Goal: Task Accomplishment & Management: Complete application form

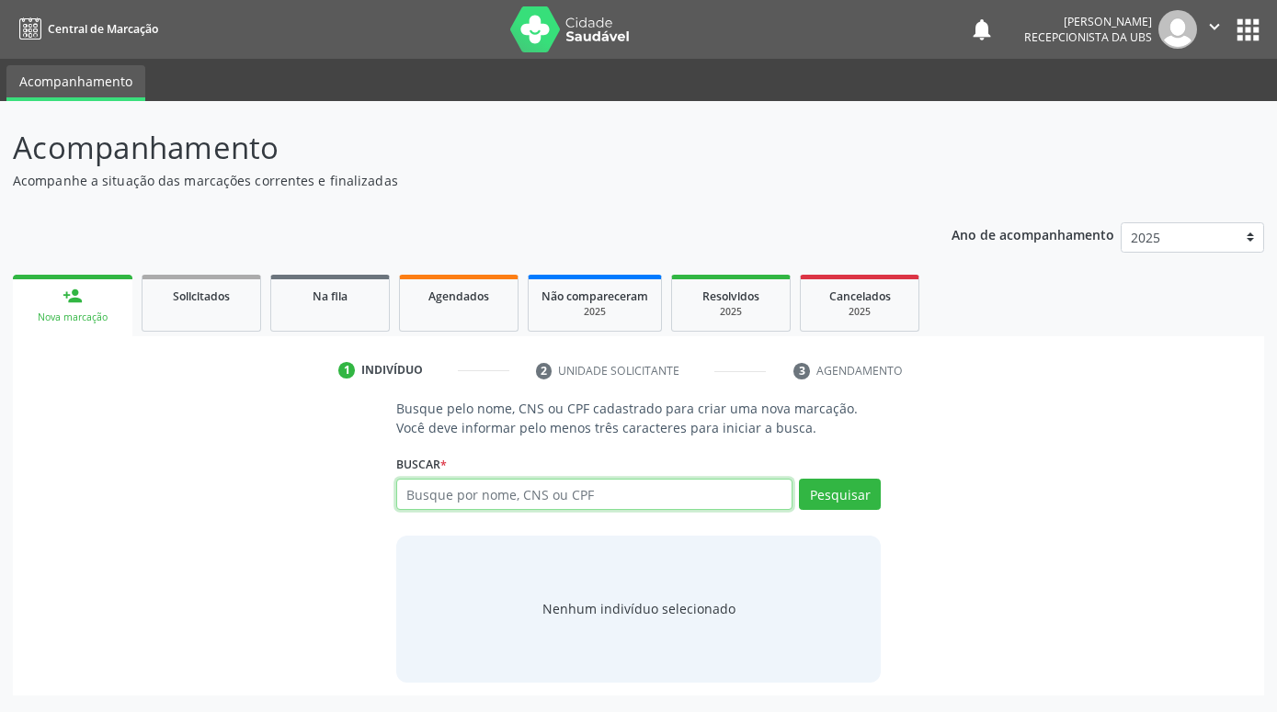
click at [563, 507] on input "text" at bounding box center [594, 494] width 396 height 31
paste input "162179694090003"
type input "162179694090003"
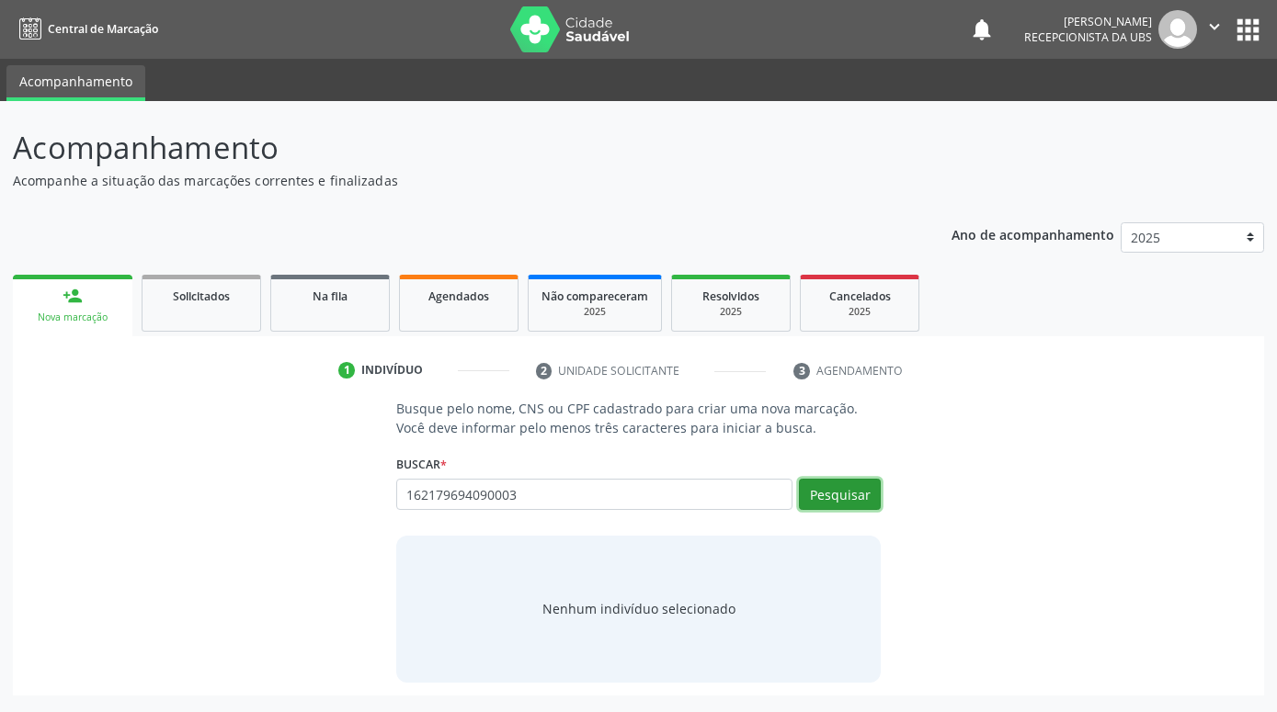
click at [848, 505] on button "Pesquisar" at bounding box center [840, 494] width 82 height 31
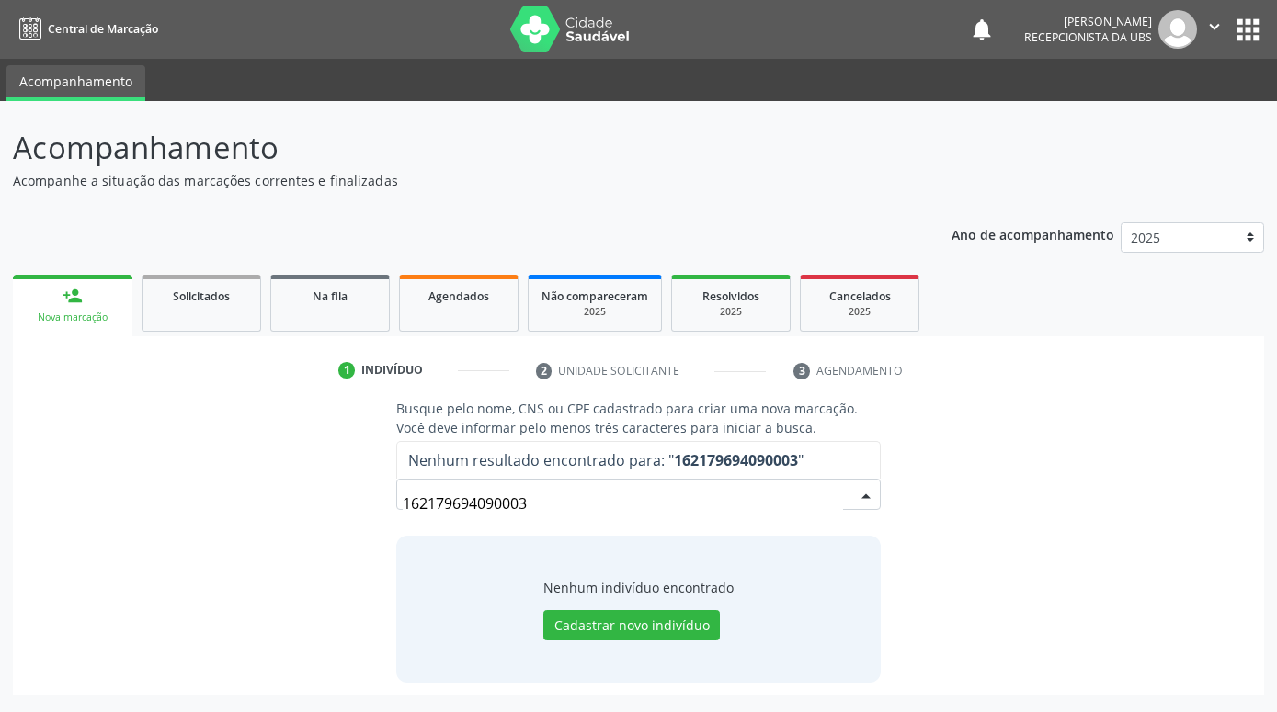
click at [764, 489] on input "162179694090003" at bounding box center [623, 503] width 440 height 37
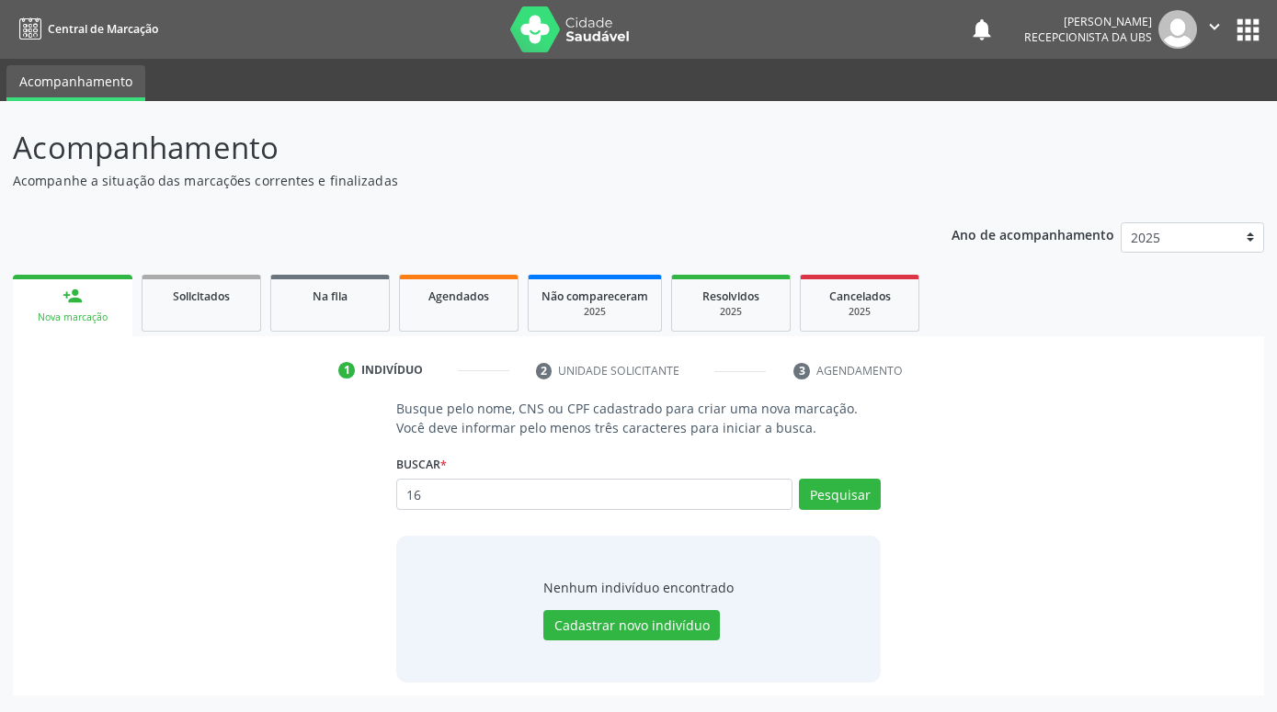
type input "1"
click at [634, 496] on input "text" at bounding box center [594, 494] width 396 height 31
paste input "[PERSON_NAME]"
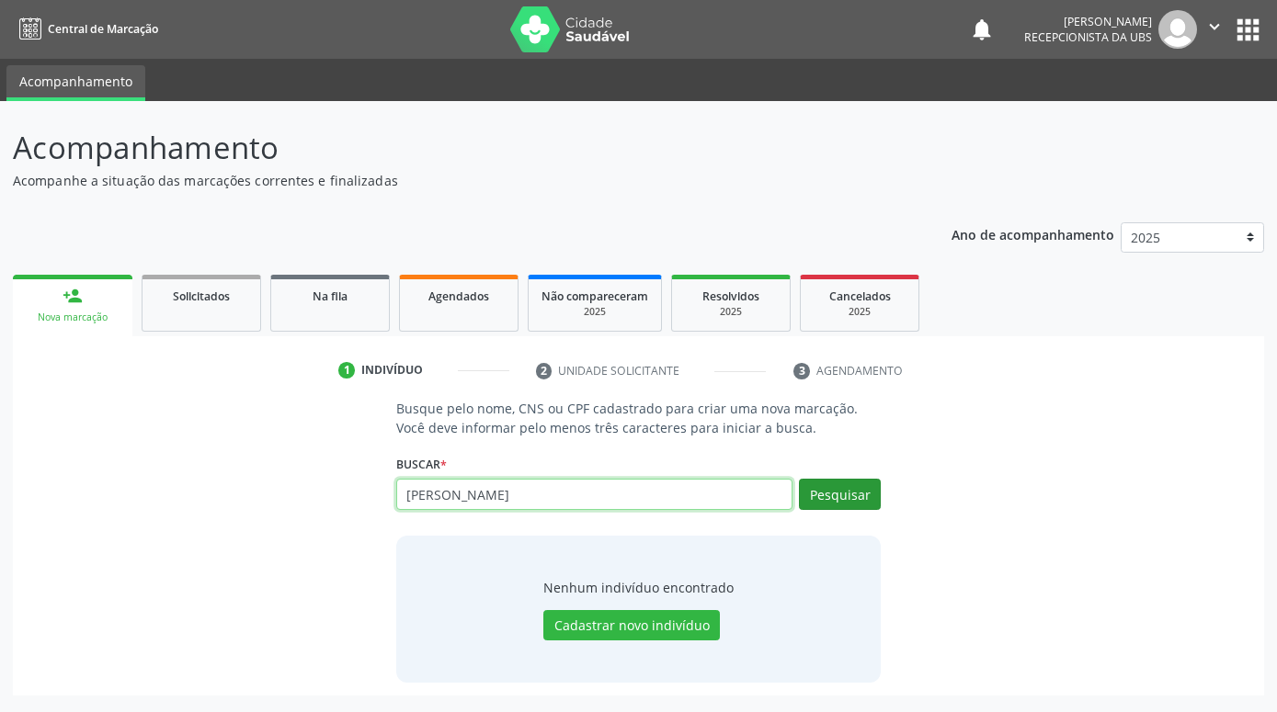
type input "[PERSON_NAME]"
click at [870, 489] on button "Pesquisar" at bounding box center [840, 494] width 82 height 31
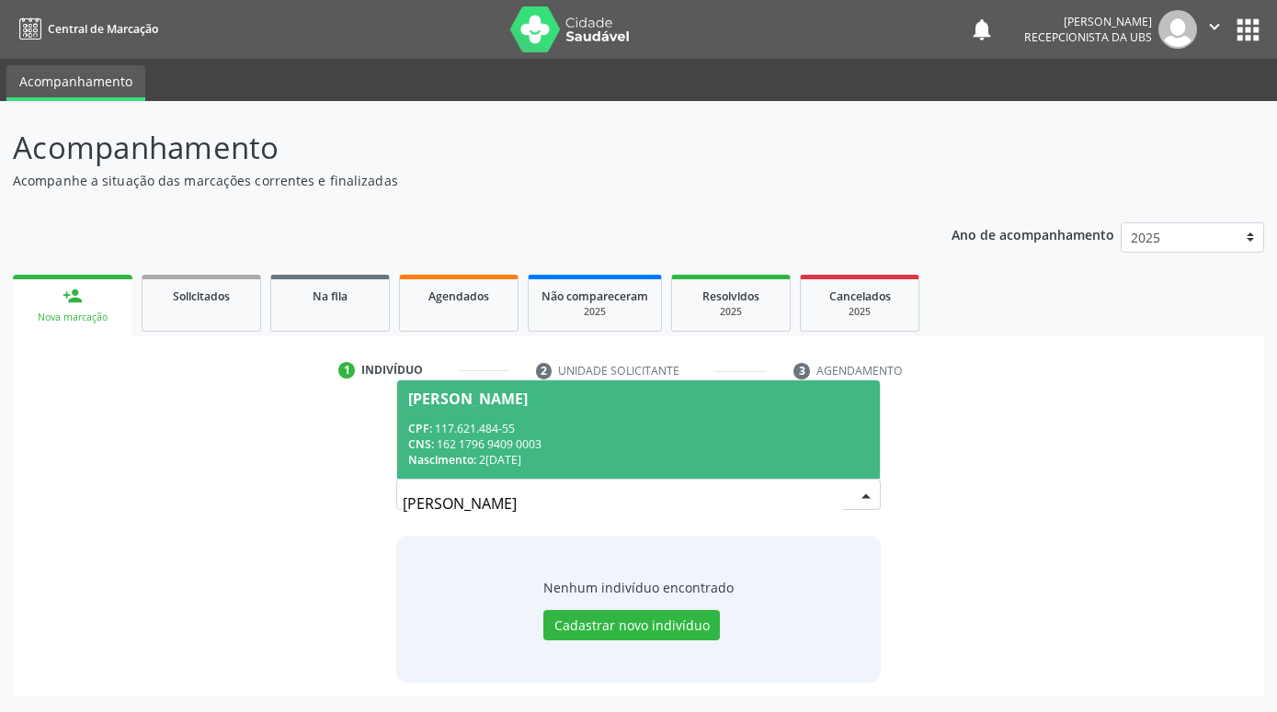
click at [758, 441] on div "CNS: 162 1796 9409 0003" at bounding box center [638, 445] width 461 height 16
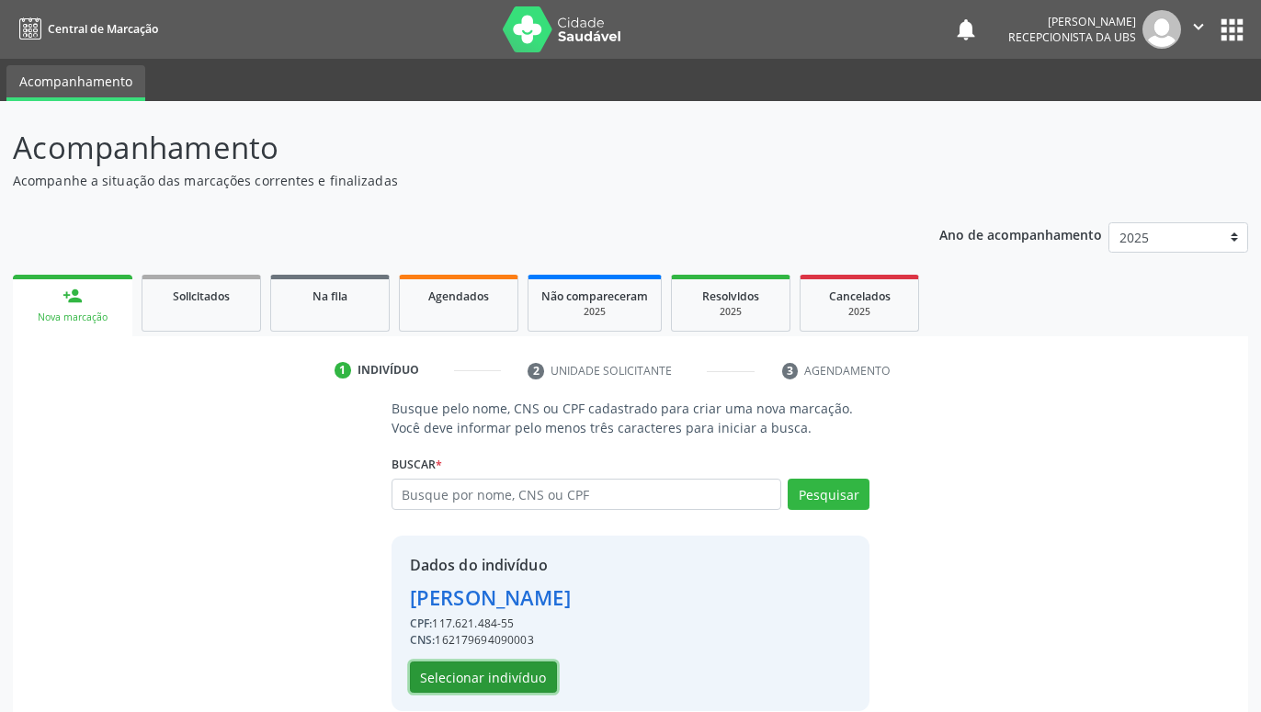
click at [524, 668] on button "Selecionar indivíduo" at bounding box center [483, 677] width 147 height 31
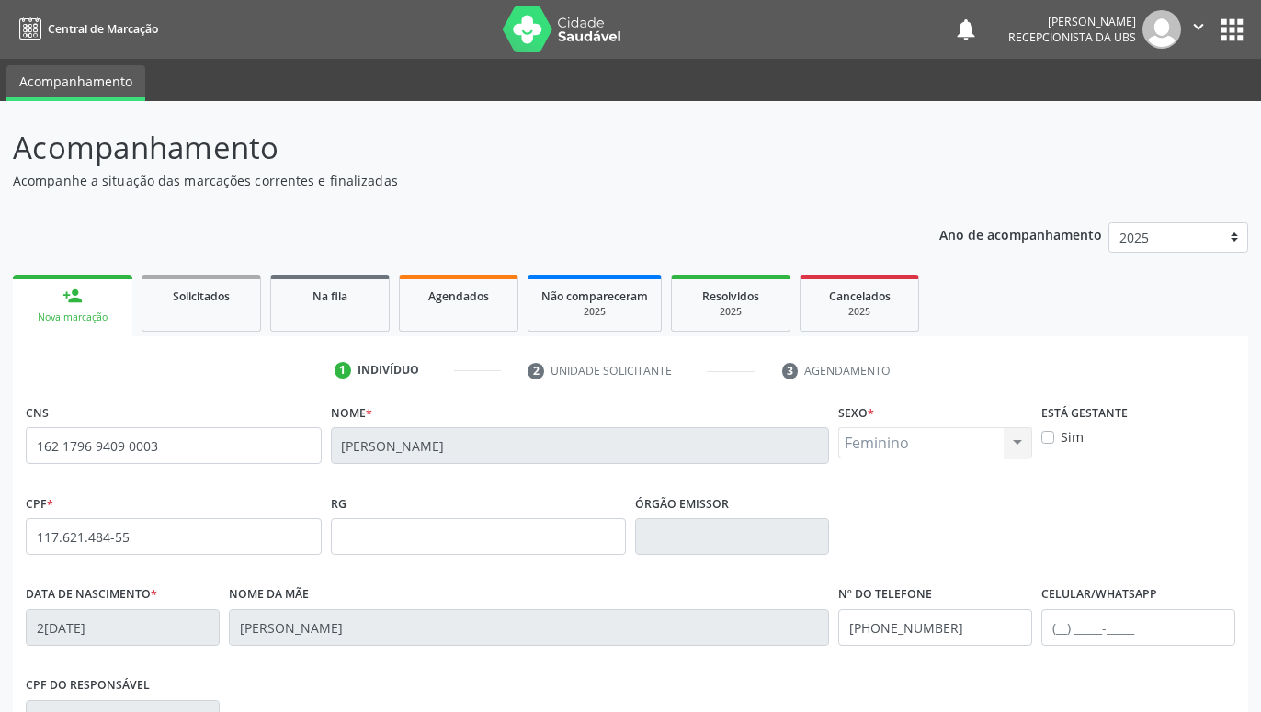
scroll to position [284, 0]
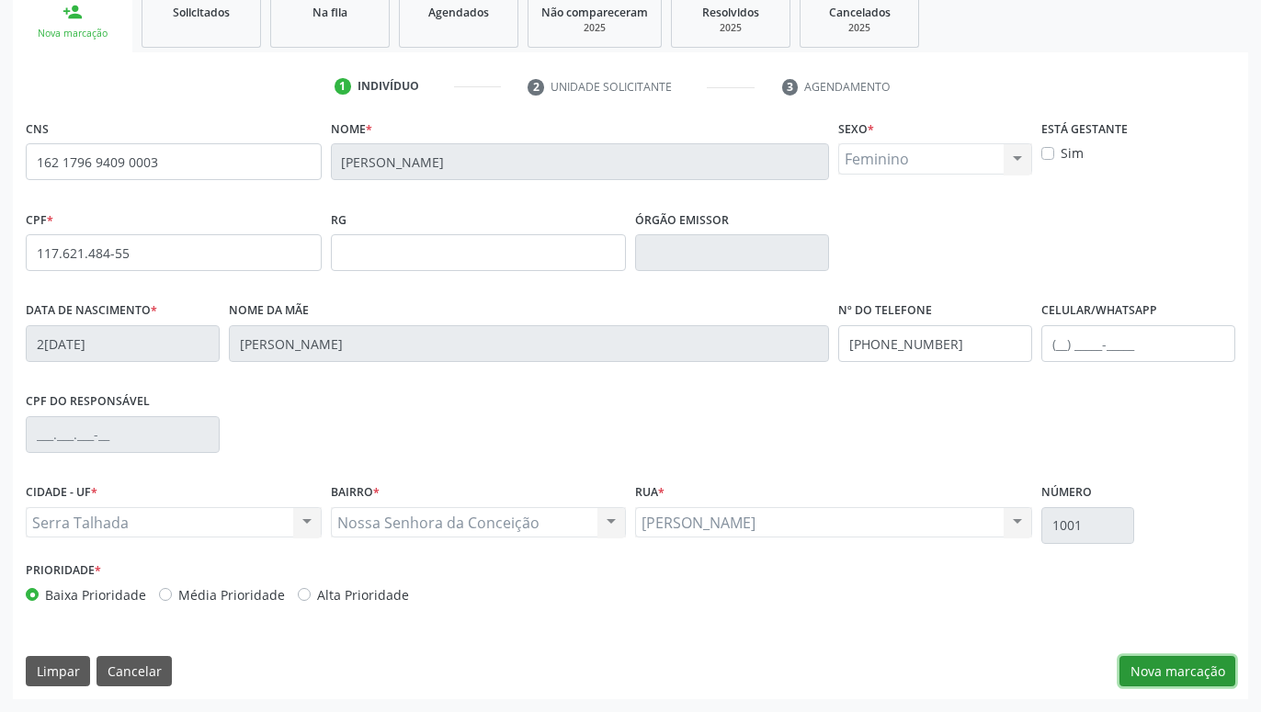
click at [1210, 666] on button "Nova marcação" at bounding box center [1178, 671] width 116 height 31
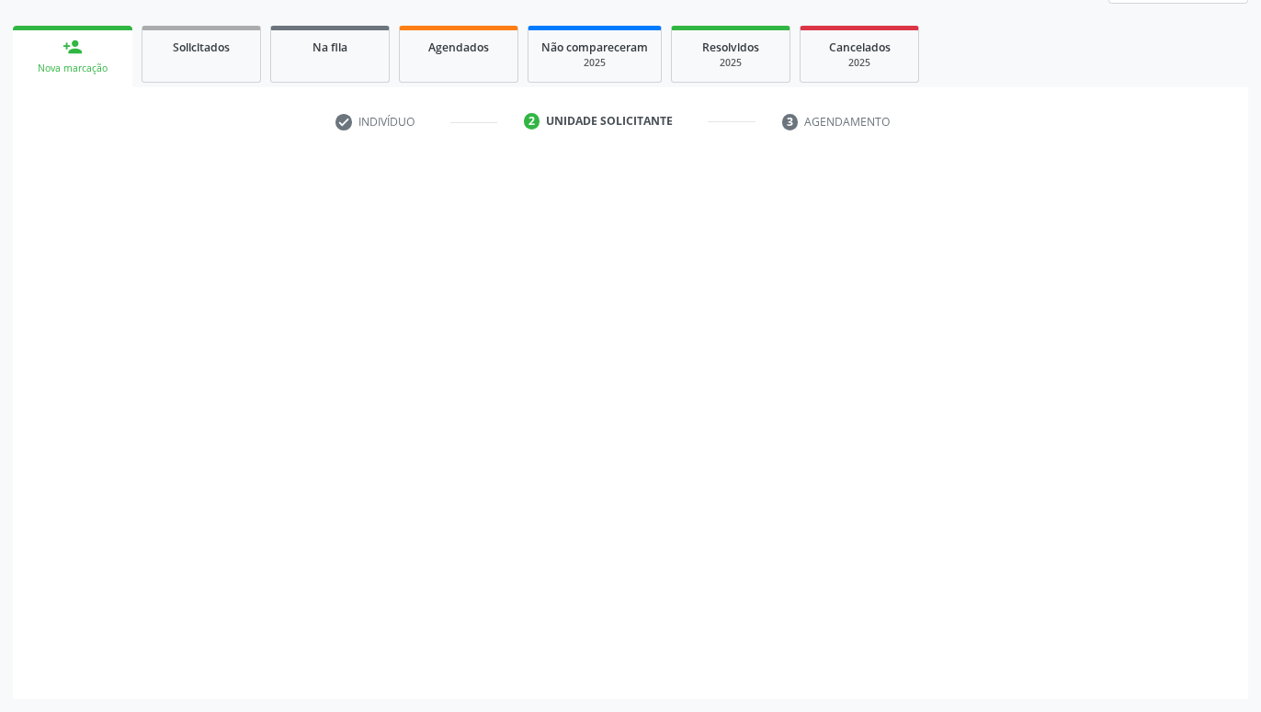
scroll to position [249, 0]
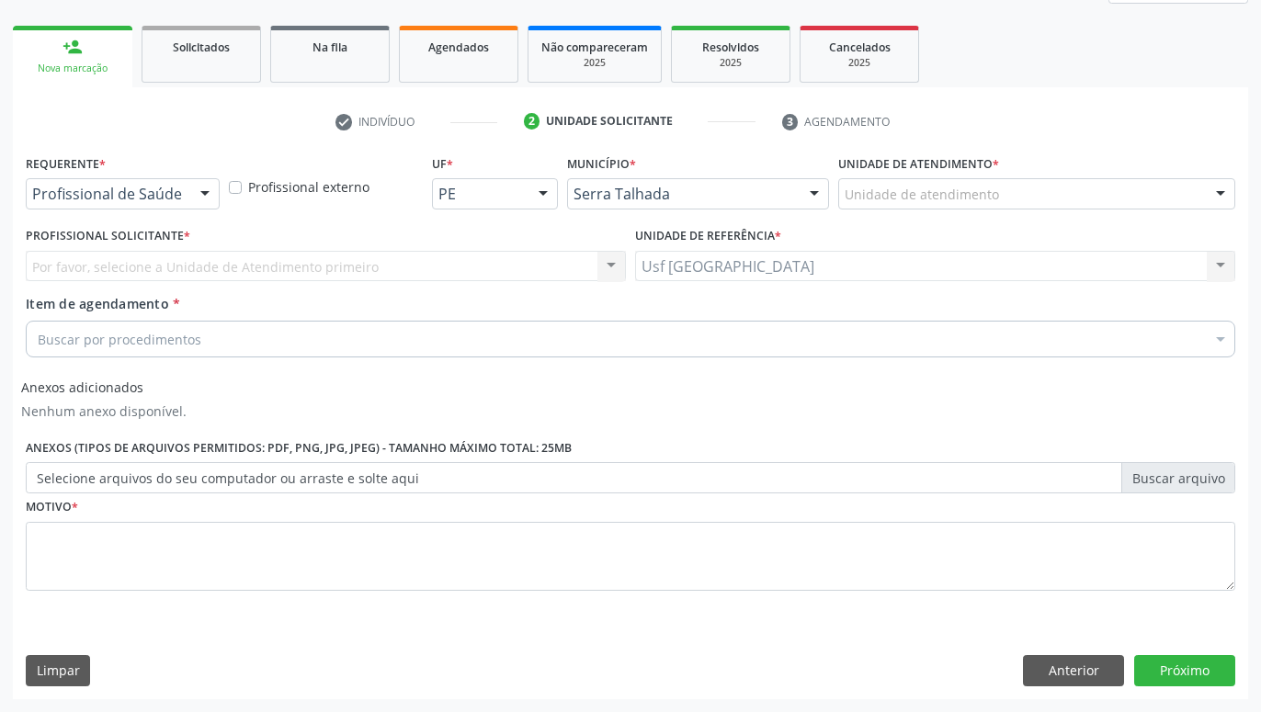
click at [209, 189] on div at bounding box center [205, 194] width 28 height 31
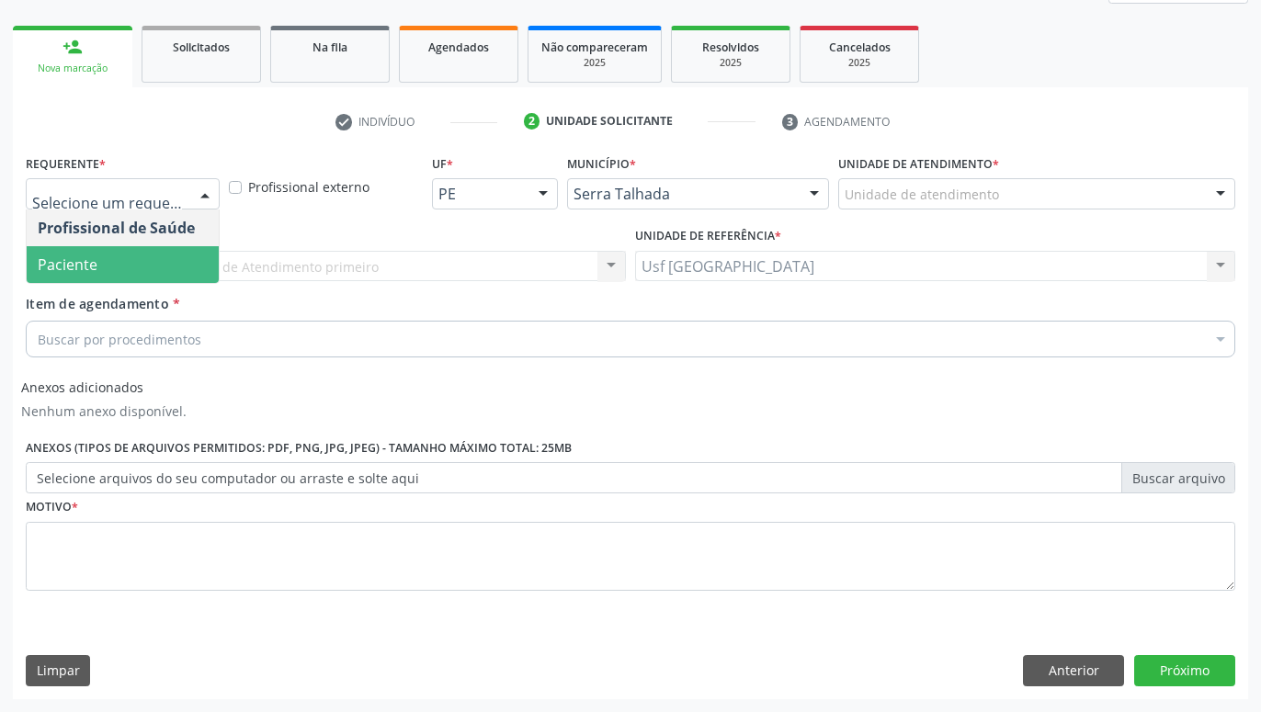
click at [159, 269] on span "Paciente" at bounding box center [123, 264] width 192 height 37
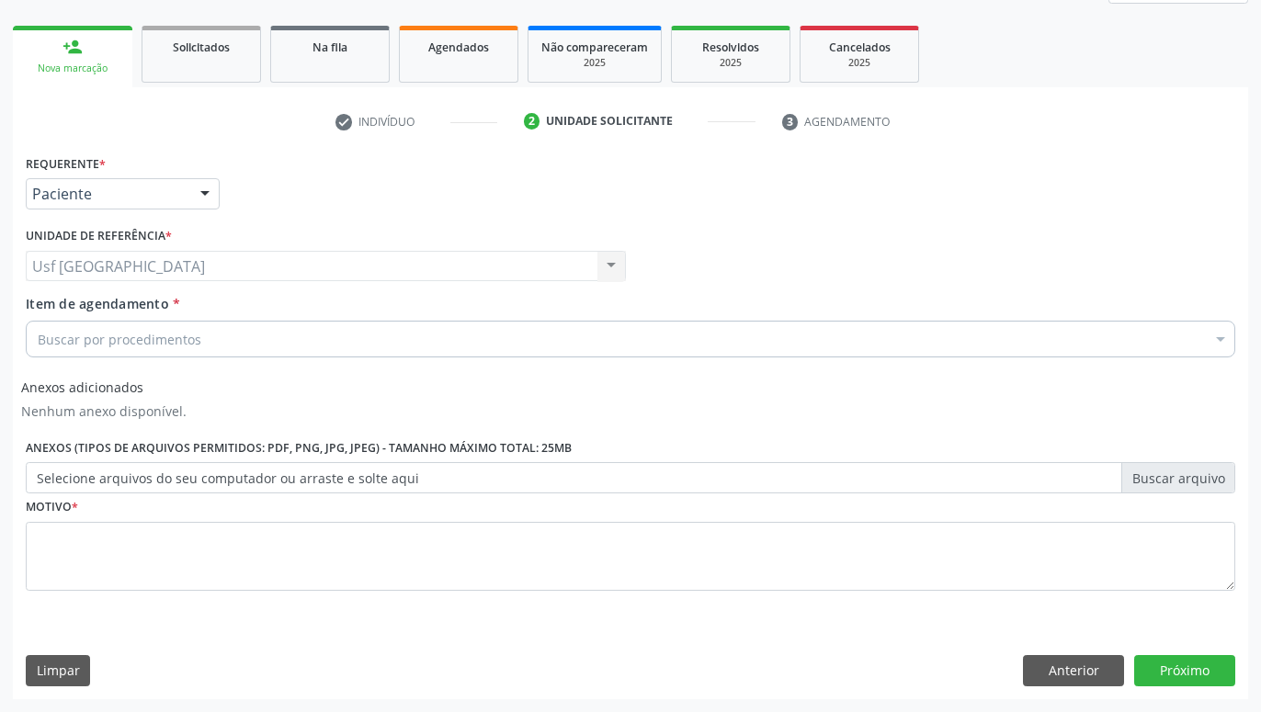
click at [201, 338] on div "Buscar por procedimentos" at bounding box center [631, 339] width 1210 height 37
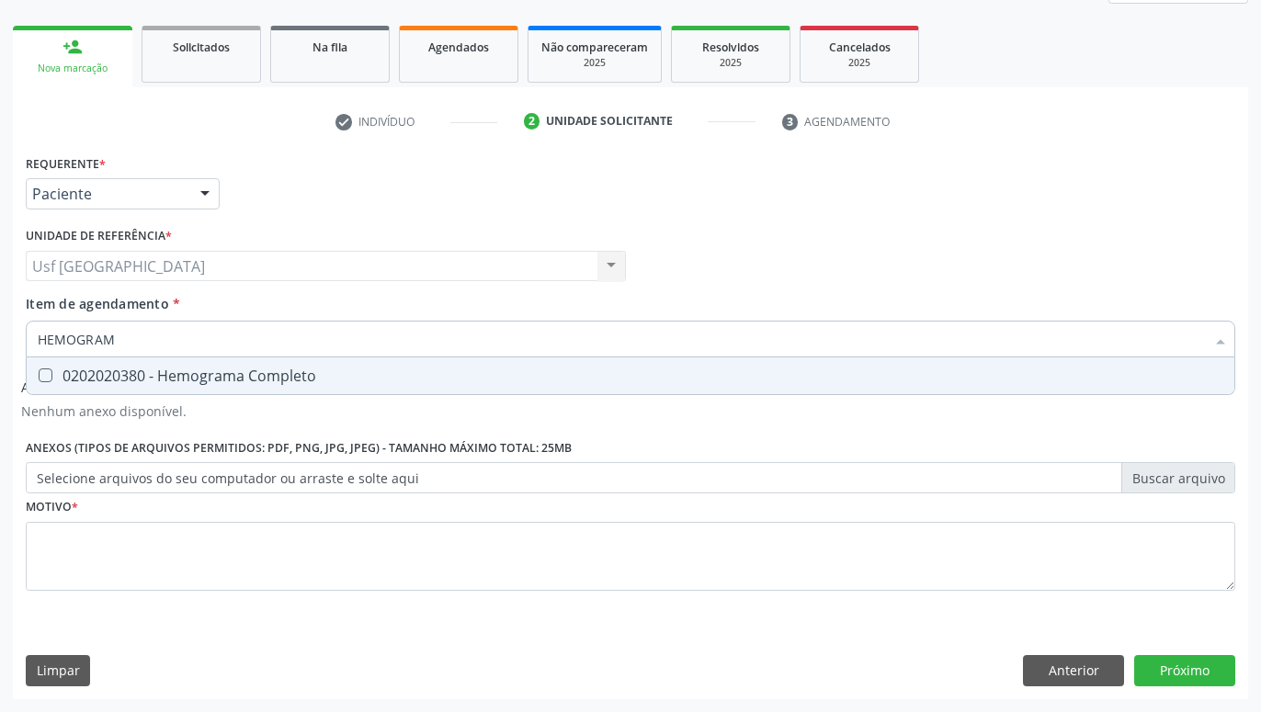
type input "HEMOGRAMA"
click at [208, 359] on span "0202020380 - Hemograma Completo" at bounding box center [631, 376] width 1208 height 37
checkbox Completo "true"
type input "HEMOG"
checkbox Completo "false"
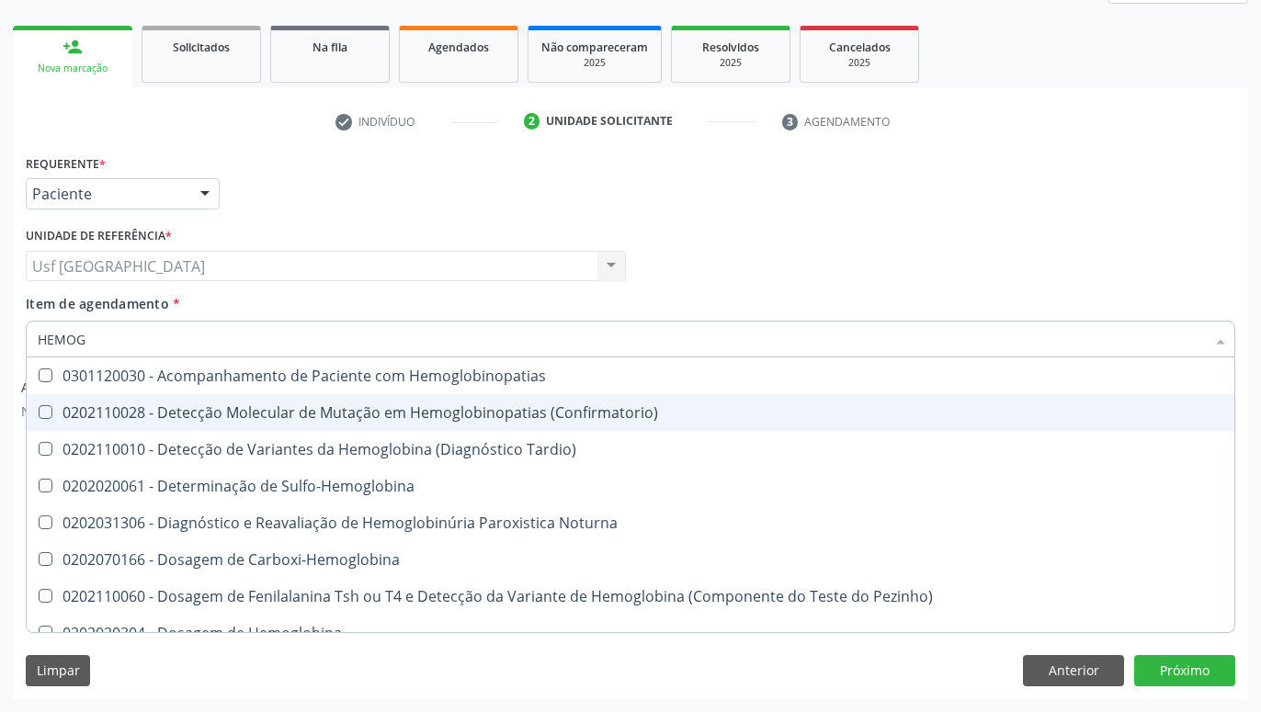
type input "HEMO"
checkbox Completo "false"
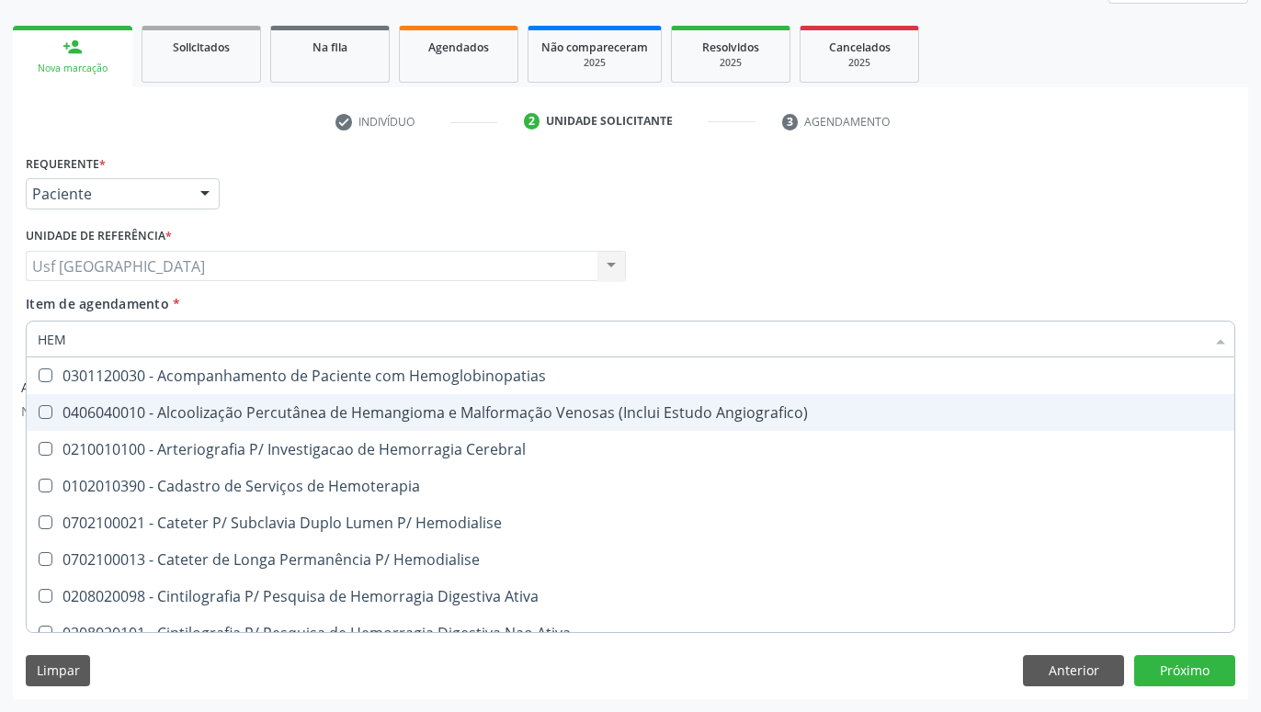
type input "HE"
checkbox Completo "false"
checkbox Orgaos "true"
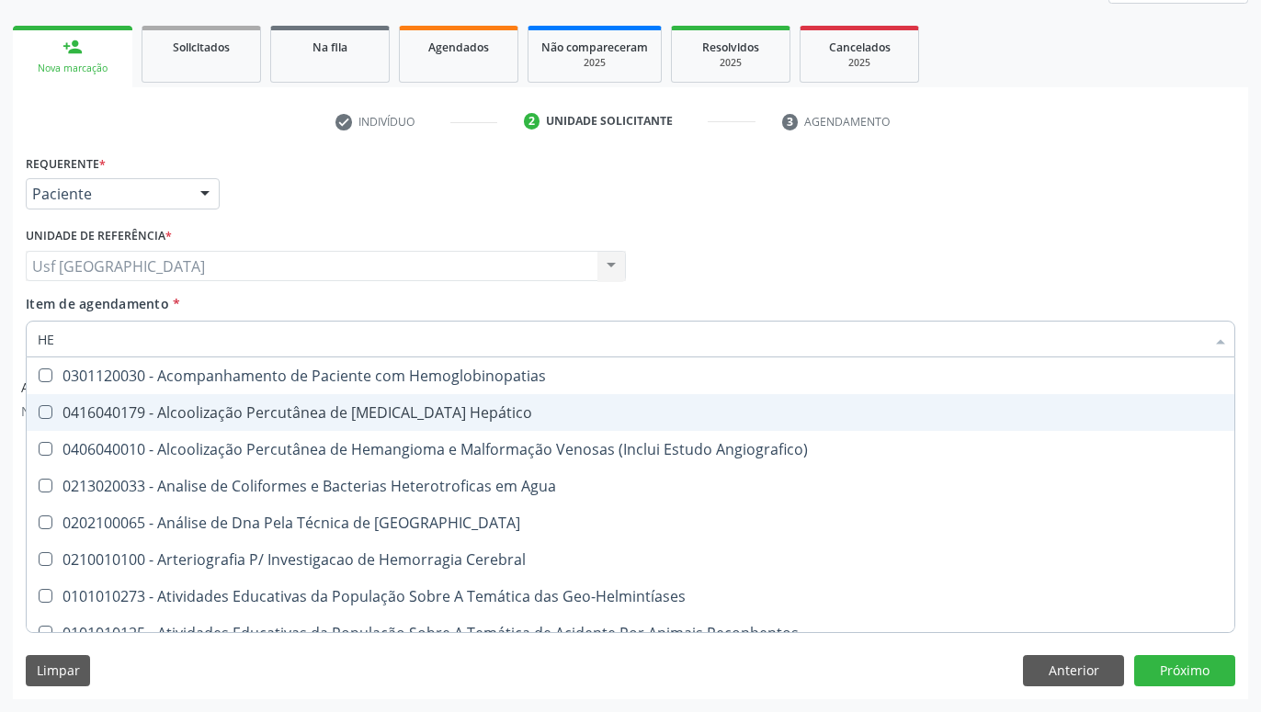
type input "H"
checkbox Completo "false"
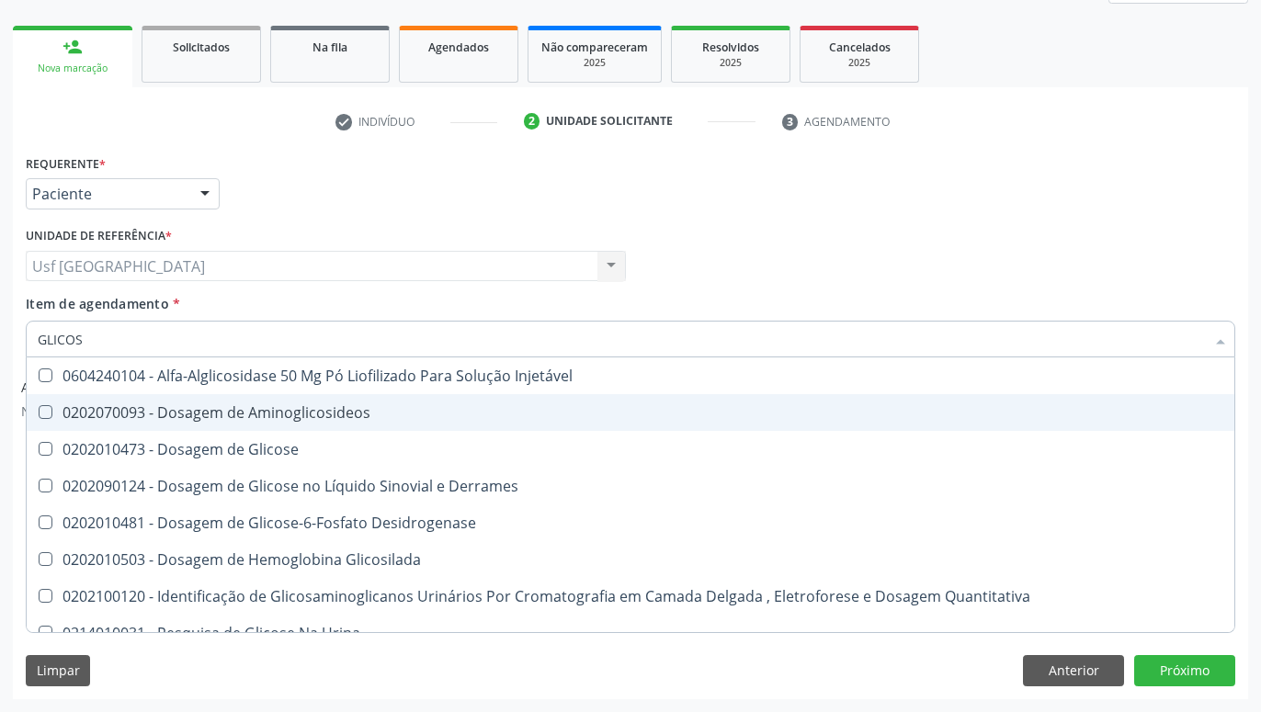
type input "GLICOSE"
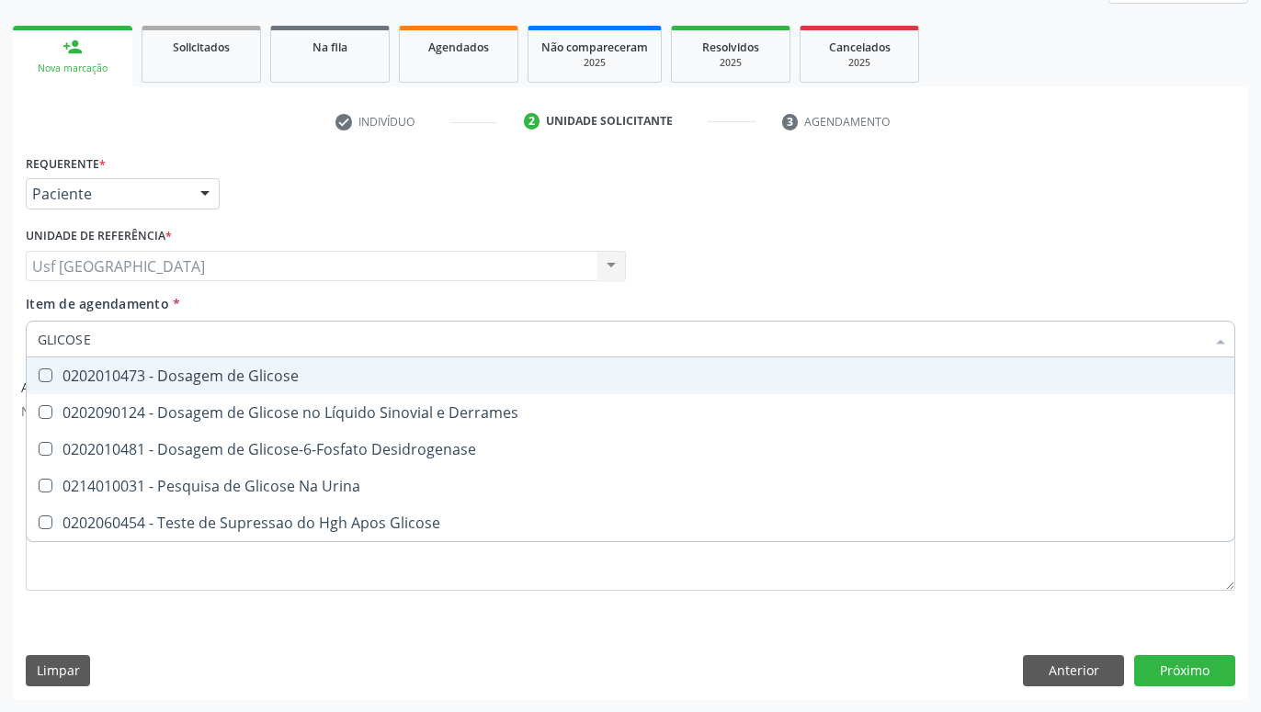
click at [233, 378] on div "0202010473 - Dosagem de Glicose" at bounding box center [631, 376] width 1186 height 15
checkbox Glicose "true"
type input "GLICOS"
checkbox Glicose "false"
checkbox Desidrogenase "true"
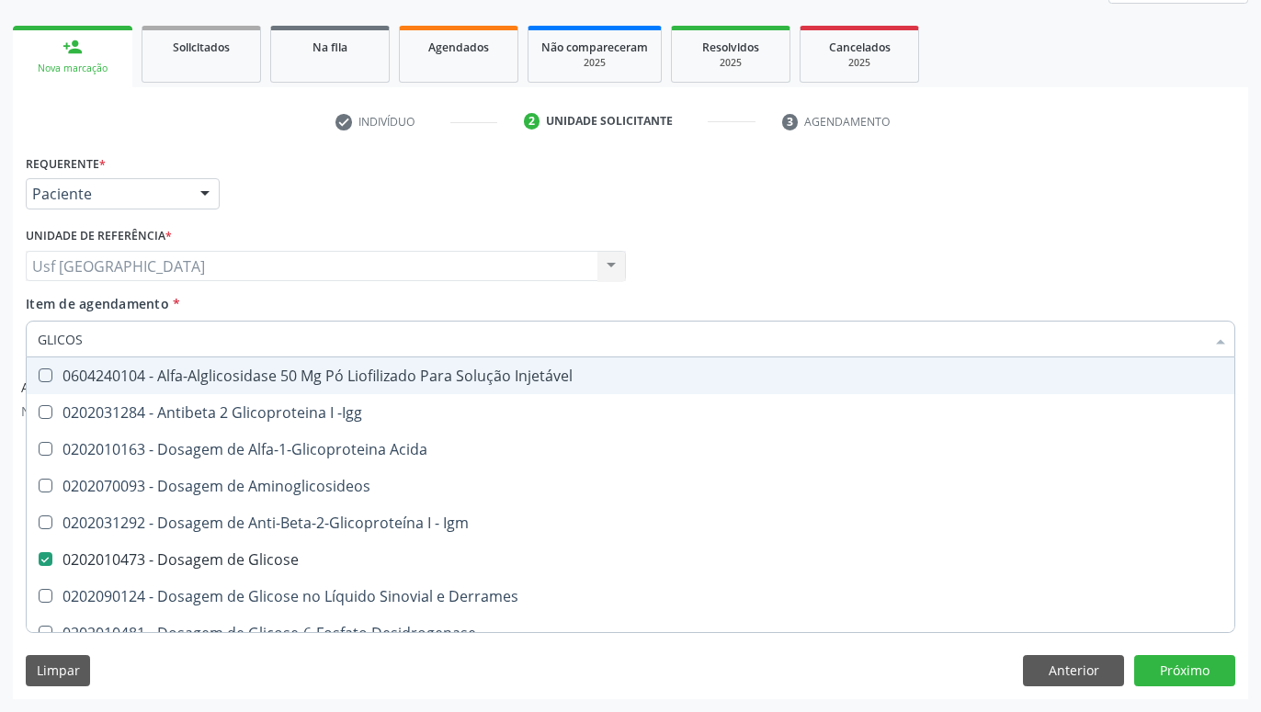
type input "GLICO"
checkbox Acida "false"
type input "GLIC"
checkbox Glicose "false"
checkbox Glicose "true"
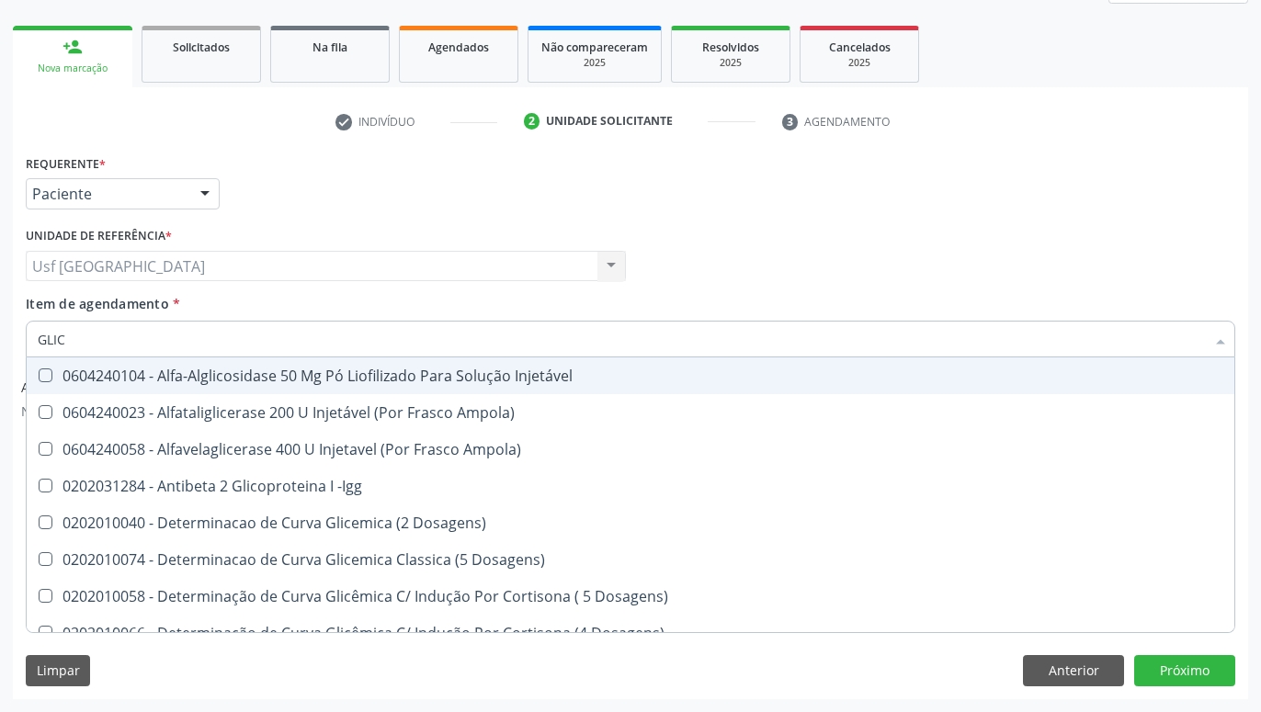
type input "GLI"
checkbox Glicose "false"
checkbox Glicosilada "true"
type input "GL"
checkbox Glicose "false"
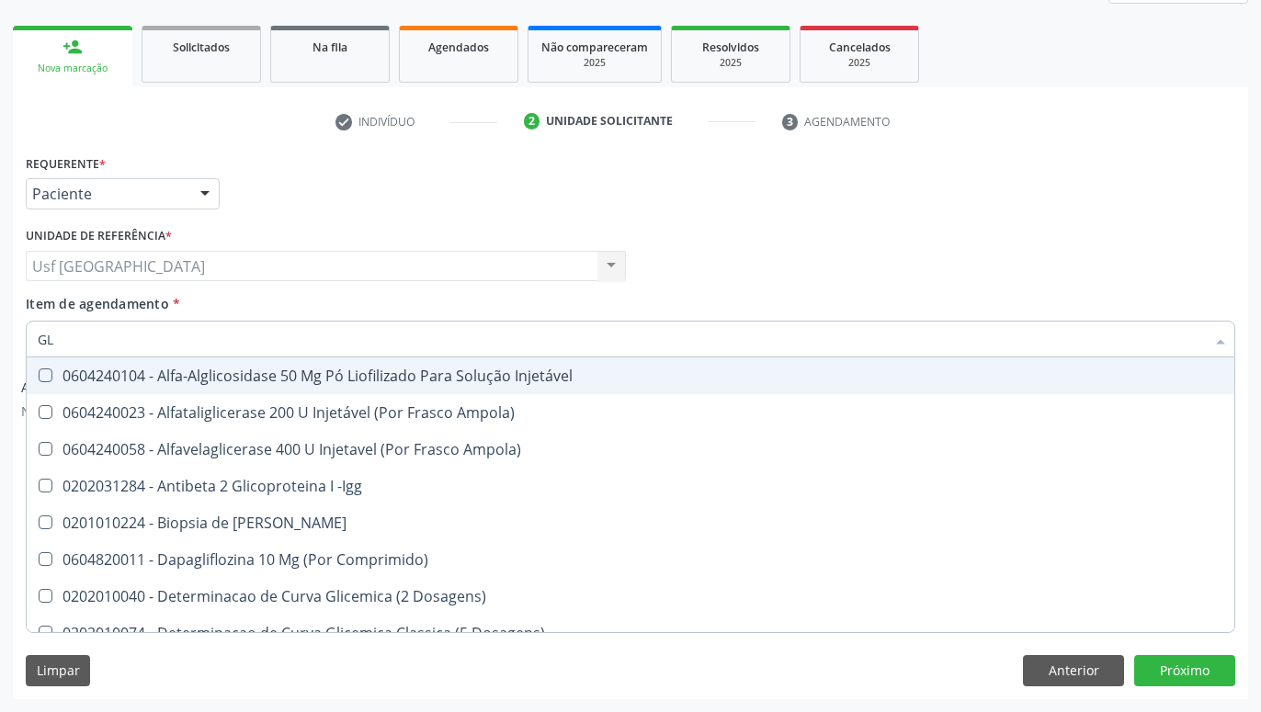
type input "G"
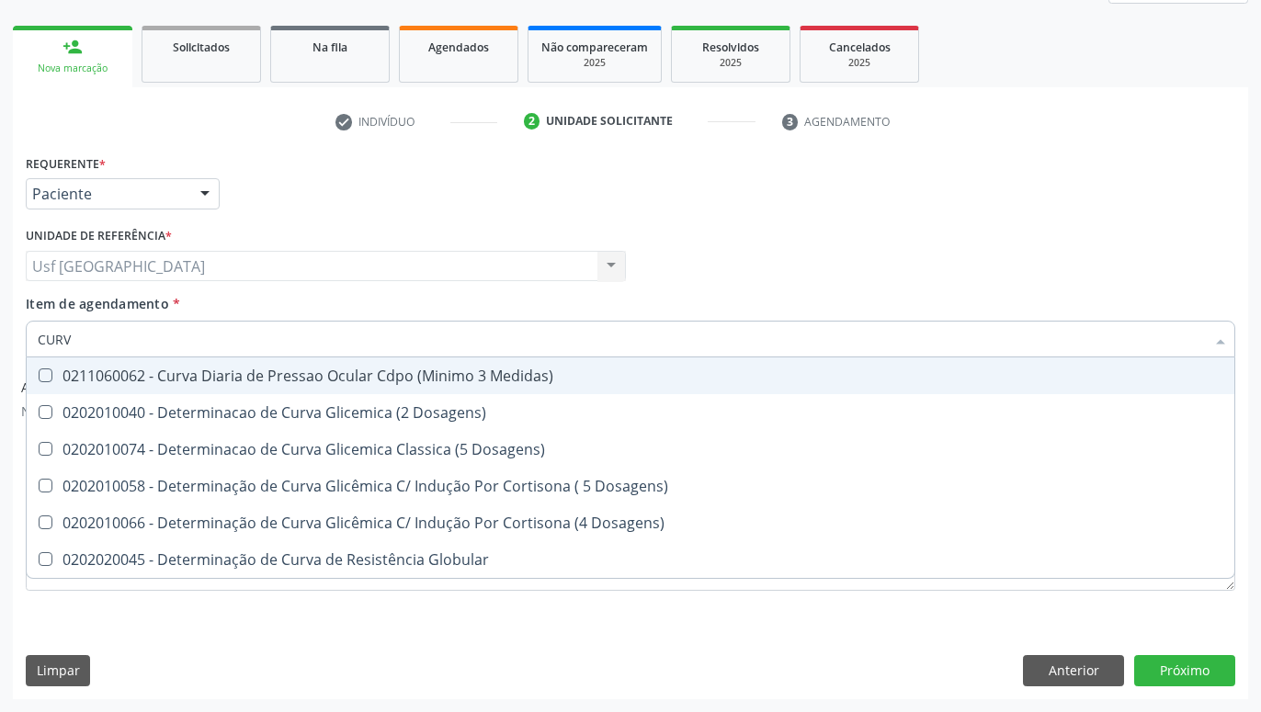
type input "CURVA"
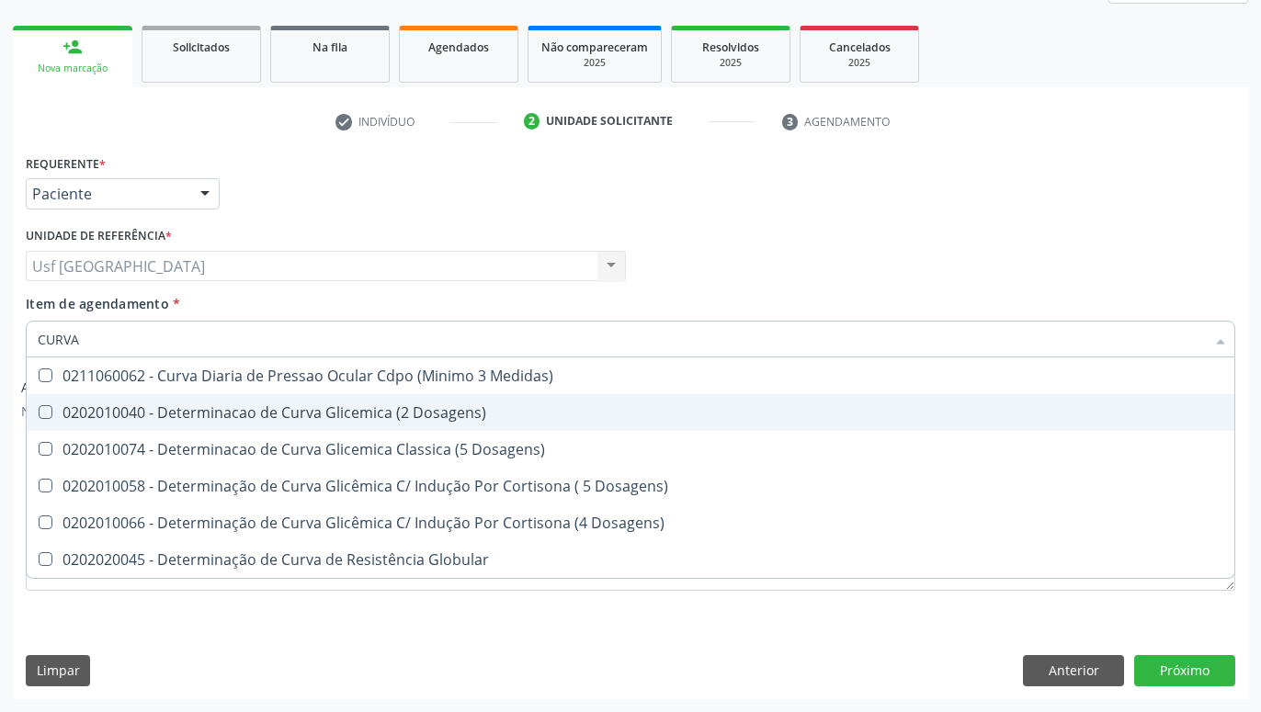
click at [301, 419] on div "0202010040 - Determinacao de Curva Glicemica (2 Dosagens)" at bounding box center [631, 412] width 1186 height 15
checkbox Dosagens\) "true"
type input "CUR"
checkbox Dosagens\) "false"
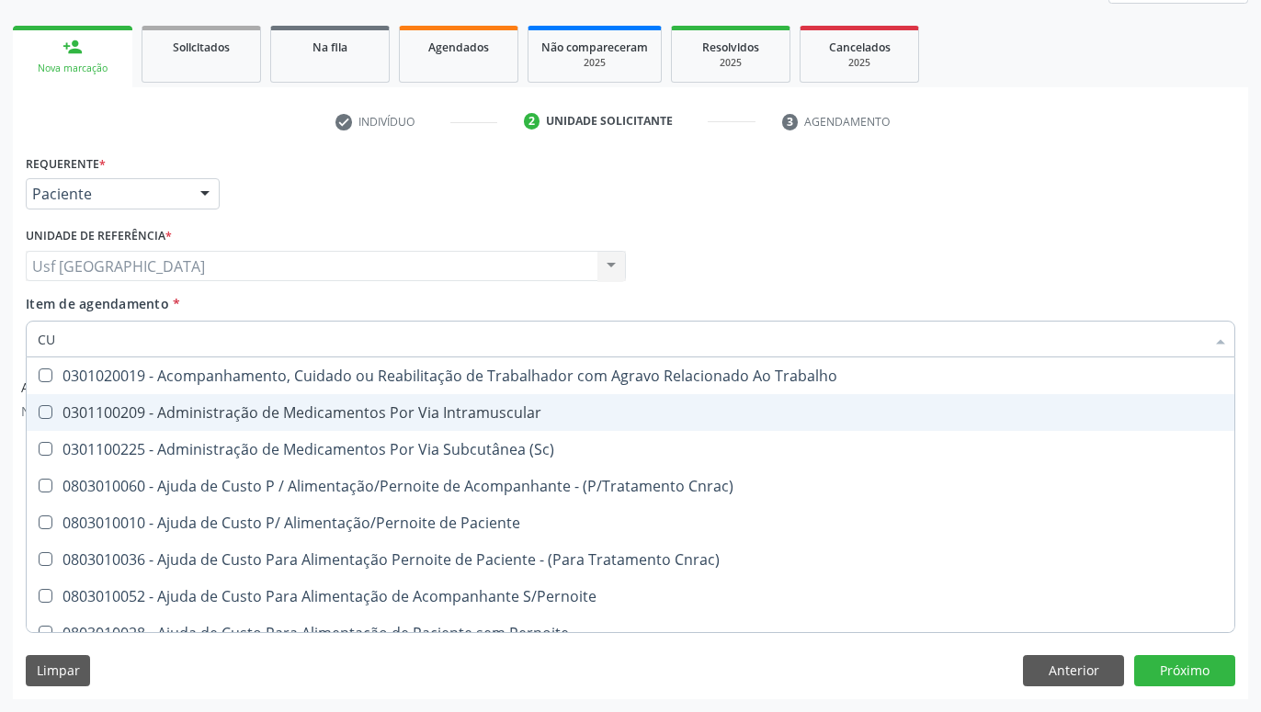
type input "C"
checkbox Dosagens\) "false"
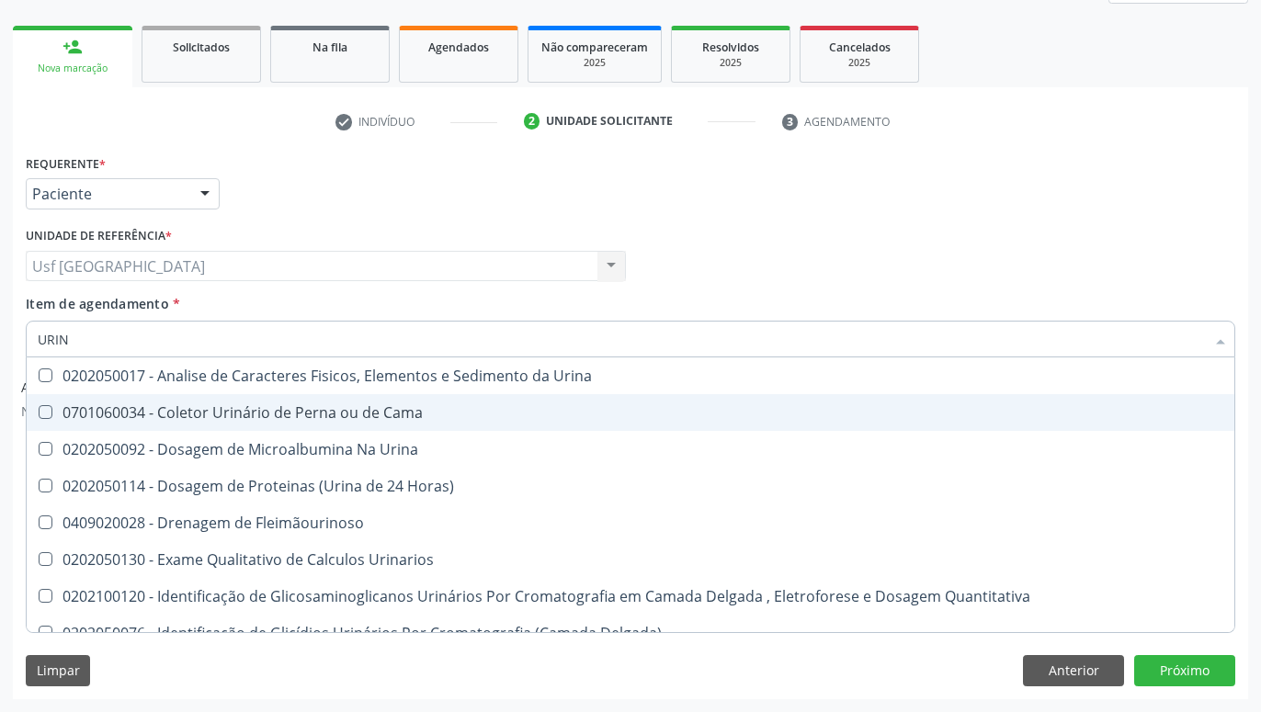
type input "URINA"
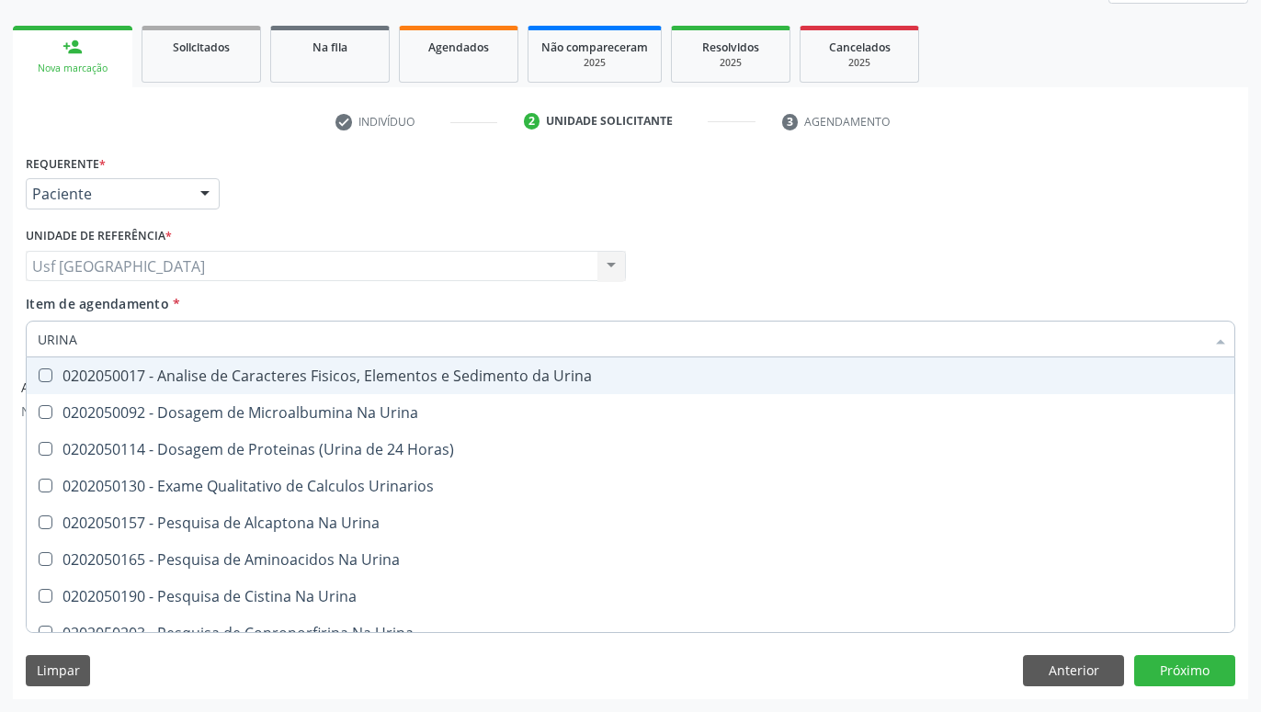
click at [269, 370] on div "0202050017 - Analise de Caracteres Fisicos, Elementos e Sedimento da Urina" at bounding box center [631, 376] width 1186 height 15
checkbox Urina "true"
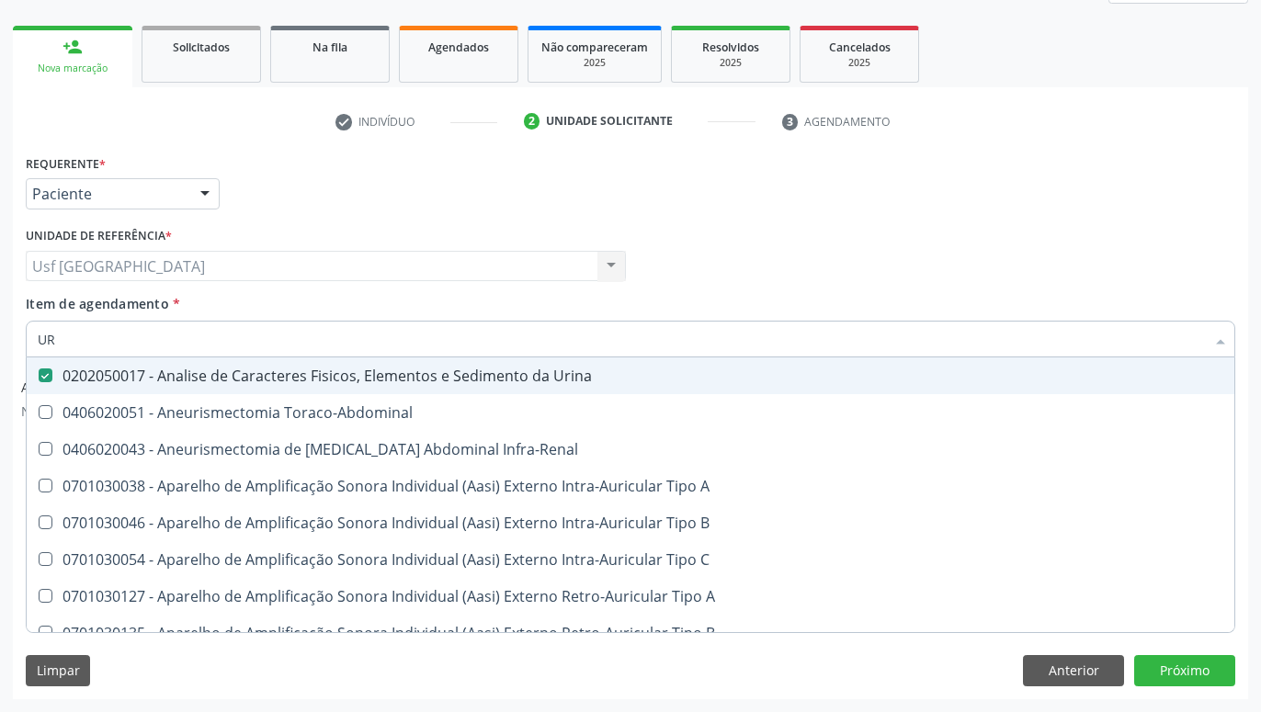
type input "U"
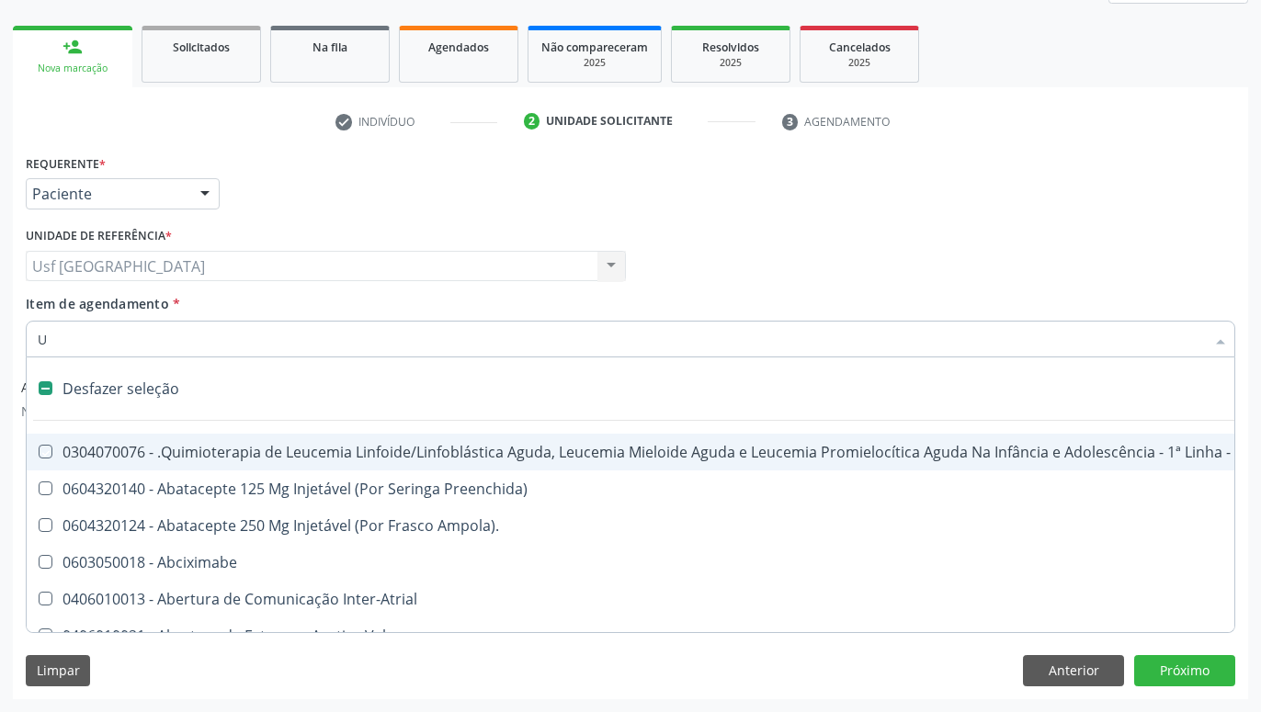
checkbox Manutenção "false"
checkbox Capsula\) "false"
type input "T"
checkbox Reto "true"
checkbox Urina "false"
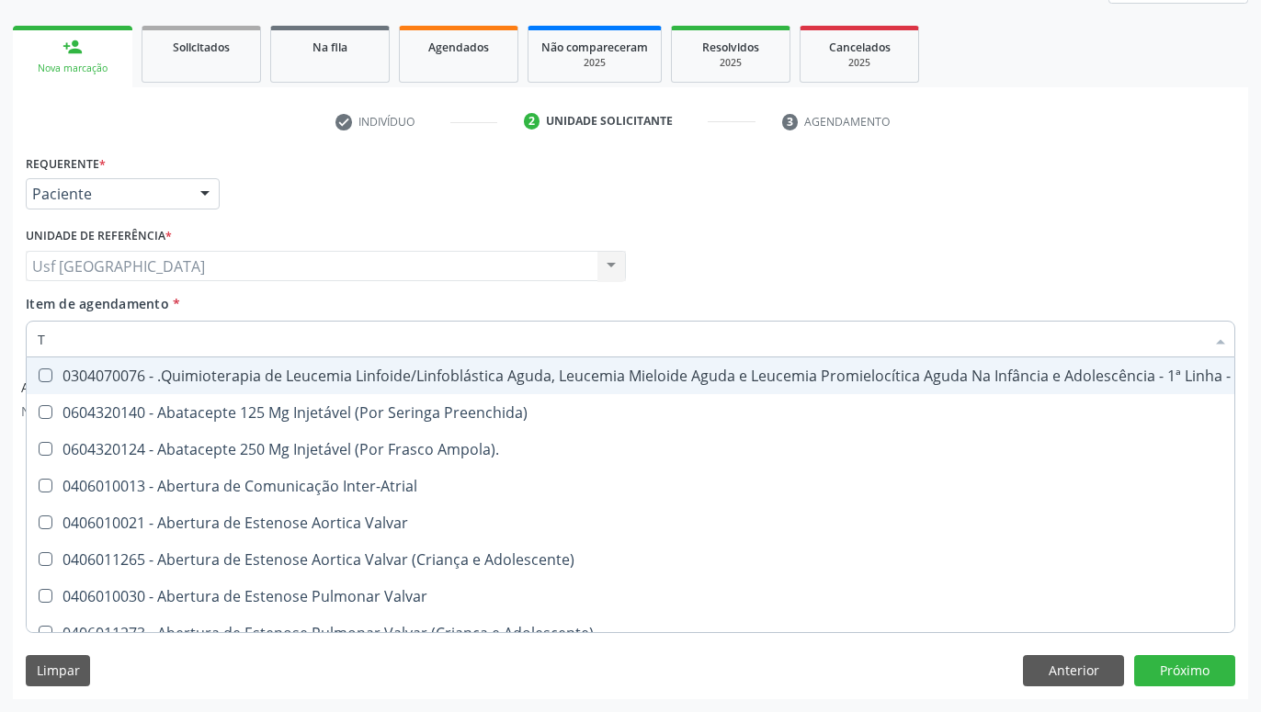
type input "TO"
checkbox Transeptal "true"
checkbox Urina "false"
checkbox Videolaparoscópica "true"
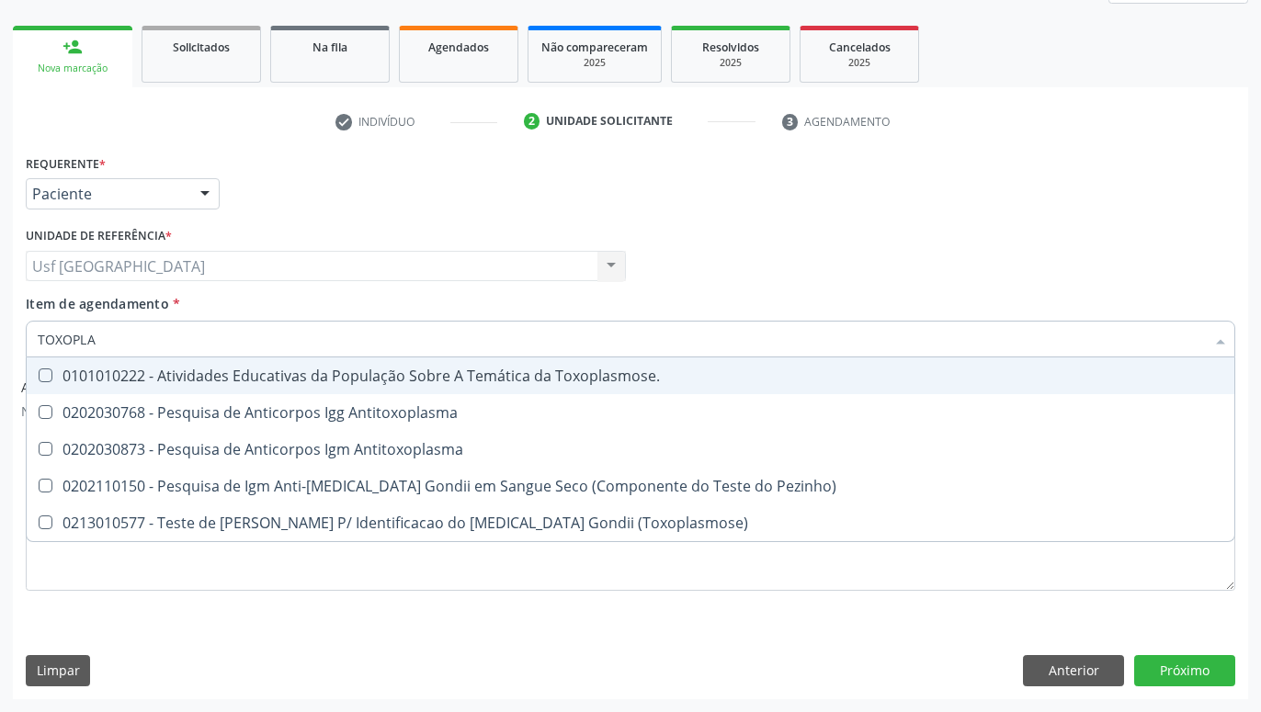
type input "TOXOPLAS"
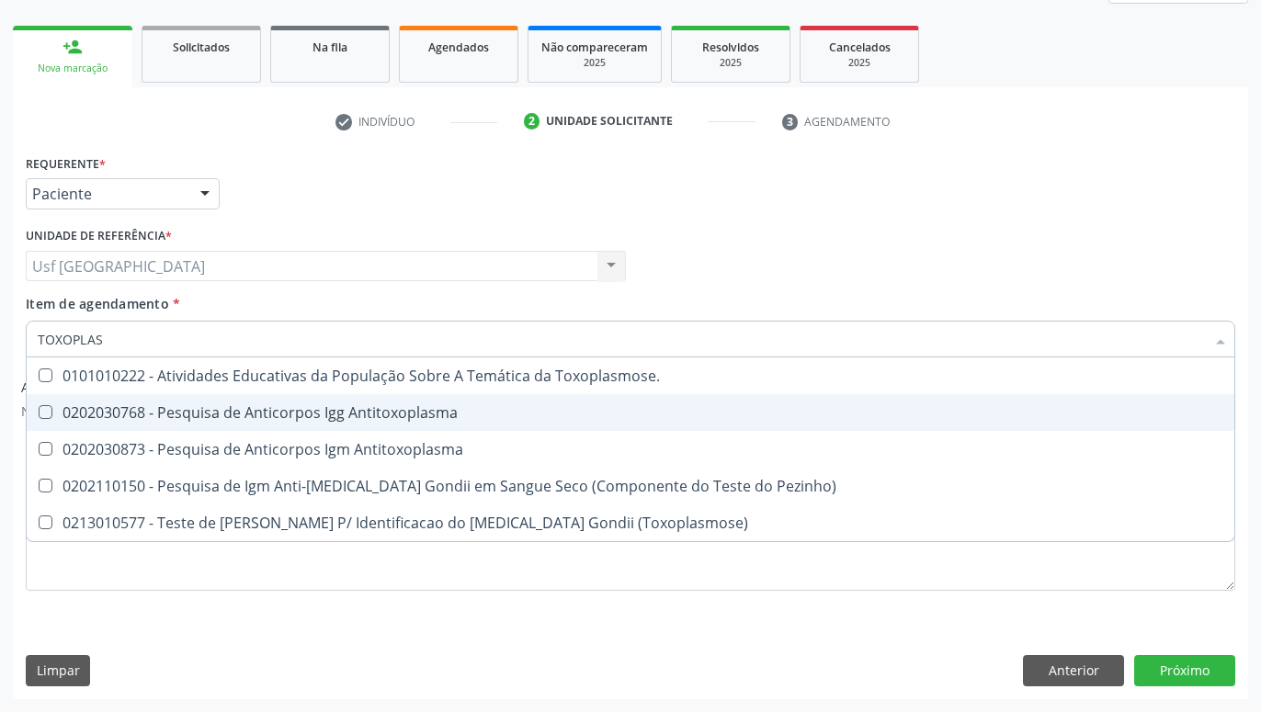
click at [219, 401] on span "0202030768 - Pesquisa de Anticorpos Igg Antitoxoplasma" at bounding box center [631, 412] width 1208 height 37
checkbox Antitoxoplasma "true"
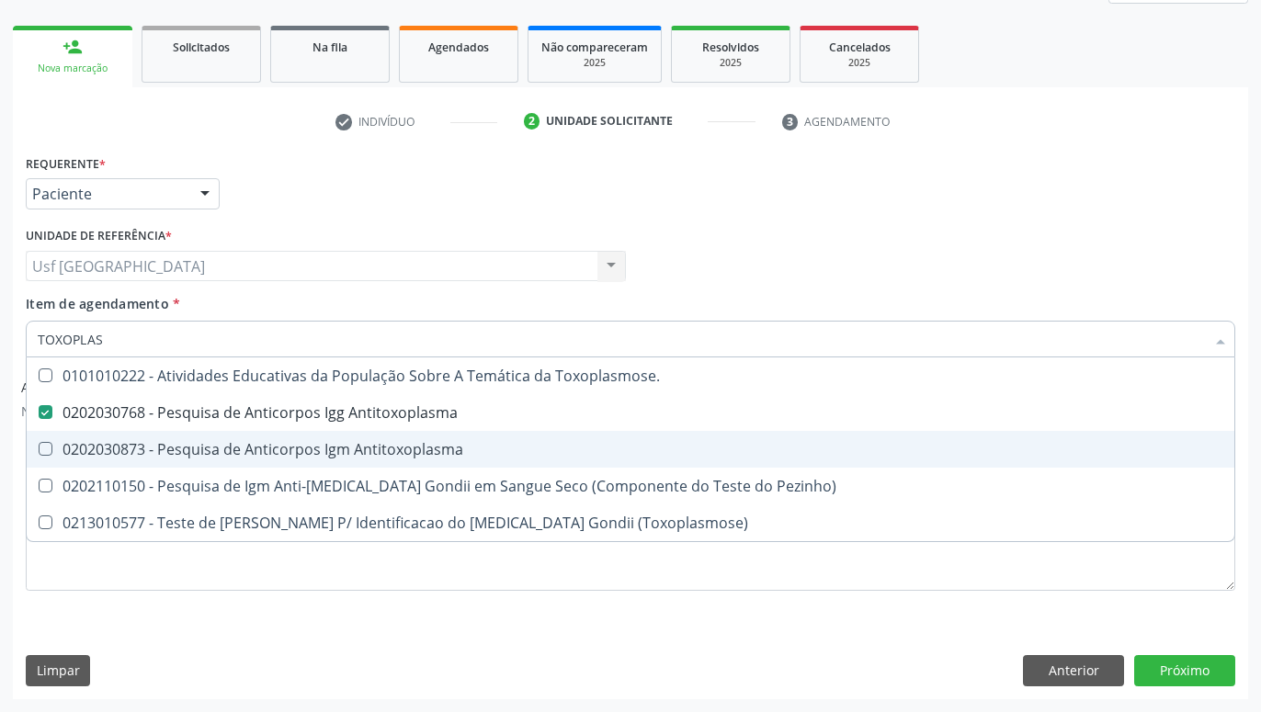
click at [204, 450] on div "0202030873 - Pesquisa de Anticorpos Igm Antitoxoplasma" at bounding box center [631, 449] width 1186 height 15
checkbox Antitoxoplasma "true"
type input "TOX"
checkbox Antitoxoplasma "false"
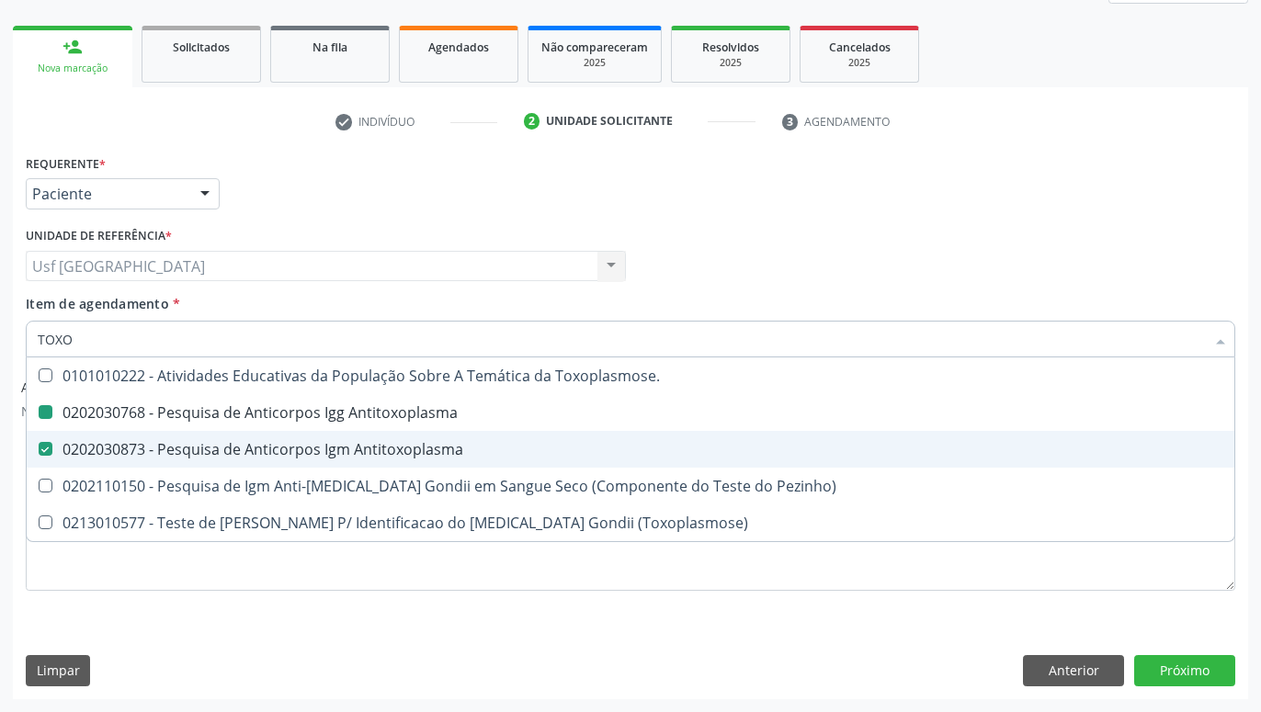
checkbox Pezinho\) "true"
checkbox \(Toxoplasmose\) "true"
type input "T"
checkbox Pezinho\) "false"
checkbox \(Toxoplasmose\) "false"
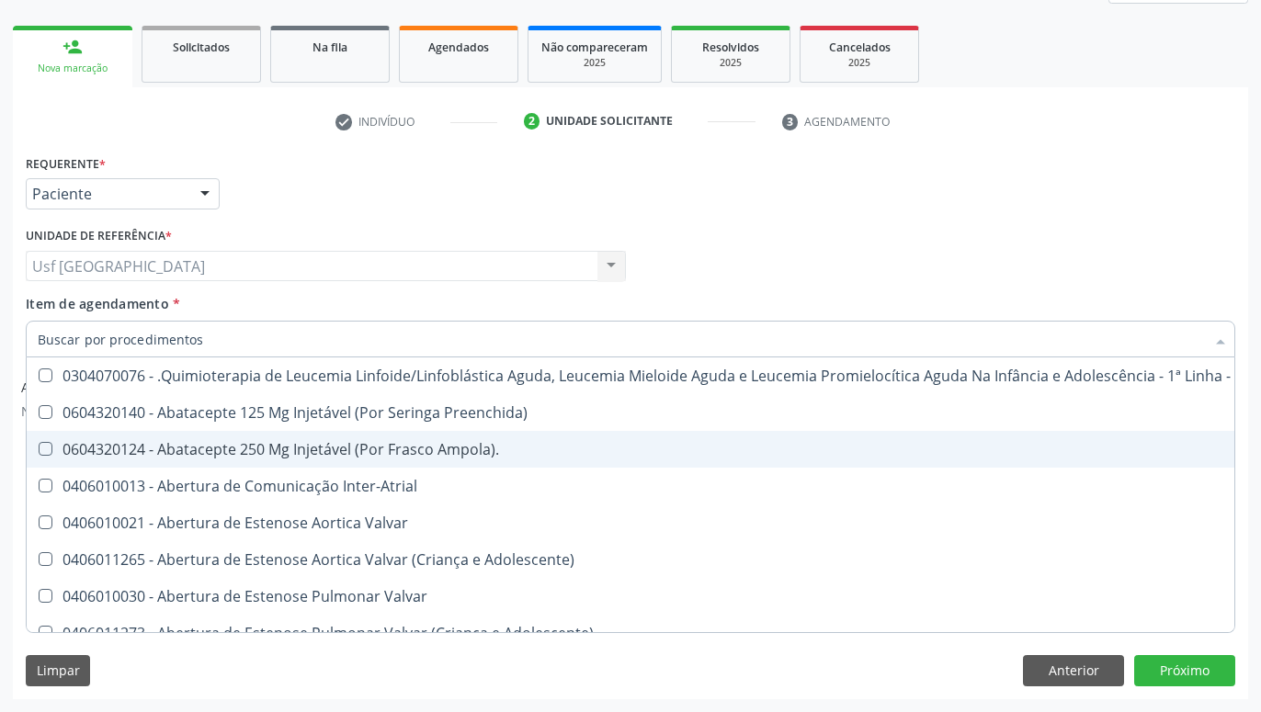
checkbox Urina "false"
checkbox Central "true"
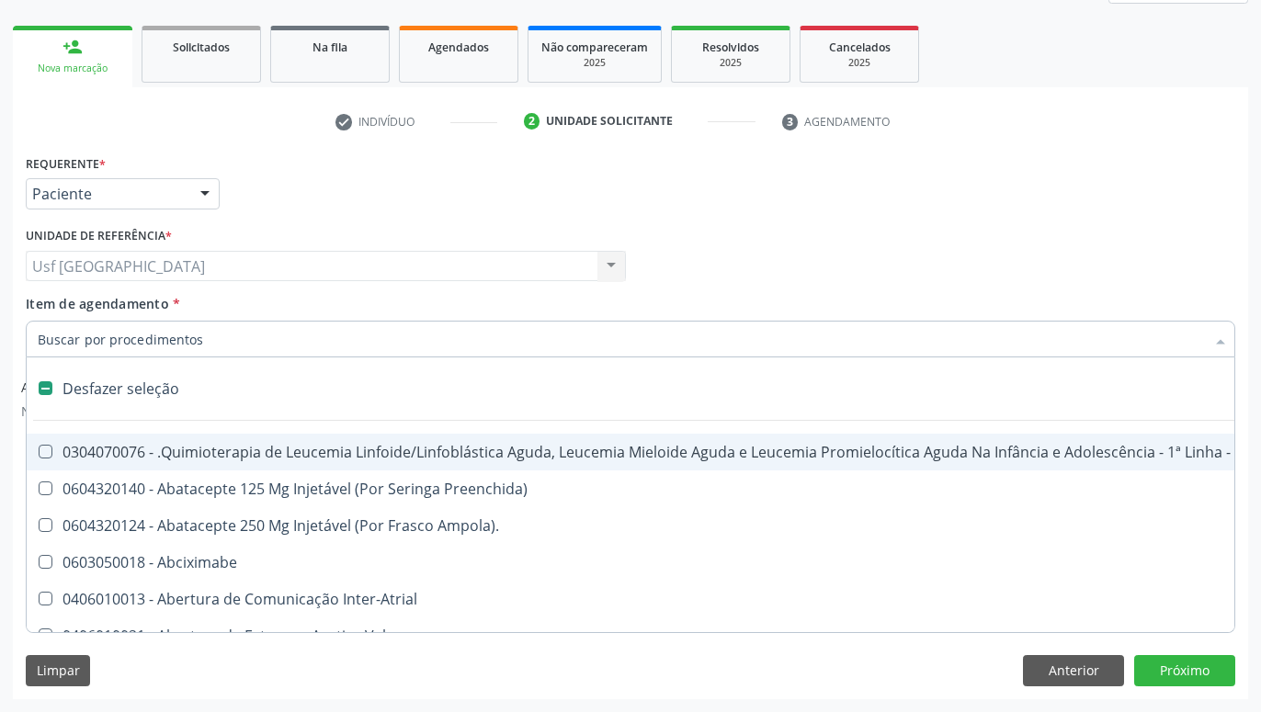
type input "U"
checkbox Ml\) "true"
checkbox Urina "false"
checkbox Neoplasias "true"
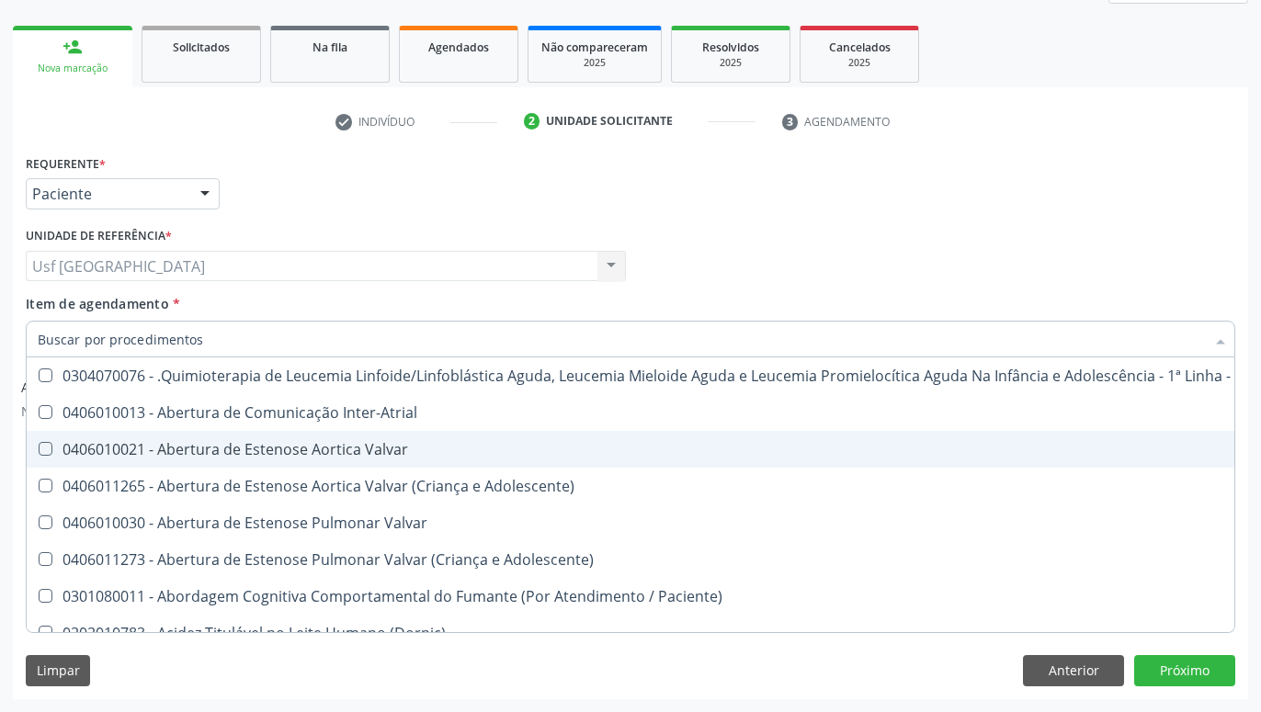
checkbox Urina "false"
checkbox Articulacoes "true"
checkbox Dosagens\) "false"
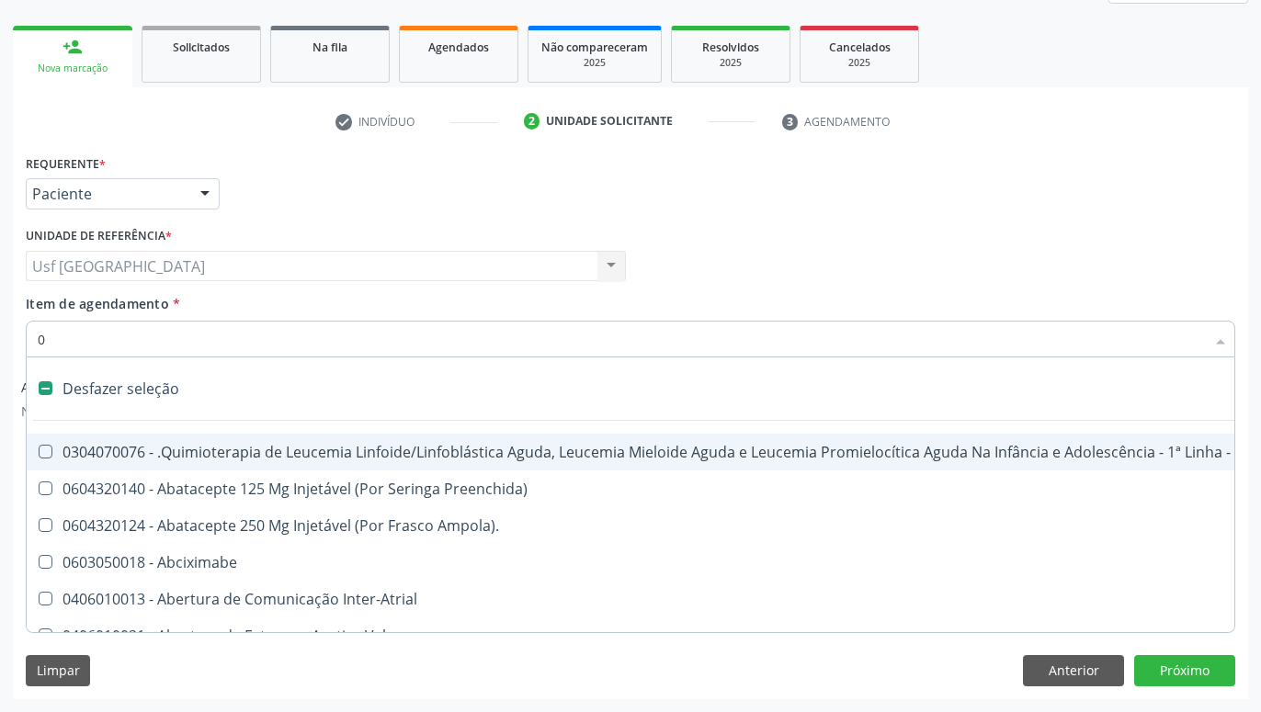
type input "02"
checkbox Coração "true"
checkbox Urina "false"
checkbox Próstata "true"
checkbox Coclear "true"
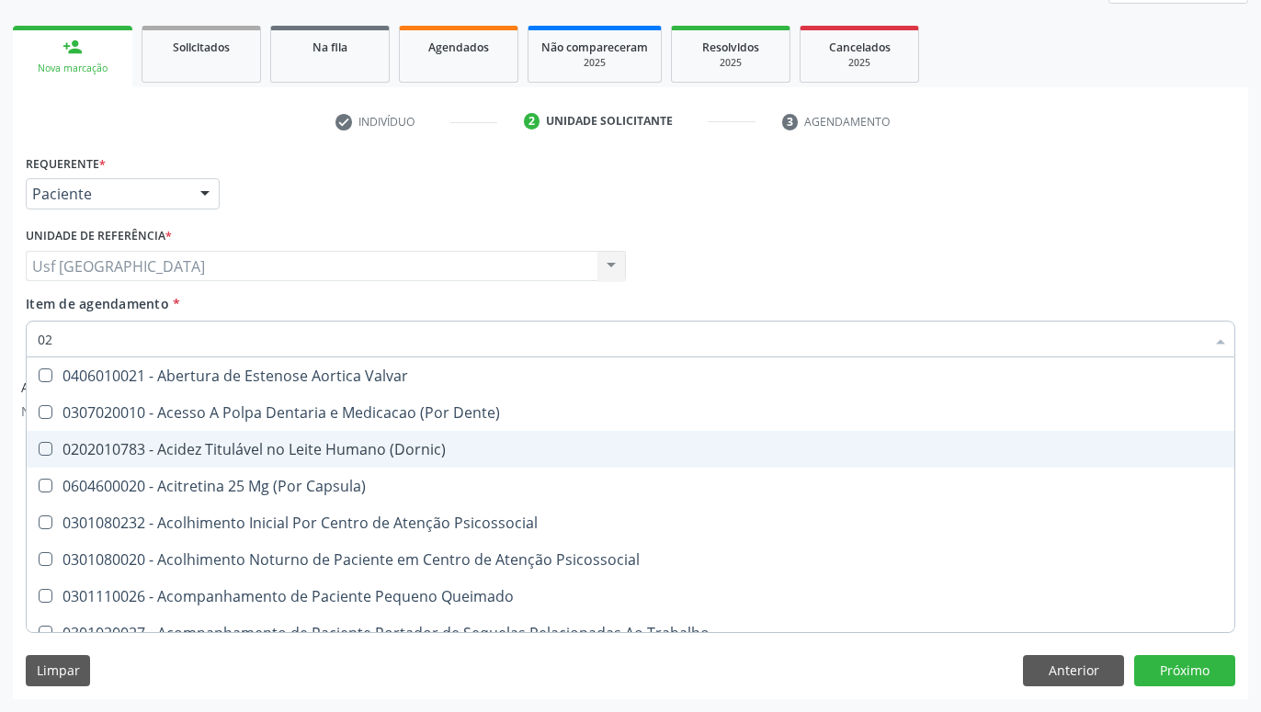
type input "020"
checkbox Terapeutica "true"
checkbox Urina "false"
checkbox Captação "true"
checkbox \(Qualitativo\) "true"
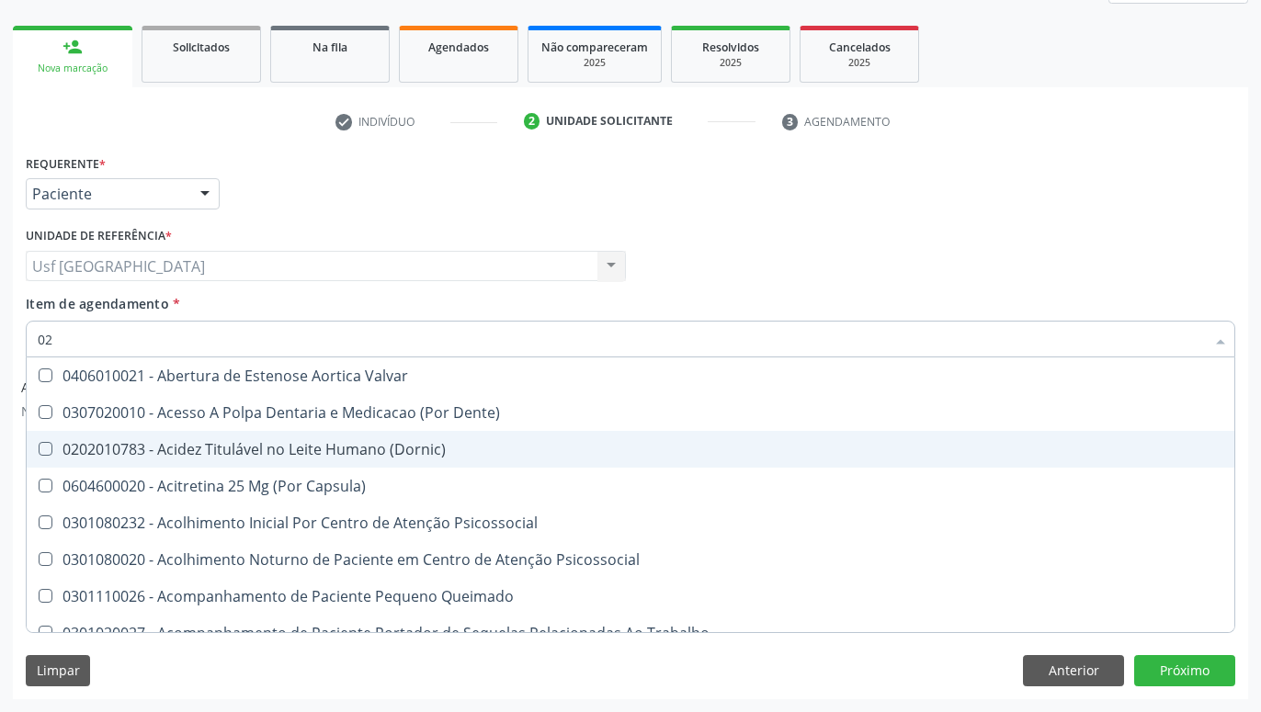
checkbox Dosagens\) "false"
checkbox Glicose "false"
checkbox \(T3\) "true"
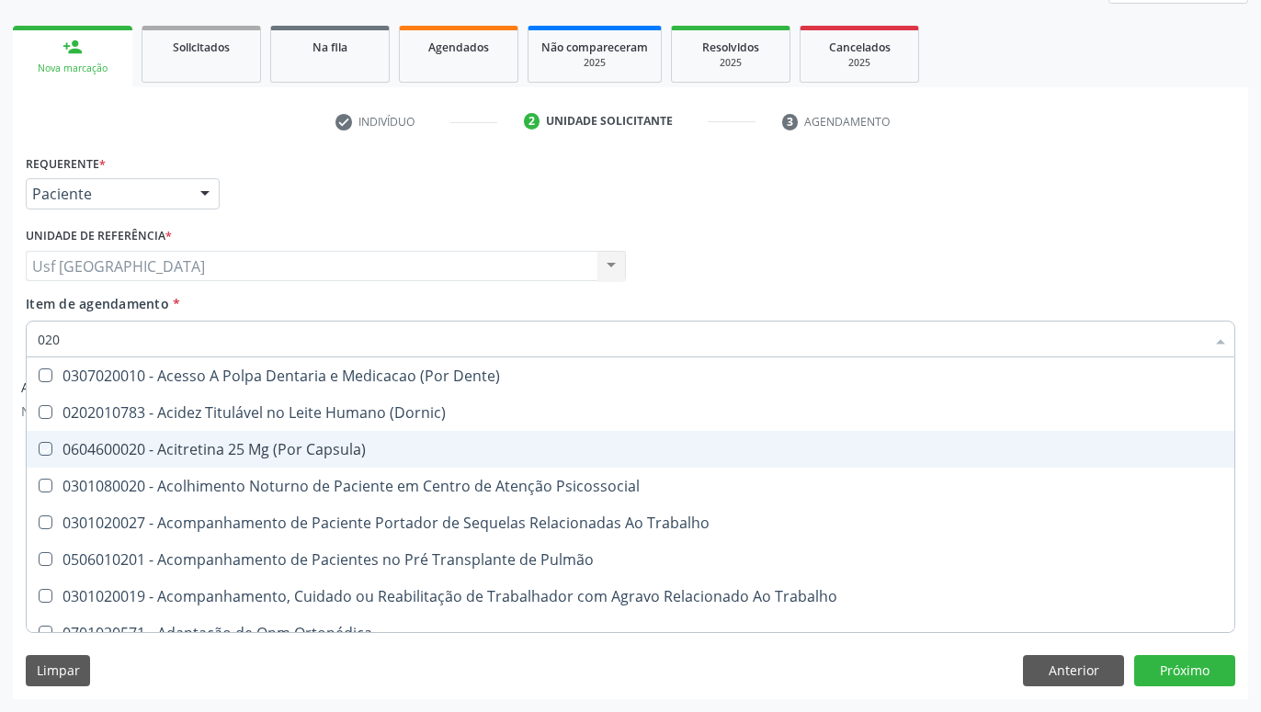
type input "0202"
checkbox Capsula\) "true"
checkbox Urina "false"
checkbox Arquitetura "true"
checkbox Laser "true"
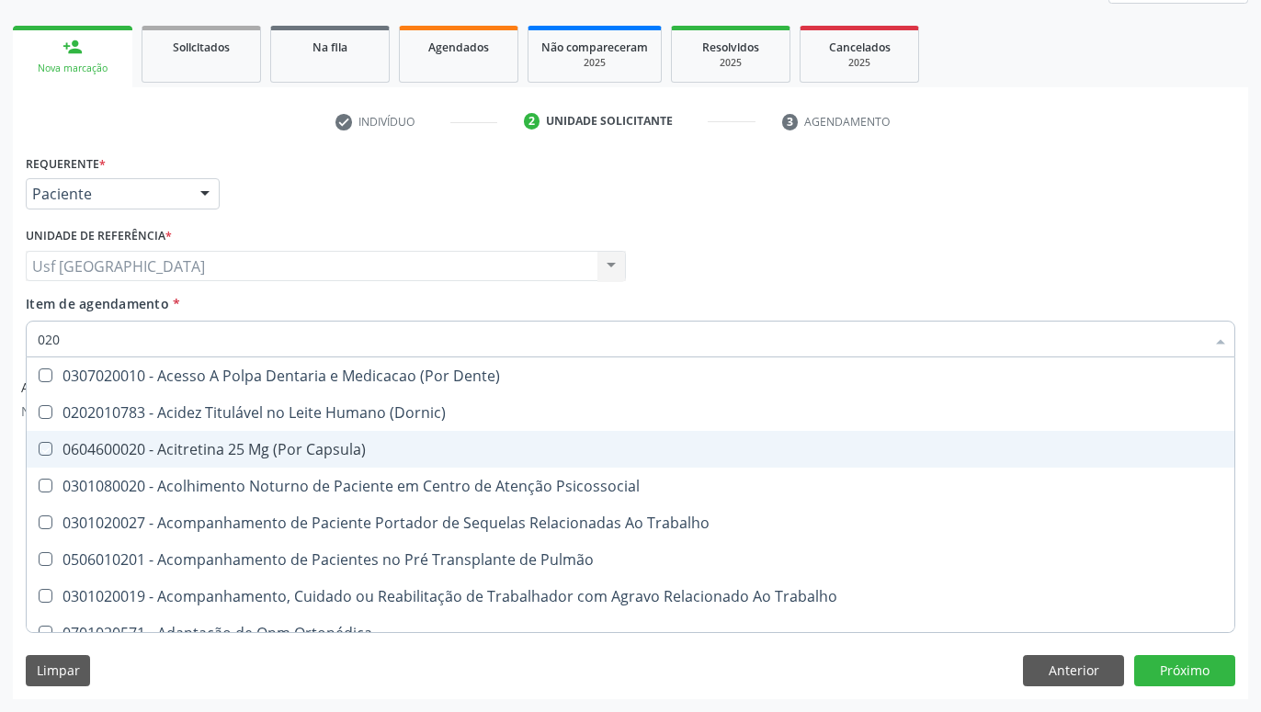
checkbox Biologica "true"
checkbox Dosagens\) "false"
checkbox Dosagens\) "true"
checkbox Euglobulina "true"
checkbox Glicose "false"
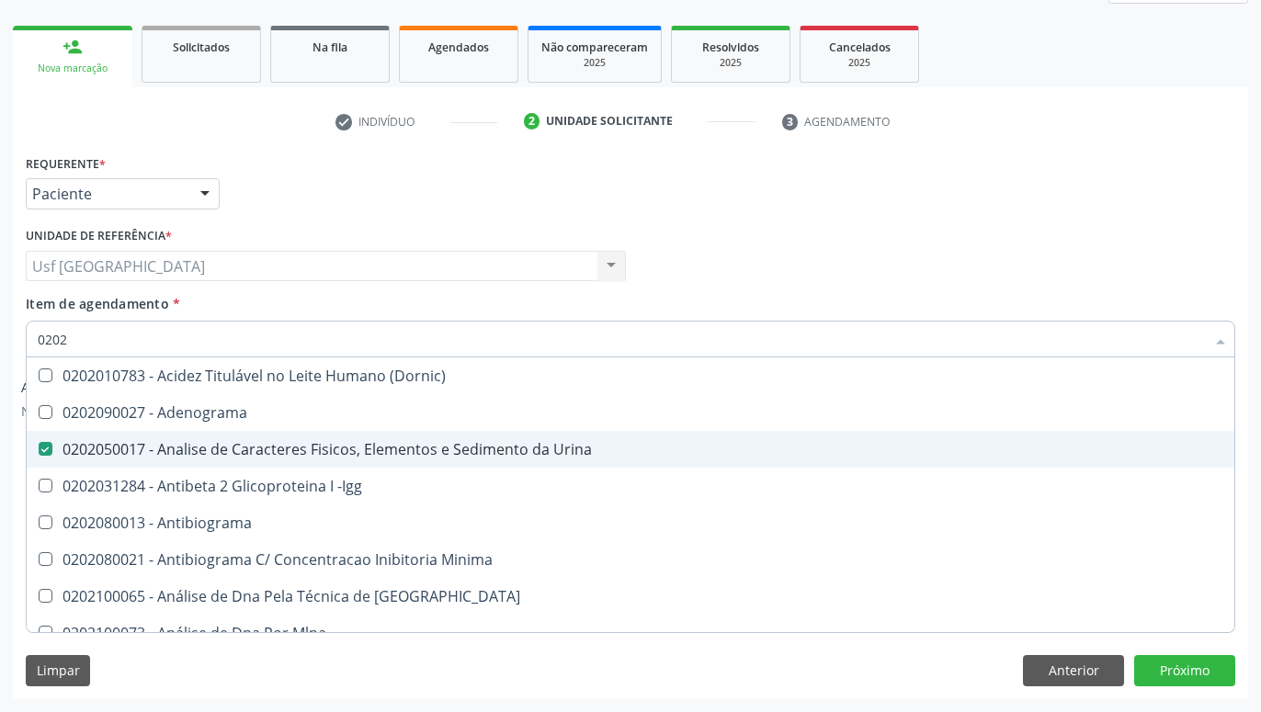
type input "02020"
checkbox Parceria\) "true"
checkbox Dosagens\) "false"
checkbox Xi "true"
checkbox Glicose "false"
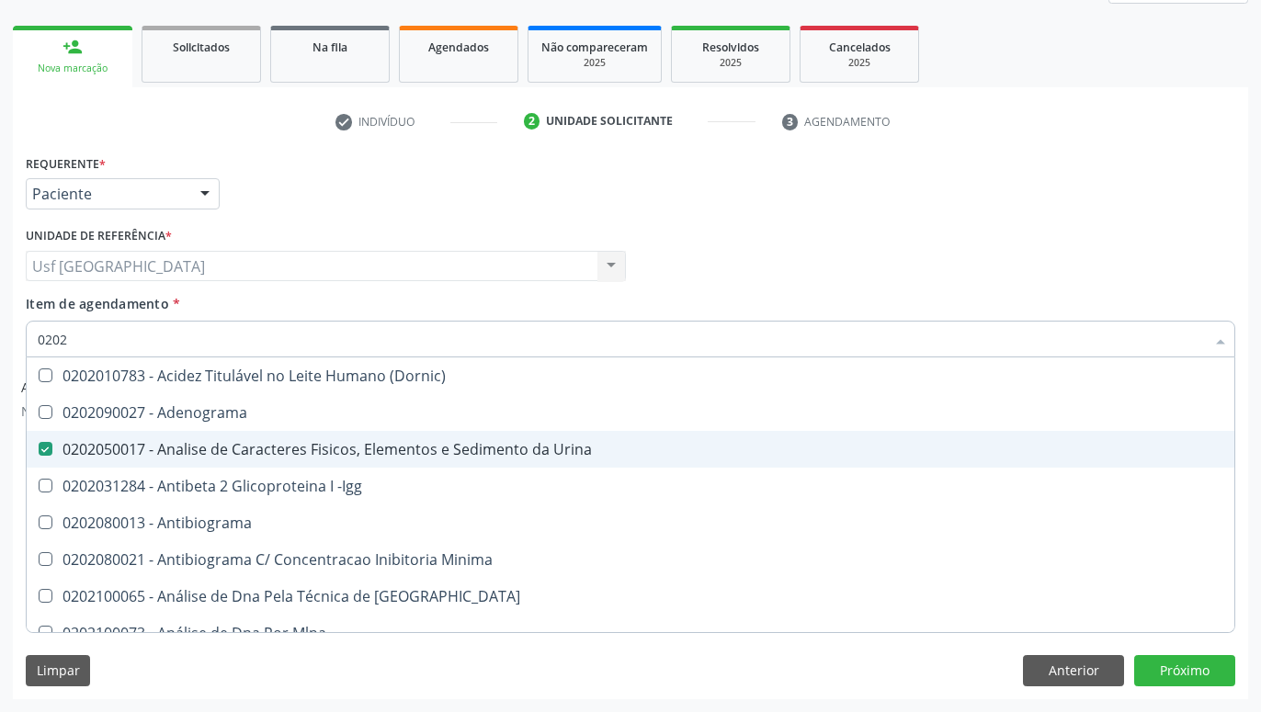
checkbox Zinco "true"
checkbox Completo "false"
checkbox Carini "true"
checkbox Parceria\) "true"
checkbox Antitoxoplasma "false"
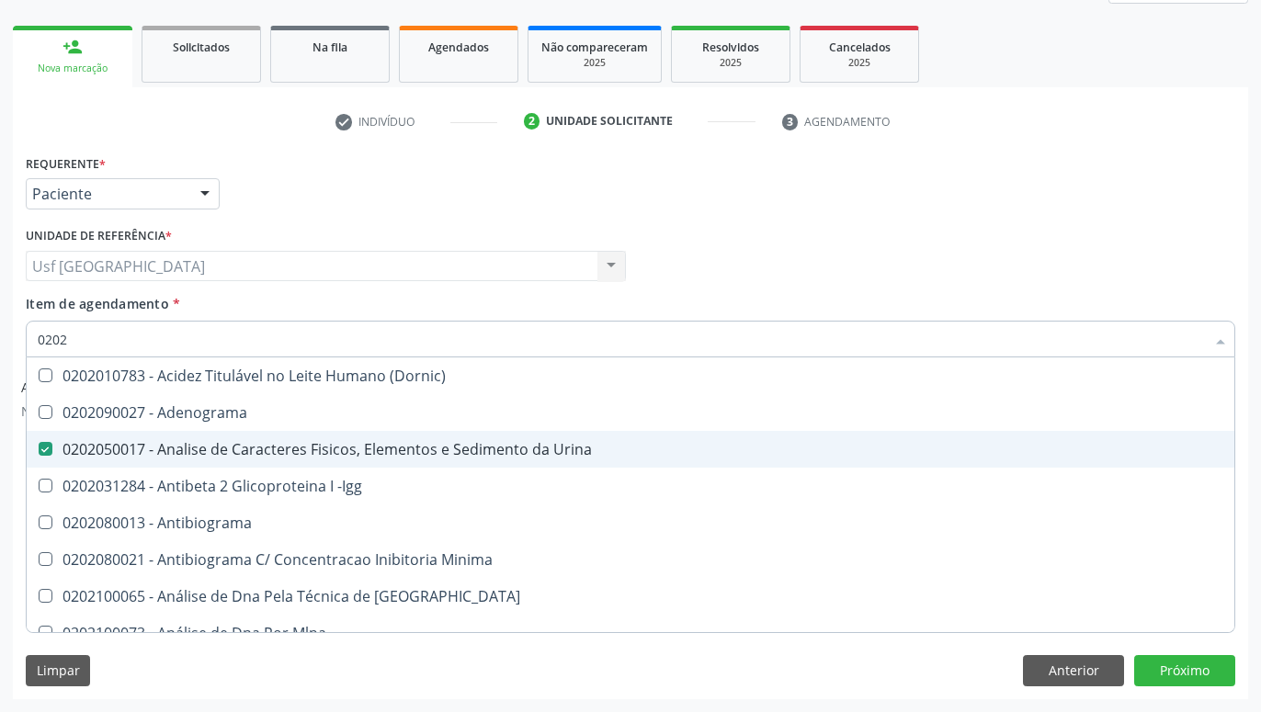
checkbox Antitoxoplasma "false"
type input "020208"
checkbox Urina "false"
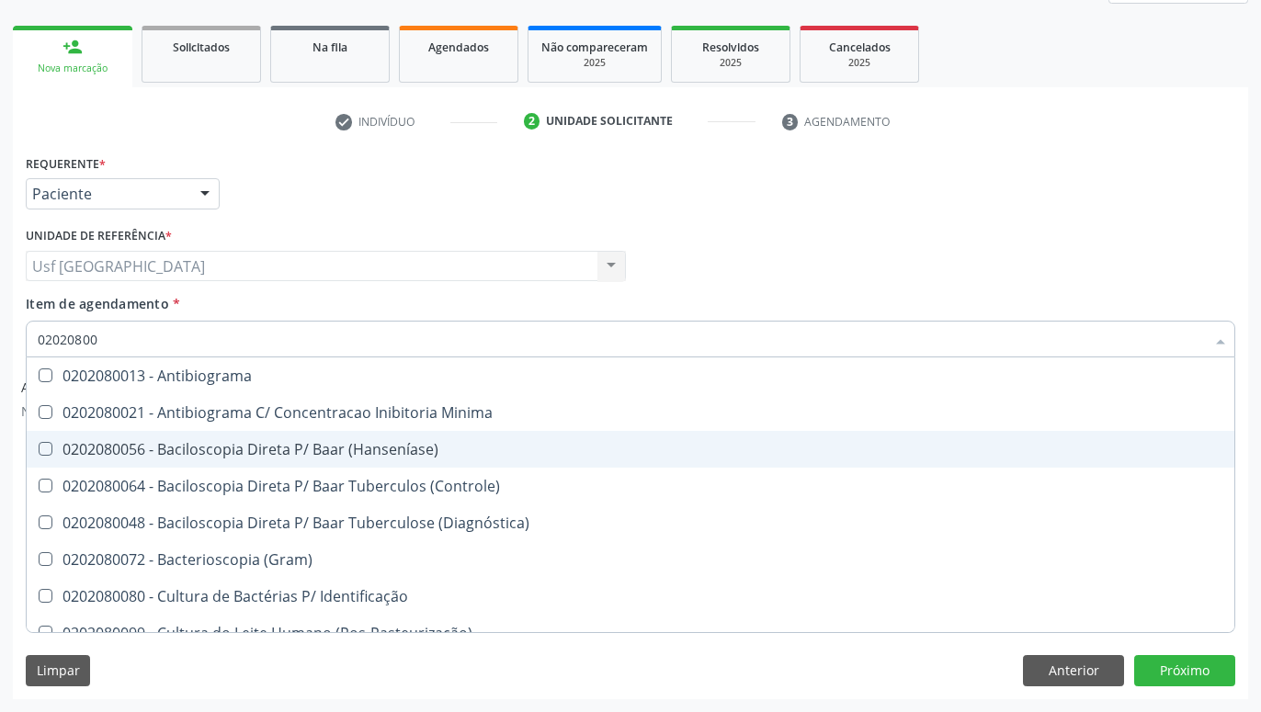
type input "020208008"
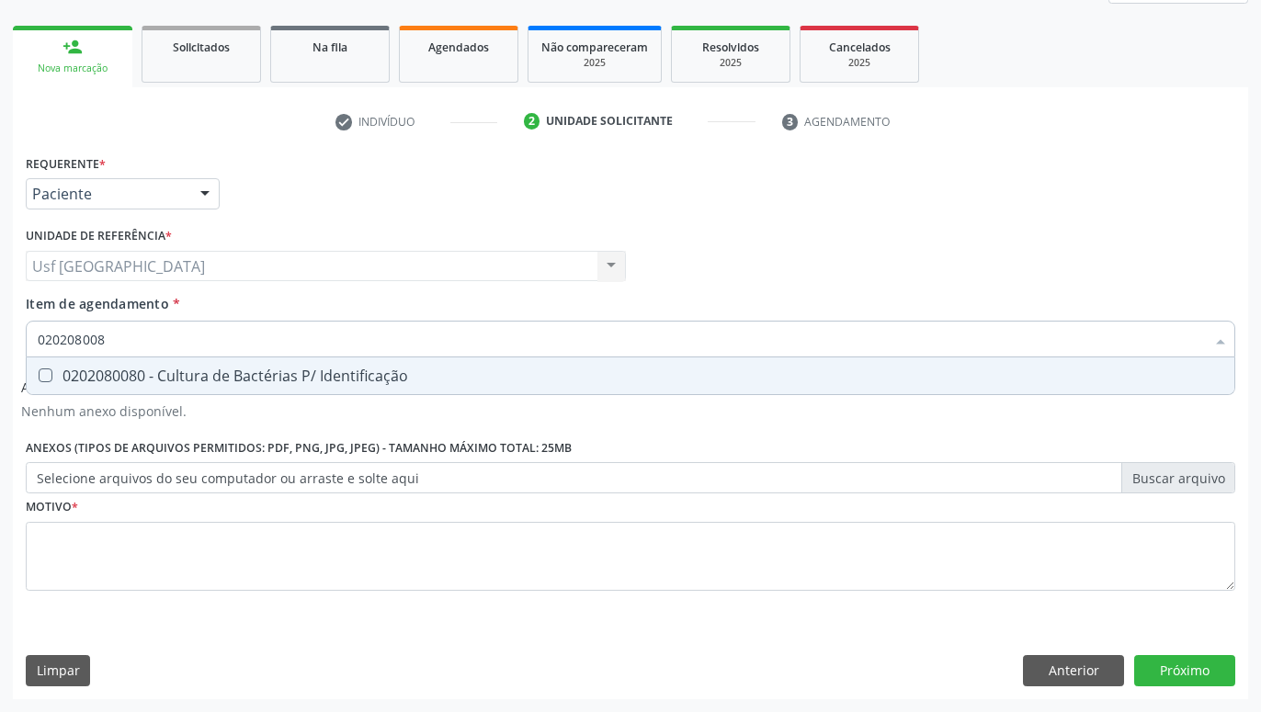
click at [151, 374] on div "0202080080 - Cultura de Bactérias P/ Identificação" at bounding box center [631, 376] width 1186 height 15
checkbox Identificação "true"
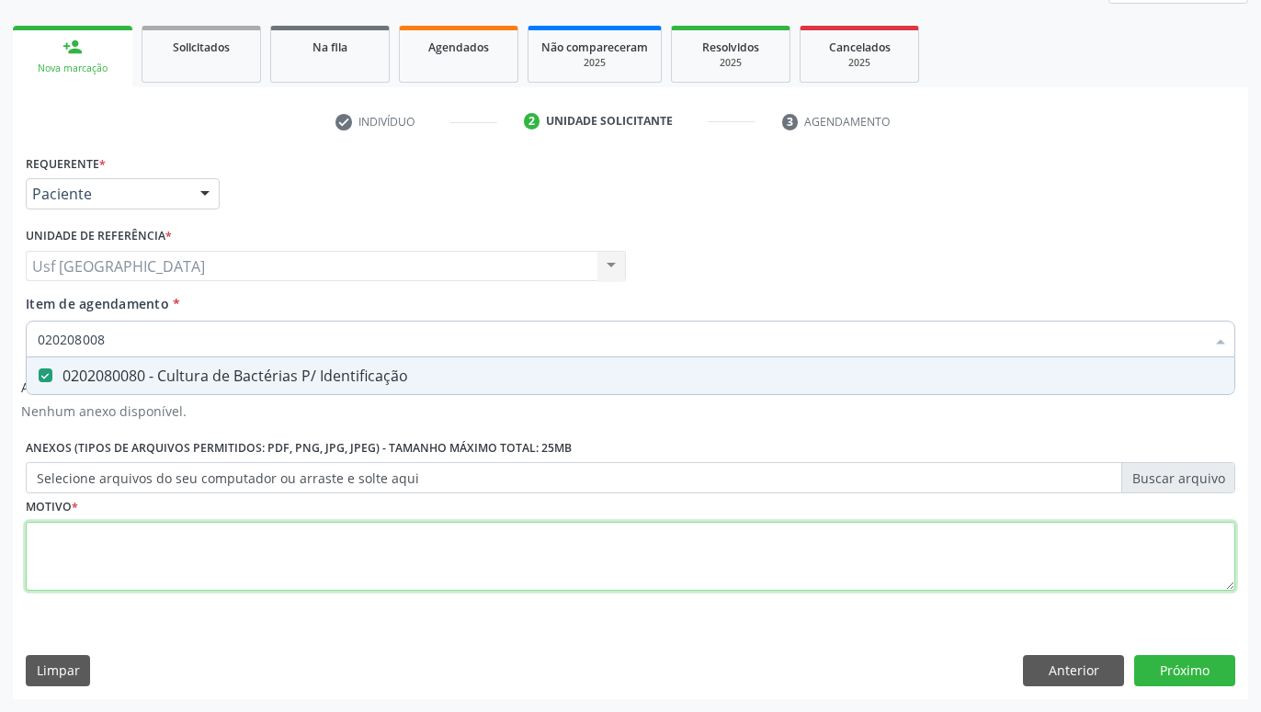
click at [176, 575] on textarea at bounding box center [631, 557] width 1210 height 70
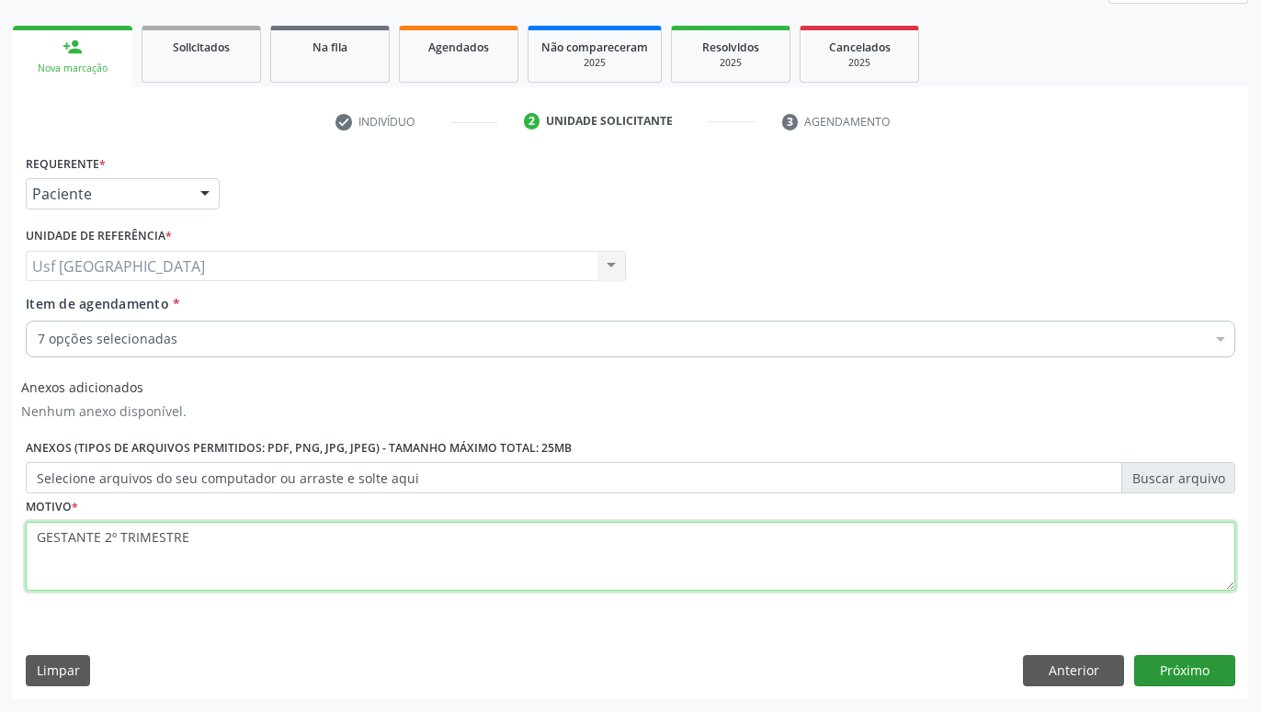
type textarea "GESTANTE 2º TRIMESTRE"
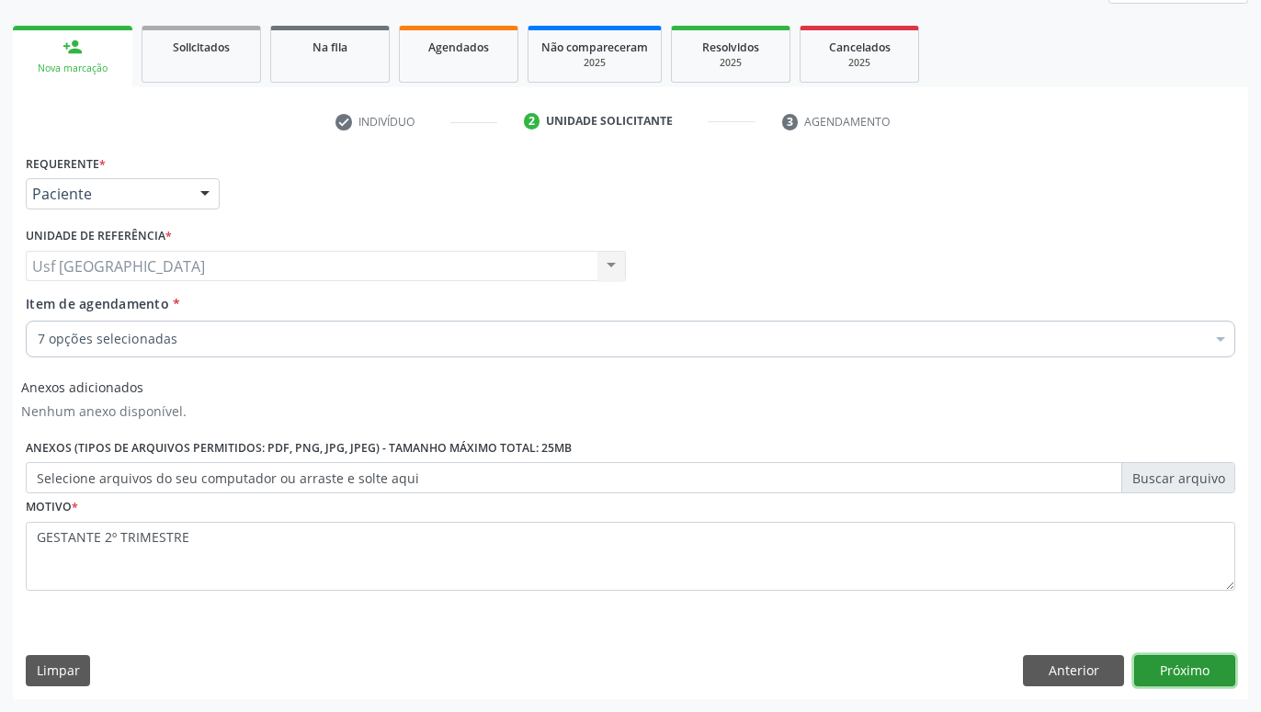
click at [1179, 670] on button "Próximo" at bounding box center [1184, 670] width 101 height 31
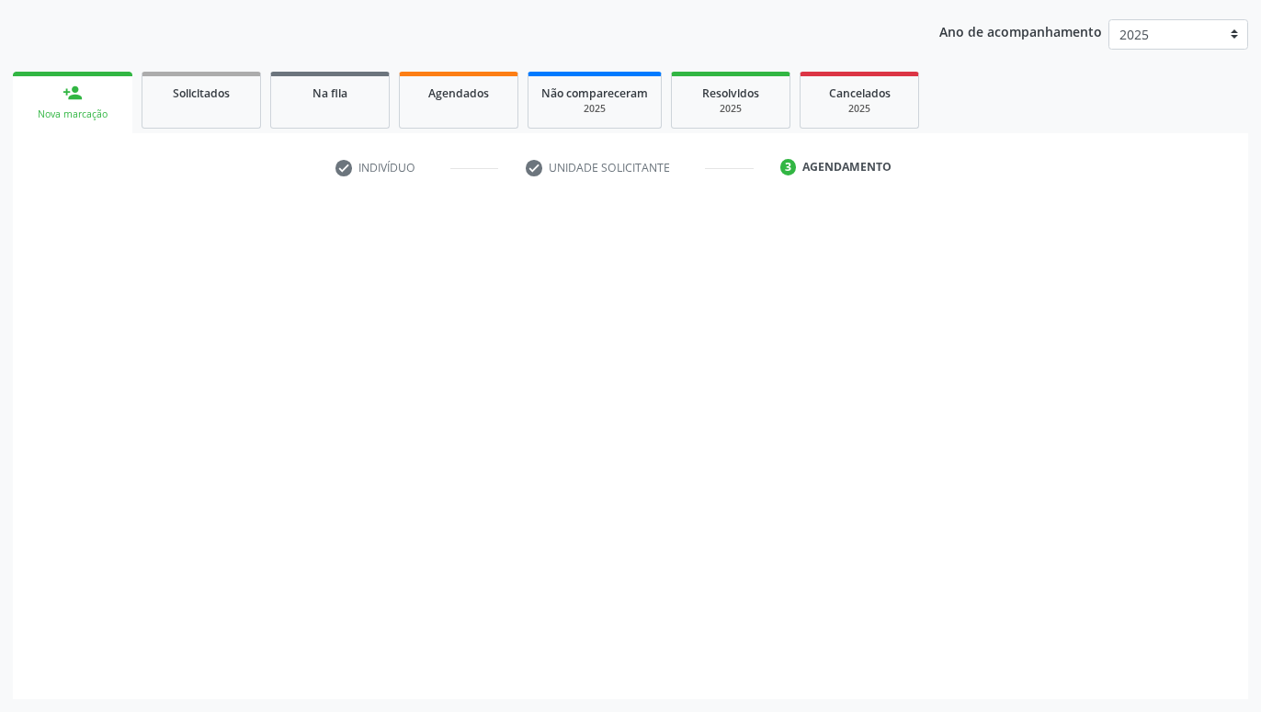
scroll to position [203, 0]
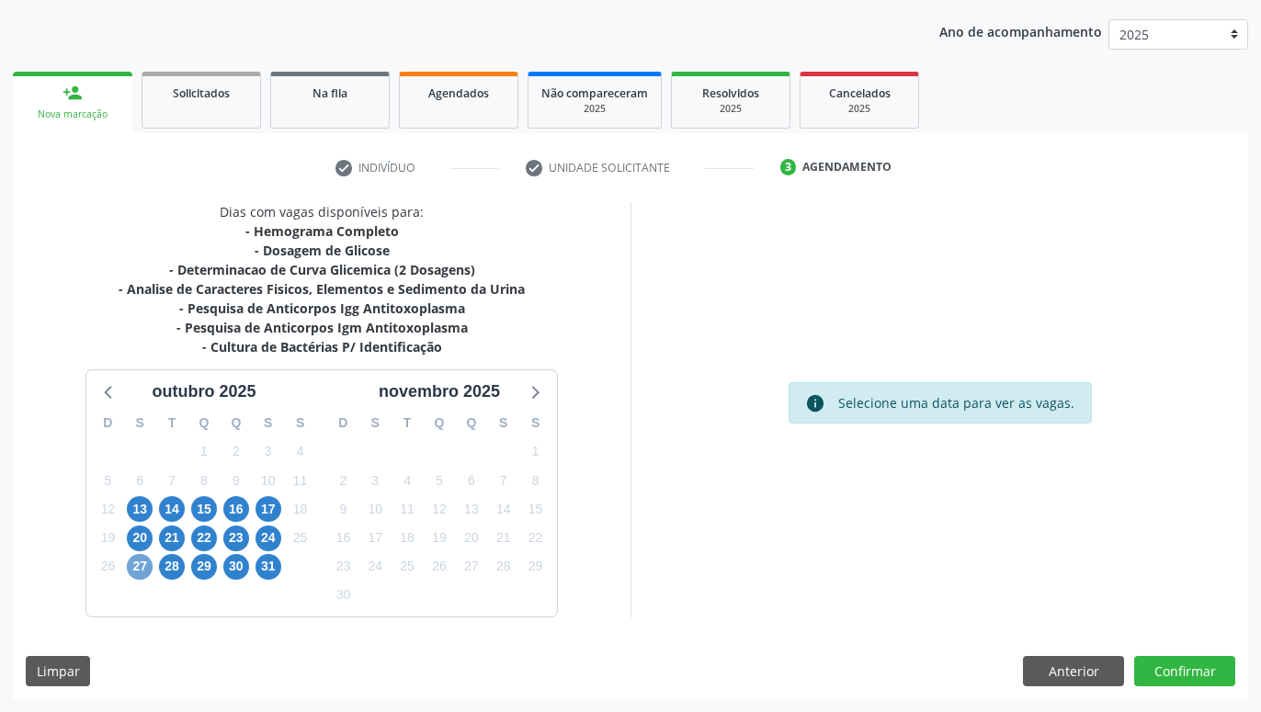
click at [141, 563] on span "27" at bounding box center [140, 567] width 26 height 26
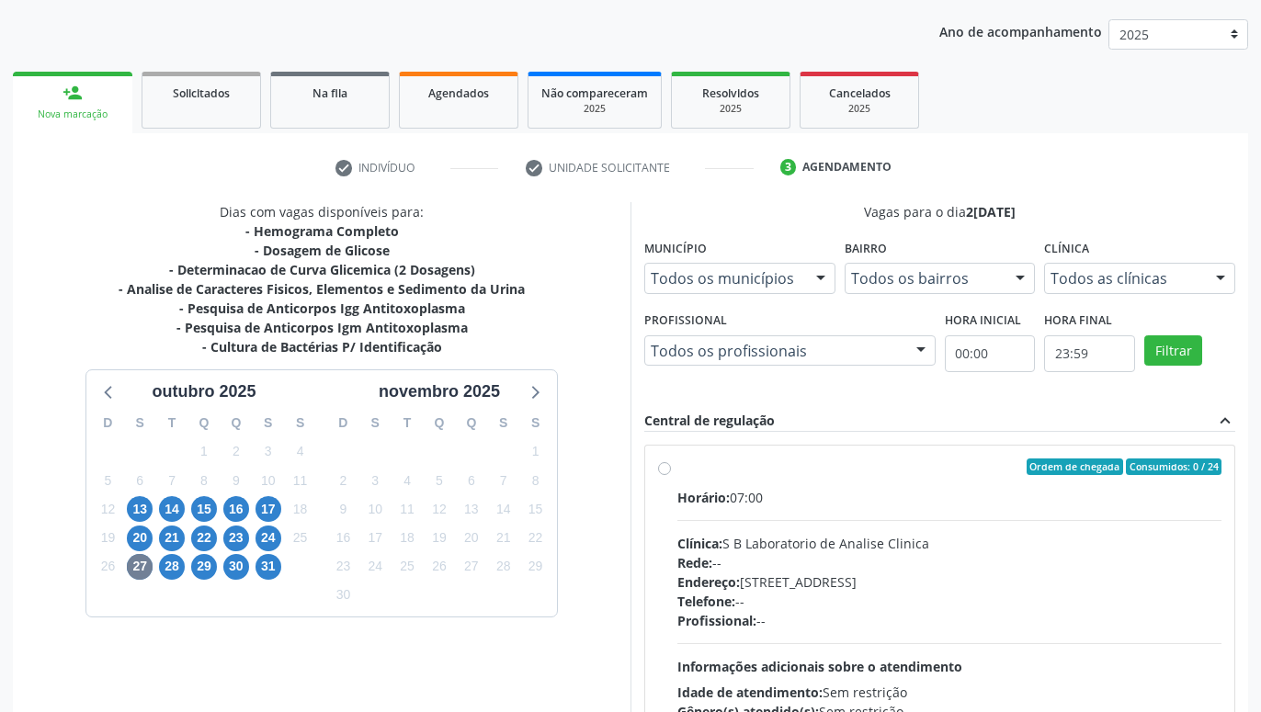
click at [678, 464] on label "Ordem de chegada Consumidos: 0 / 24 Horário: 07:00 Clínica: S B Laboratorio de …" at bounding box center [950, 600] width 544 height 282
click at [660, 464] on input "Ordem de chegada Consumidos: 0 / 24 Horário: 07:00 Clínica: S B Laboratorio de …" at bounding box center [664, 467] width 13 height 17
radio input "true"
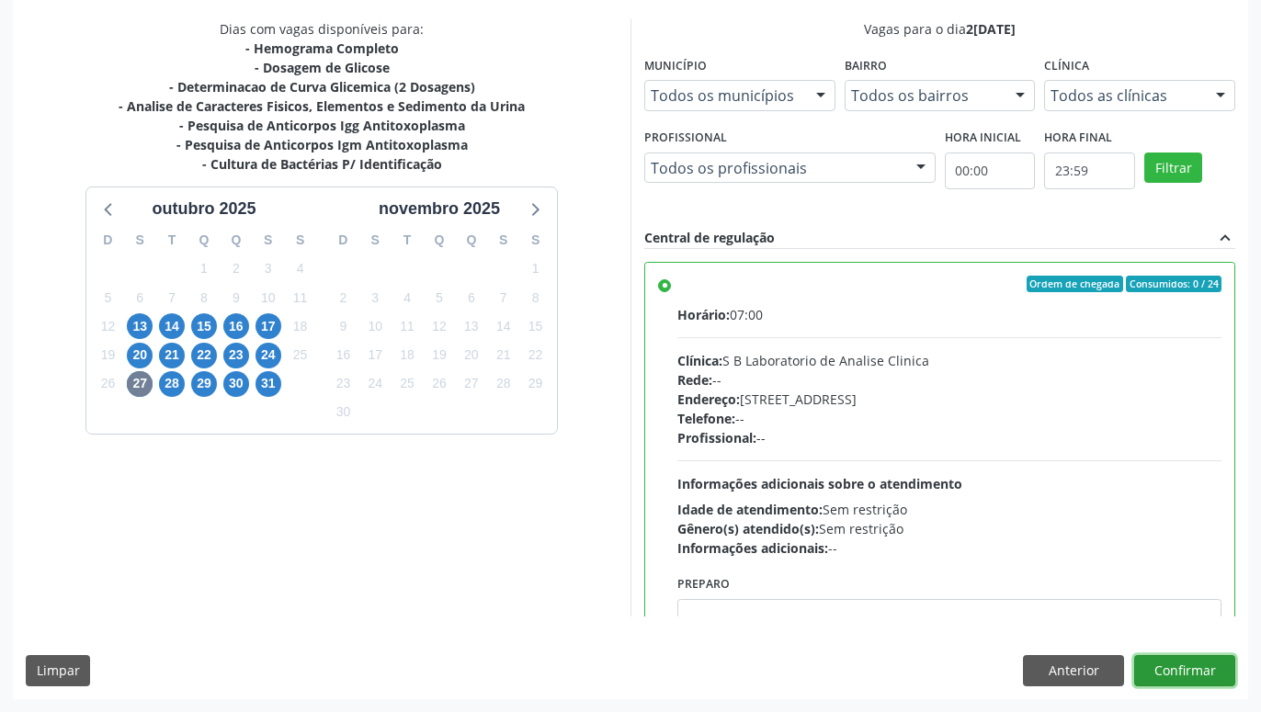
click at [1167, 664] on button "Confirmar" at bounding box center [1184, 670] width 101 height 31
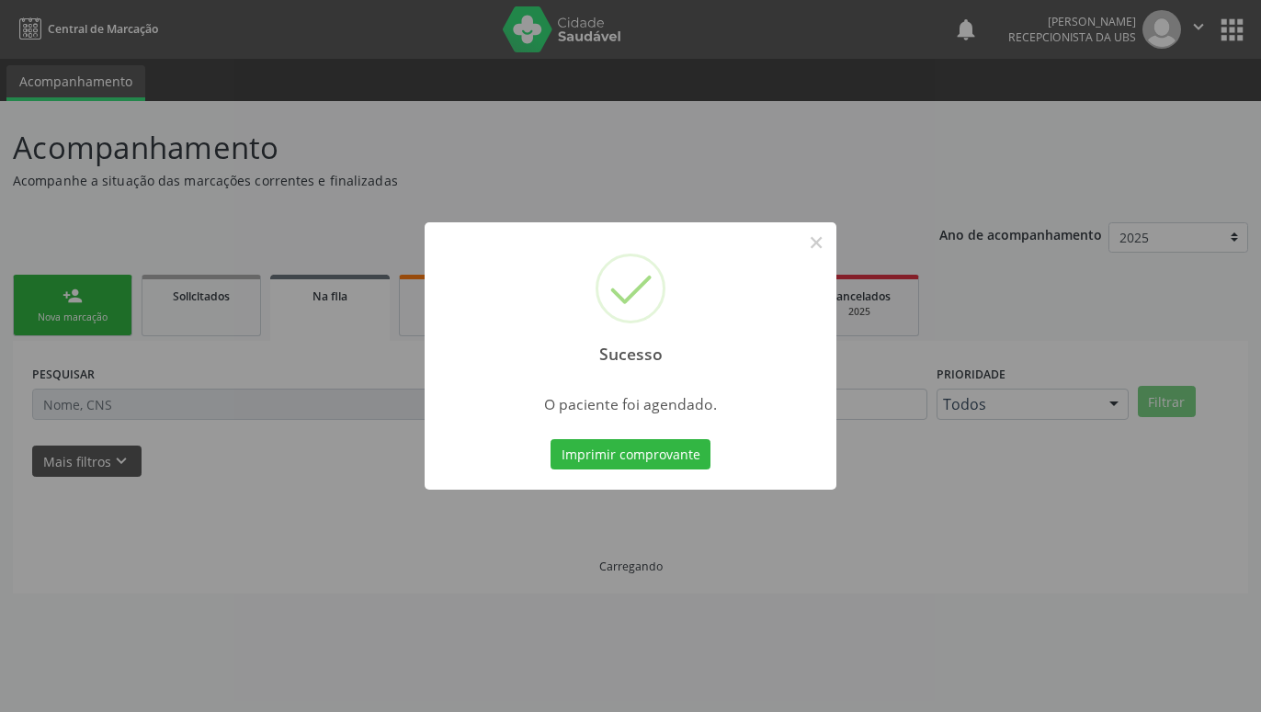
scroll to position [0, 0]
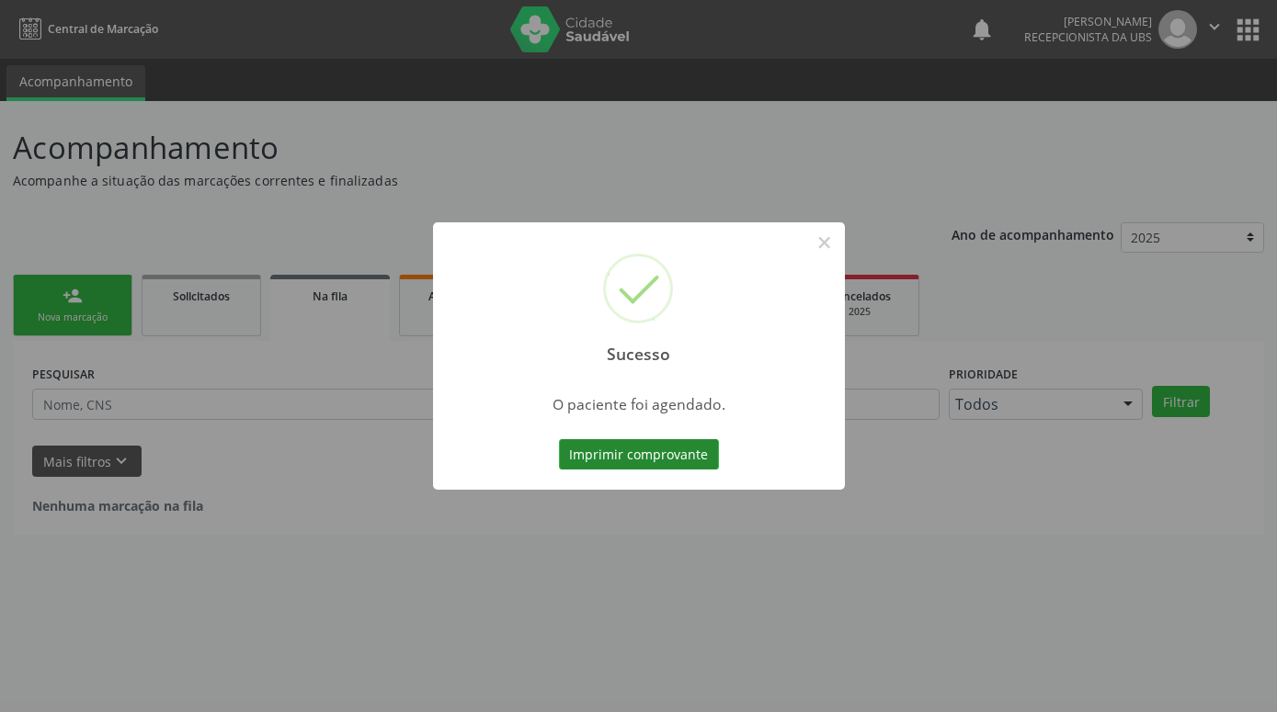
click at [637, 450] on button "Imprimir comprovante" at bounding box center [639, 454] width 160 height 31
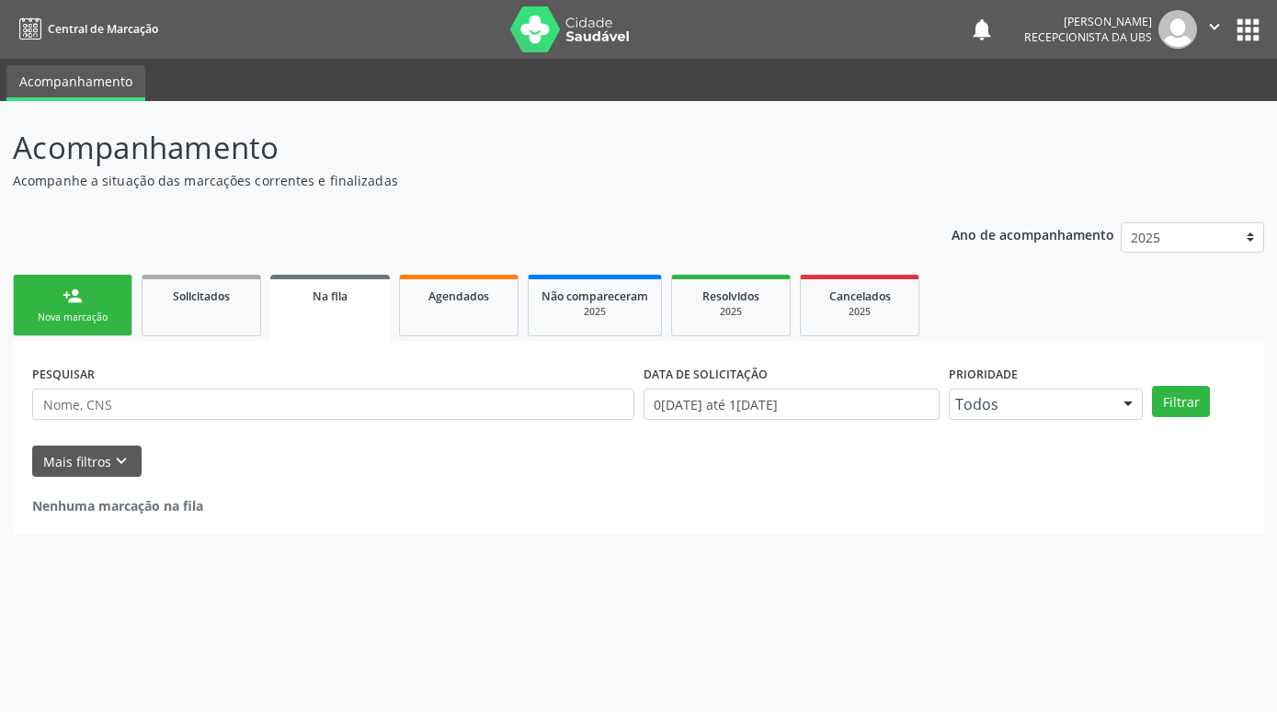
click at [47, 306] on link "person_add Nova marcação" at bounding box center [73, 306] width 120 height 62
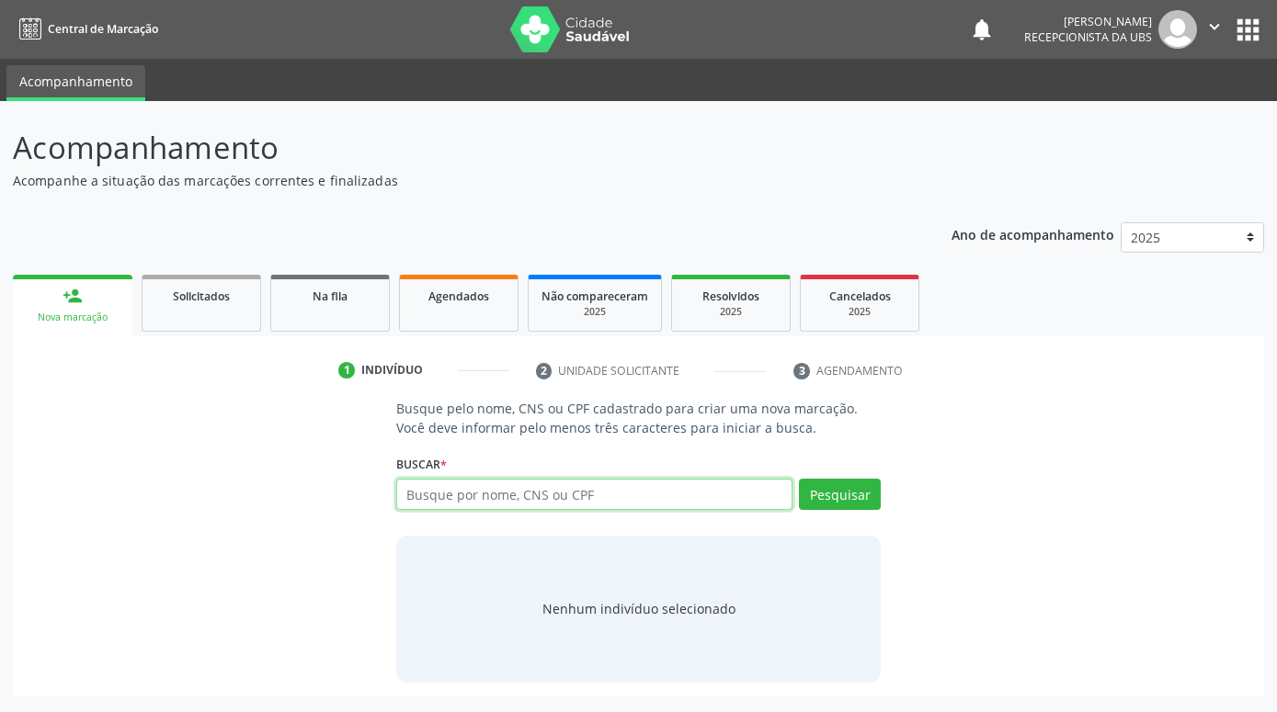
click at [669, 487] on input "text" at bounding box center [594, 494] width 396 height 31
paste input "[PERSON_NAME]"
type input "[PERSON_NAME]"
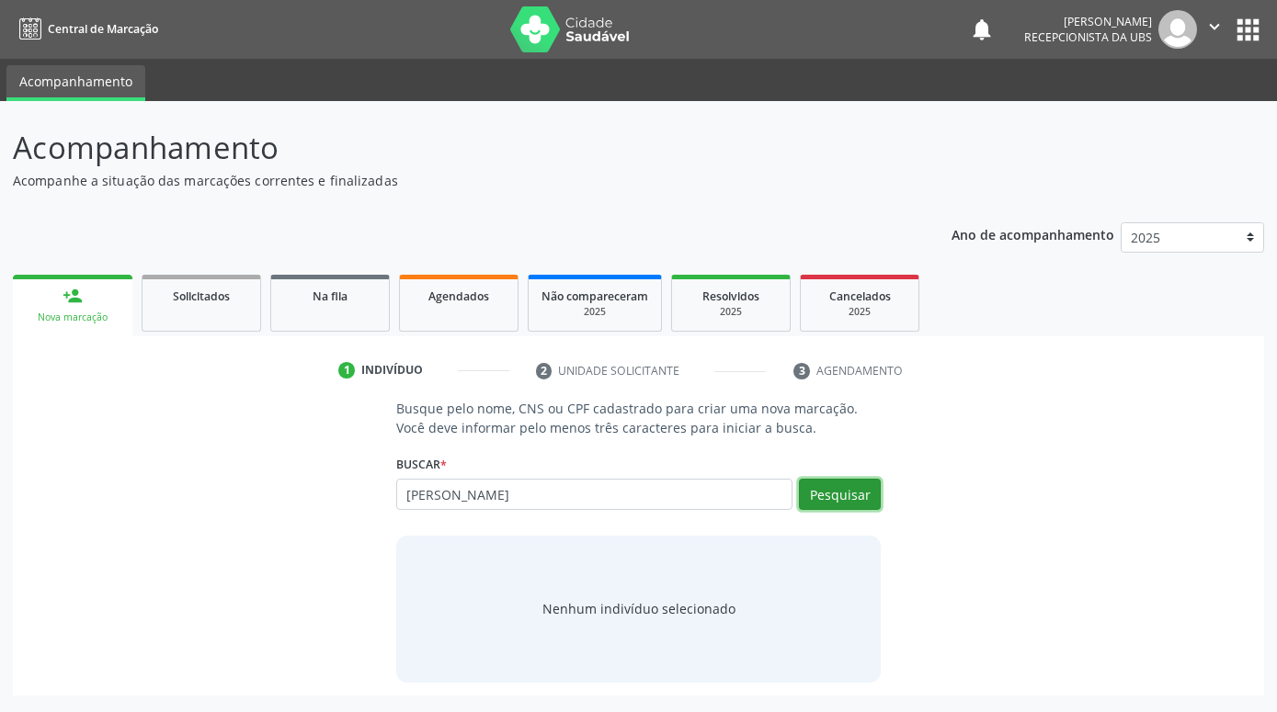
click at [819, 490] on button "Pesquisar" at bounding box center [840, 494] width 82 height 31
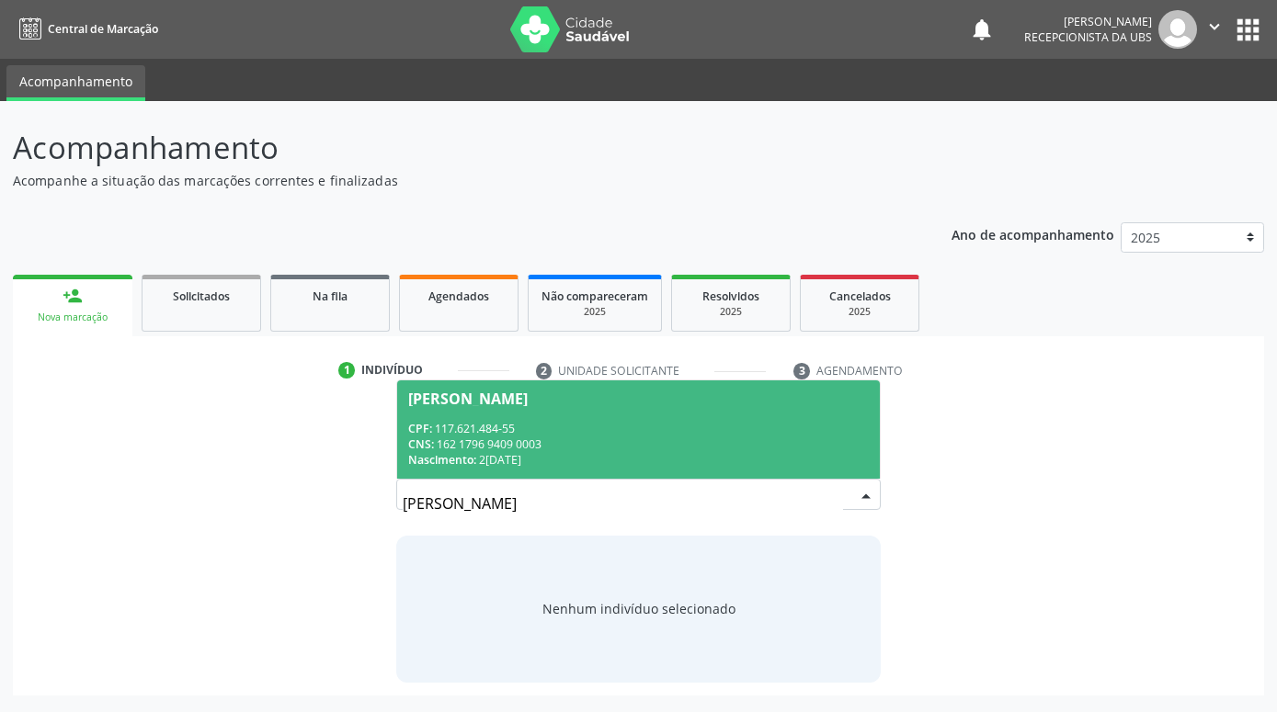
click at [848, 425] on div "CPF: 117.621.484-55" at bounding box center [638, 429] width 461 height 16
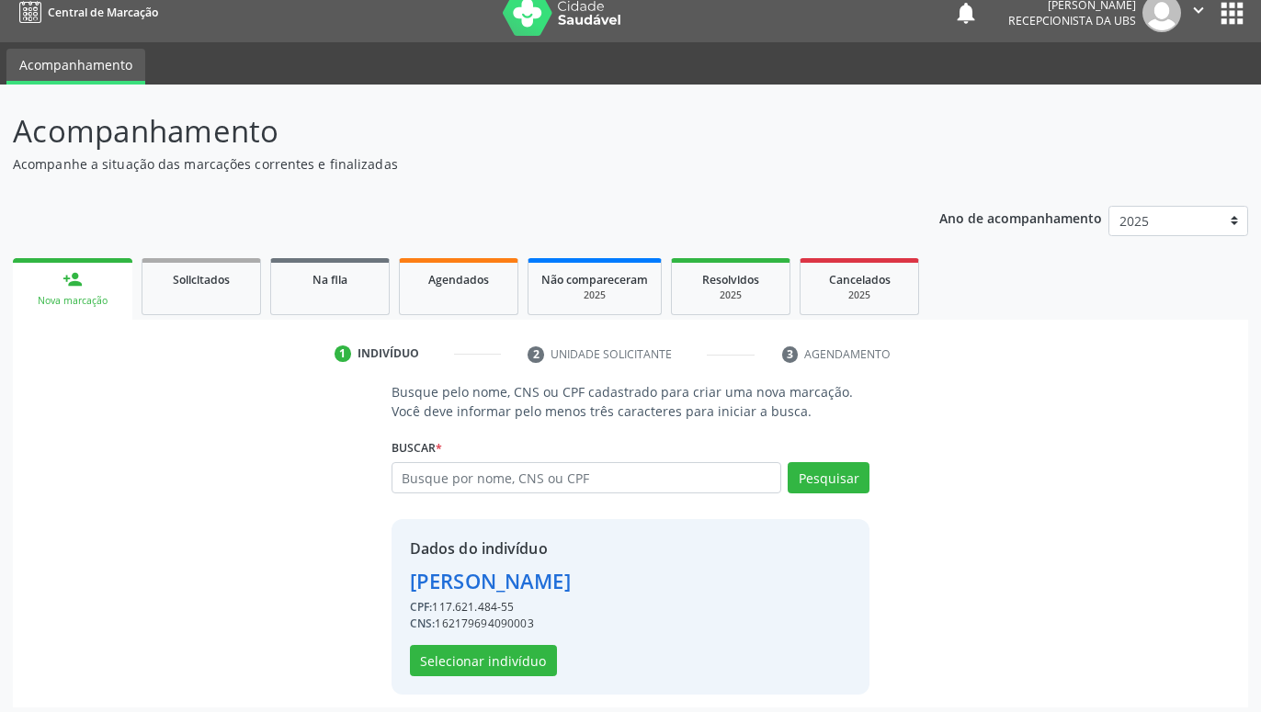
scroll to position [25, 0]
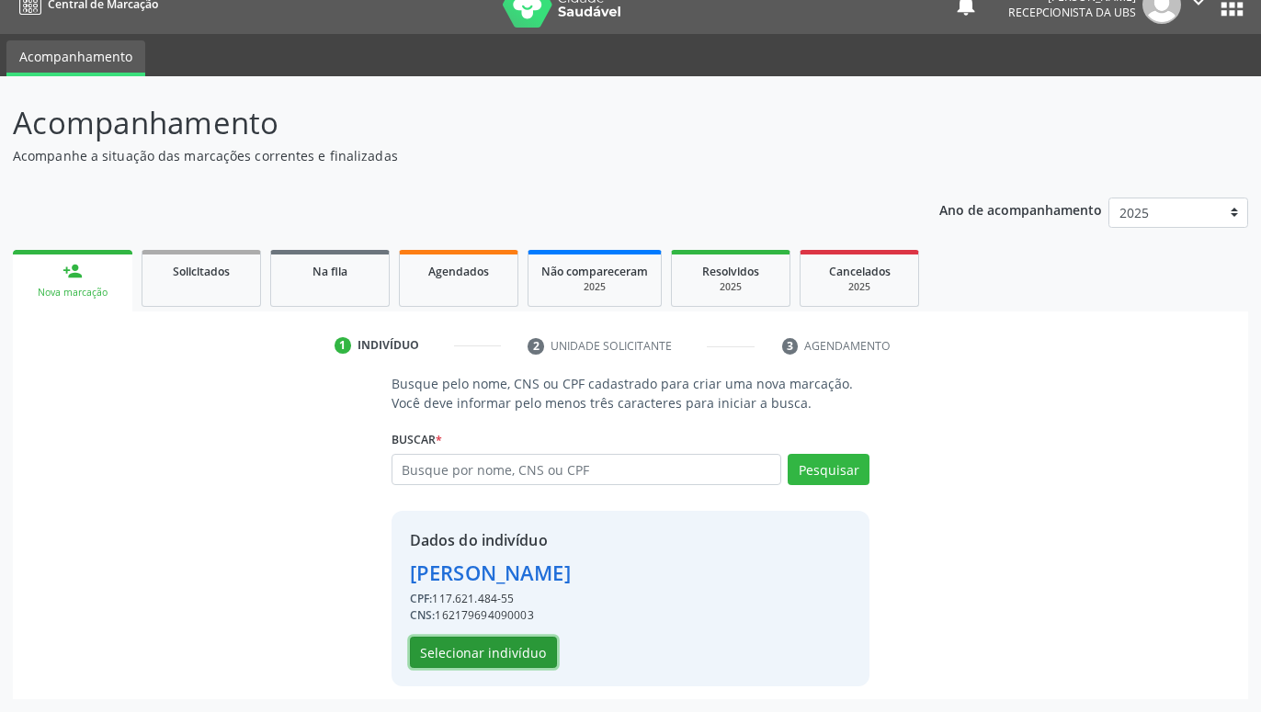
click at [532, 643] on button "Selecionar indivíduo" at bounding box center [483, 652] width 147 height 31
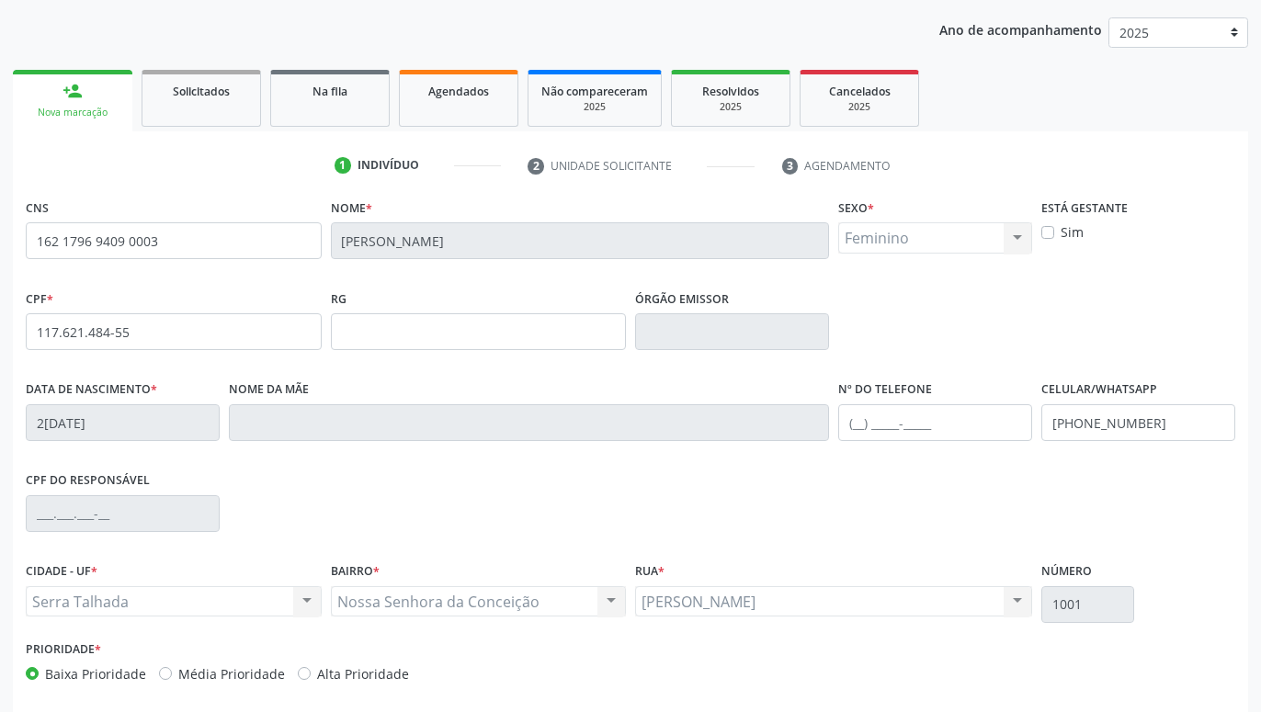
scroll to position [284, 0]
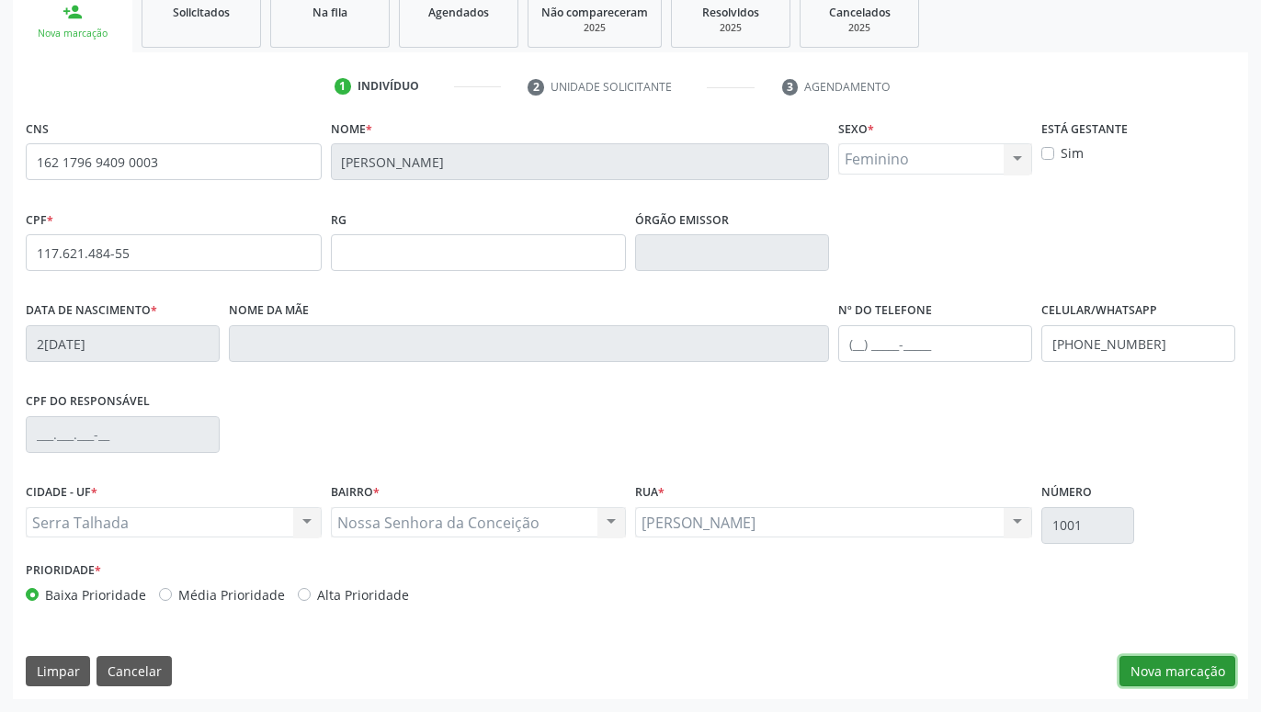
click at [1176, 680] on button "Nova marcação" at bounding box center [1178, 671] width 116 height 31
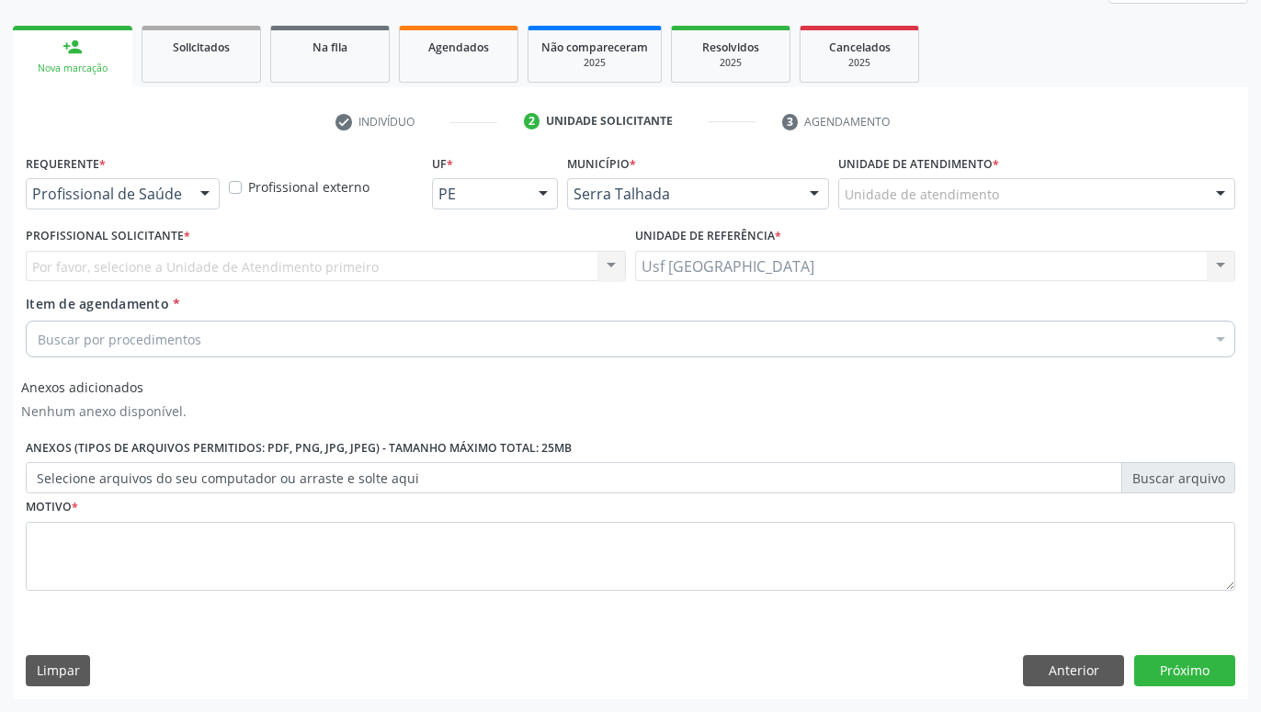
click at [198, 201] on div at bounding box center [205, 194] width 28 height 31
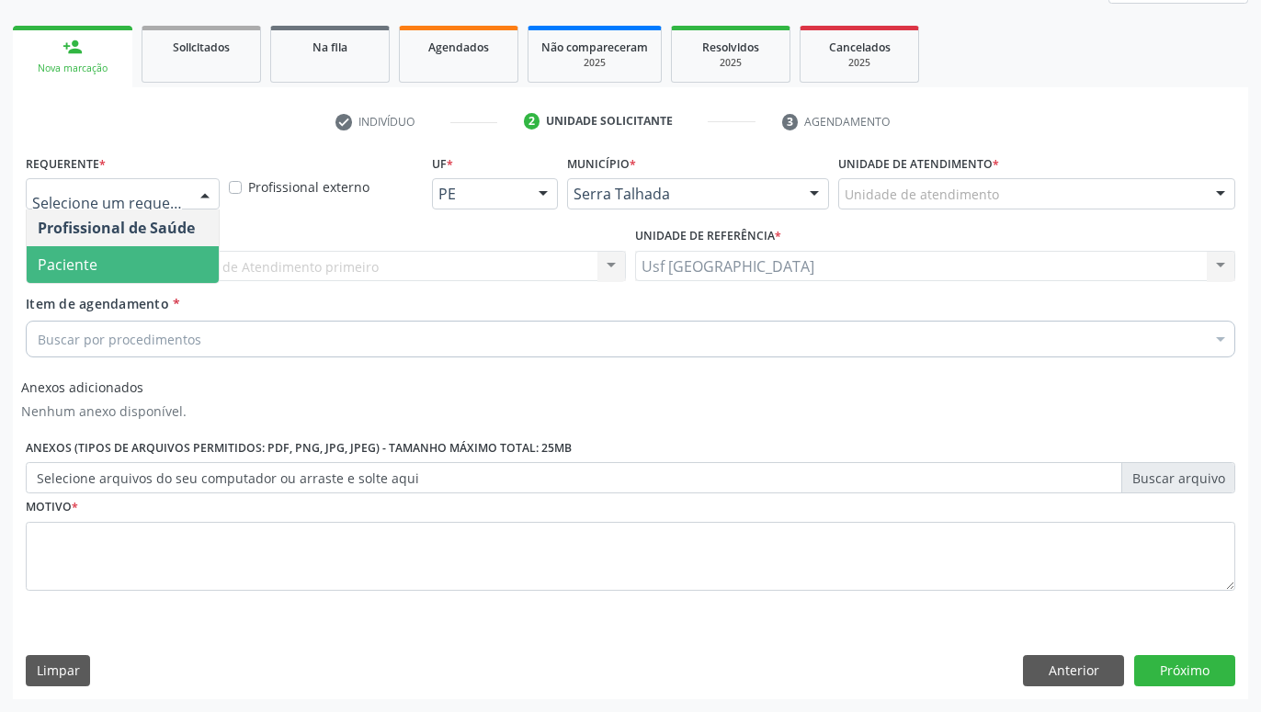
click at [108, 258] on span "Paciente" at bounding box center [123, 264] width 192 height 37
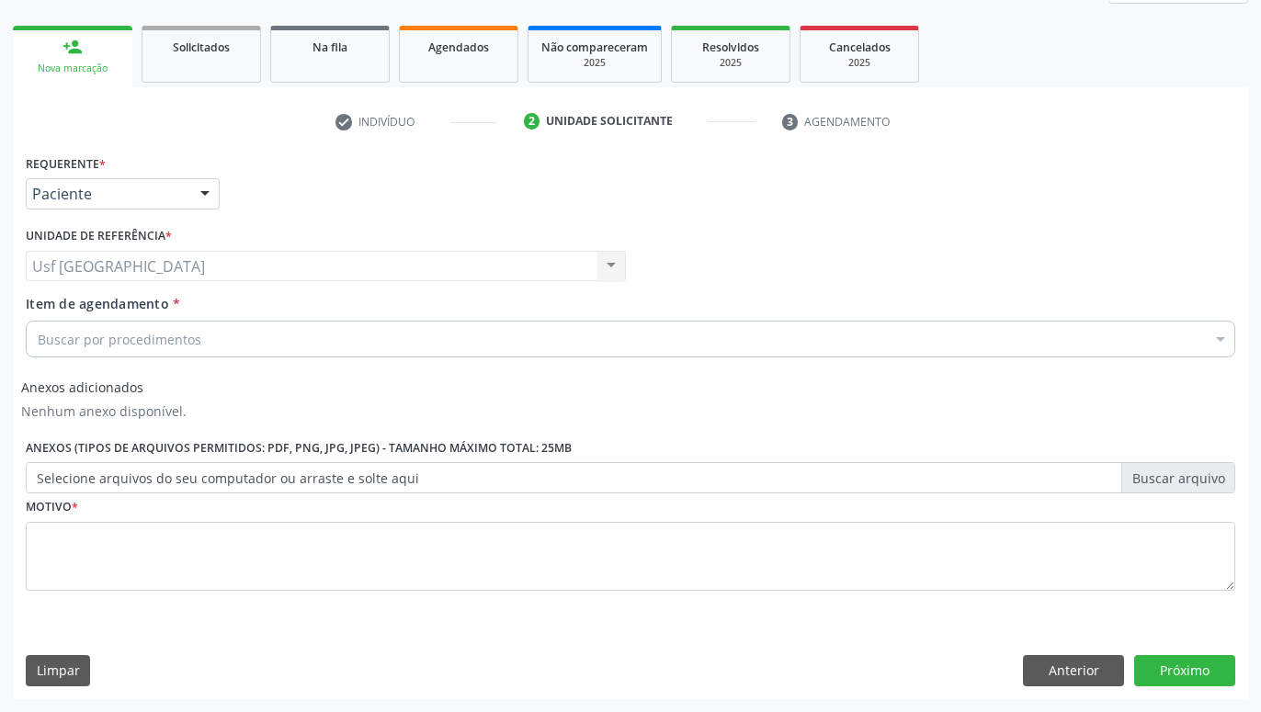
click at [229, 341] on div "Buscar por procedimentos" at bounding box center [631, 339] width 1210 height 37
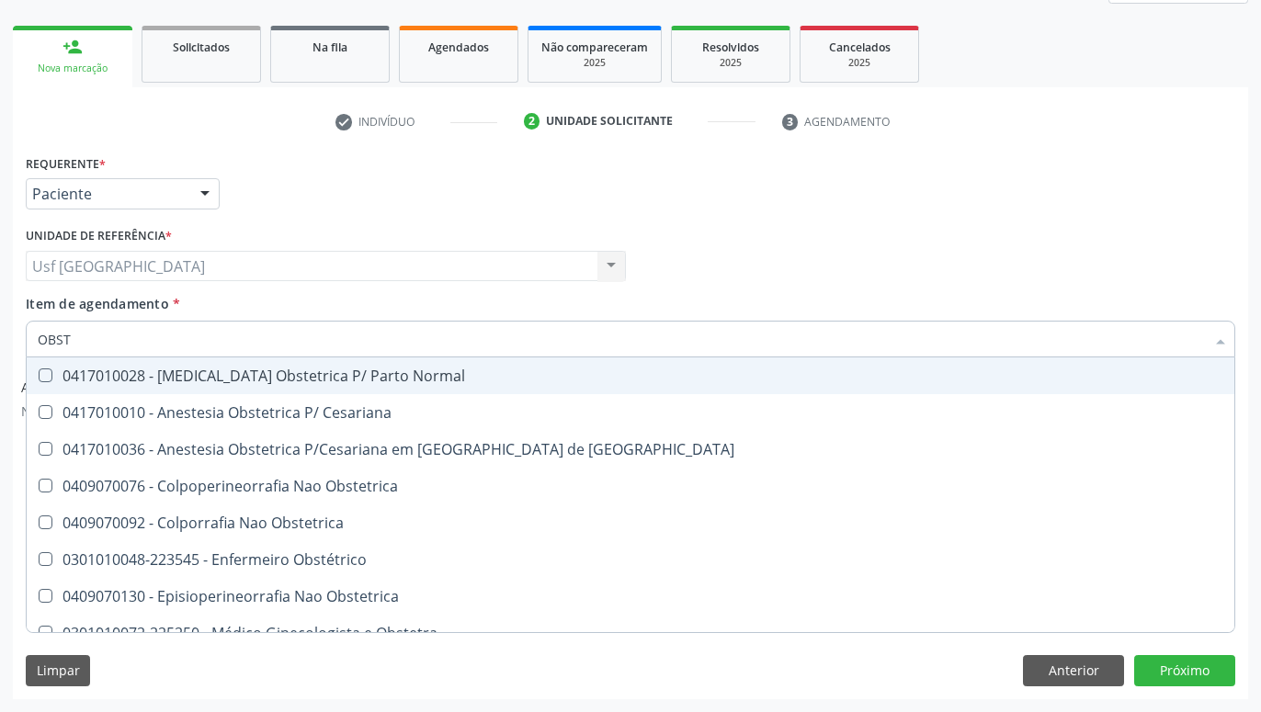
type input "OBSTE"
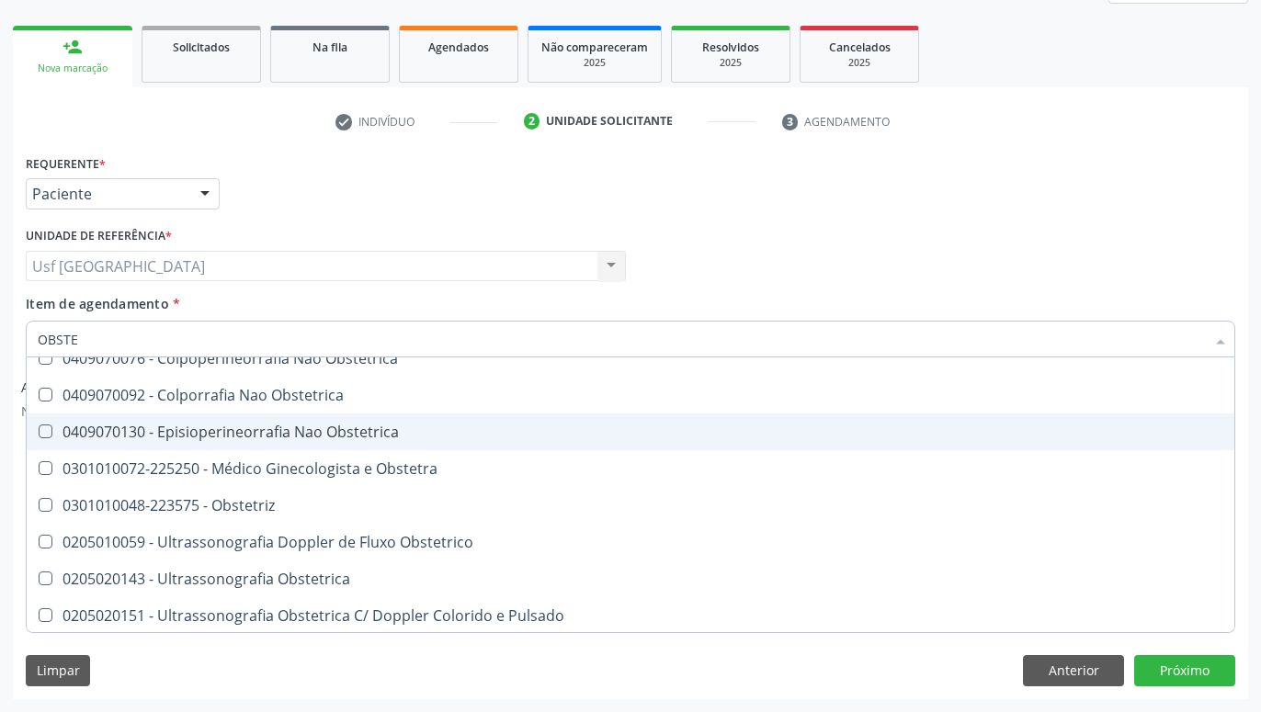
scroll to position [130, 0]
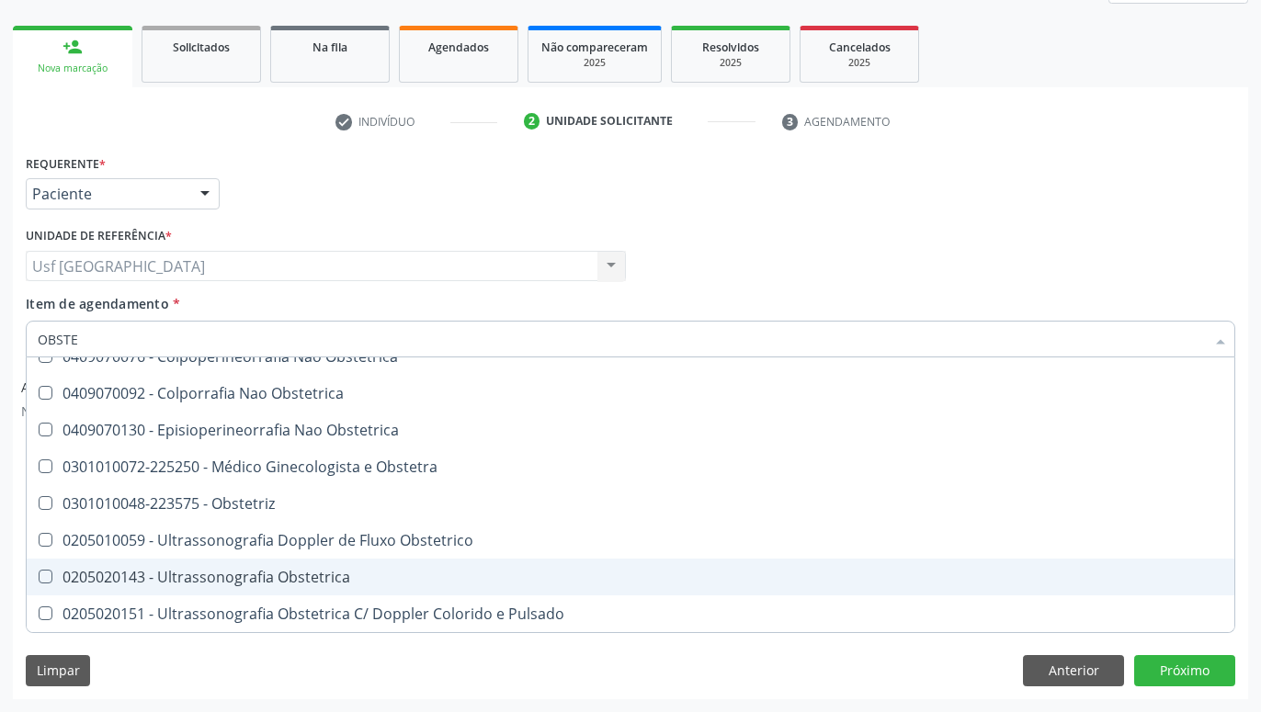
click at [334, 581] on div "0205020143 - Ultrassonografia Obstetrica" at bounding box center [631, 577] width 1186 height 15
checkbox Obstetrica "true"
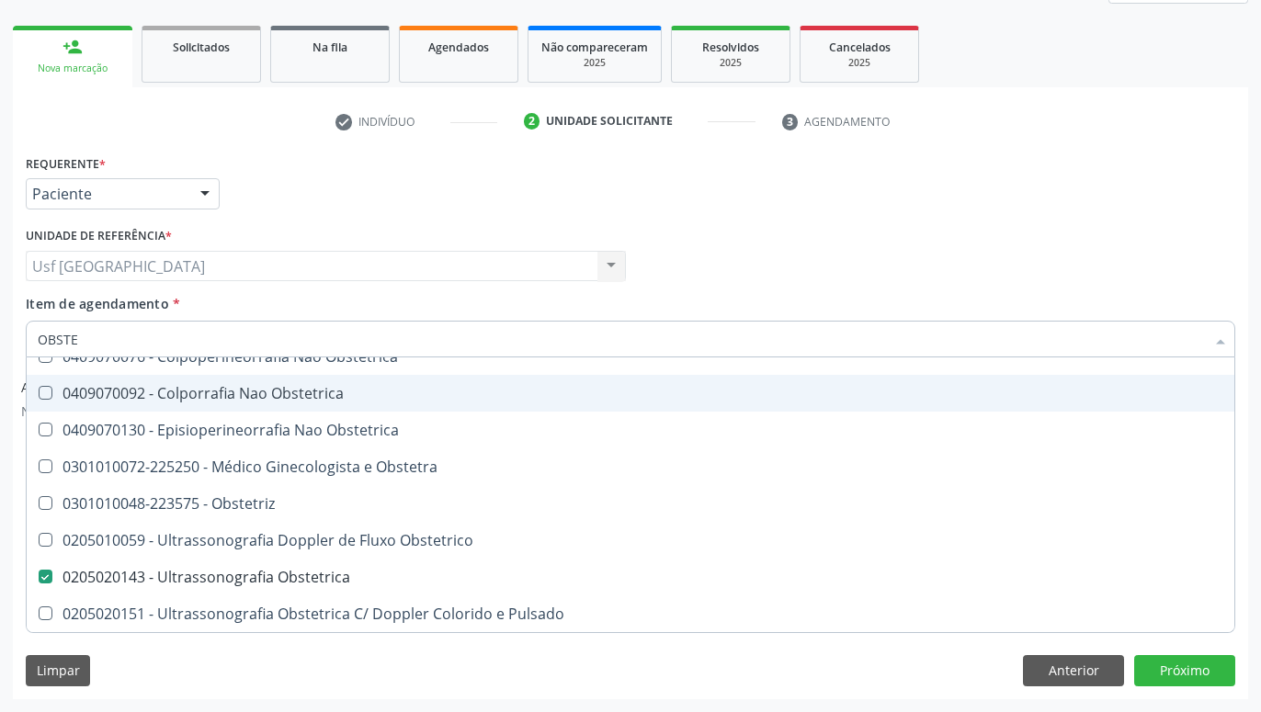
click at [751, 228] on div "Profissional Solicitante Por favor, selecione a Unidade de Atendimento primeiro…" at bounding box center [630, 258] width 1219 height 72
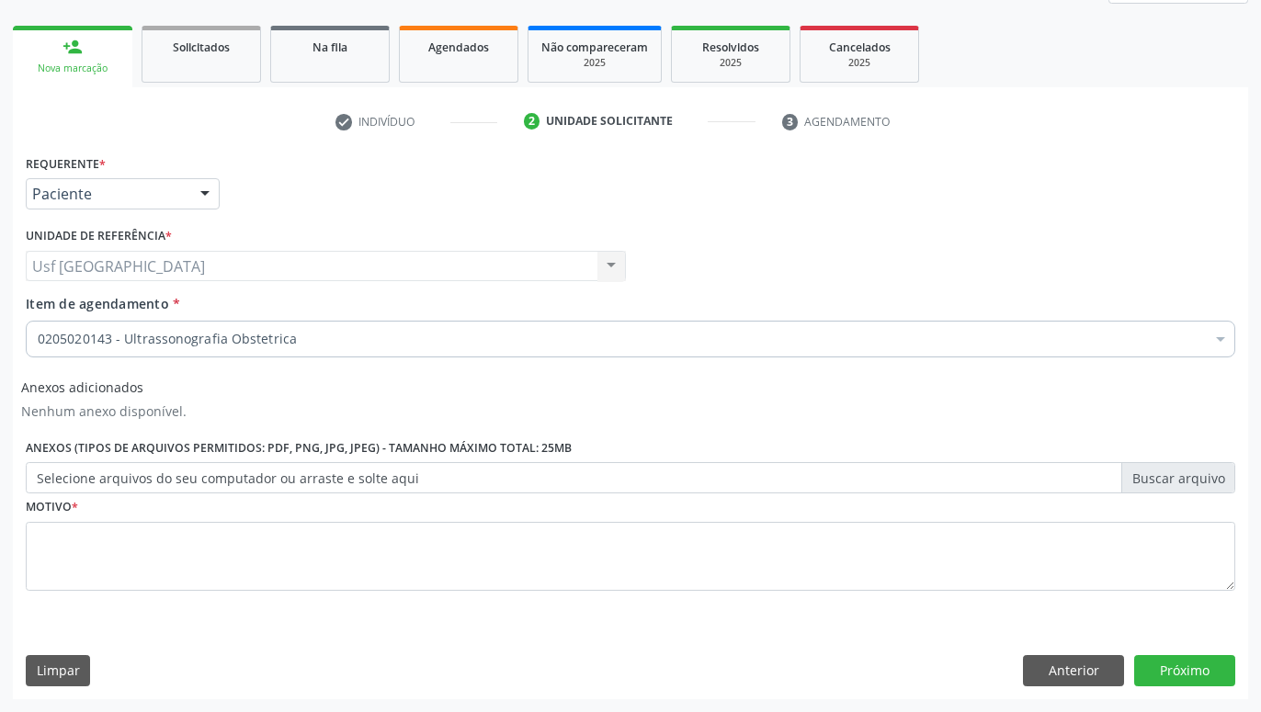
scroll to position [0, 0]
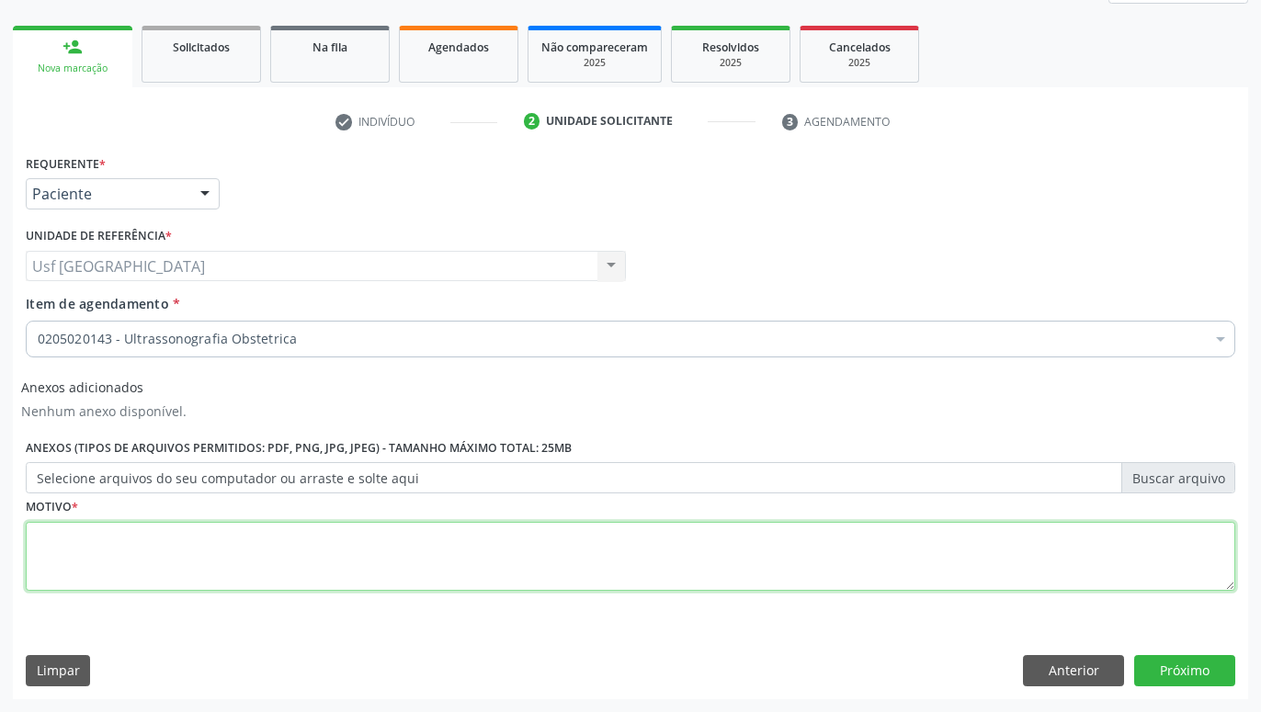
click at [685, 567] on textarea at bounding box center [631, 557] width 1210 height 70
type textarea "GESTANTE"
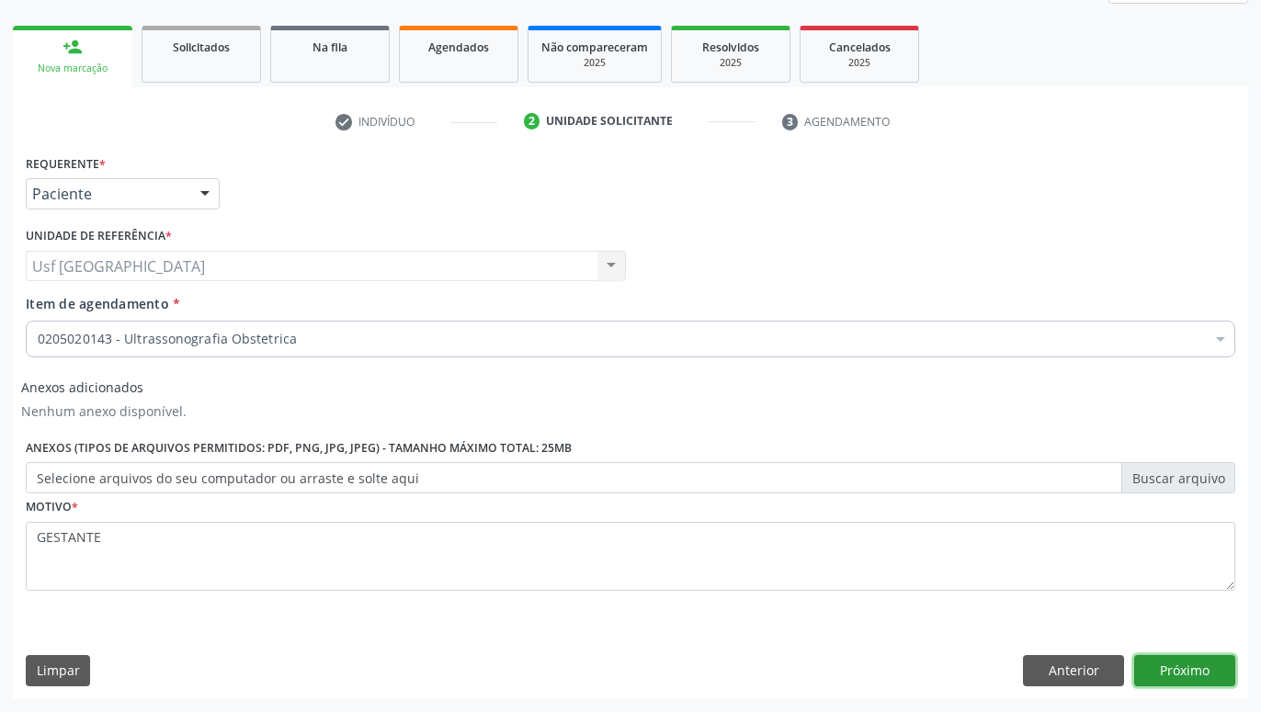
click at [1171, 676] on button "Próximo" at bounding box center [1184, 670] width 101 height 31
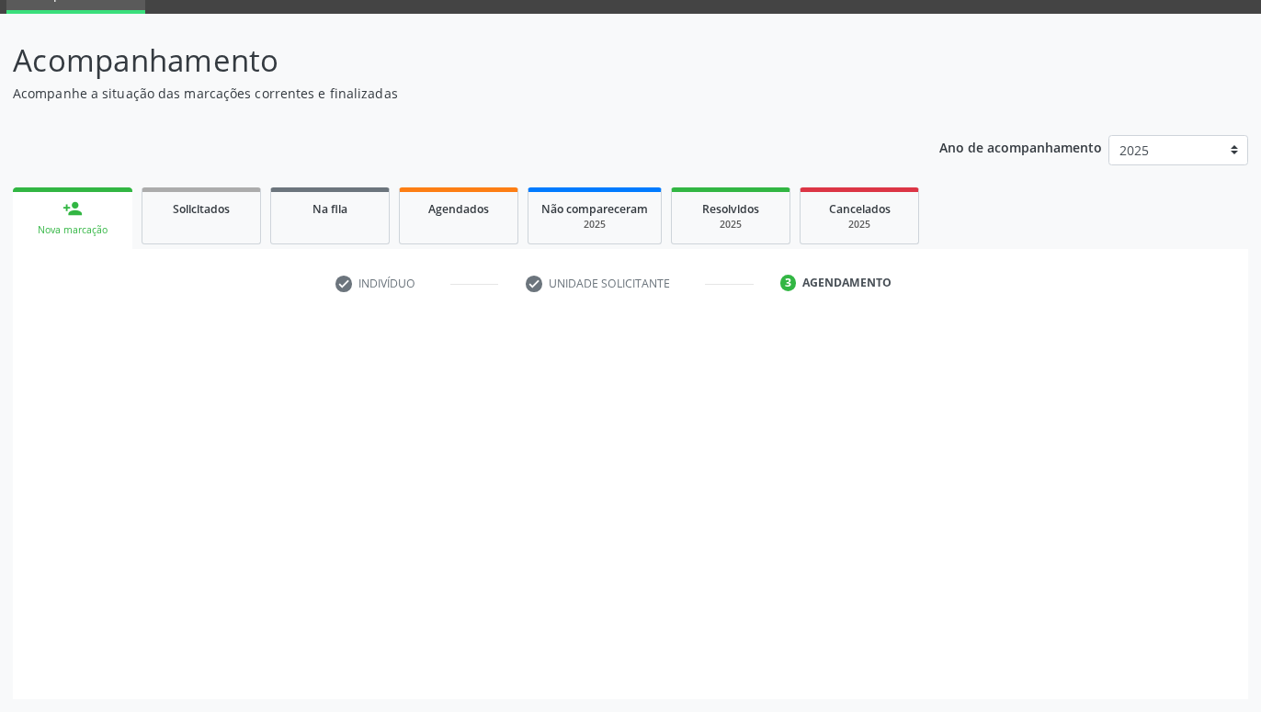
scroll to position [87, 0]
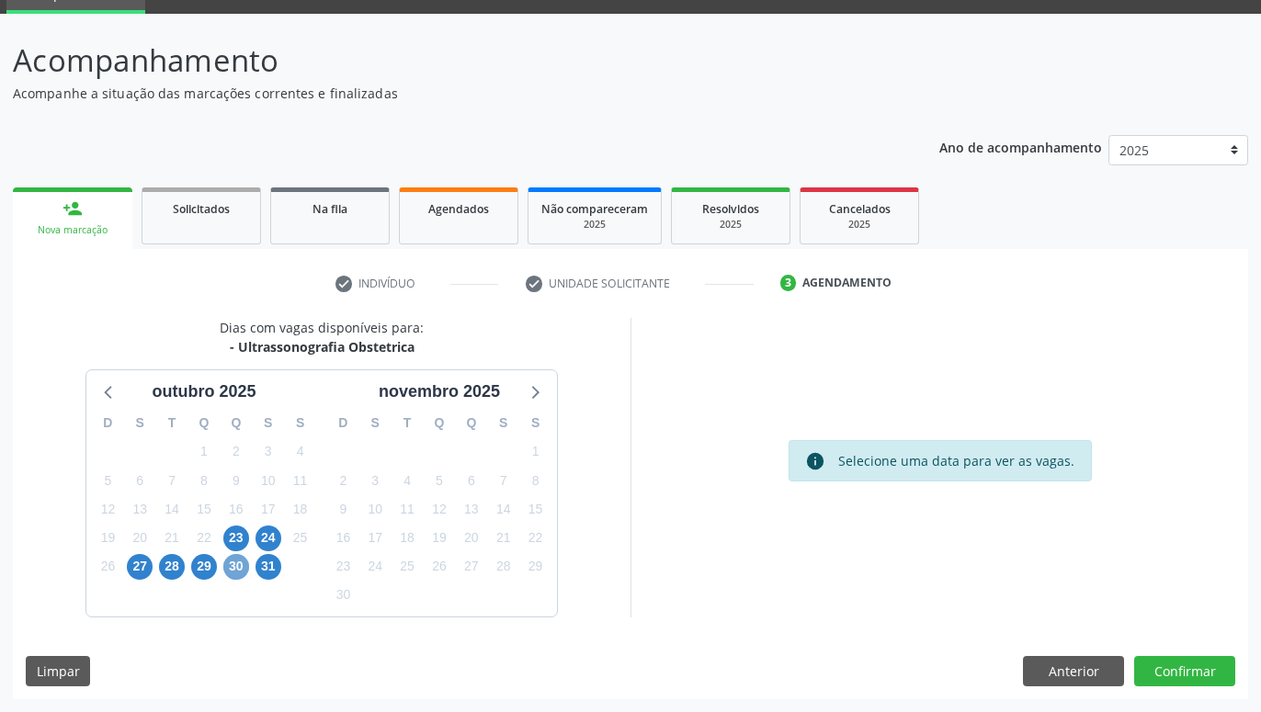
click at [241, 564] on span "30" at bounding box center [236, 567] width 26 height 26
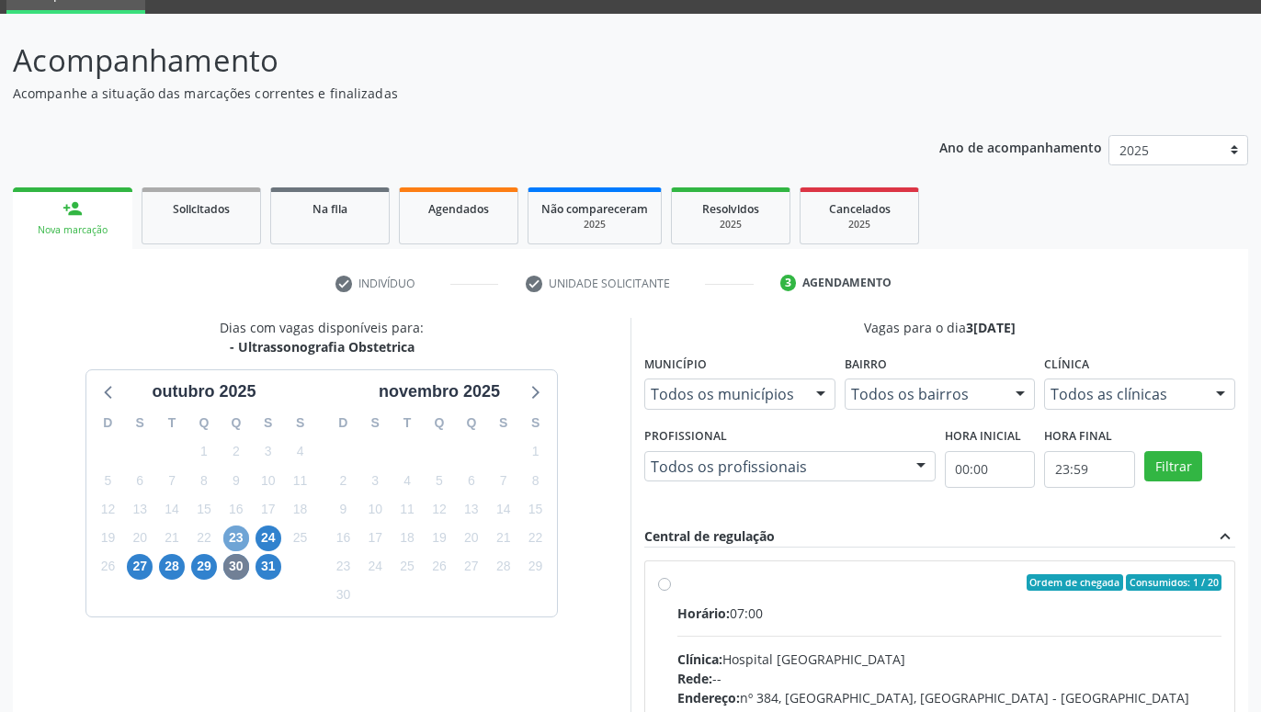
click at [233, 539] on span "23" at bounding box center [236, 539] width 26 height 26
click at [201, 572] on span "29" at bounding box center [204, 567] width 26 height 26
click at [181, 572] on span "28" at bounding box center [172, 567] width 26 height 26
click at [145, 573] on span "27" at bounding box center [140, 567] width 26 height 26
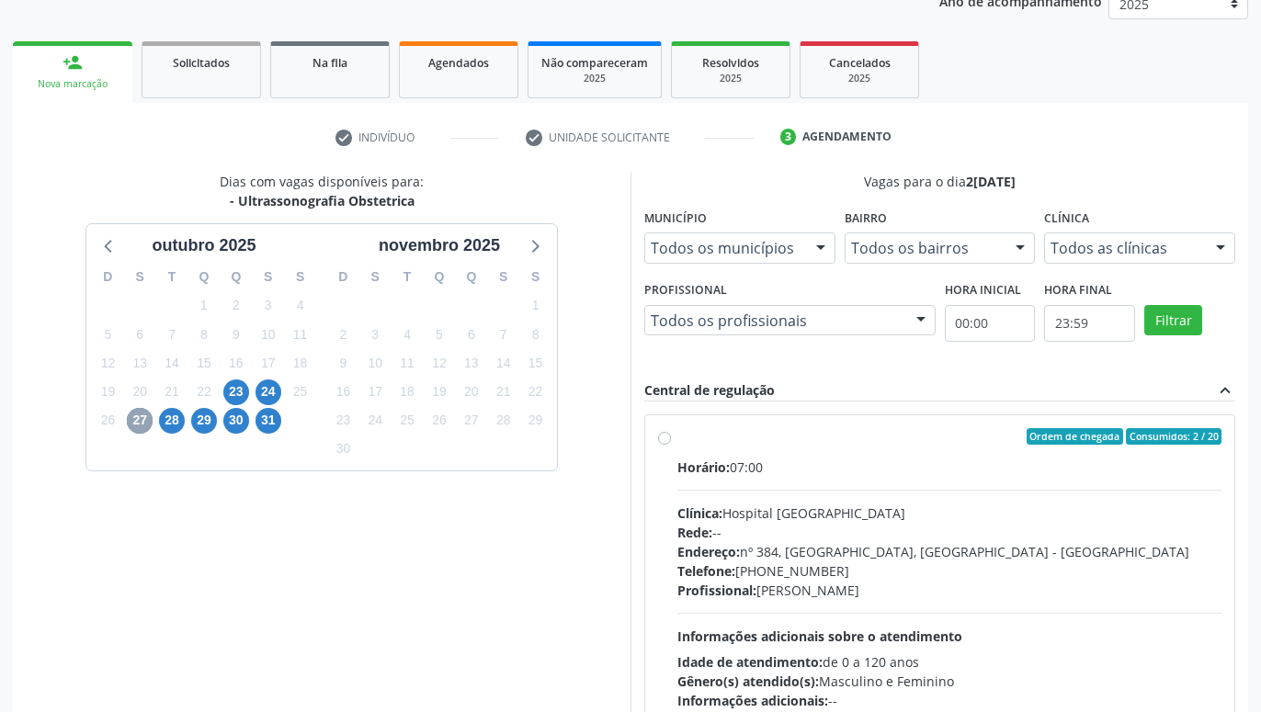
scroll to position [353, 0]
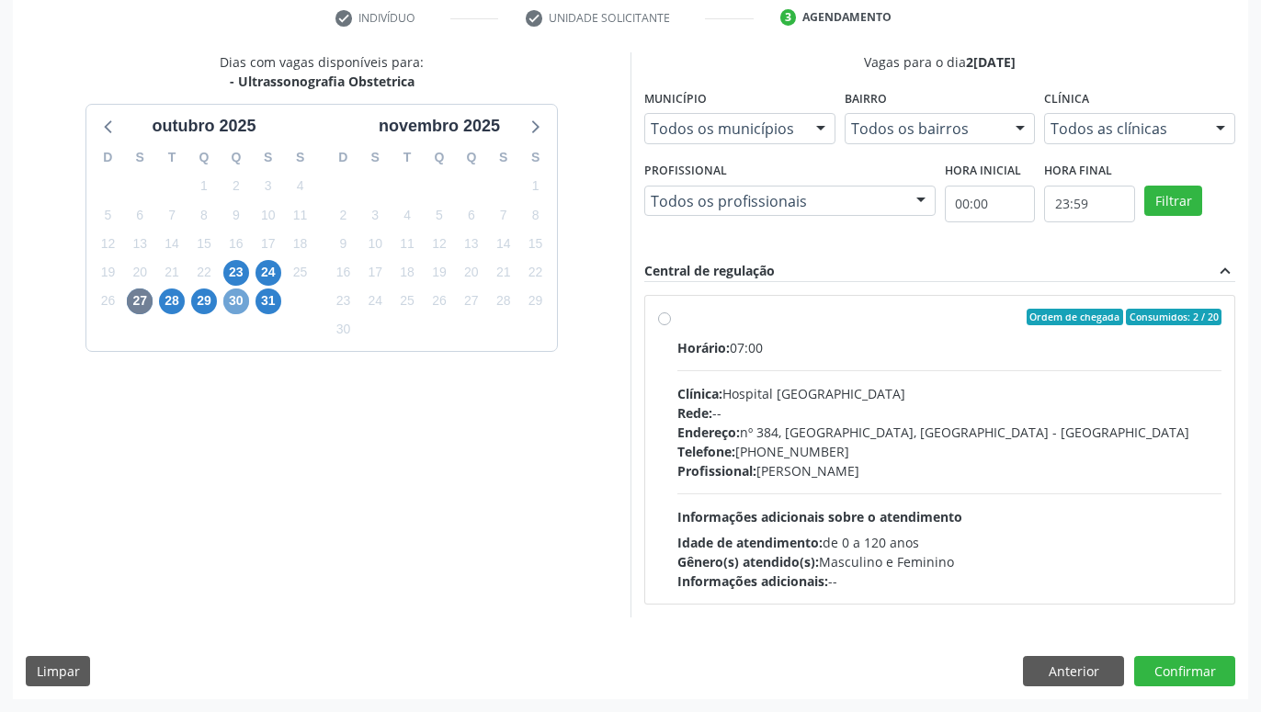
click at [241, 300] on span "30" at bounding box center [236, 302] width 26 height 26
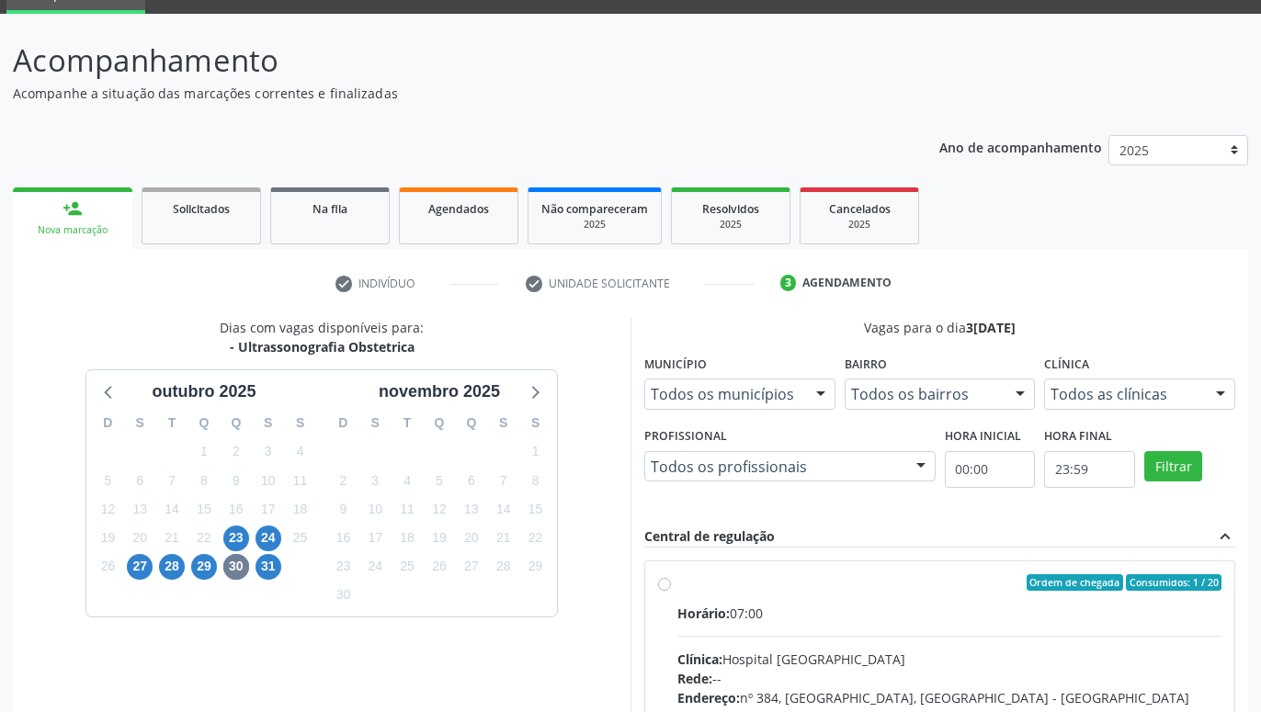
click at [673, 575] on div "Ordem de chegada Consumidos: 1 / 20 Horário: 07:00 Clínica: Hospital [GEOGRAPHI…" at bounding box center [940, 716] width 564 height 282
radio input "true"
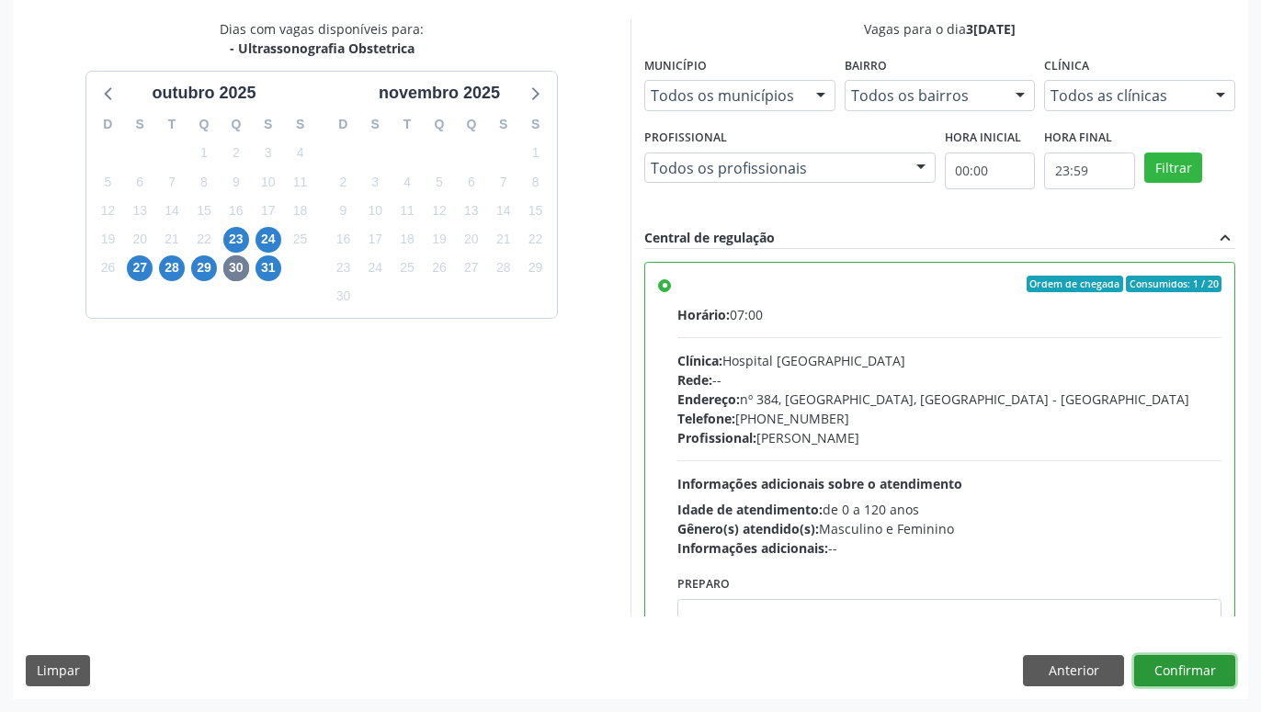
click at [1182, 666] on button "Confirmar" at bounding box center [1184, 670] width 101 height 31
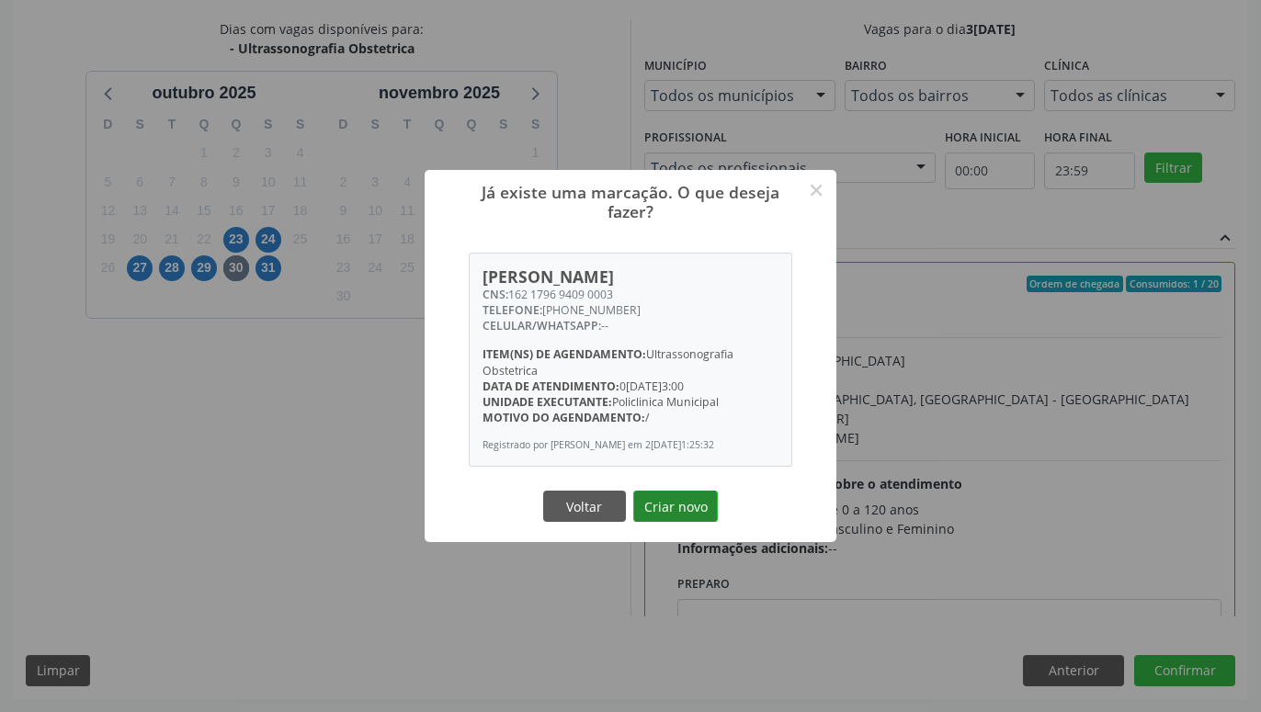
click at [699, 520] on button "Criar novo" at bounding box center [675, 506] width 85 height 31
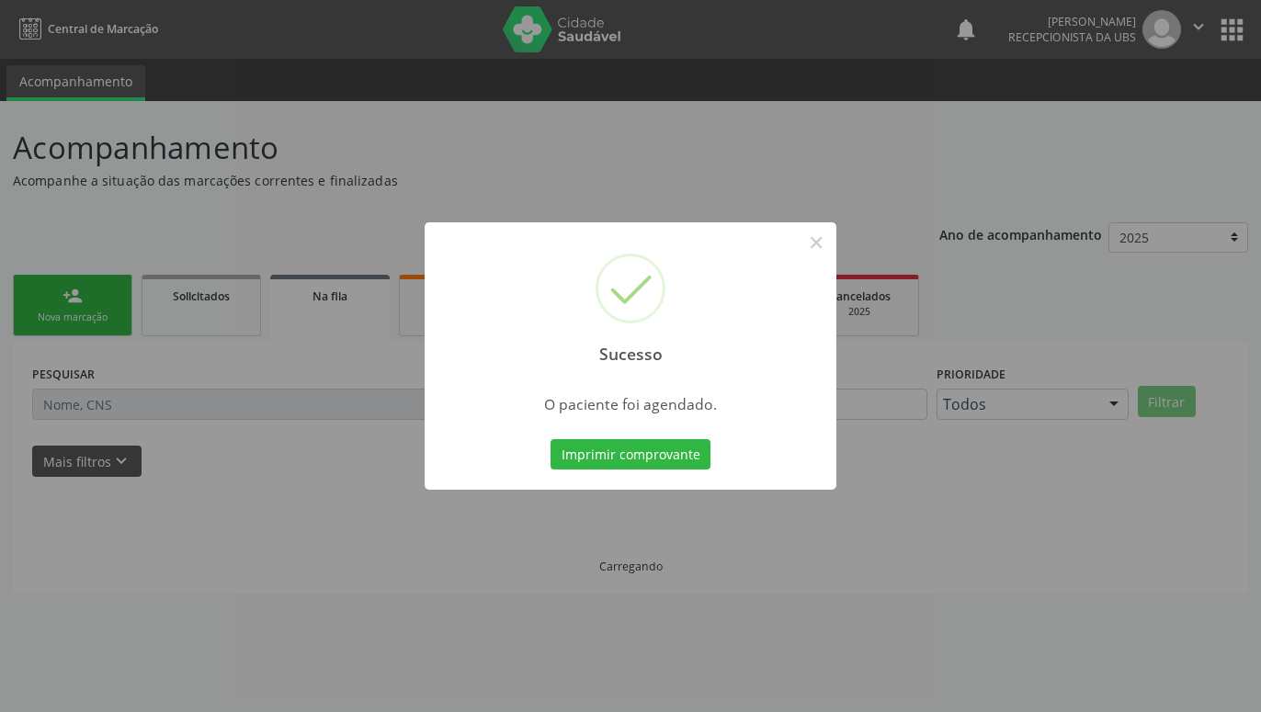
scroll to position [0, 0]
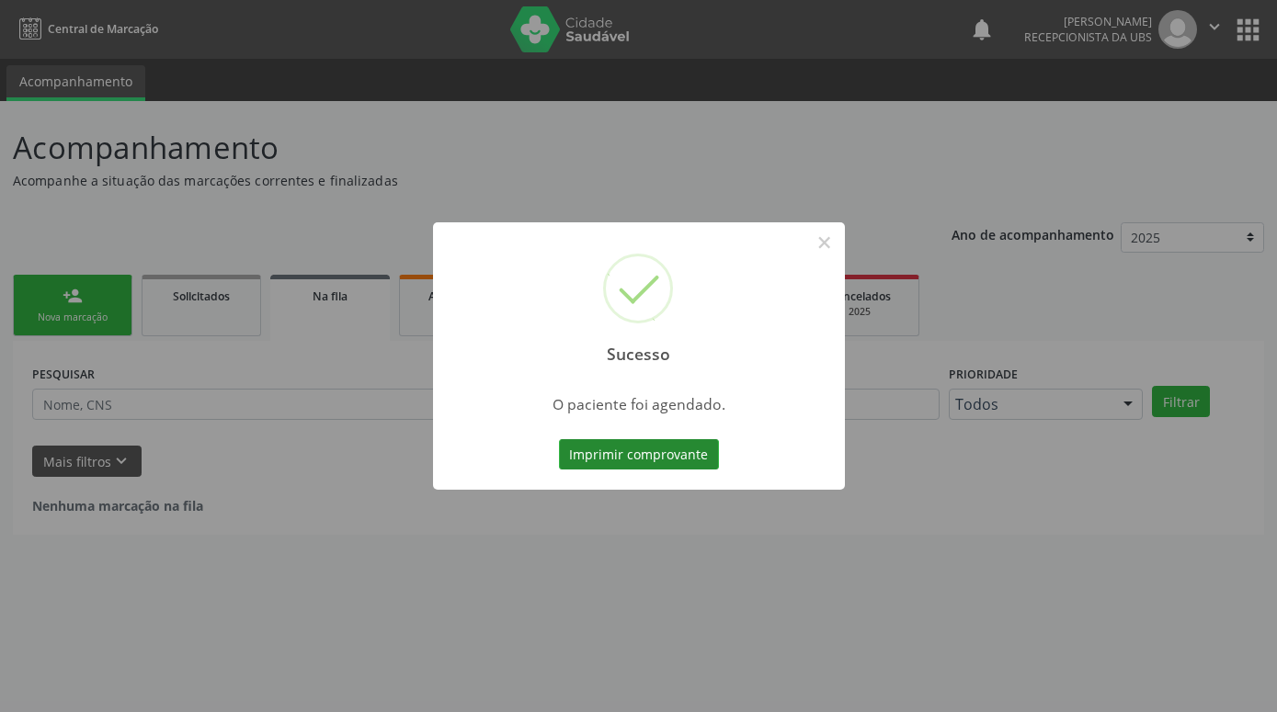
click at [691, 453] on button "Imprimir comprovante" at bounding box center [639, 454] width 160 height 31
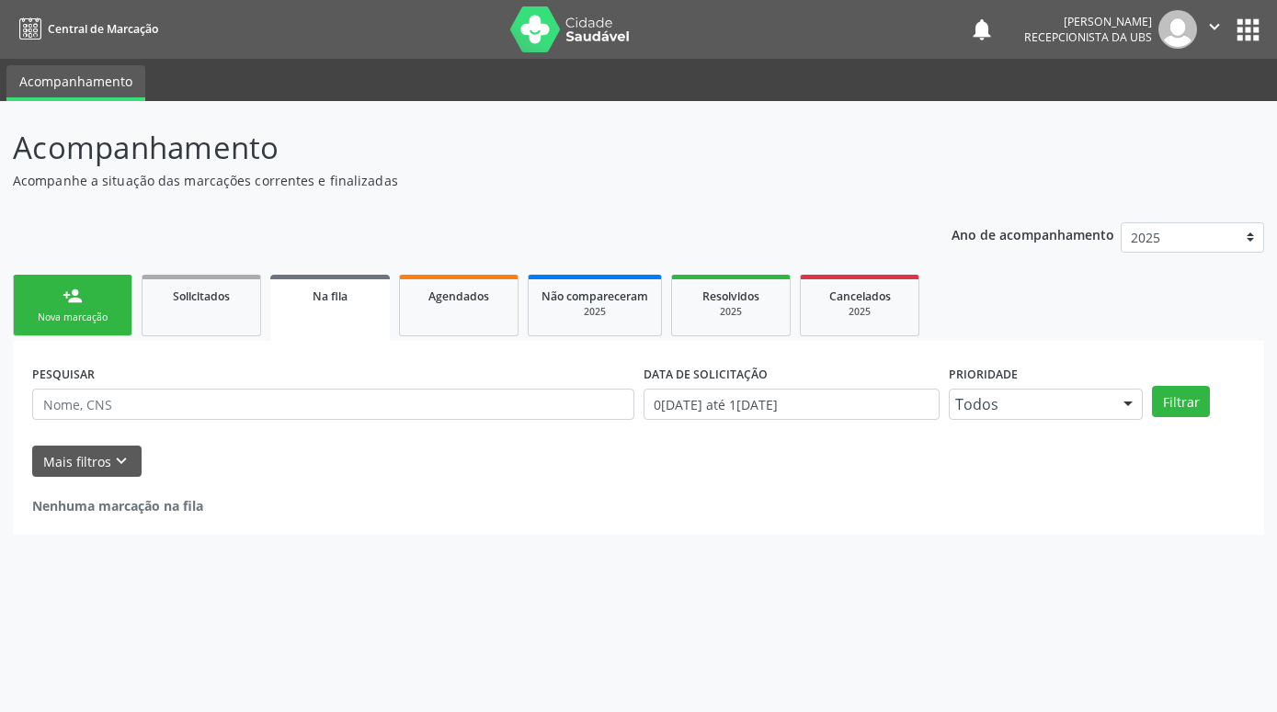
click at [82, 329] on link "person_add Nova marcação" at bounding box center [73, 306] width 120 height 62
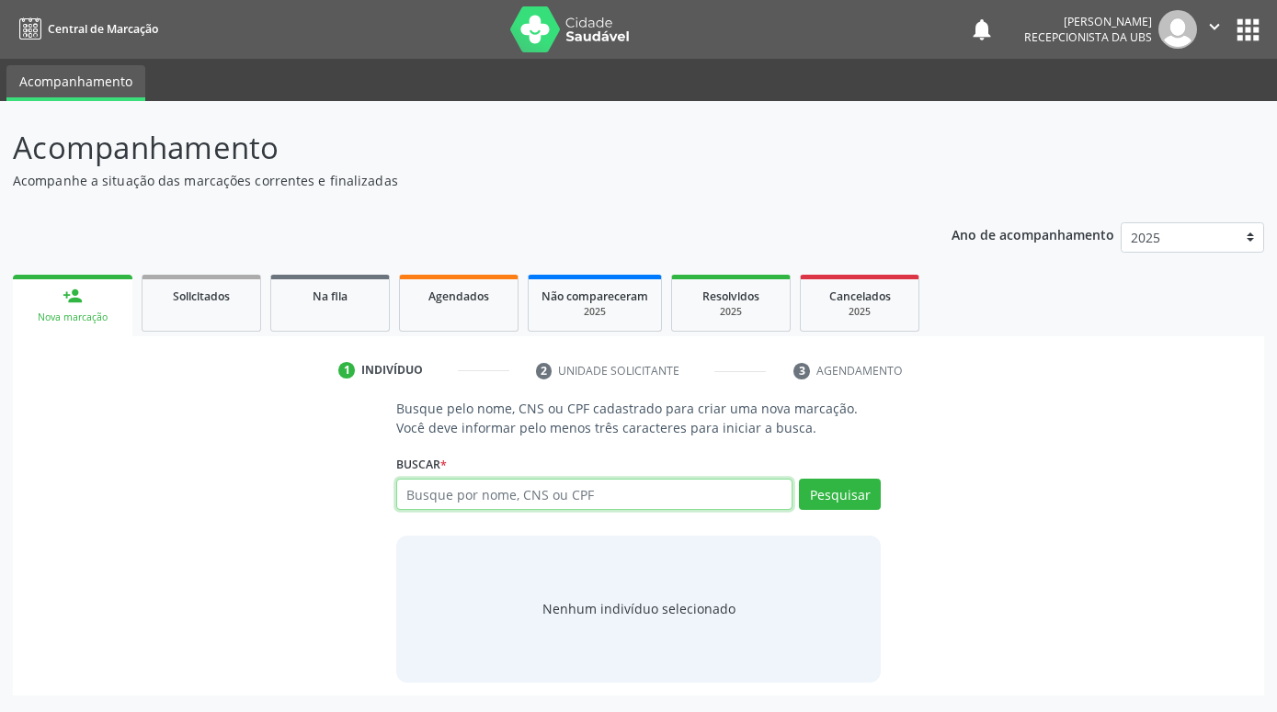
click at [550, 490] on input "text" at bounding box center [594, 494] width 396 height 31
paste input "[PERSON_NAME]"
type input "[PERSON_NAME]"
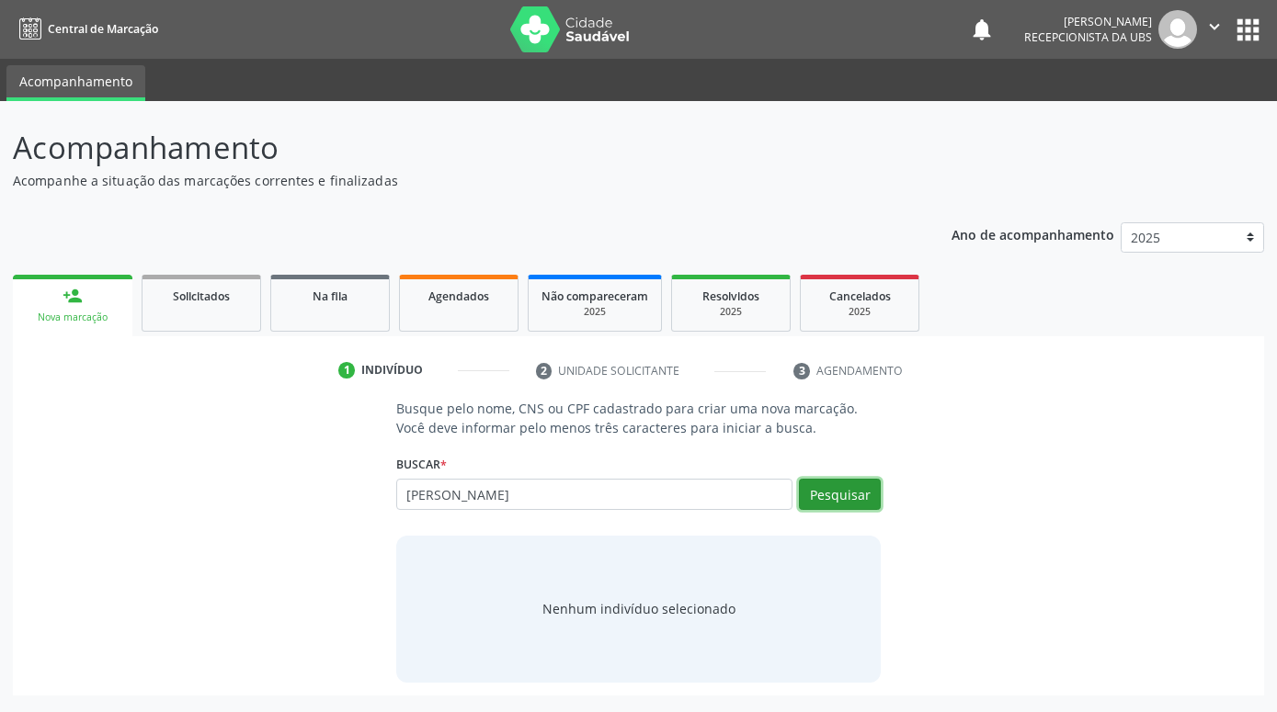
click at [864, 491] on button "Pesquisar" at bounding box center [840, 494] width 82 height 31
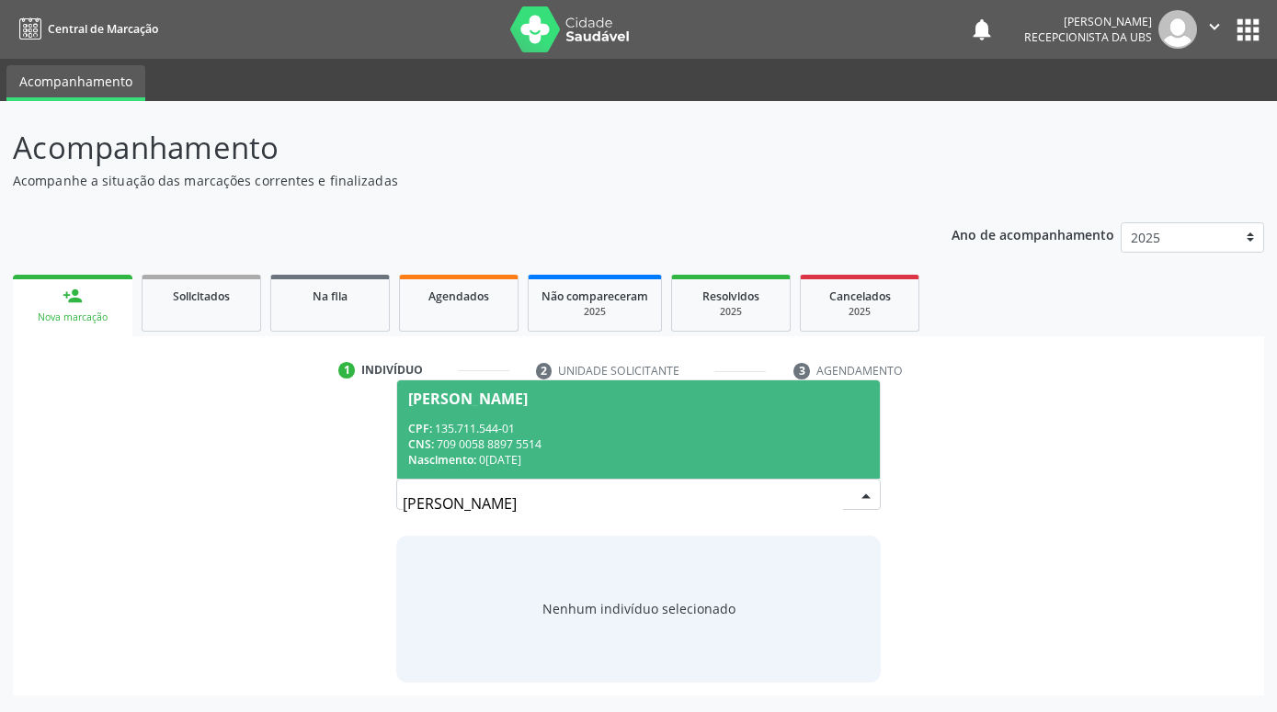
click at [678, 445] on div "CNS: 709 0058 8897 5514" at bounding box center [638, 445] width 461 height 16
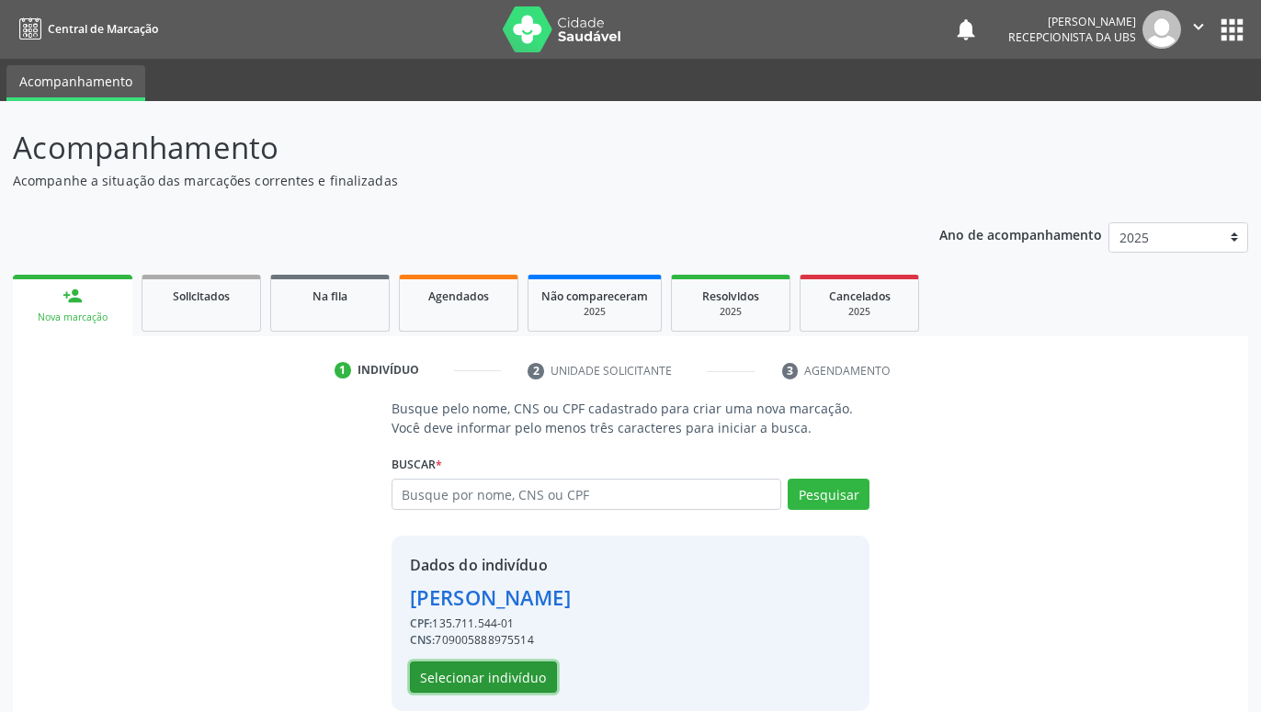
click at [503, 678] on button "Selecionar indivíduo" at bounding box center [483, 677] width 147 height 31
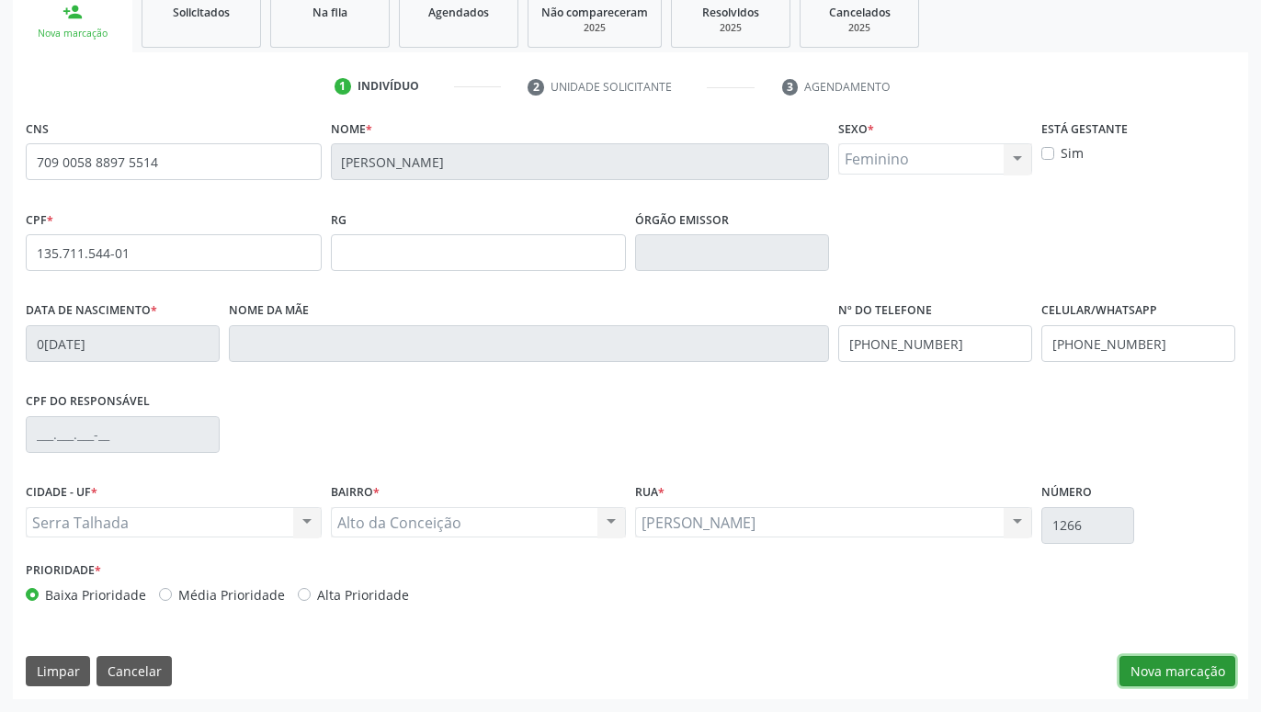
click at [1164, 666] on button "Nova marcação" at bounding box center [1178, 671] width 116 height 31
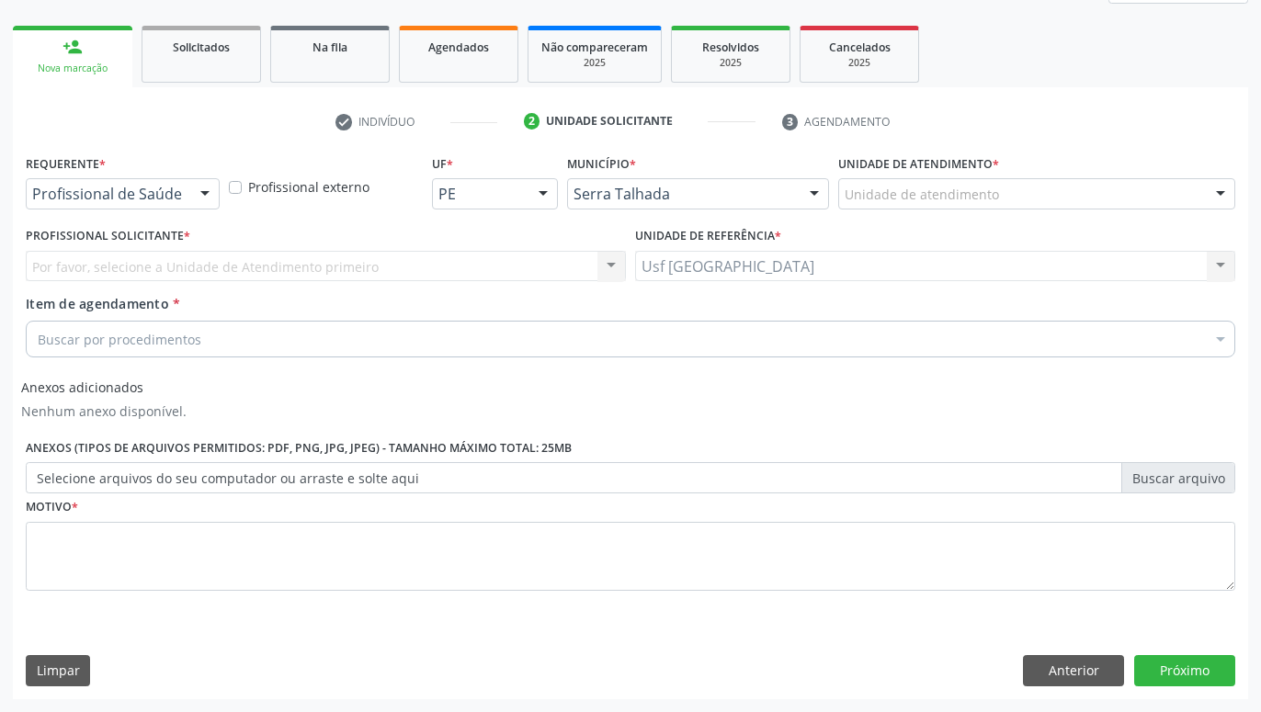
click at [199, 195] on div at bounding box center [205, 194] width 28 height 31
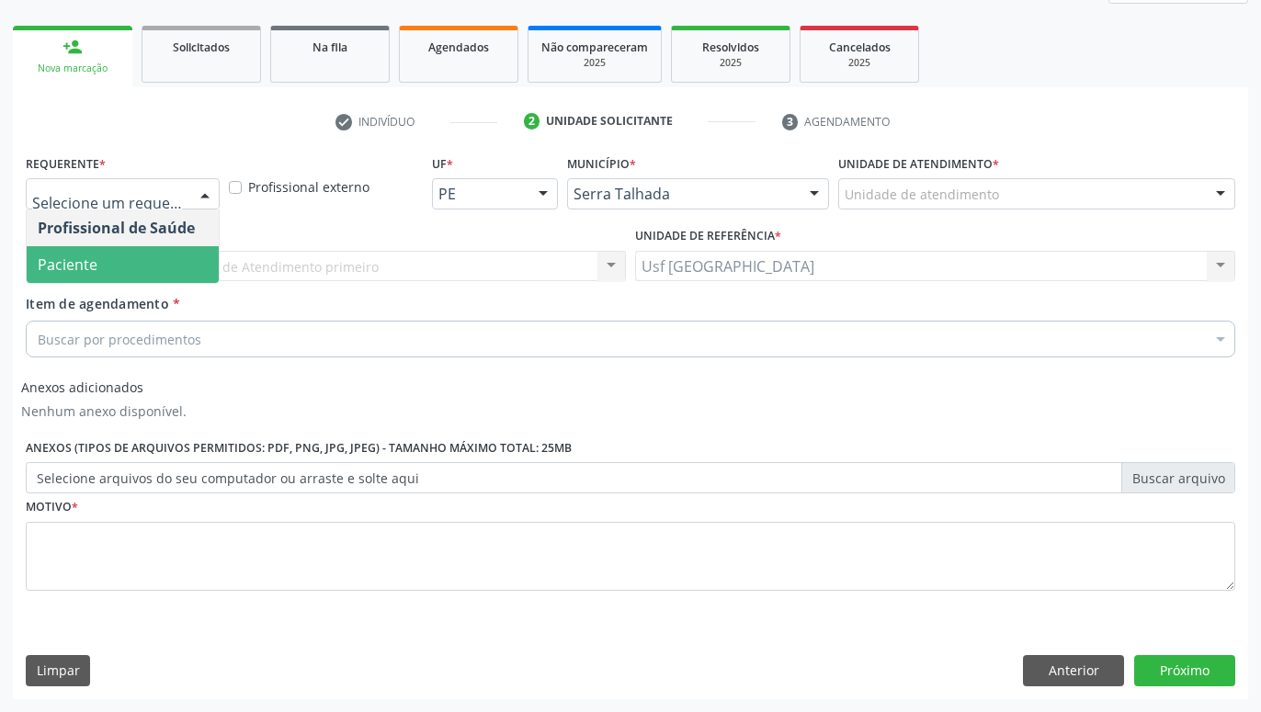
click at [108, 247] on span "Paciente" at bounding box center [123, 264] width 192 height 37
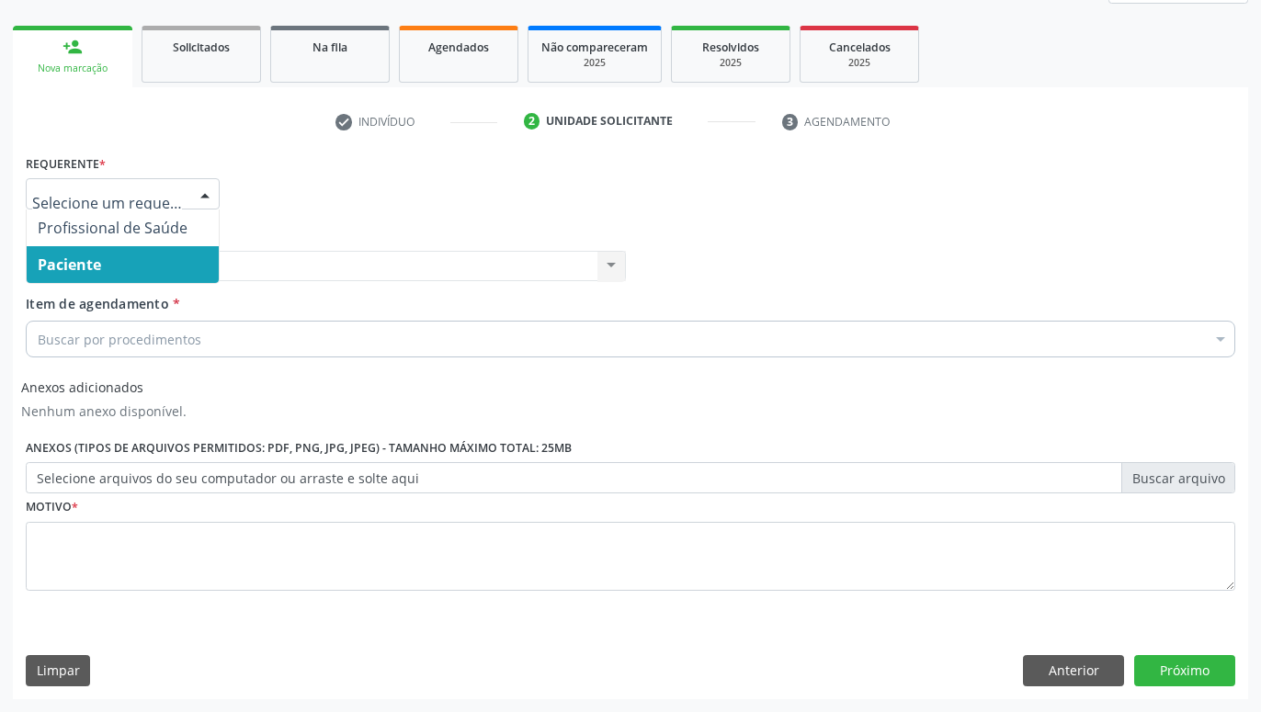
click at [198, 195] on div at bounding box center [205, 194] width 28 height 31
click at [156, 252] on span "Paciente" at bounding box center [123, 264] width 192 height 37
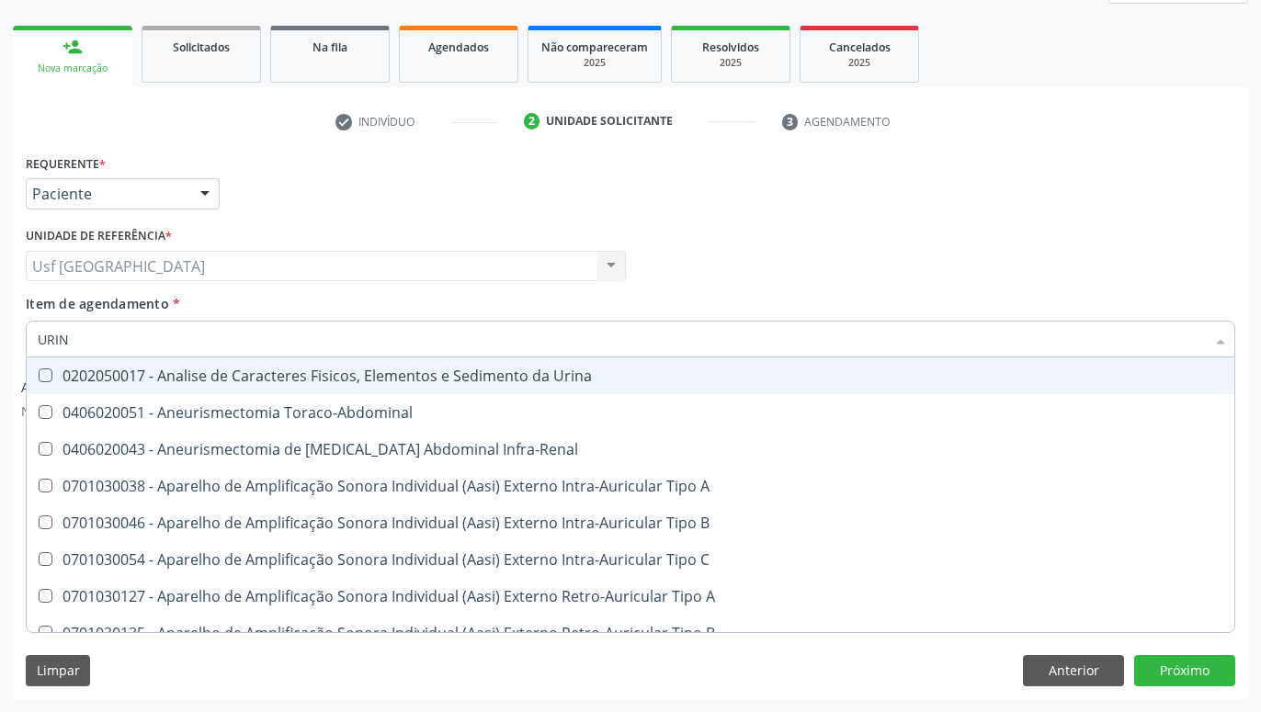
type input "URINA"
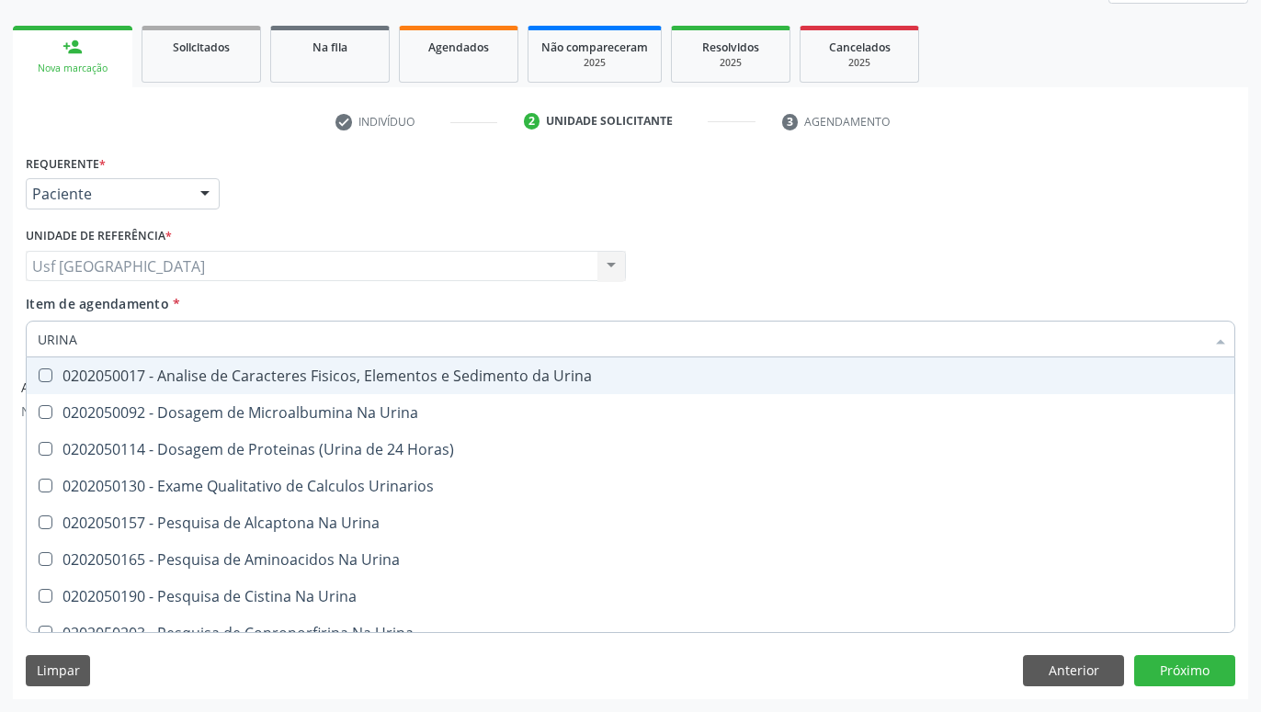
click at [176, 383] on div "0202050017 - Analise de Caracteres Fisicos, Elementos e Sedimento da Urina" at bounding box center [631, 376] width 1186 height 15
checkbox Urina "true"
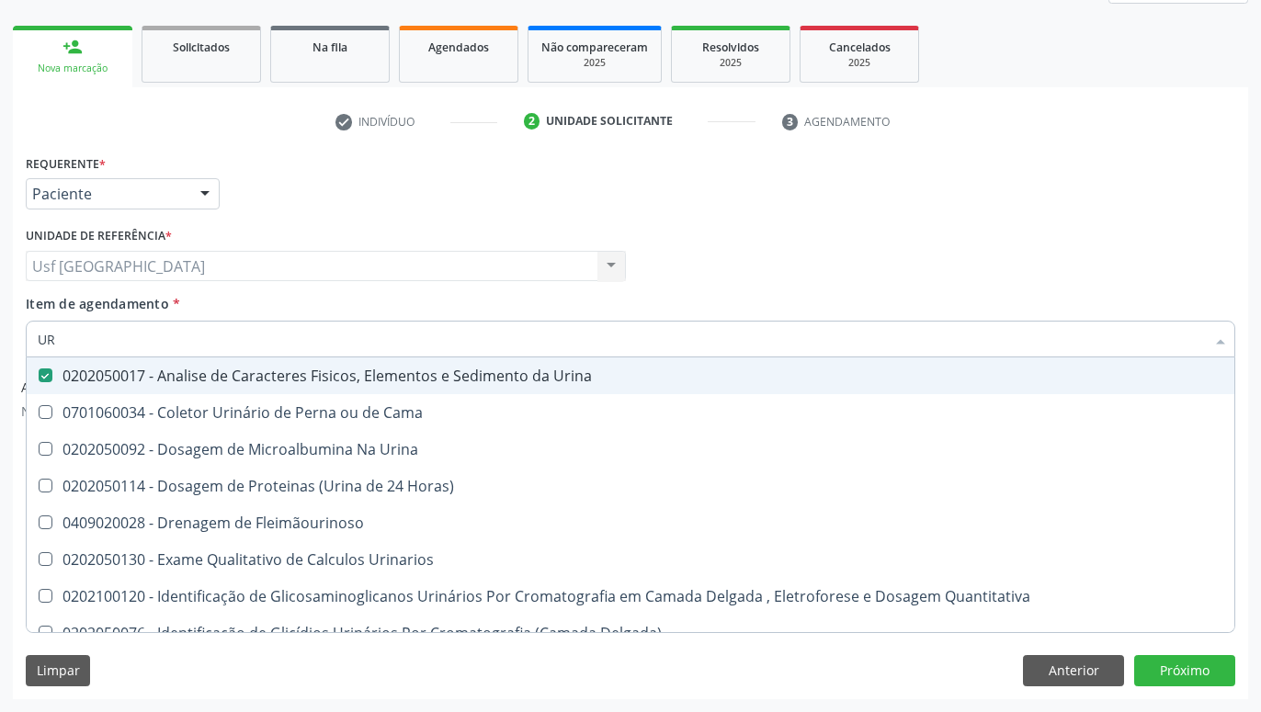
type input "U"
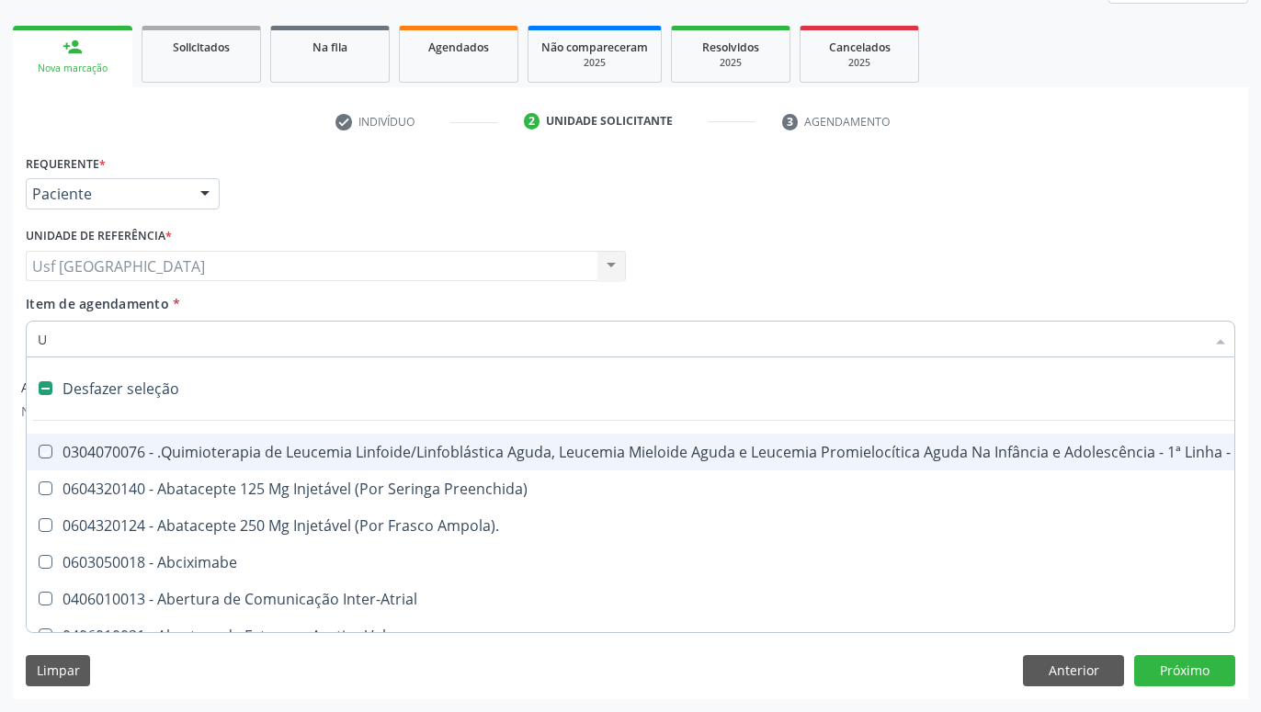
checkbox Manutenção "false"
checkbox Capsula\) "false"
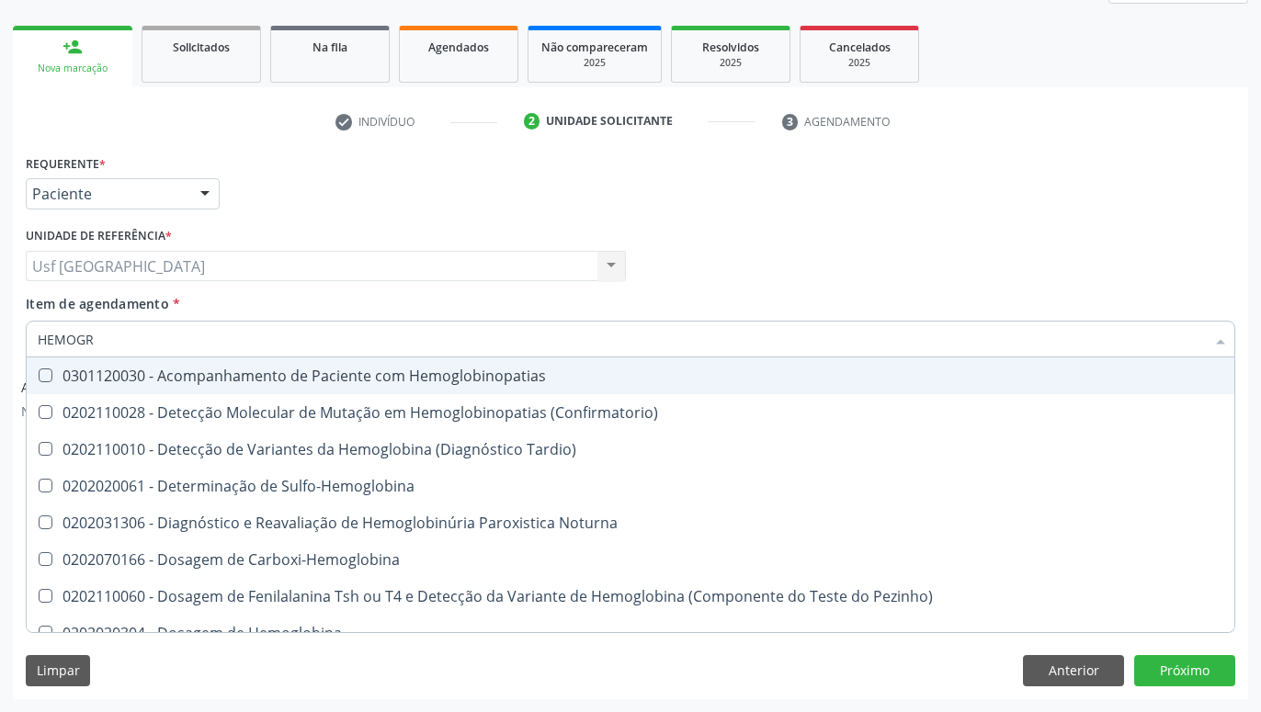
type input "HEMOGRA"
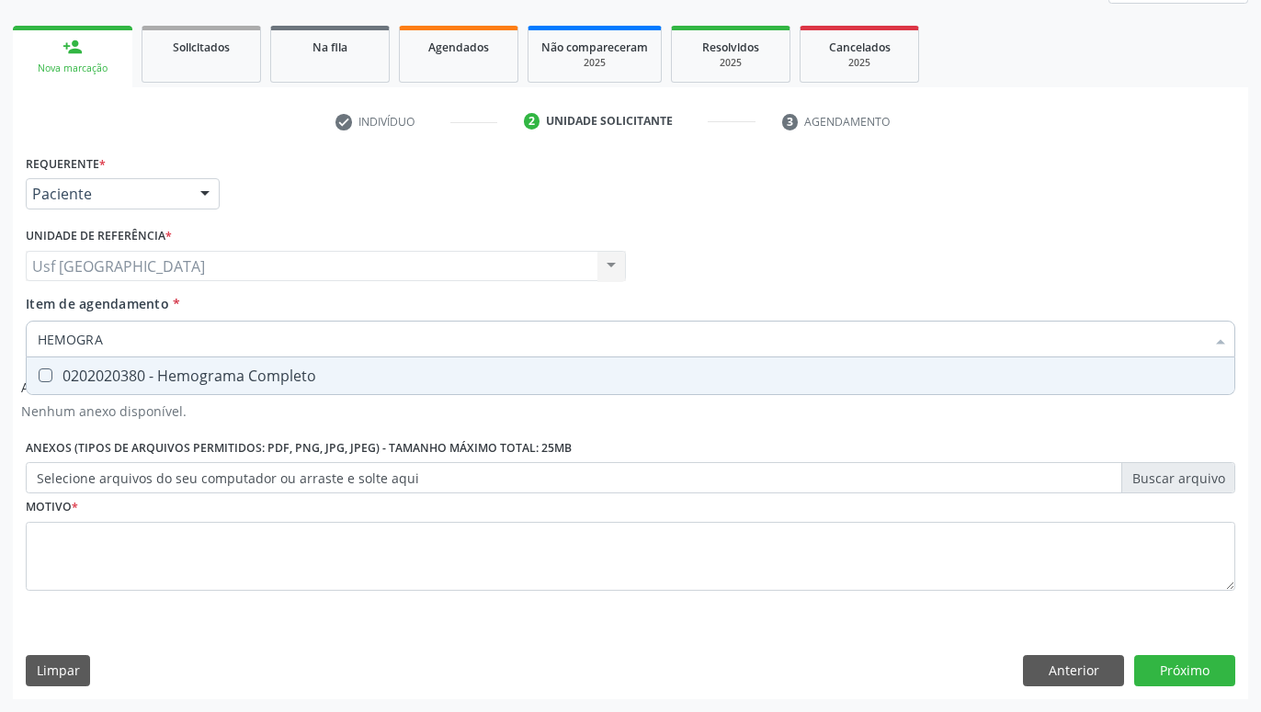
click at [153, 370] on div "0202020380 - Hemograma Completo" at bounding box center [631, 376] width 1186 height 15
checkbox Completo "true"
type input "HEMOG"
checkbox Completo "false"
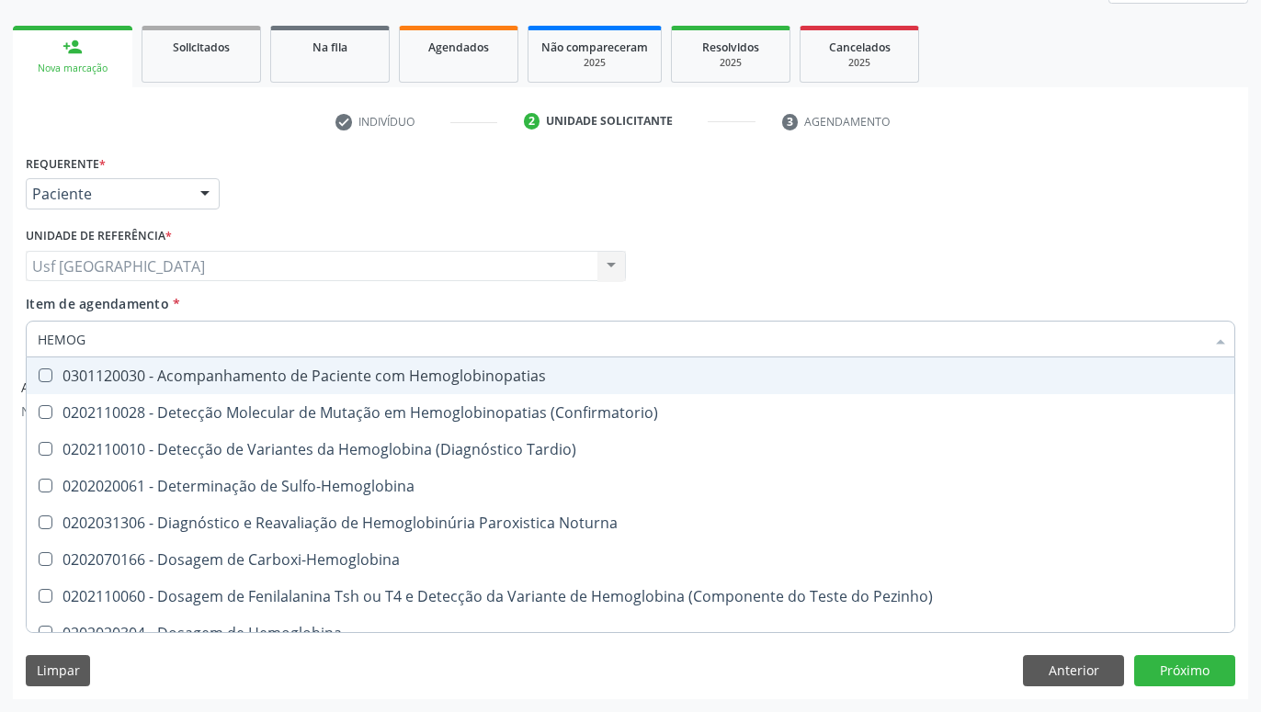
type input "HEMO"
checkbox Completo "false"
type input "H"
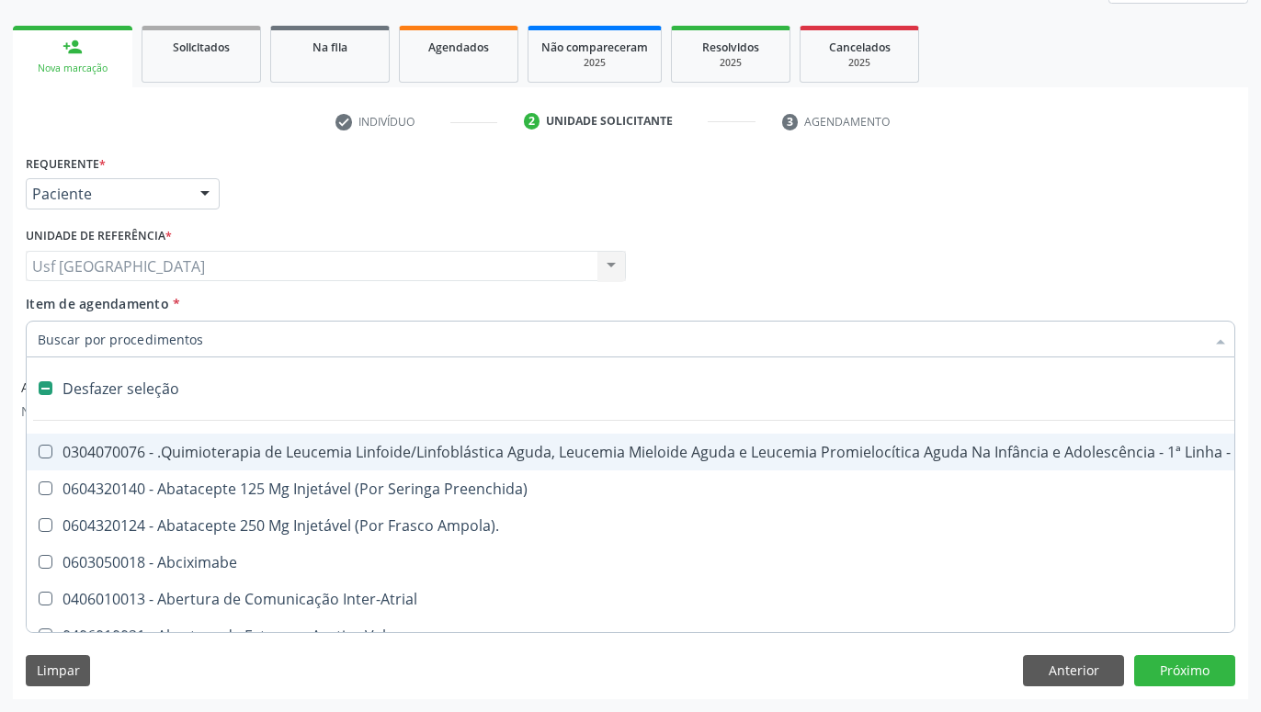
type input "T"
checkbox Reto "true"
checkbox Urina "false"
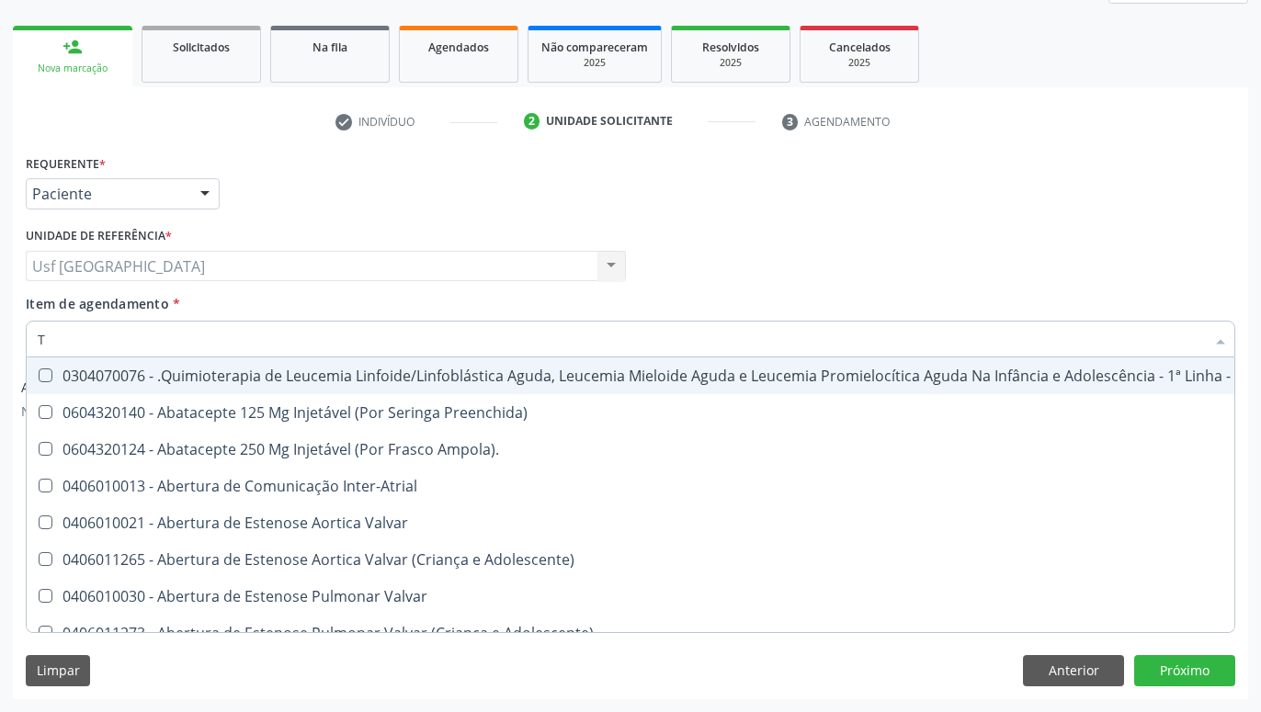
type input "TO"
checkbox Transeptal "true"
checkbox Urina "false"
checkbox Videolaparoscópica "true"
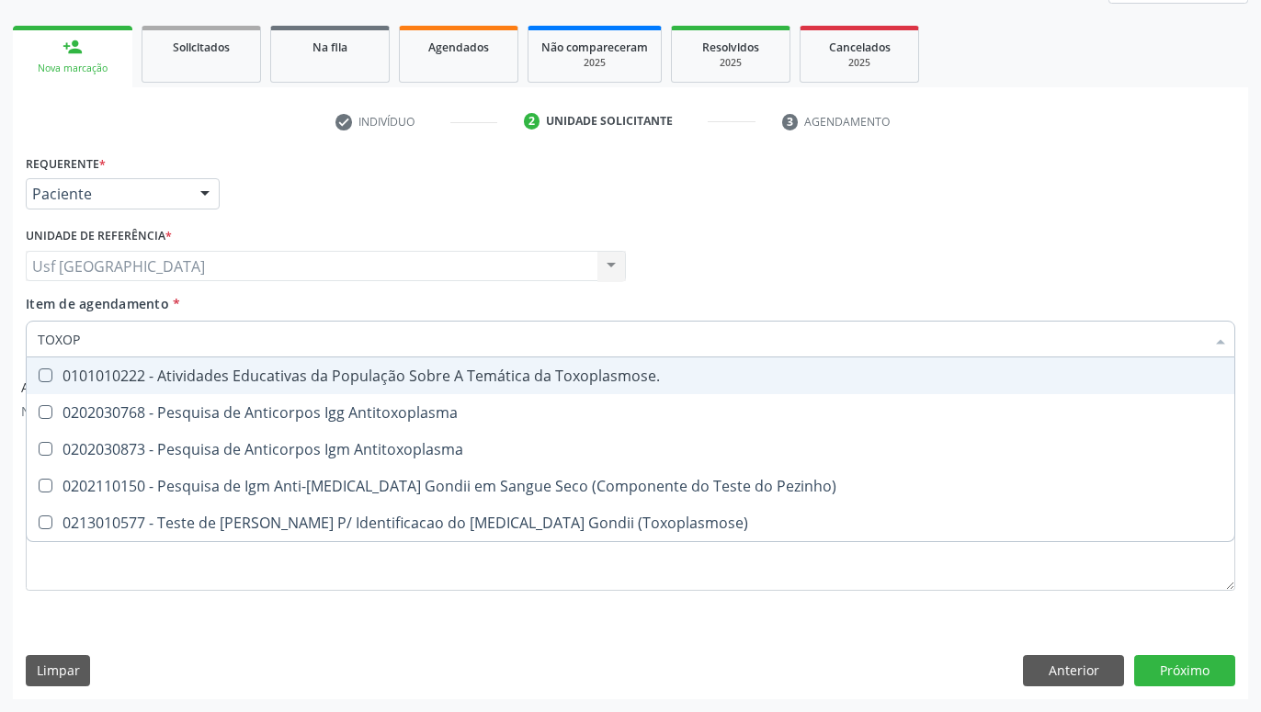
type input "TOXOPL"
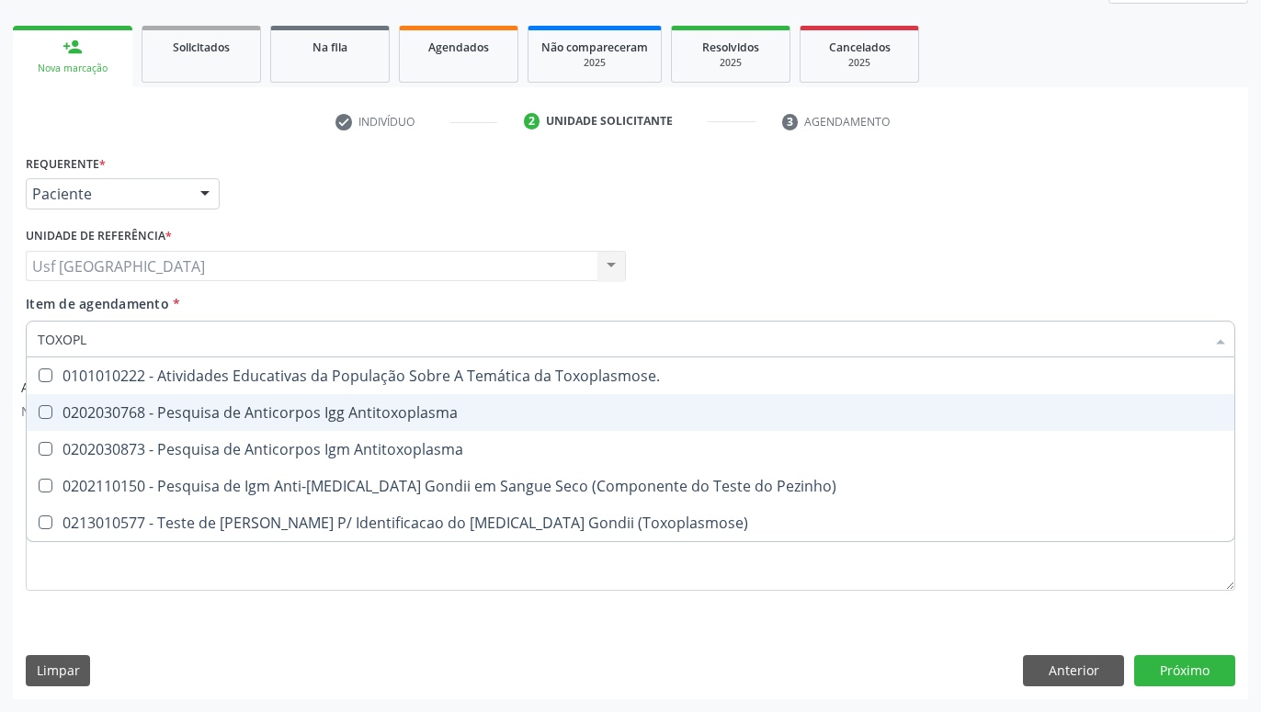
click at [199, 405] on div "0202030768 - Pesquisa de Anticorpos Igg Antitoxoplasma" at bounding box center [631, 412] width 1186 height 15
checkbox Antitoxoplasma "true"
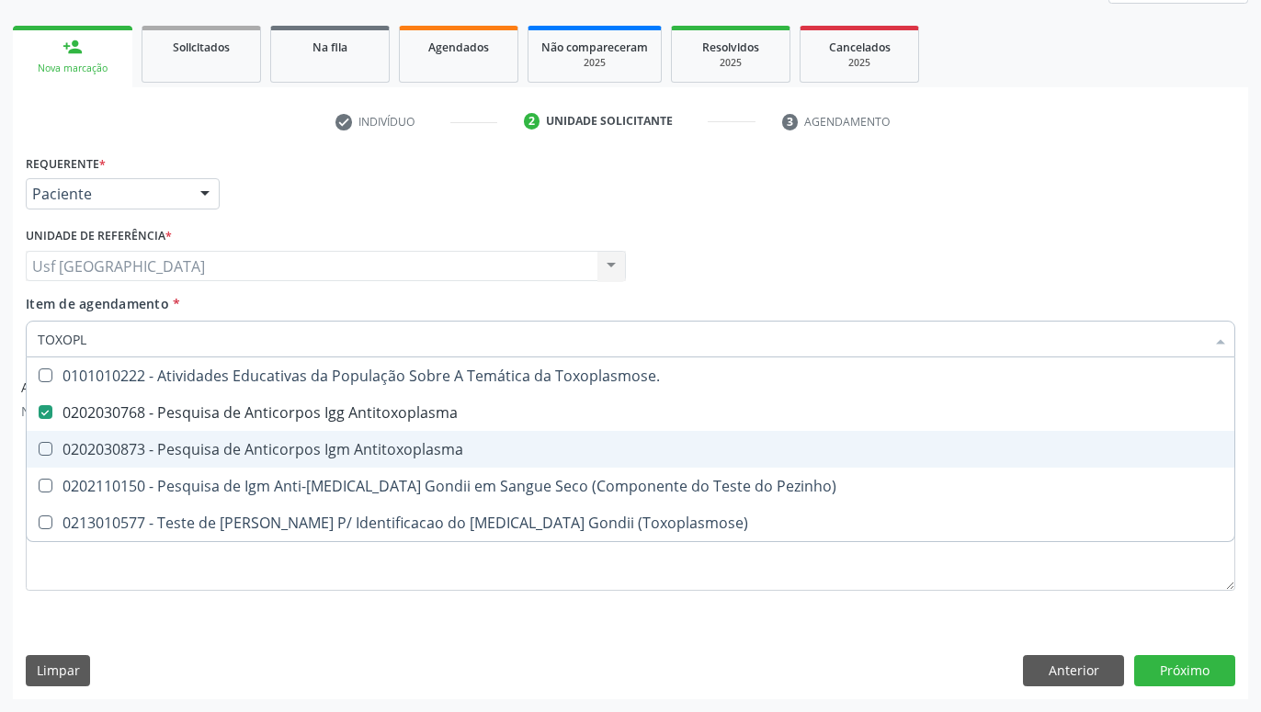
click at [183, 446] on div "0202030873 - Pesquisa de Anticorpos Igm Antitoxoplasma" at bounding box center [631, 449] width 1186 height 15
checkbox Antitoxoplasma "true"
type input "T"
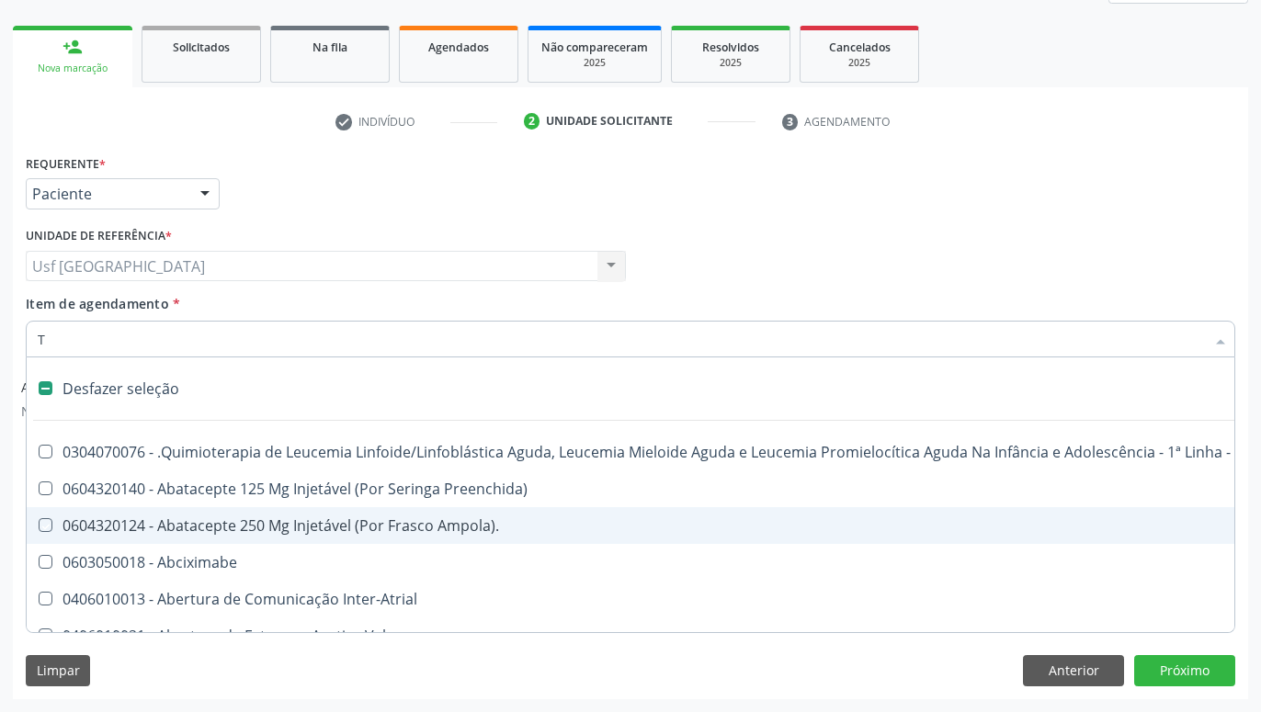
checkbox Preenchida\) "false"
checkbox Ampola\)\ "false"
checkbox Abciximabe "false"
checkbox Inter-Atrial "false"
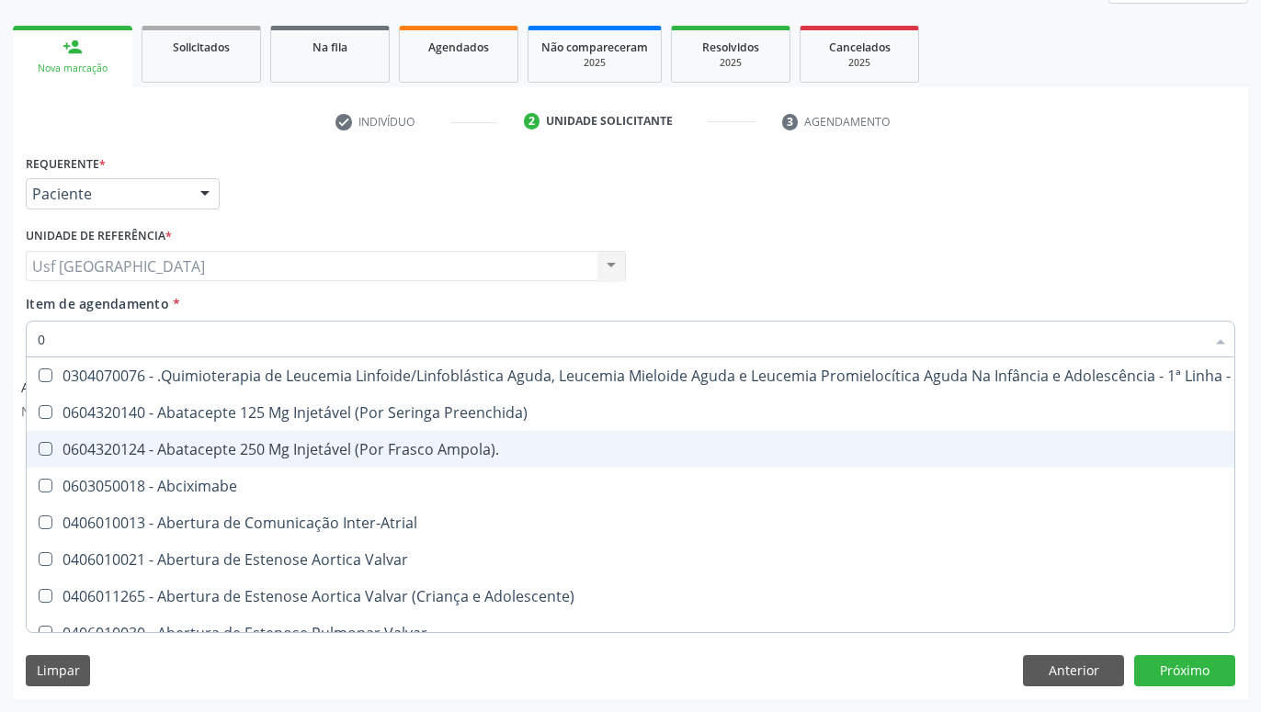
type input "02"
checkbox Coração "true"
checkbox Urina "false"
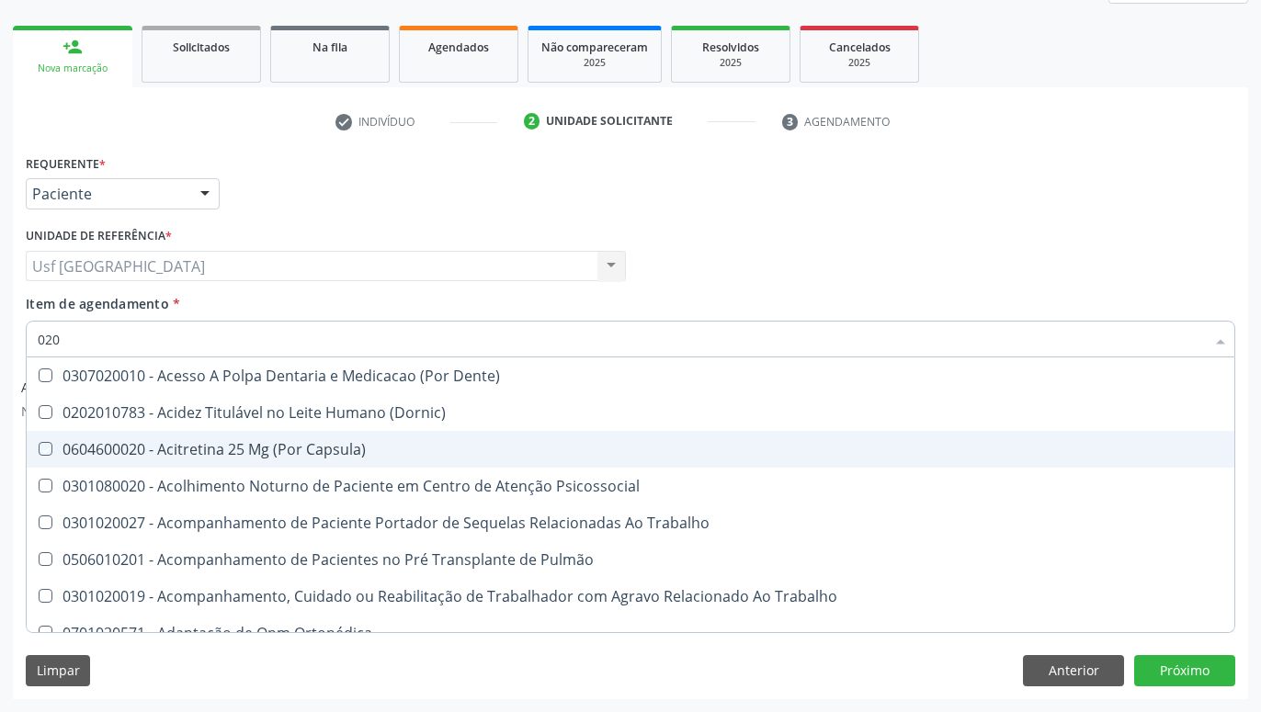
type input "0202"
checkbox Capsula\) "true"
checkbox Urina "false"
checkbox Recombinante "false"
checkbox Biologica "true"
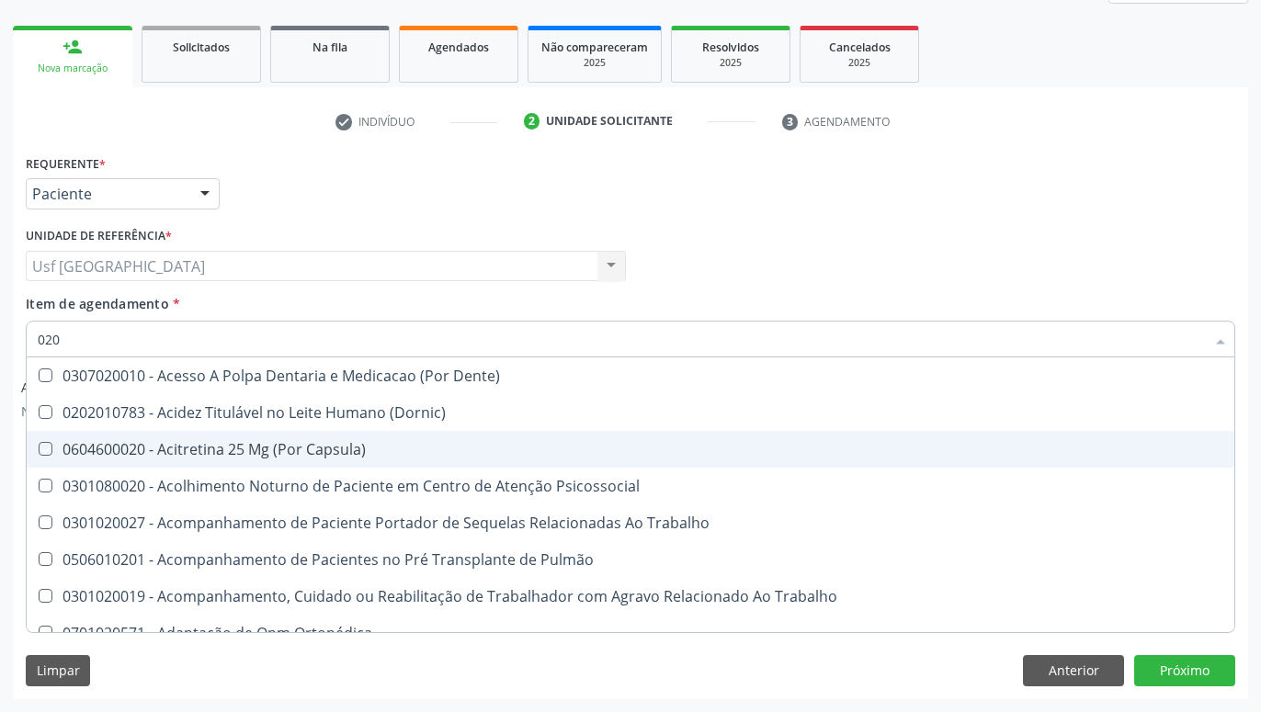
checkbox Dosagens\) "true"
checkbox Euglobulina "true"
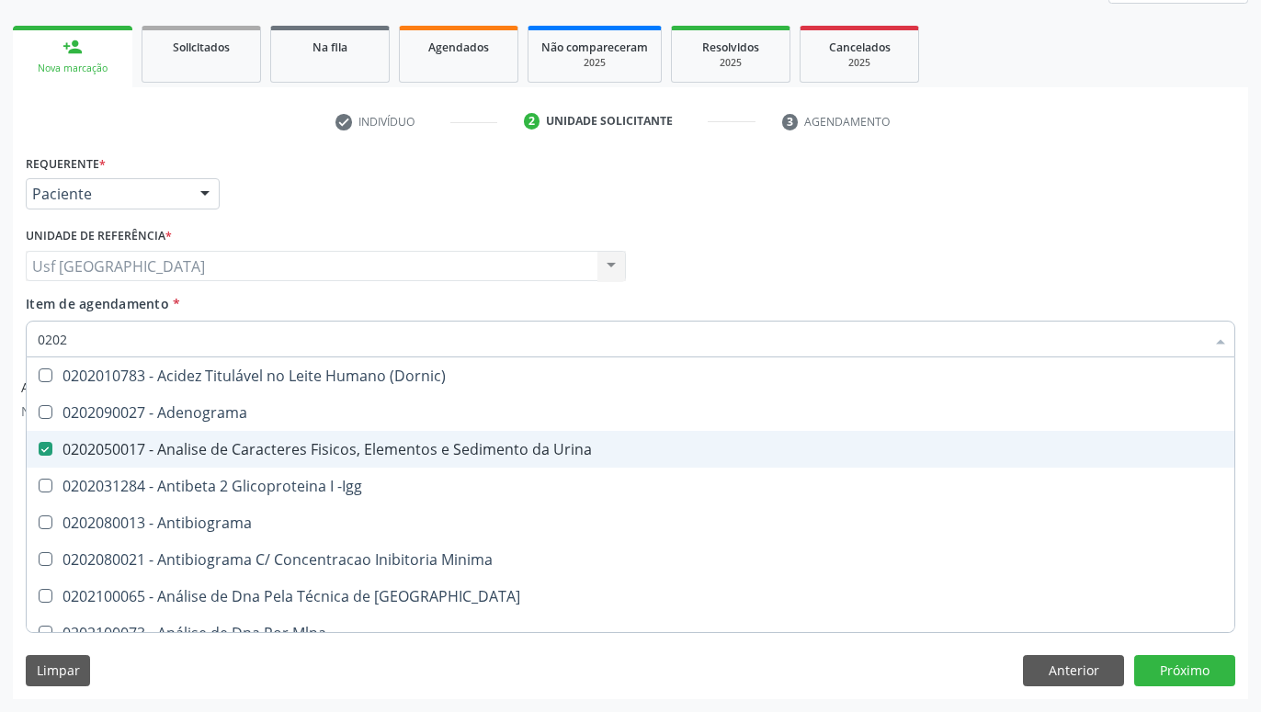
type input "02020"
checkbox Zinco "true"
checkbox Completo "false"
checkbox Carini "true"
checkbox Parceria\) "true"
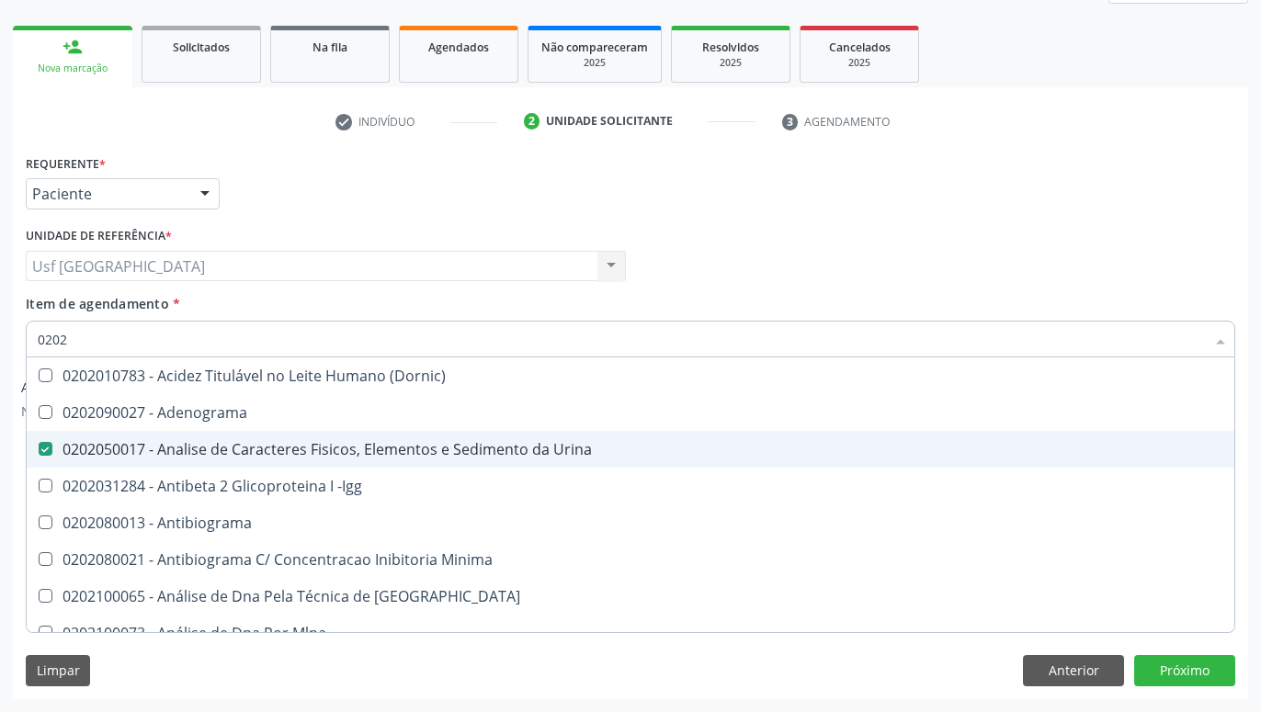
checkbox Antitoxoplasma "false"
type input "020208"
checkbox Urina "false"
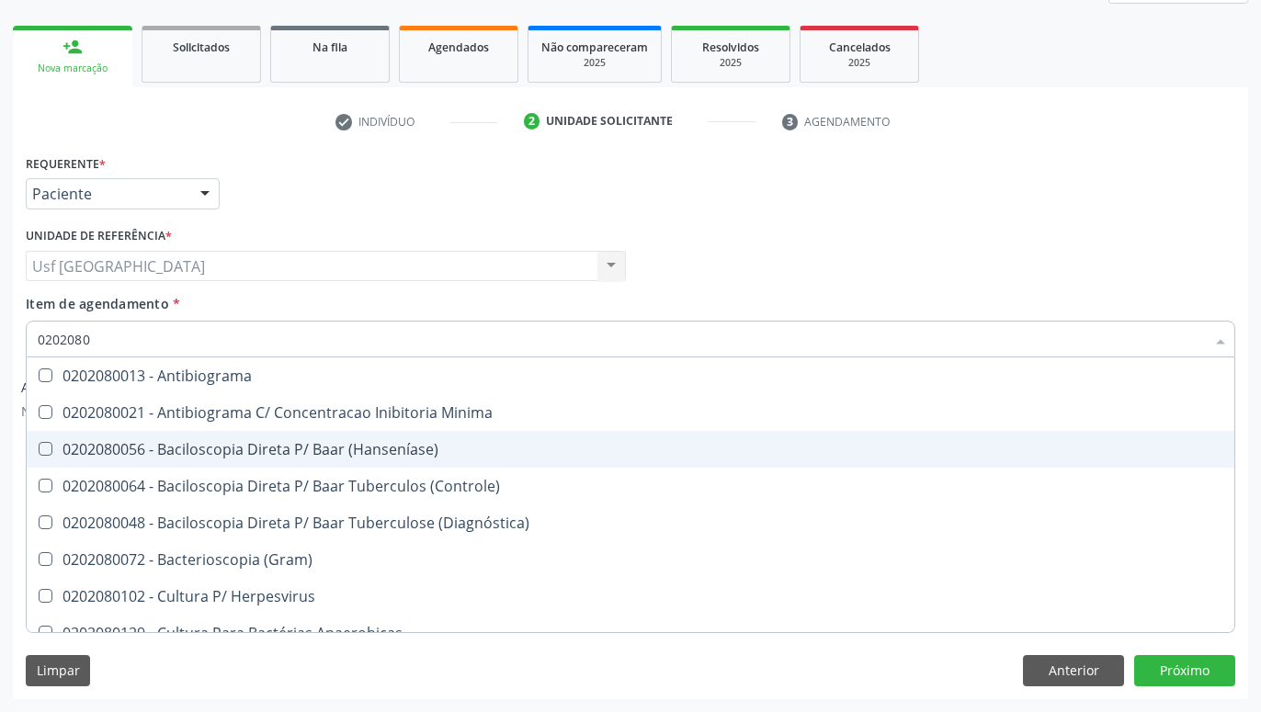
type input "02020800"
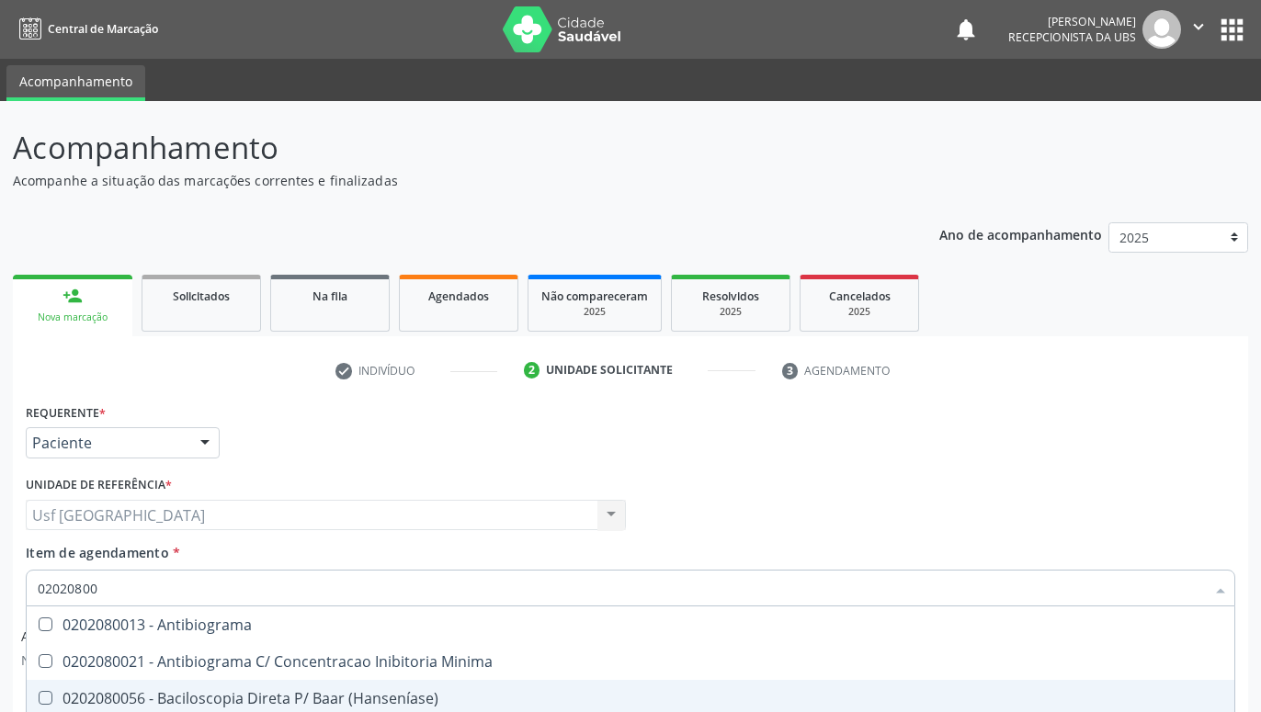
scroll to position [249, 0]
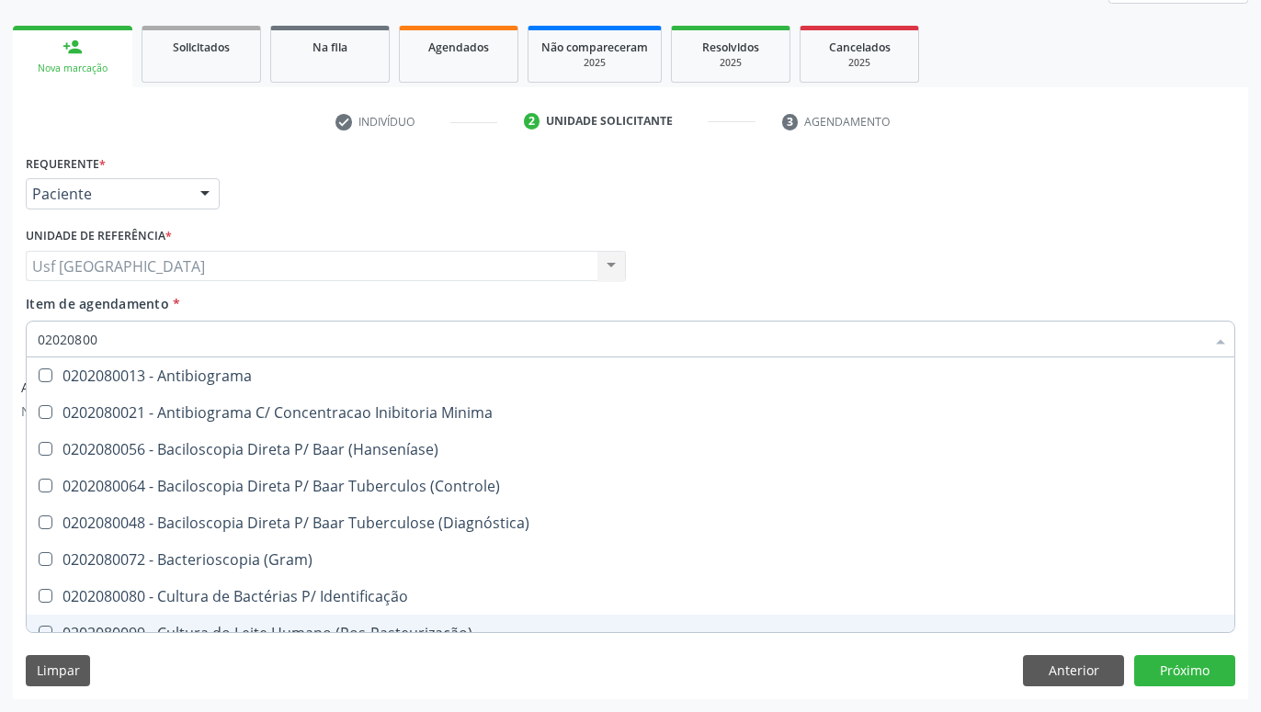
type input "02020800"
click at [237, 196] on div "Requerente * Paciente Profissional de Saúde Paciente Nenhum resultado encontrad…" at bounding box center [630, 186] width 1219 height 72
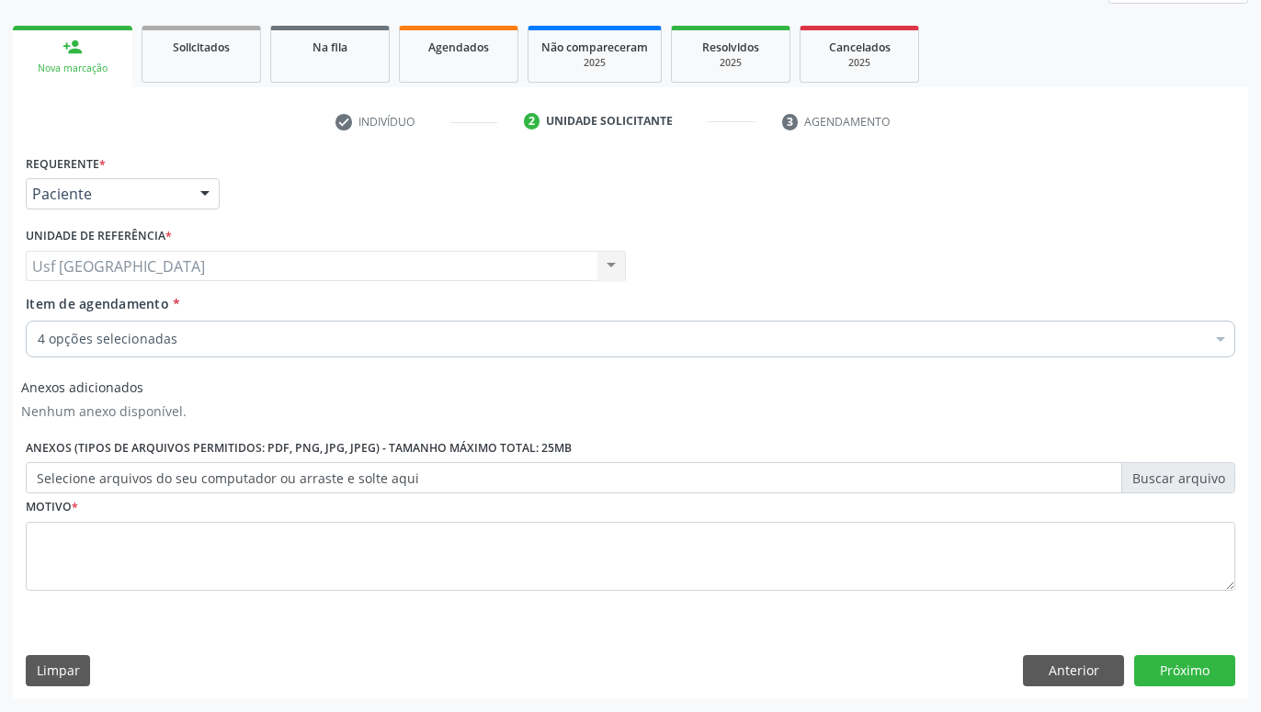
checkbox Urina "true"
checkbox Completo "true"
checkbox Antitoxoplasma "true"
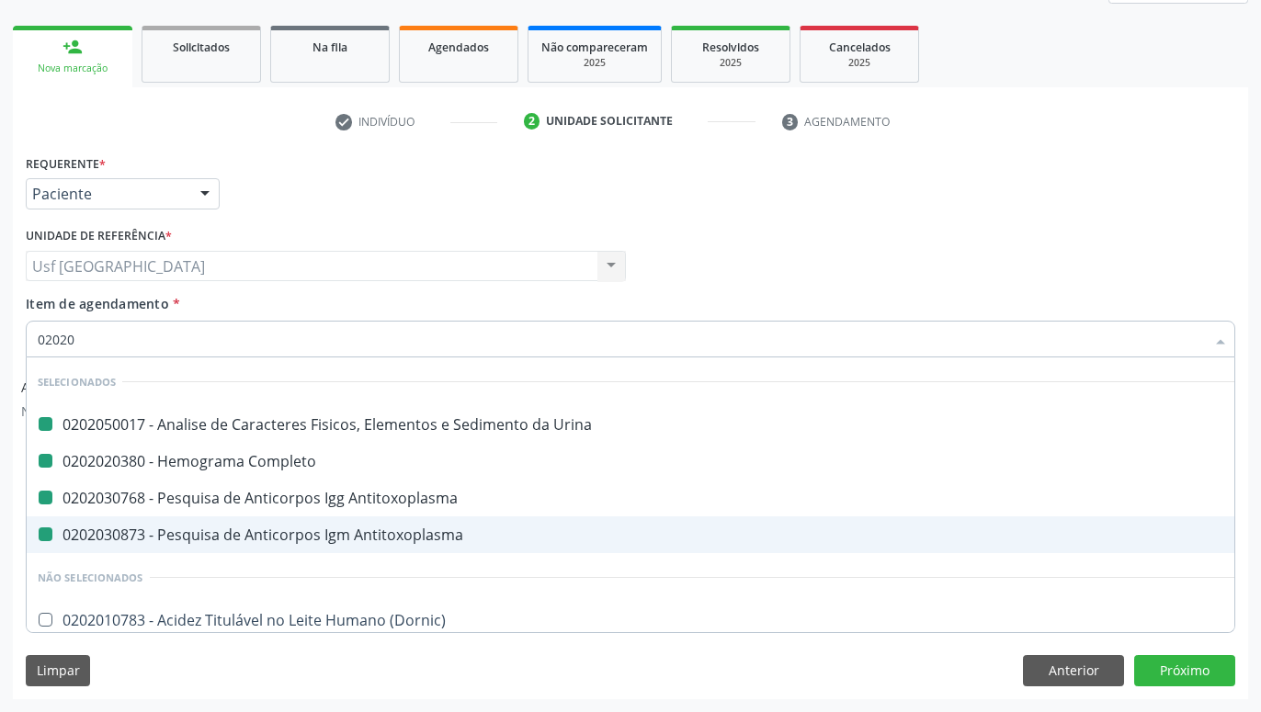
type input "020208"
checkbox Urina "false"
checkbox Completo "false"
checkbox Antitoxoplasma "false"
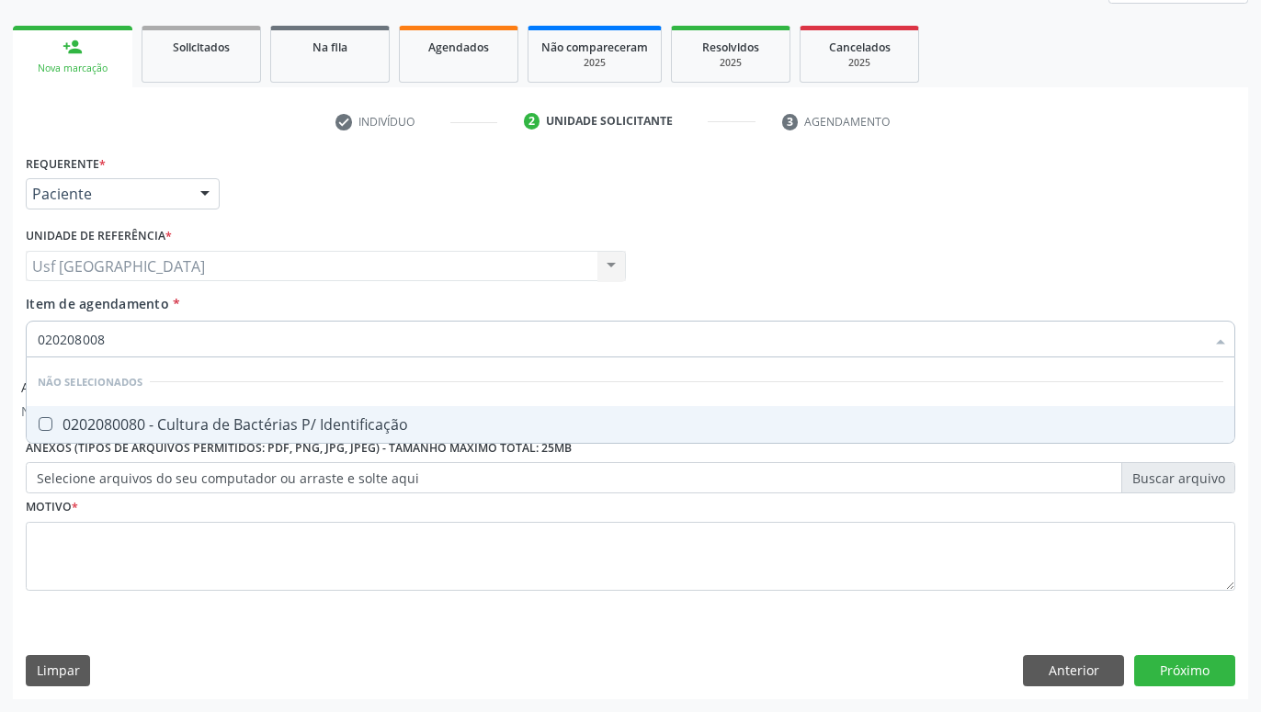
type input "0202080080"
click at [427, 424] on div "0202080080 - Cultura de Bactérias P/ Identificação" at bounding box center [631, 424] width 1186 height 15
checkbox Identificação "true"
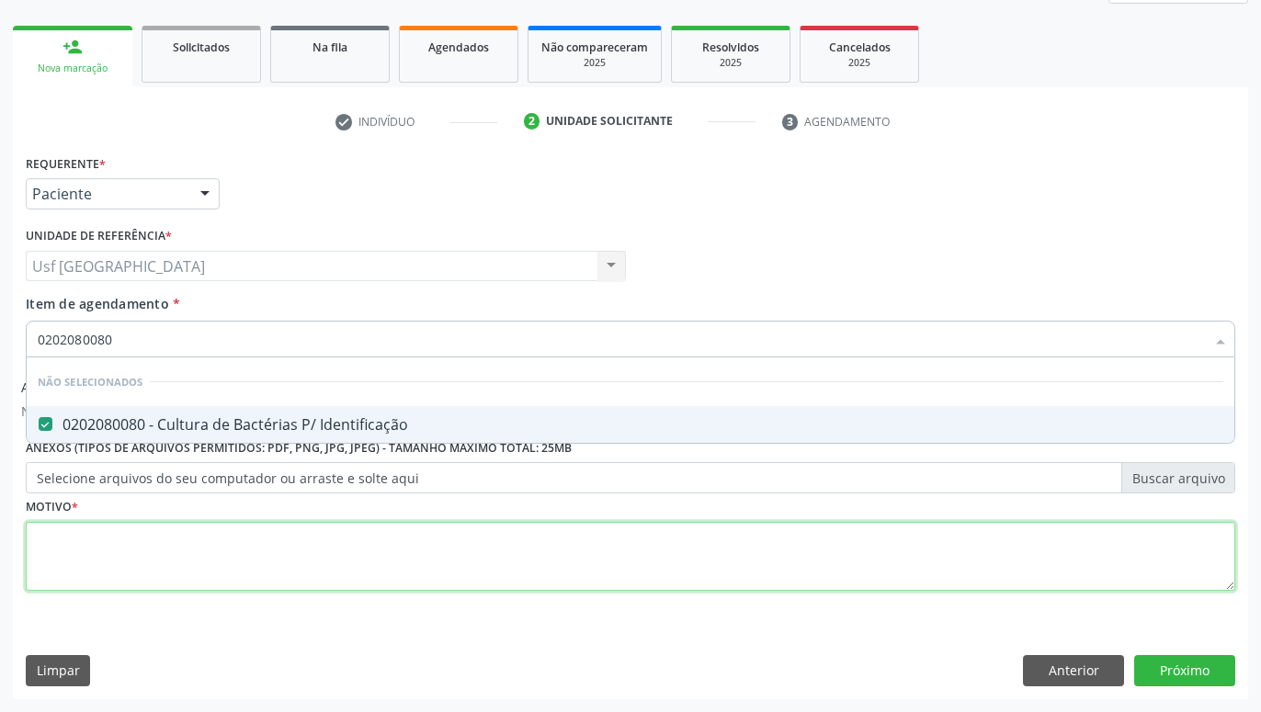
click at [425, 553] on textarea at bounding box center [631, 557] width 1210 height 70
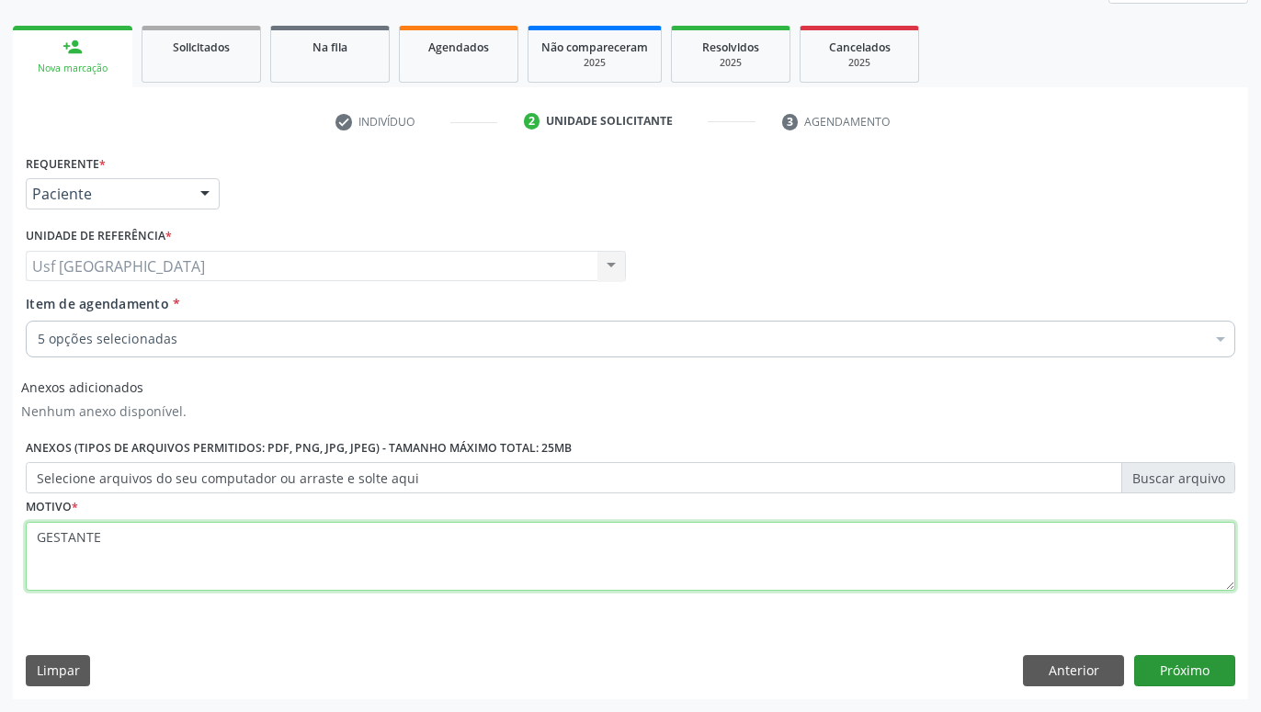
type textarea "GESTANTE"
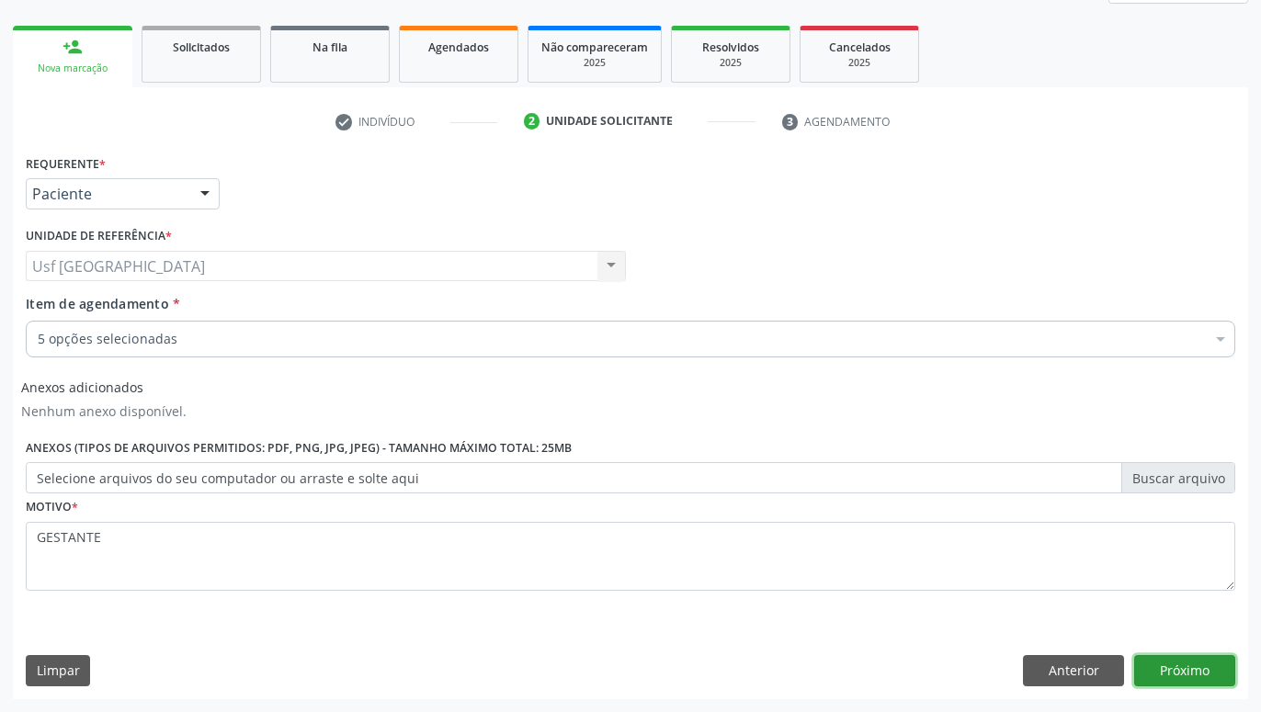
click at [1227, 658] on button "Próximo" at bounding box center [1184, 670] width 101 height 31
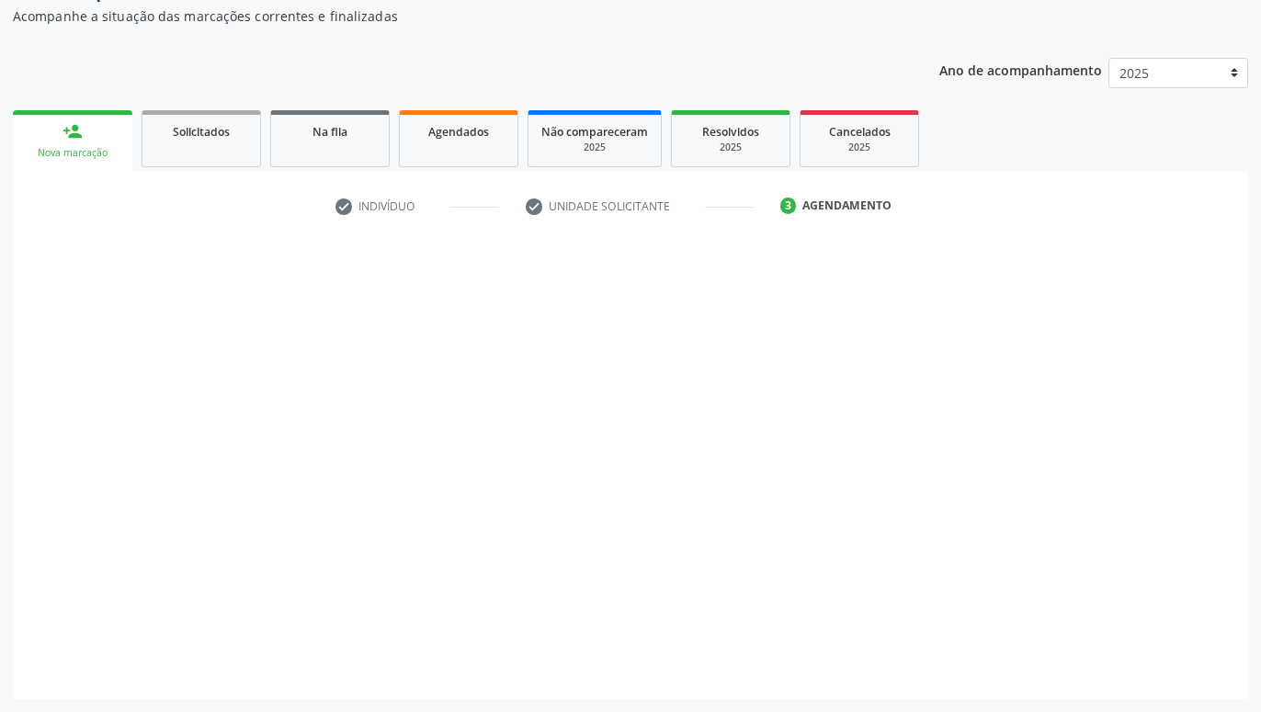
scroll to position [165, 0]
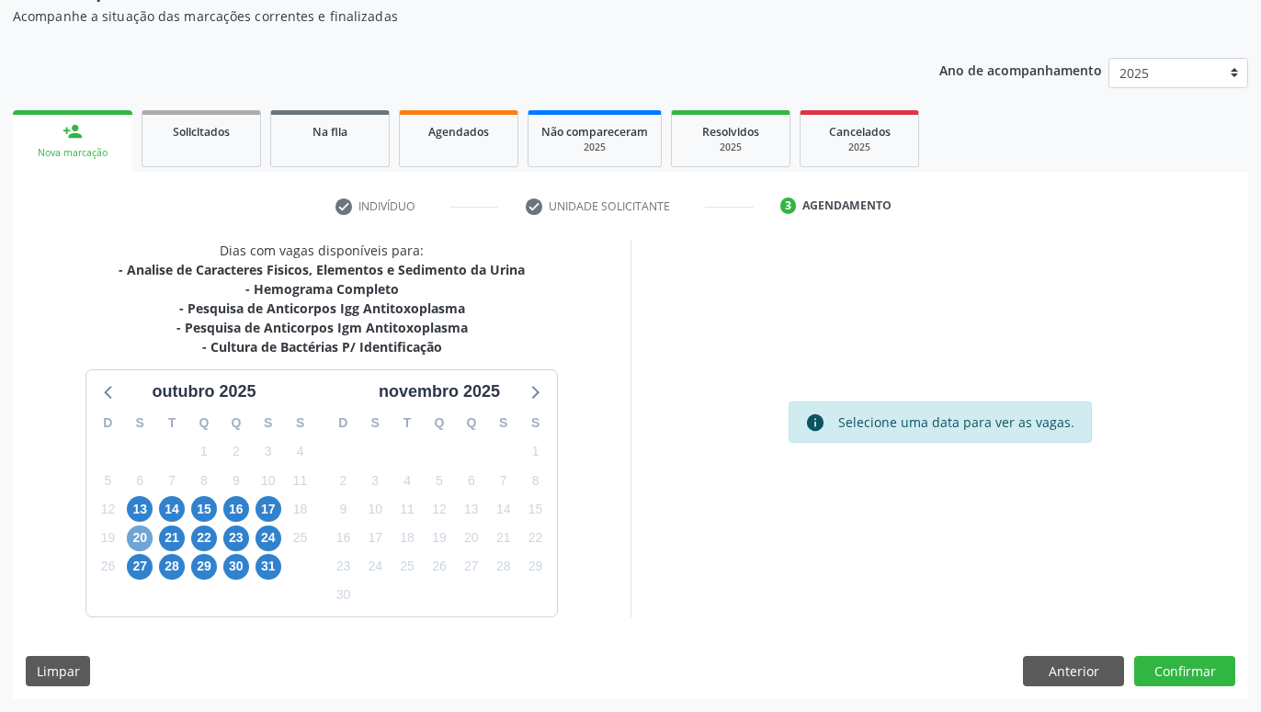
click at [140, 529] on span "20" at bounding box center [140, 539] width 26 height 26
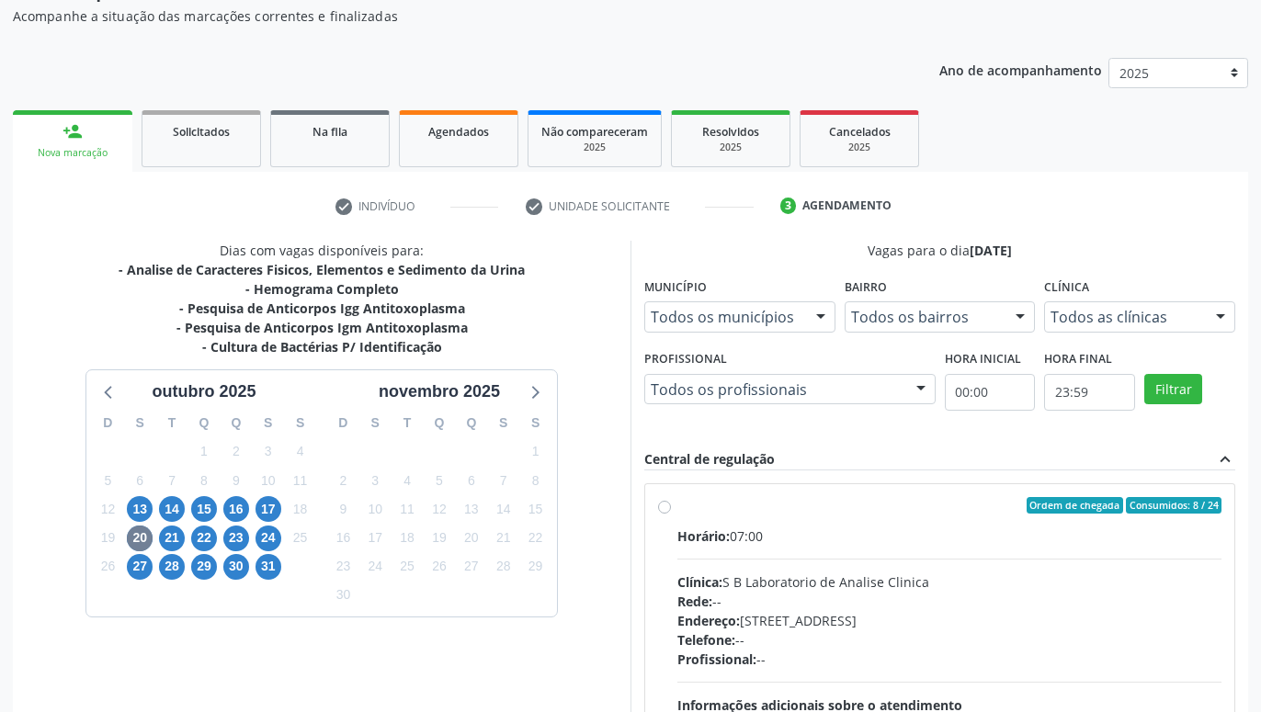
click at [678, 510] on label "Ordem de chegada Consumidos: 8 / 24 Horário: 07:00 Clínica: S B Laboratorio de …" at bounding box center [950, 638] width 544 height 282
click at [665, 510] on input "Ordem de chegada Consumidos: 8 / 24 Horário: 07:00 Clínica: S B Laboratorio de …" at bounding box center [664, 505] width 13 height 17
radio input "true"
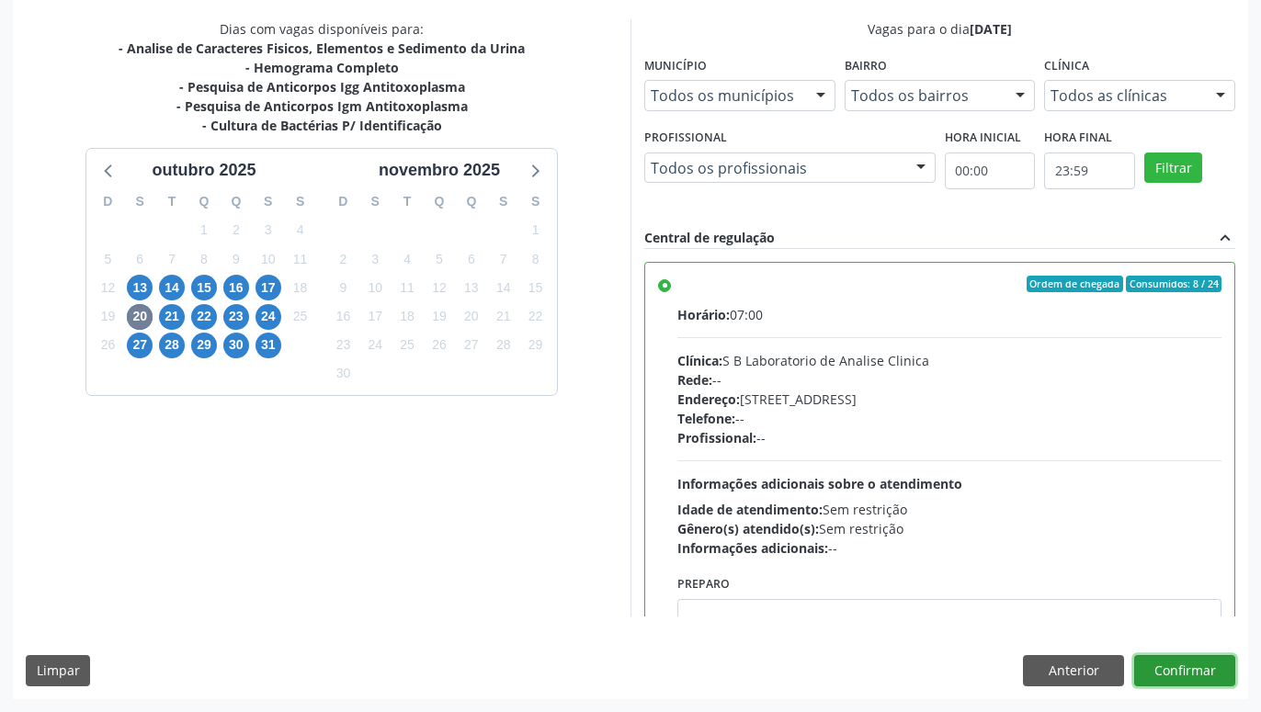
click at [1160, 676] on button "Confirmar" at bounding box center [1184, 670] width 101 height 31
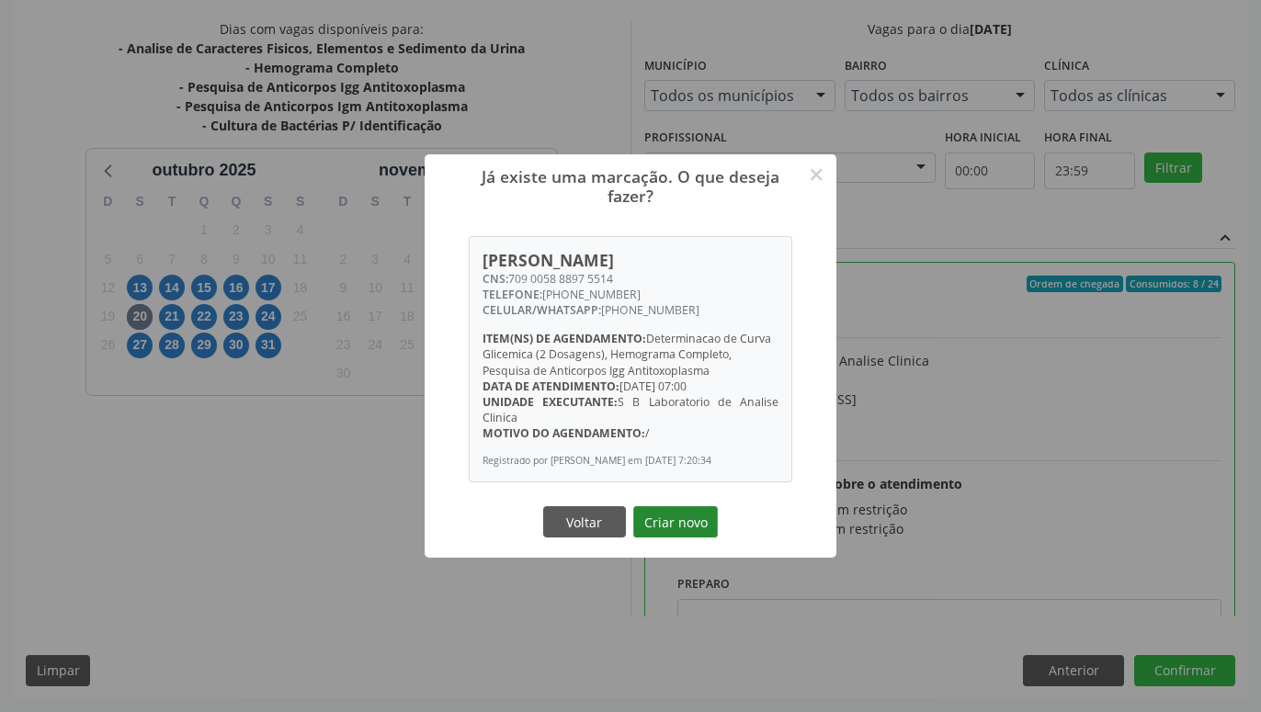
click at [685, 520] on button "Criar novo" at bounding box center [675, 522] width 85 height 31
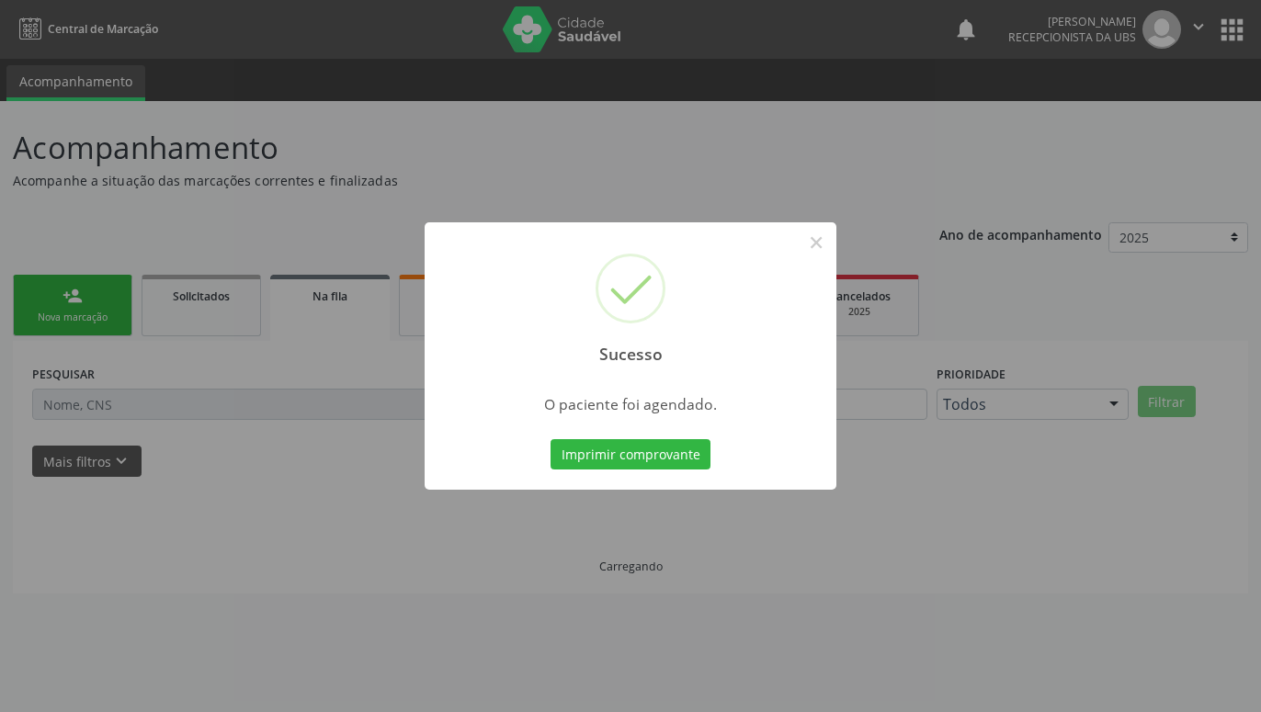
scroll to position [0, 0]
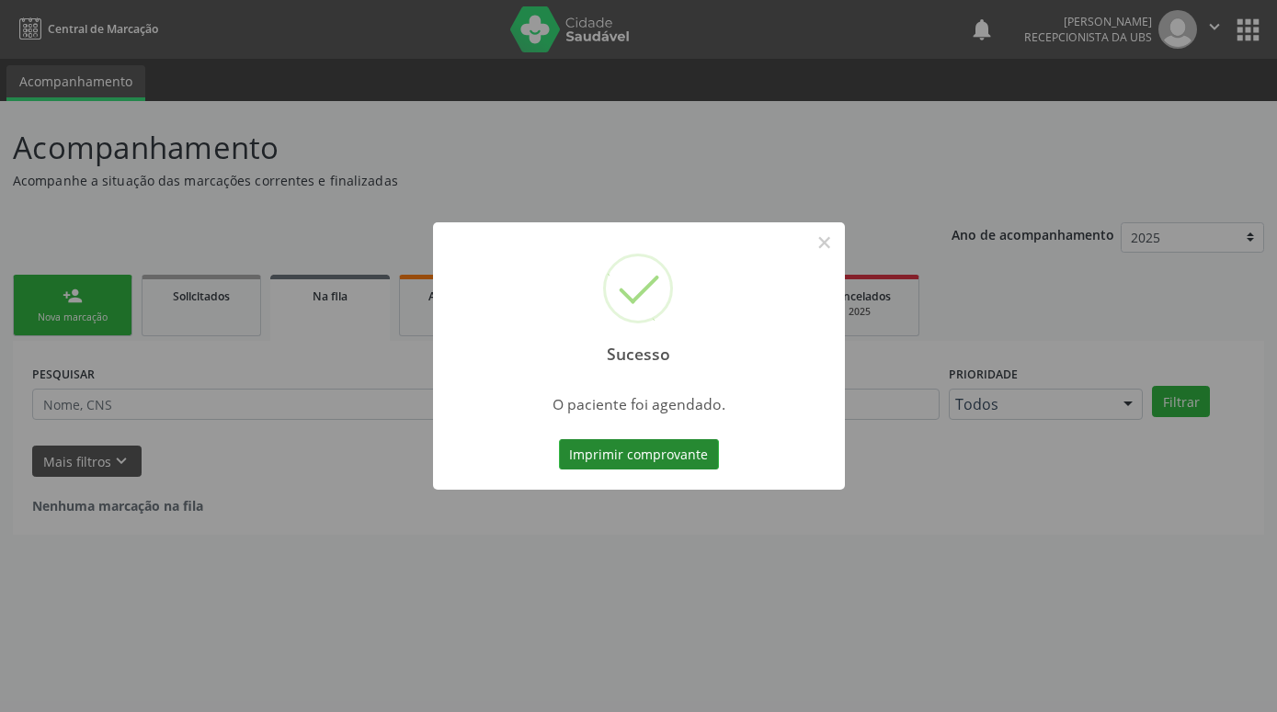
click at [631, 461] on button "Imprimir comprovante" at bounding box center [639, 454] width 160 height 31
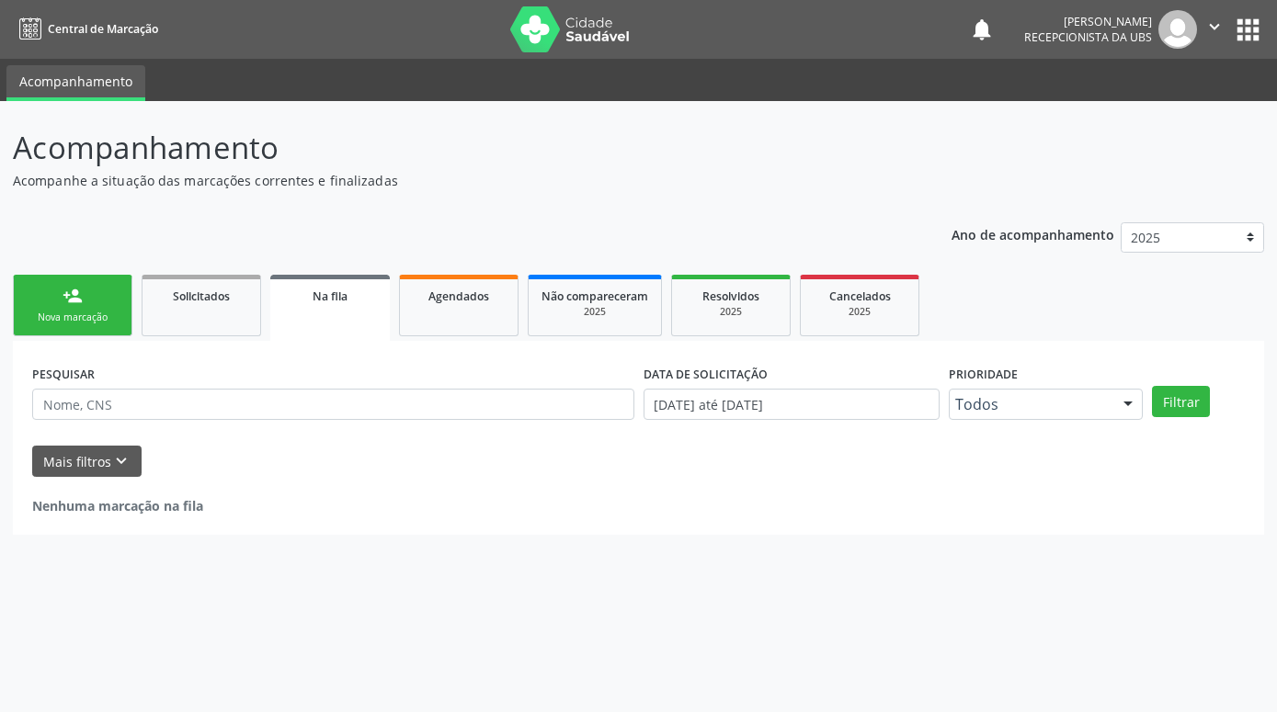
click at [89, 301] on link "person_add Nova marcação" at bounding box center [73, 306] width 120 height 62
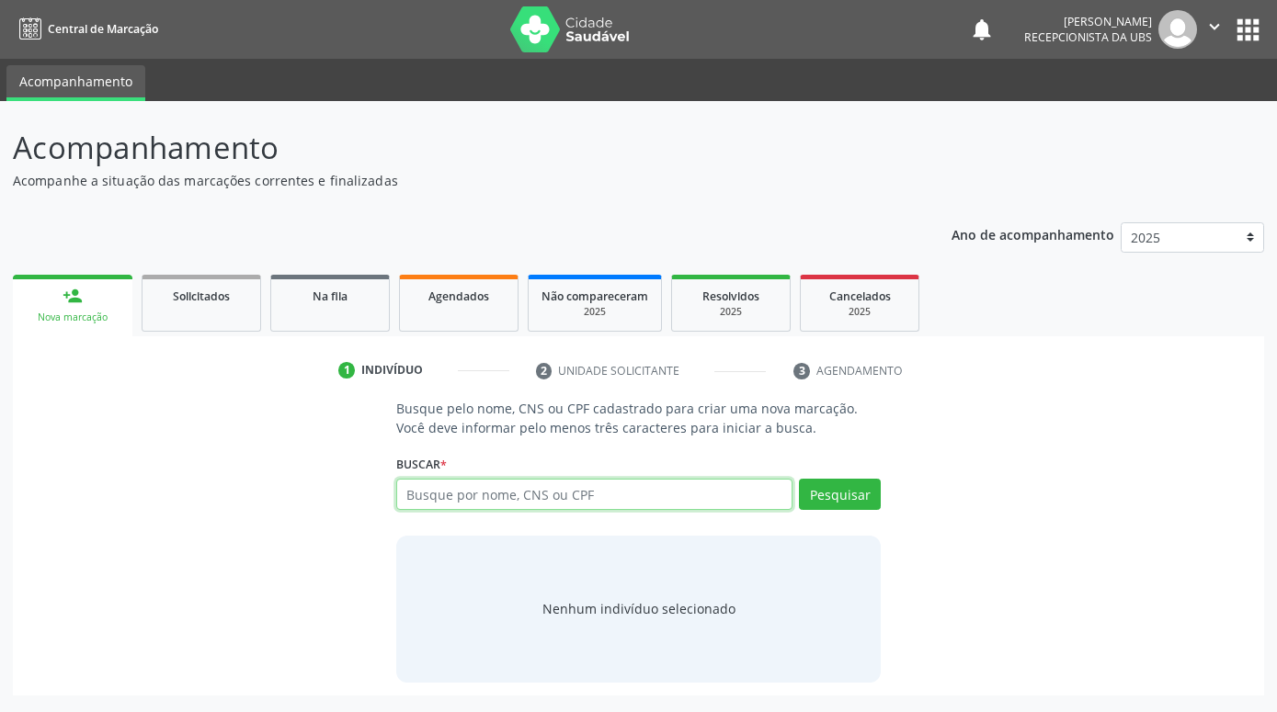
click at [585, 499] on input "text" at bounding box center [594, 494] width 396 height 31
paste input "[PERSON_NAME]"
type input "[PERSON_NAME]"
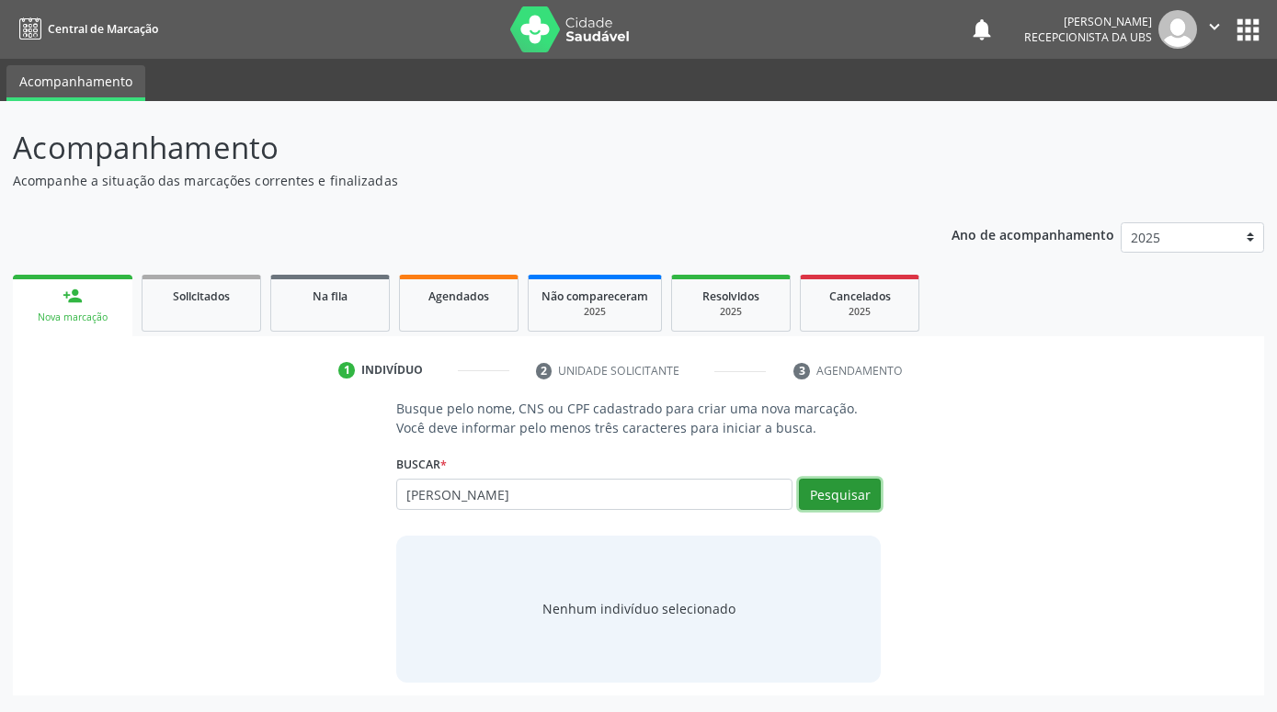
click at [830, 497] on button "Pesquisar" at bounding box center [840, 494] width 82 height 31
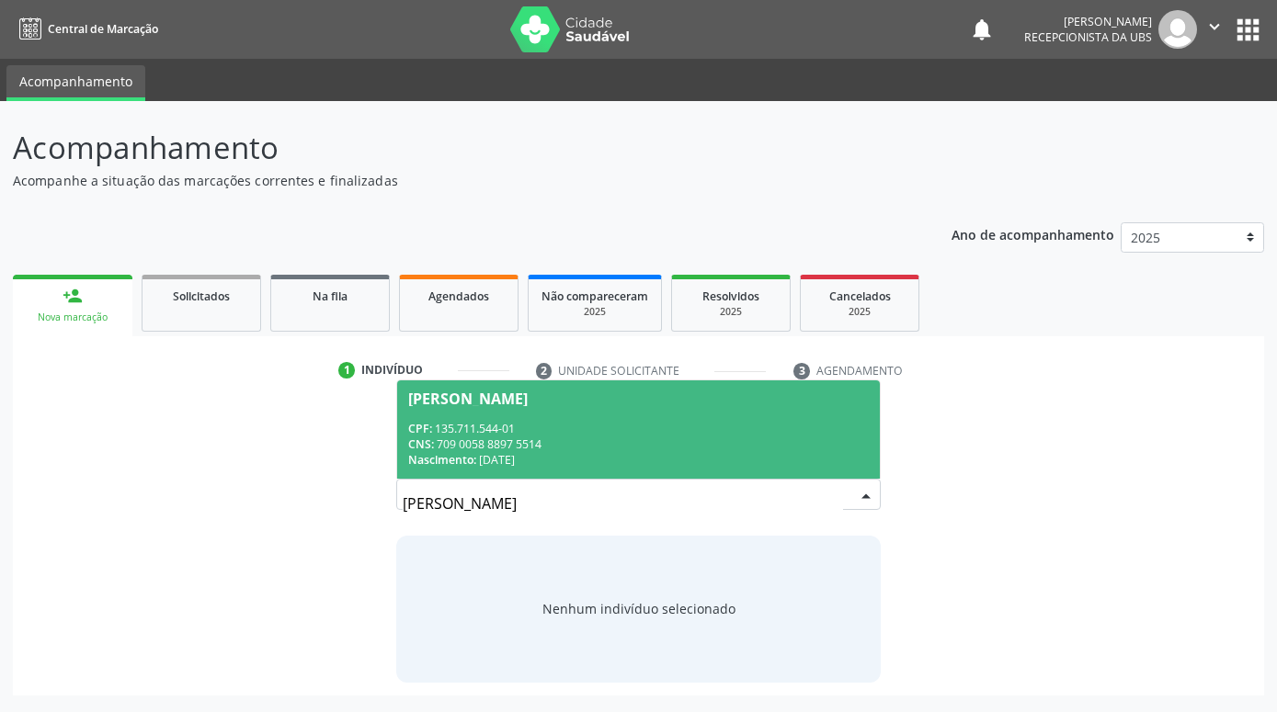
click at [691, 429] on div "CPF: 135.711.544-01" at bounding box center [638, 429] width 461 height 16
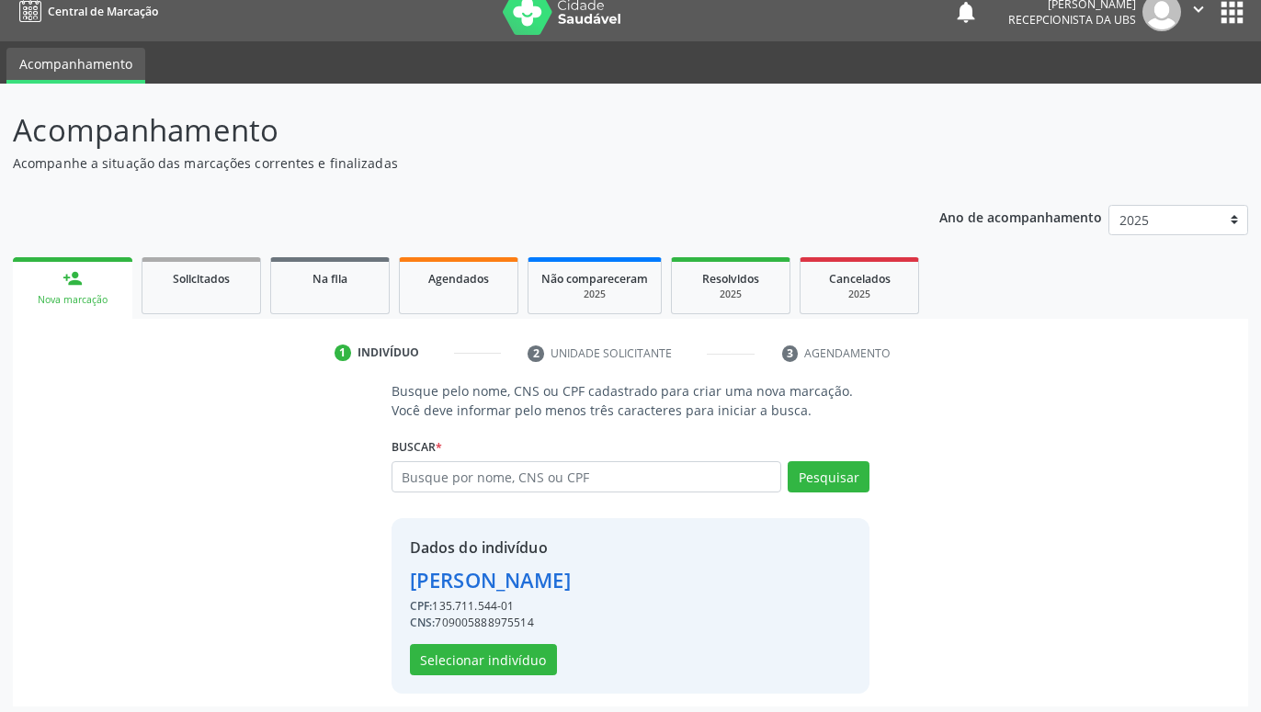
scroll to position [25, 0]
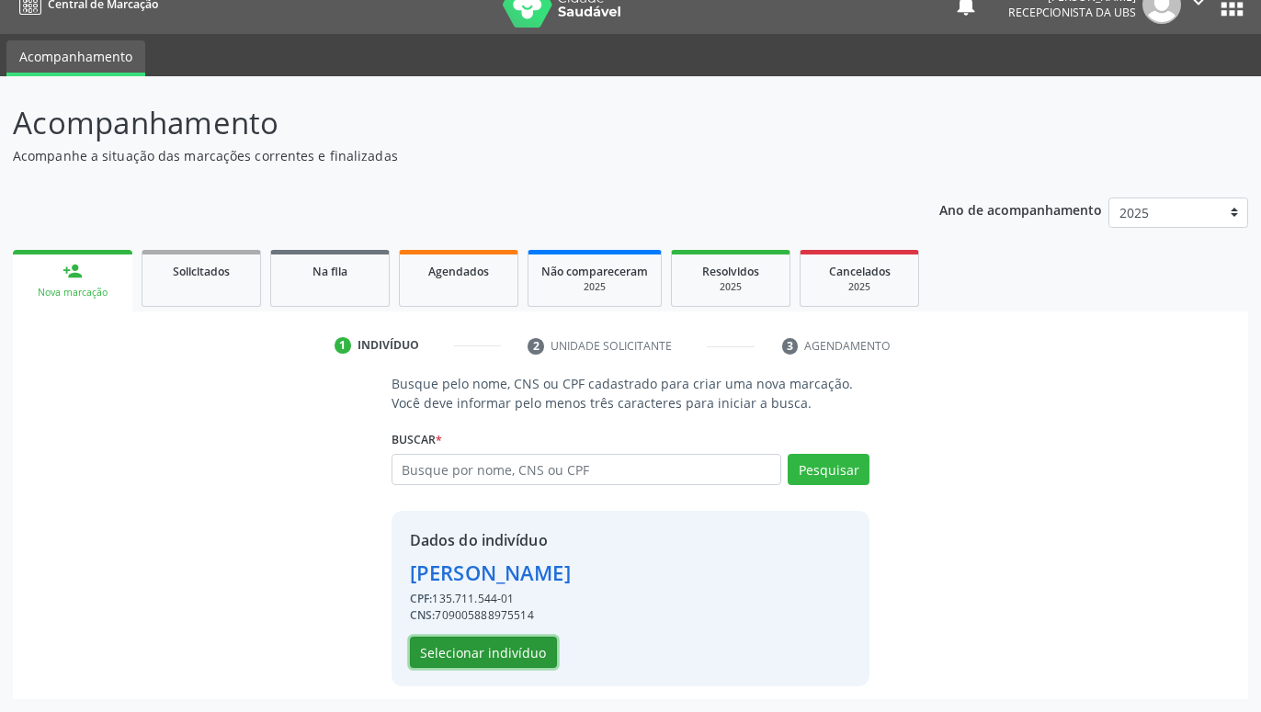
click at [518, 659] on button "Selecionar indivíduo" at bounding box center [483, 652] width 147 height 31
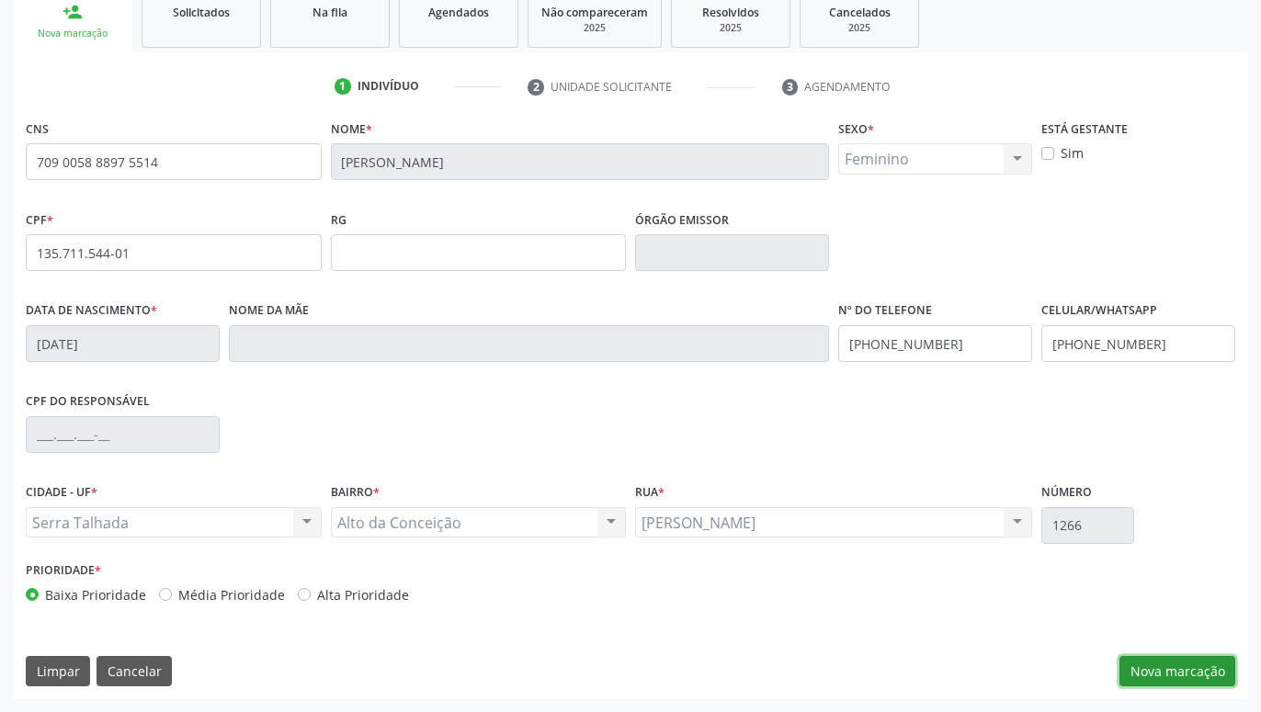
click at [1149, 666] on button "Nova marcação" at bounding box center [1178, 671] width 116 height 31
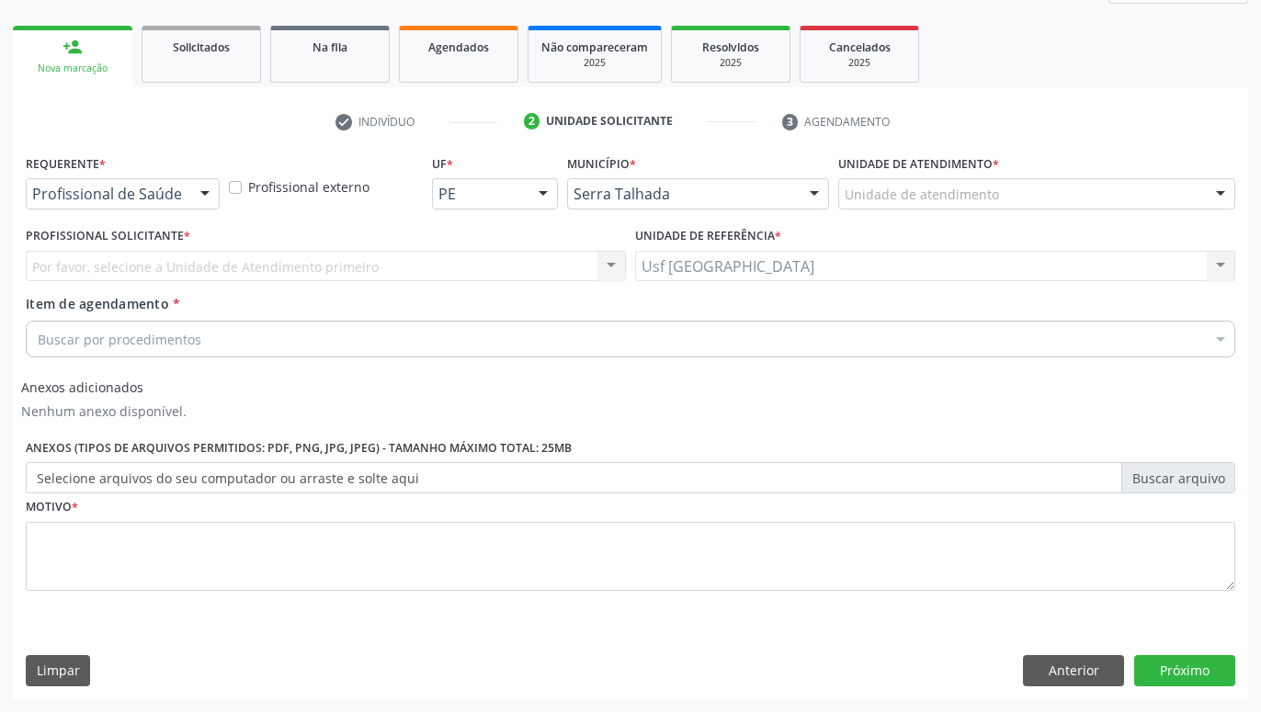
scroll to position [249, 0]
click at [197, 201] on div at bounding box center [205, 194] width 28 height 31
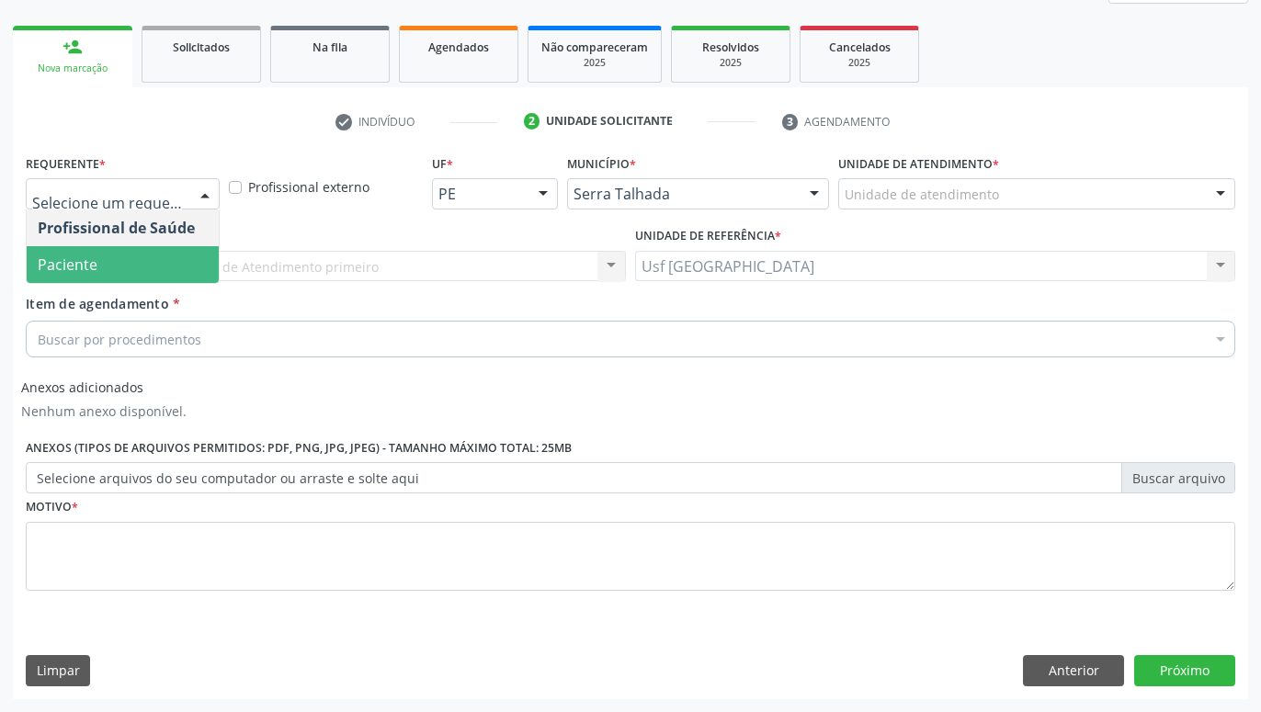
click at [180, 270] on span "Paciente" at bounding box center [123, 264] width 192 height 37
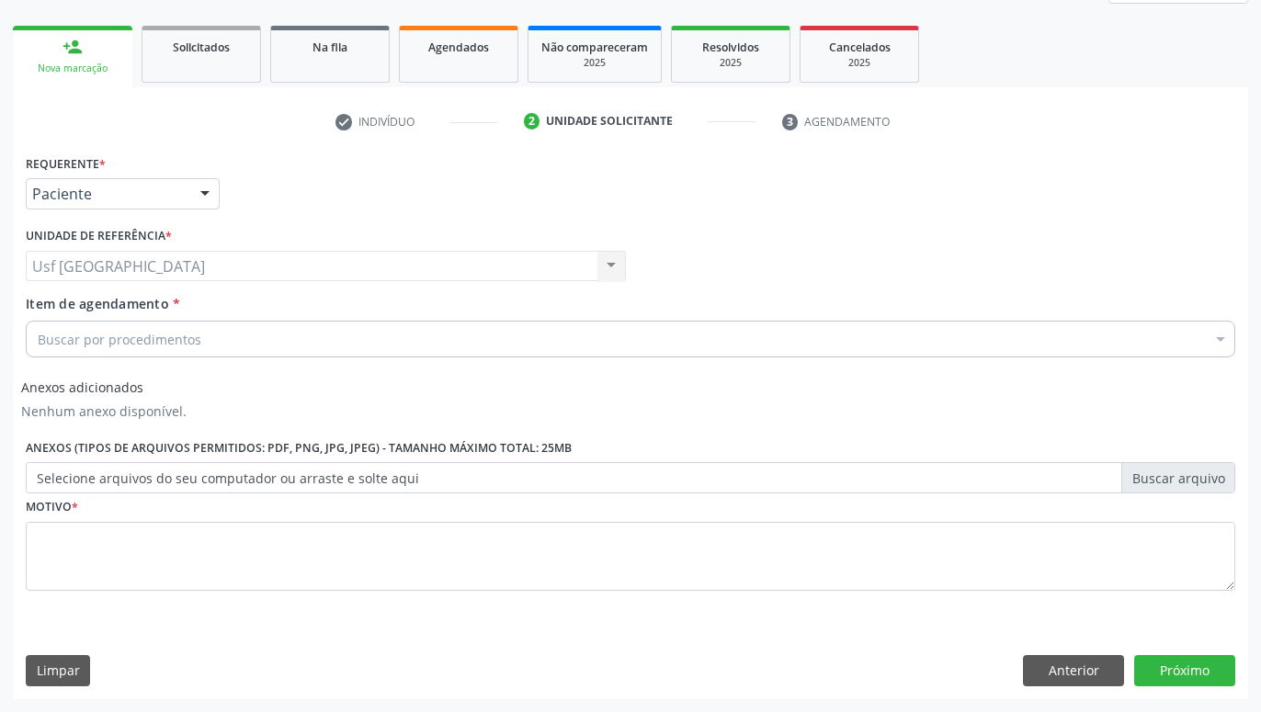
click at [206, 340] on div "Buscar por procedimentos" at bounding box center [631, 339] width 1210 height 37
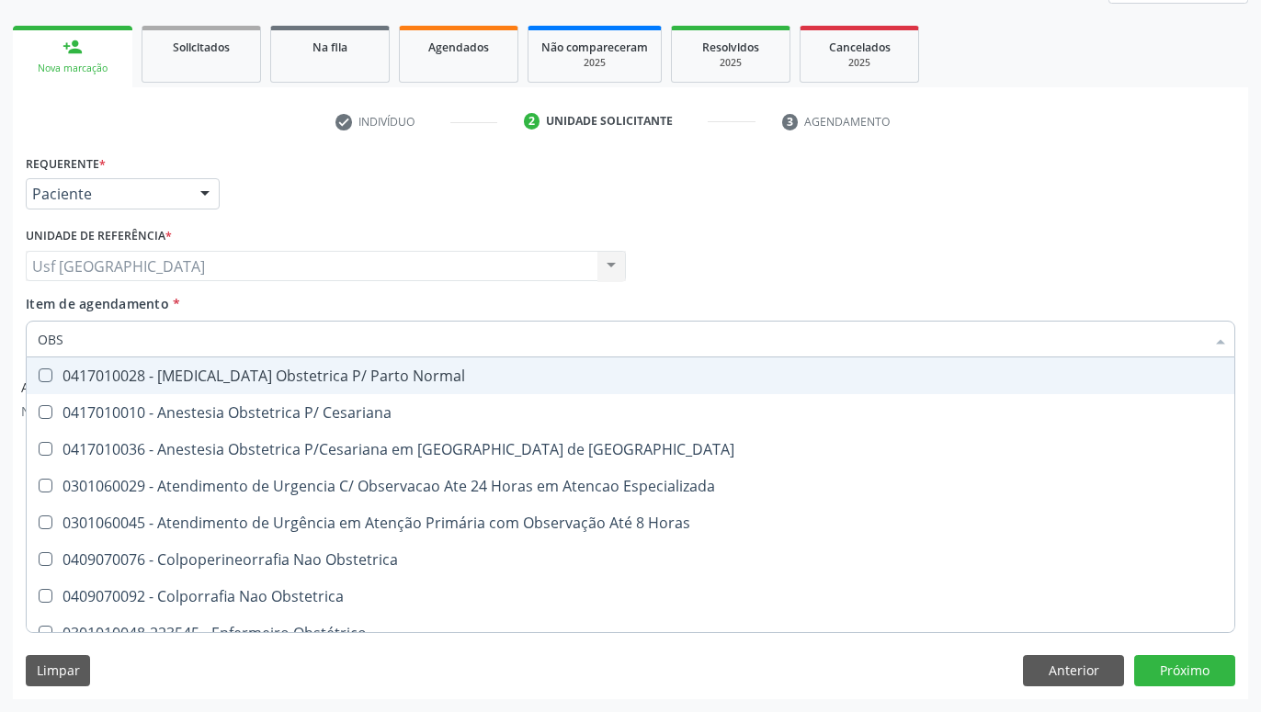
type input "OBST"
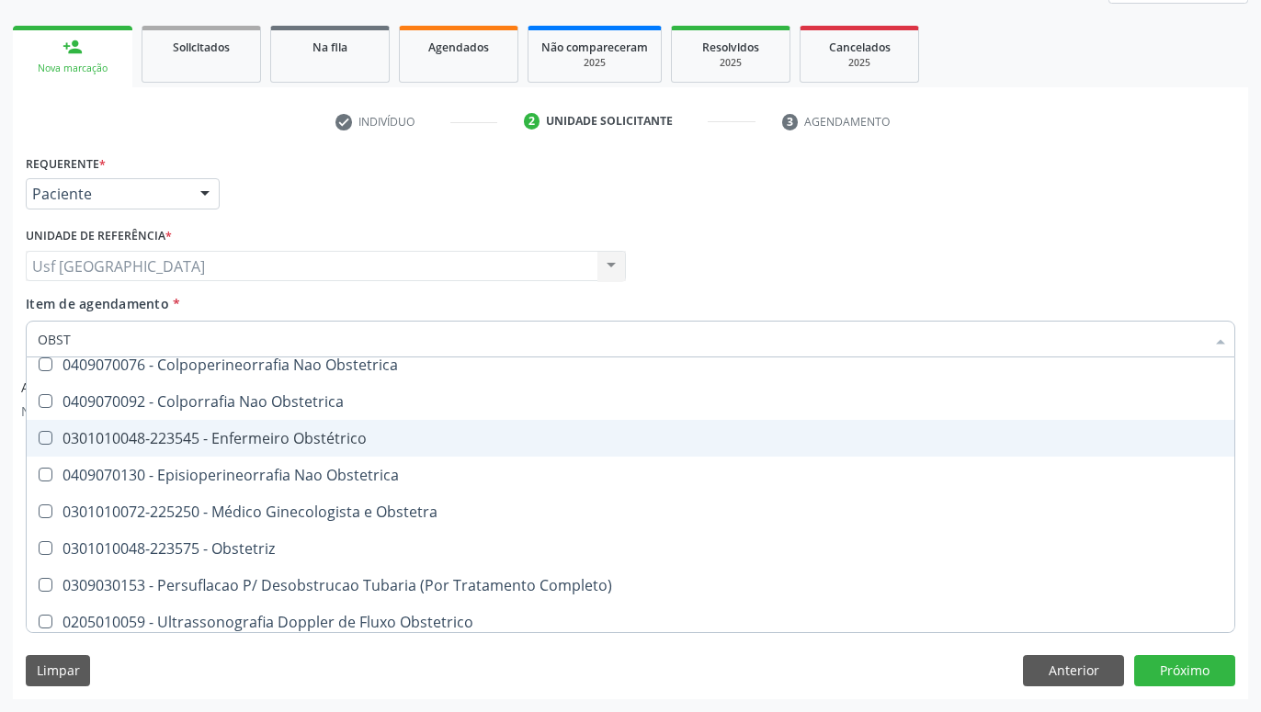
scroll to position [203, 0]
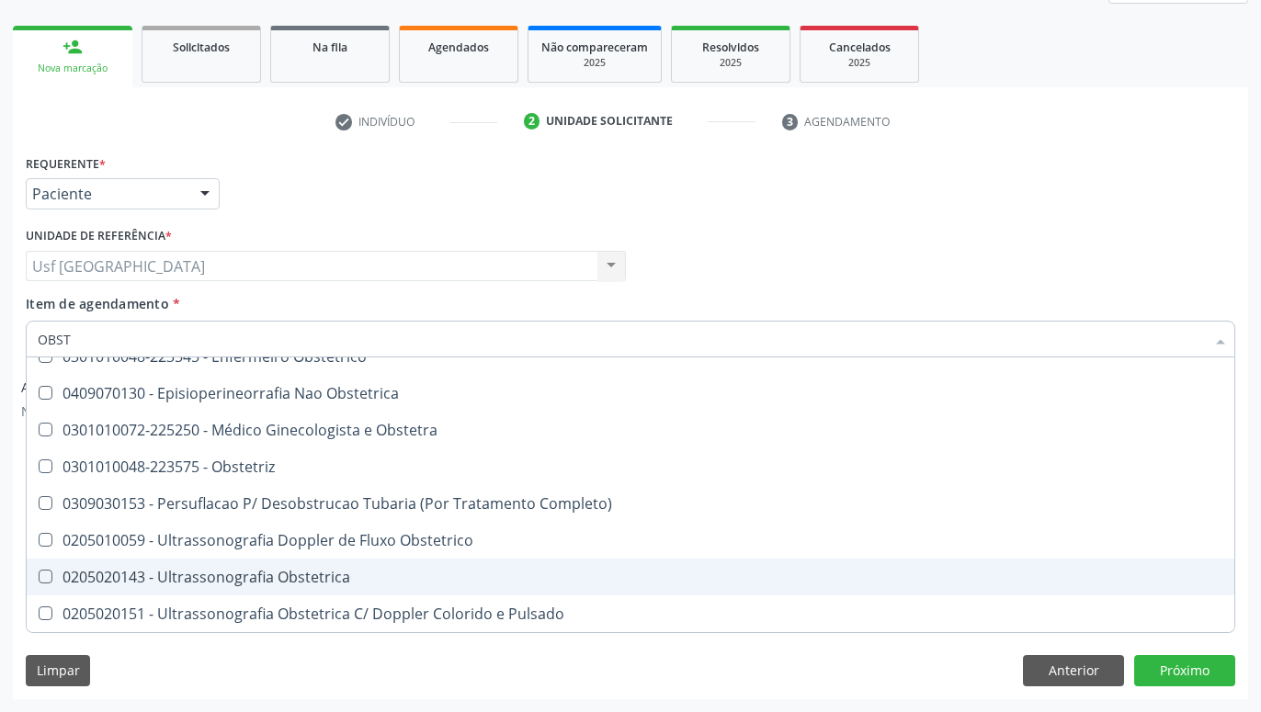
click at [258, 573] on div "0205020143 - Ultrassonografia Obstetrica" at bounding box center [631, 577] width 1186 height 15
checkbox Obstetrica "true"
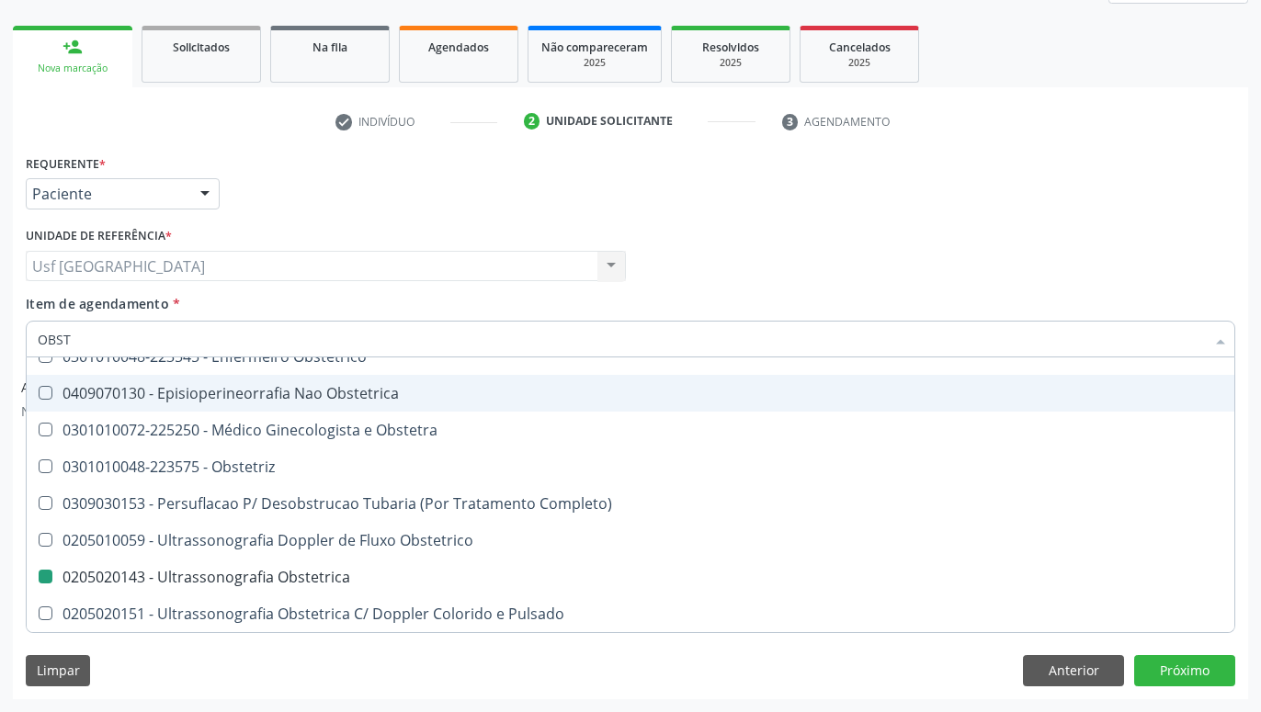
click at [455, 293] on div "Unidade de referência * Usf Alto da Conceicao Usf Alto da Conceicao Nenhum resu…" at bounding box center [325, 258] width 609 height 72
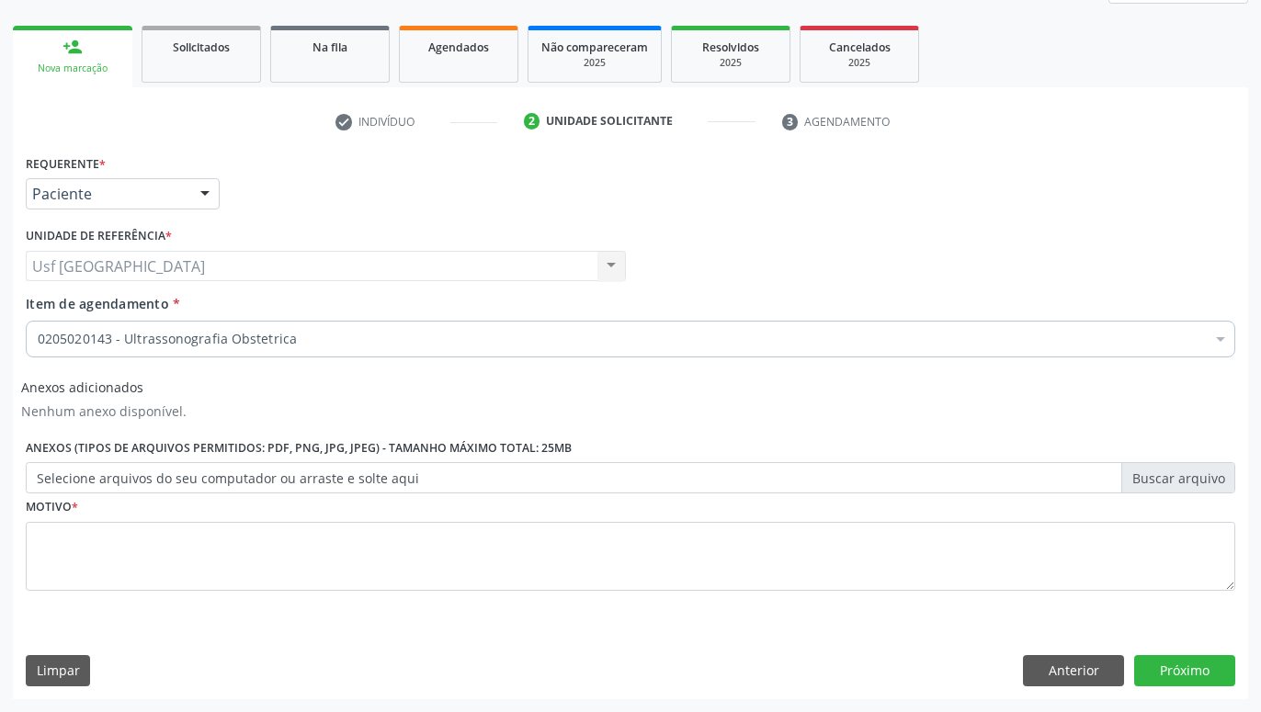
scroll to position [0, 0]
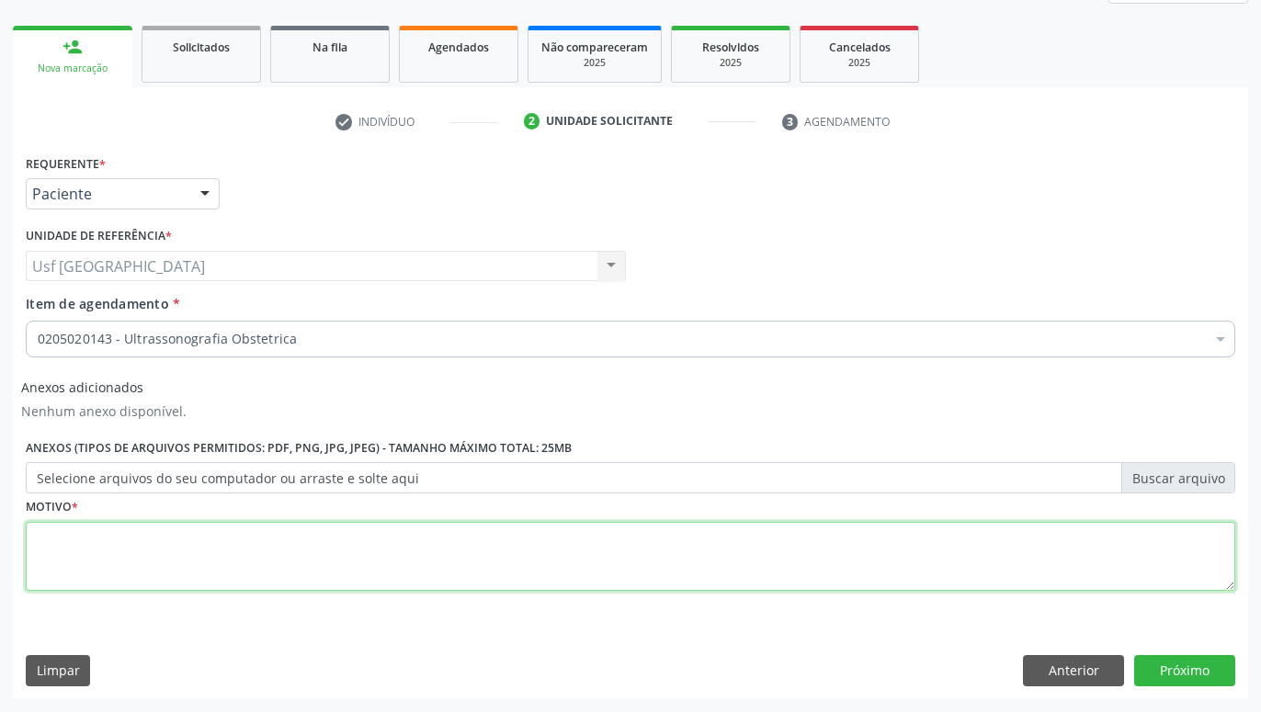
click at [621, 570] on textarea at bounding box center [631, 557] width 1210 height 70
type textarea "."
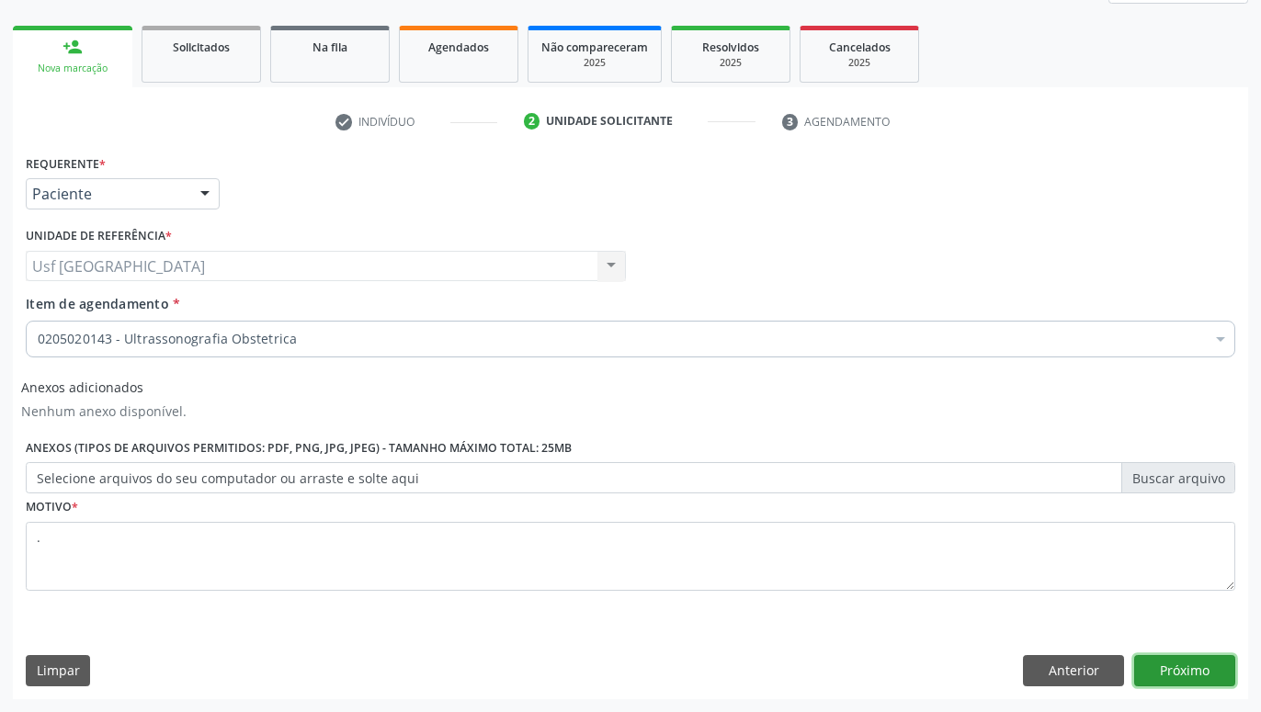
click at [1189, 664] on button "Próximo" at bounding box center [1184, 670] width 101 height 31
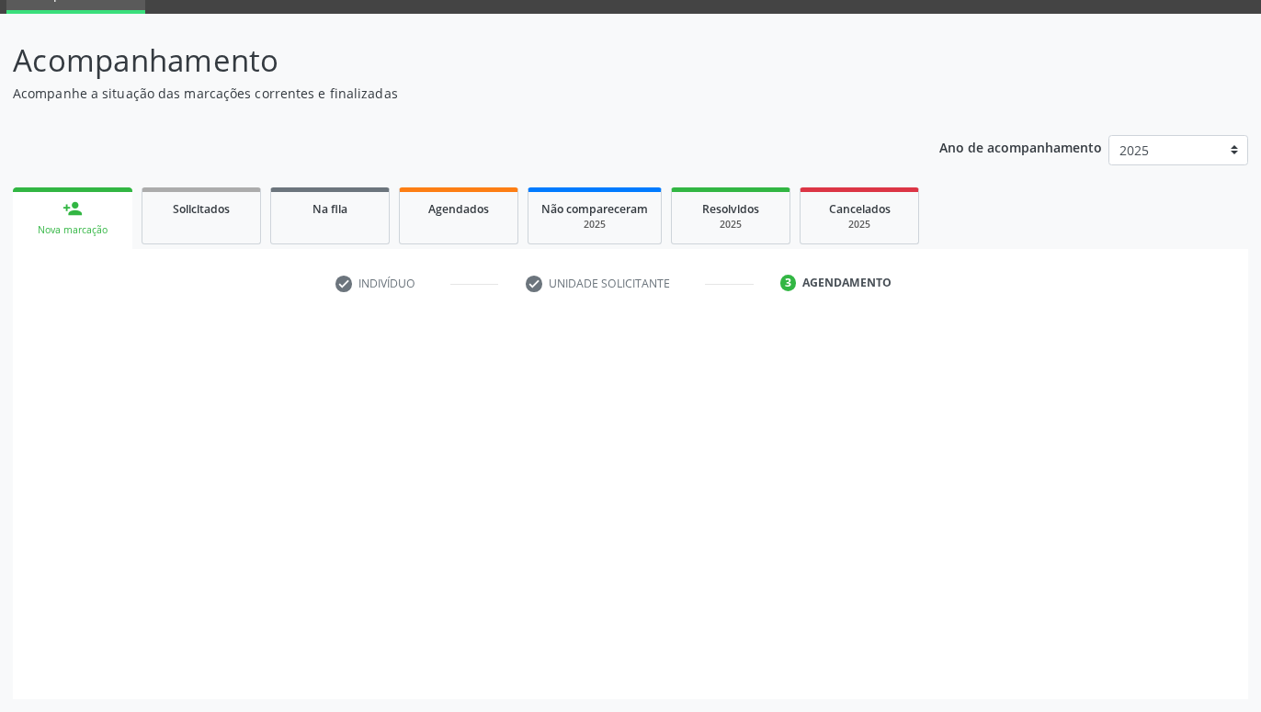
scroll to position [87, 0]
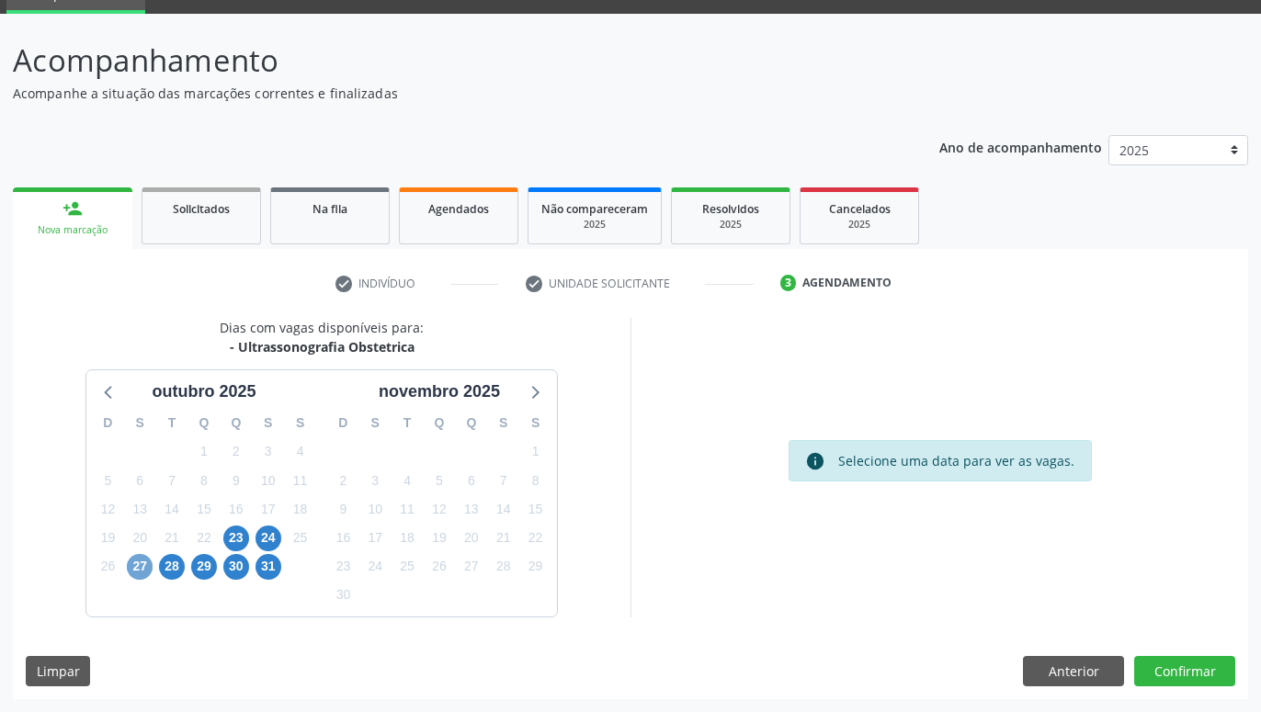
click at [143, 566] on span "27" at bounding box center [140, 567] width 26 height 26
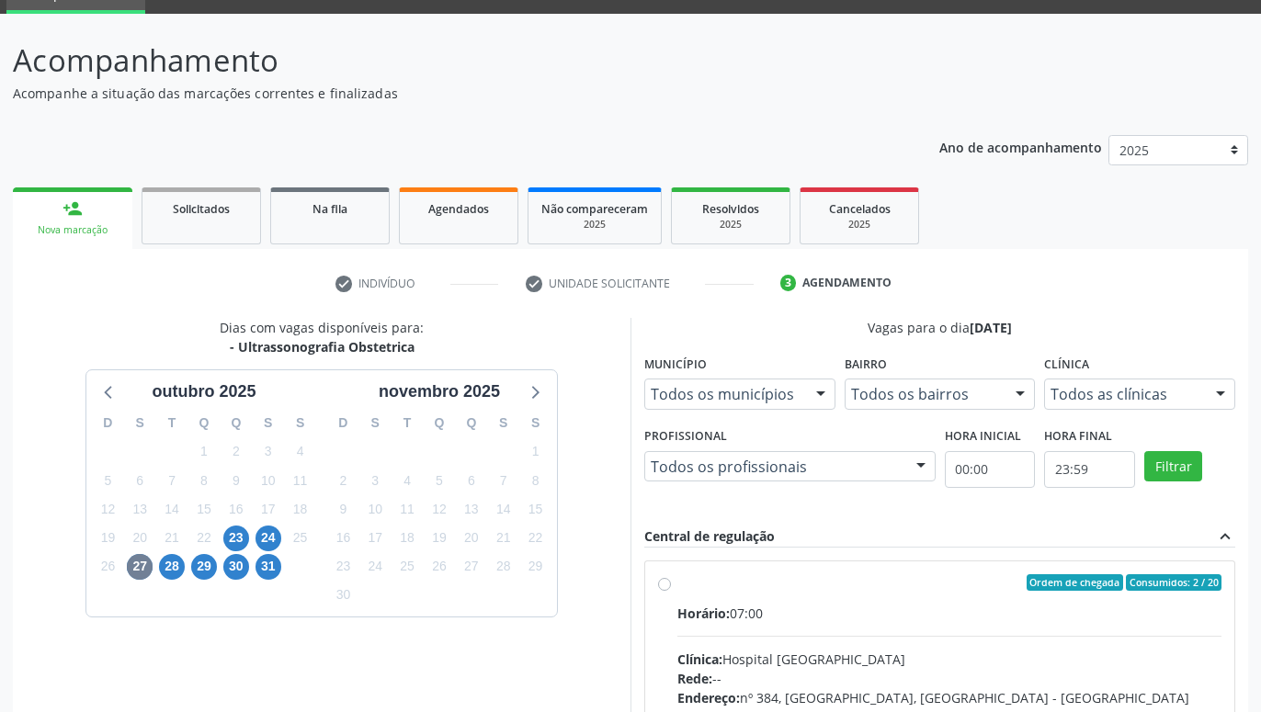
click at [678, 586] on label "Ordem de chegada Consumidos: 2 / 20 Horário: 07:00 Clínica: Hospital Sao Franci…" at bounding box center [950, 716] width 544 height 282
click at [662, 586] on input "Ordem de chegada Consumidos: 2 / 20 Horário: 07:00 Clínica: Hospital Sao Franci…" at bounding box center [664, 583] width 13 height 17
radio input "true"
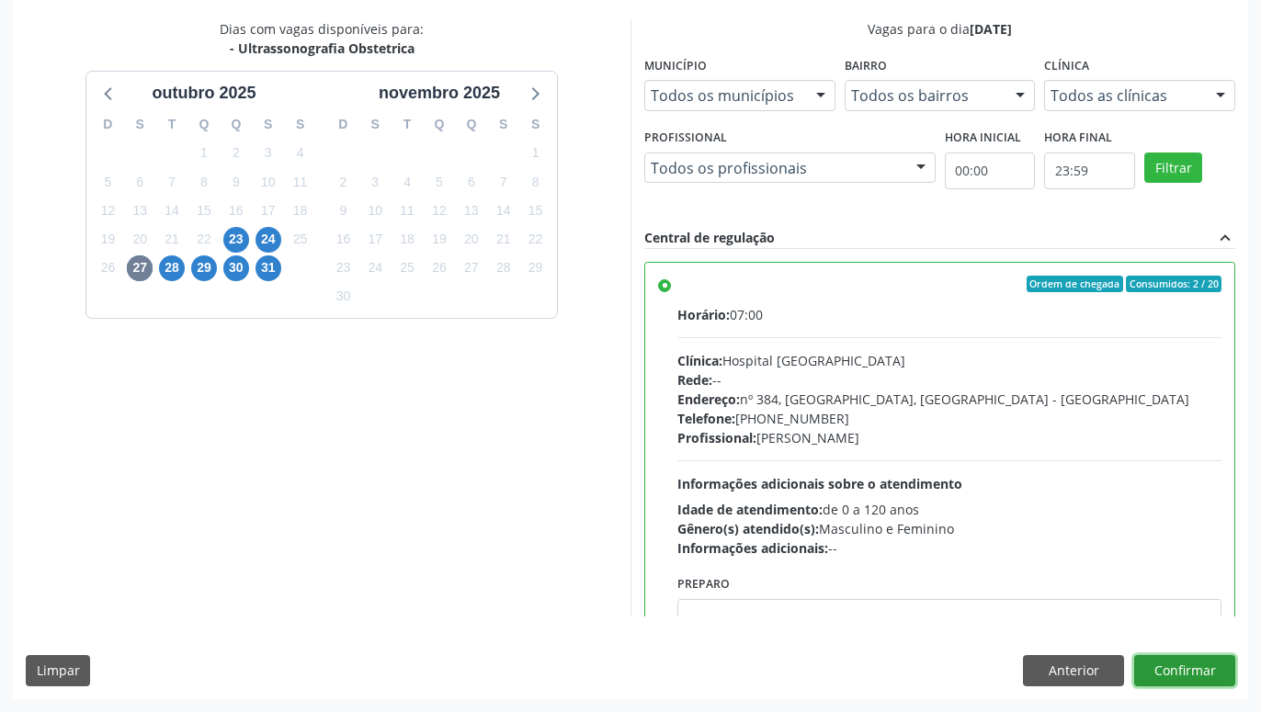
click at [1180, 676] on button "Confirmar" at bounding box center [1184, 670] width 101 height 31
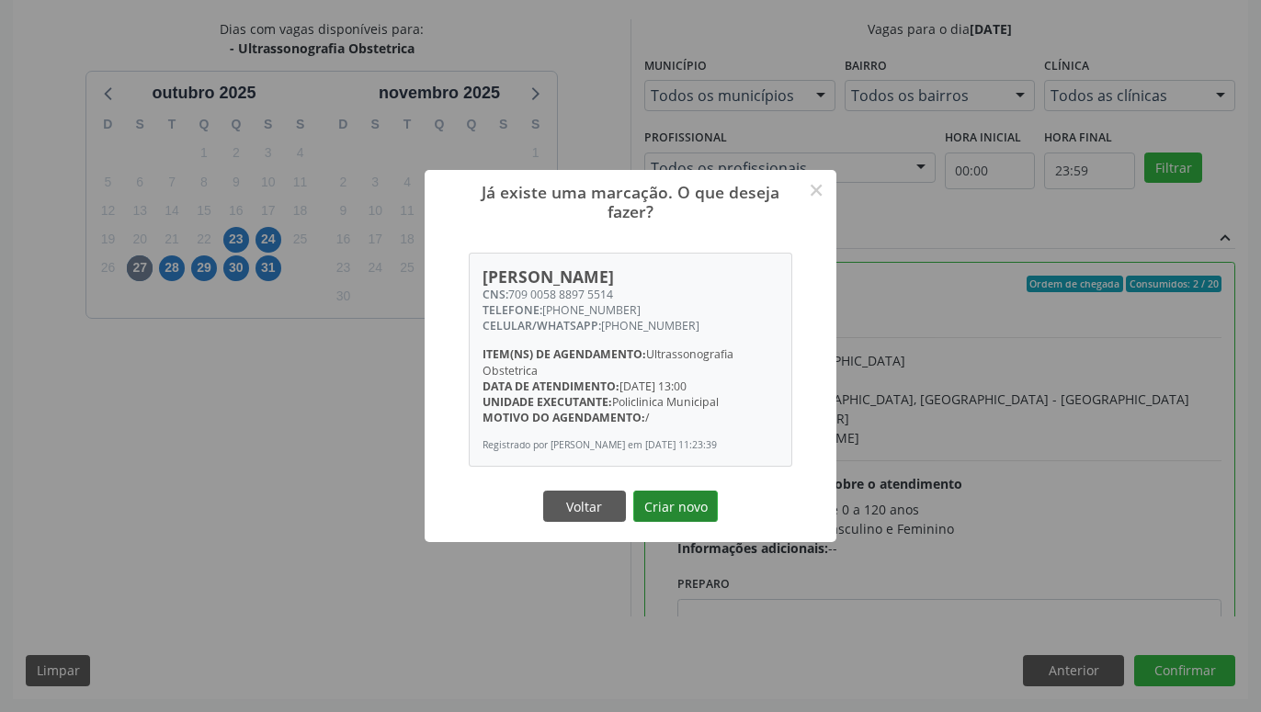
click at [675, 522] on button "Criar novo" at bounding box center [675, 506] width 85 height 31
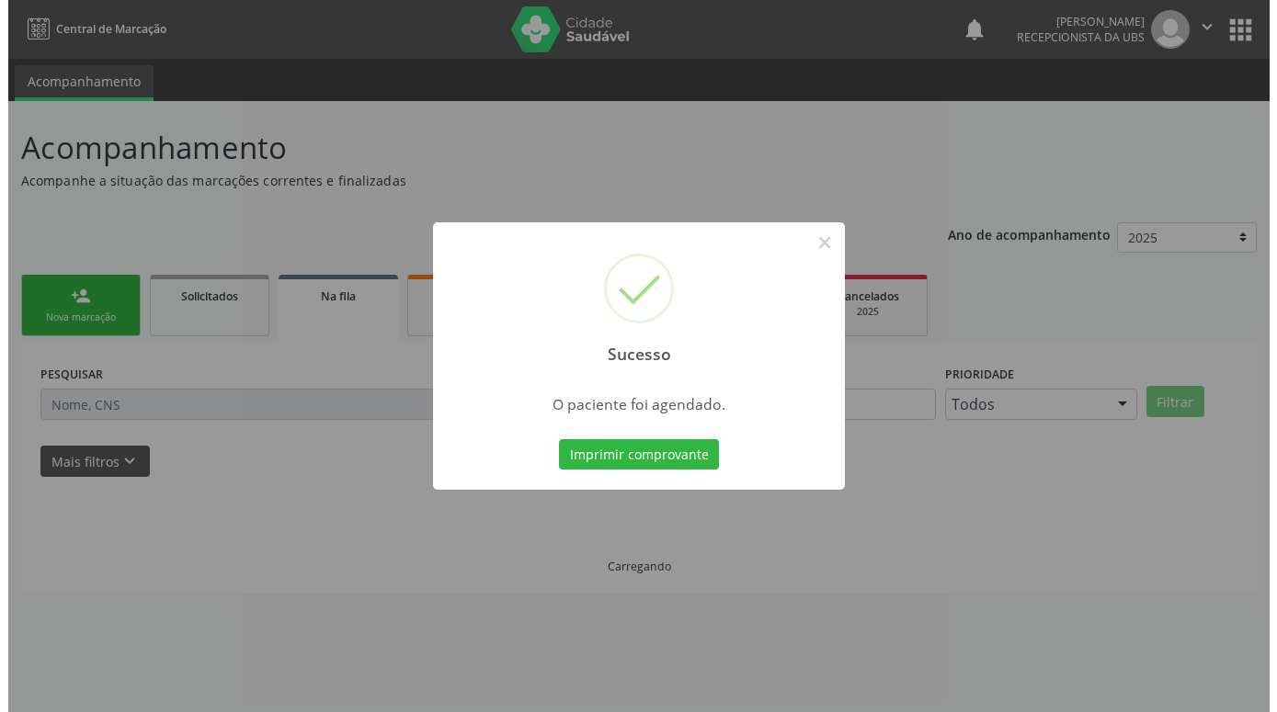
scroll to position [0, 0]
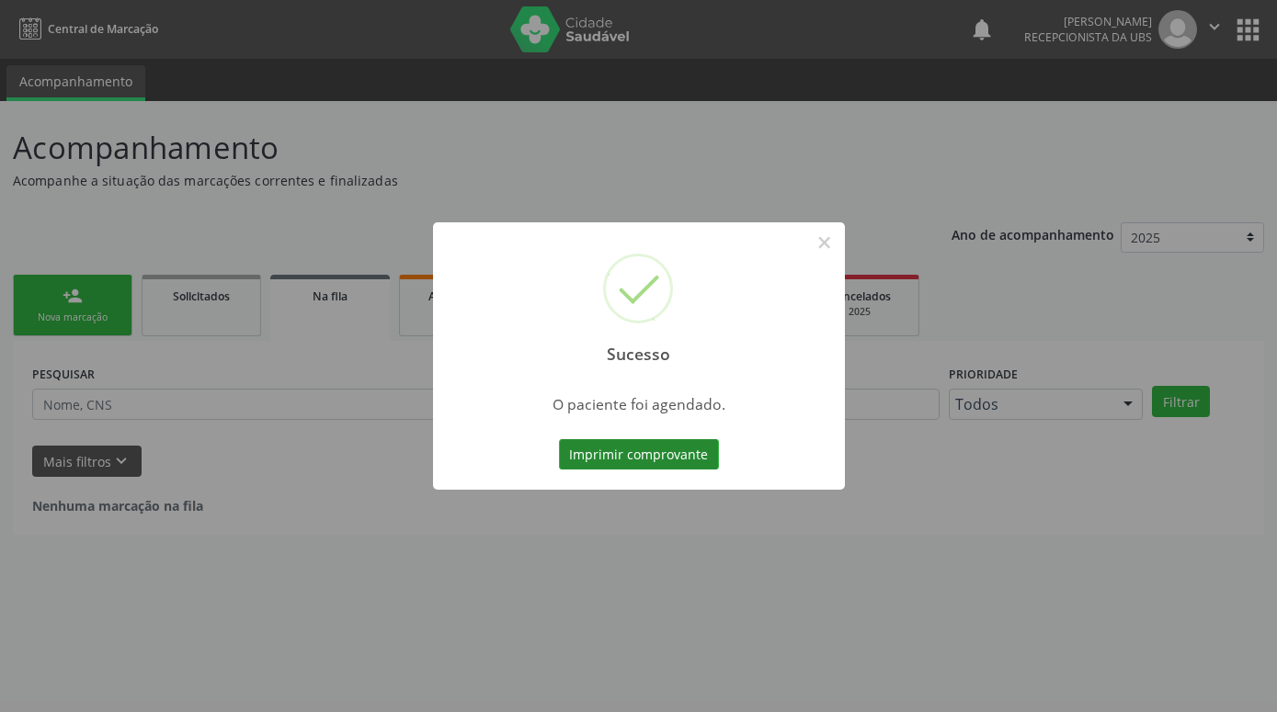
click at [675, 459] on button "Imprimir comprovante" at bounding box center [639, 454] width 160 height 31
